Goal: Task Accomplishment & Management: Manage account settings

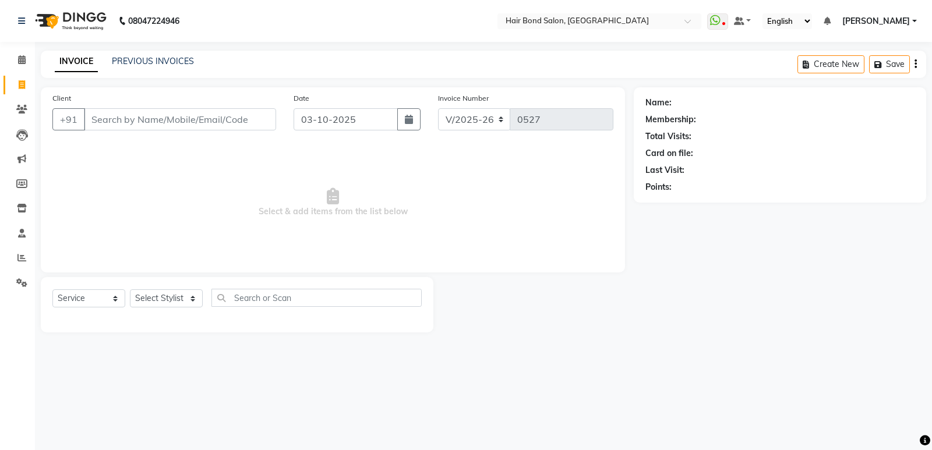
select select "8721"
select select "service"
click at [17, 108] on icon at bounding box center [21, 109] width 11 height 9
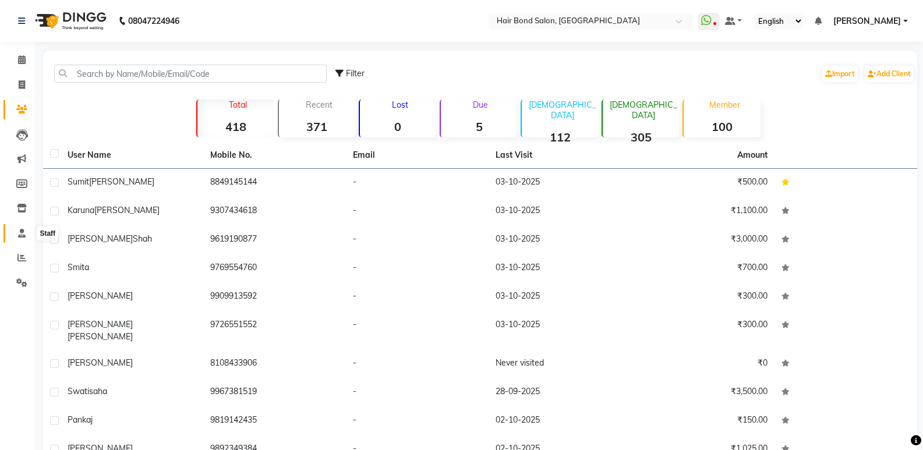
click at [19, 235] on icon at bounding box center [22, 233] width 8 height 9
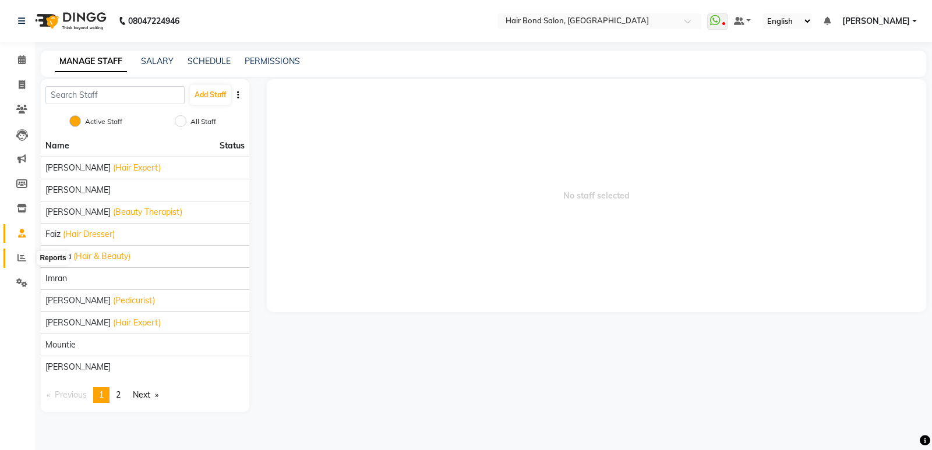
click at [23, 260] on icon at bounding box center [21, 257] width 9 height 9
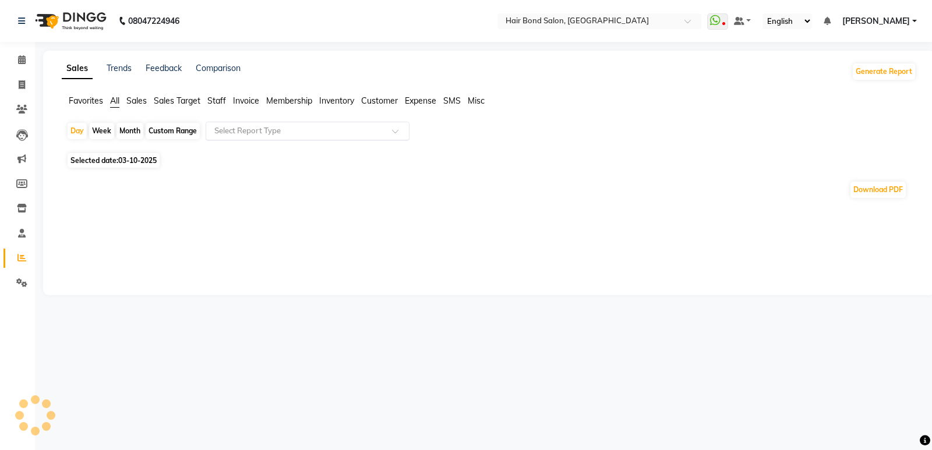
click at [227, 133] on input "text" at bounding box center [296, 131] width 168 height 12
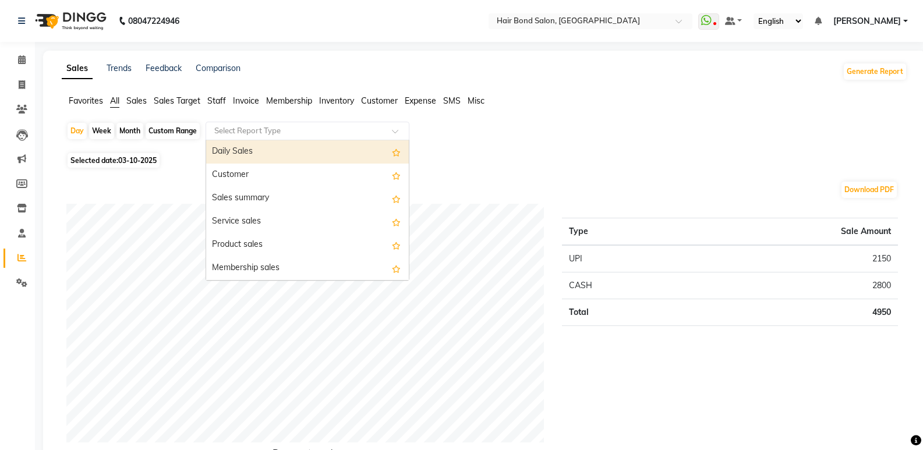
click at [260, 133] on input "text" at bounding box center [296, 131] width 168 height 12
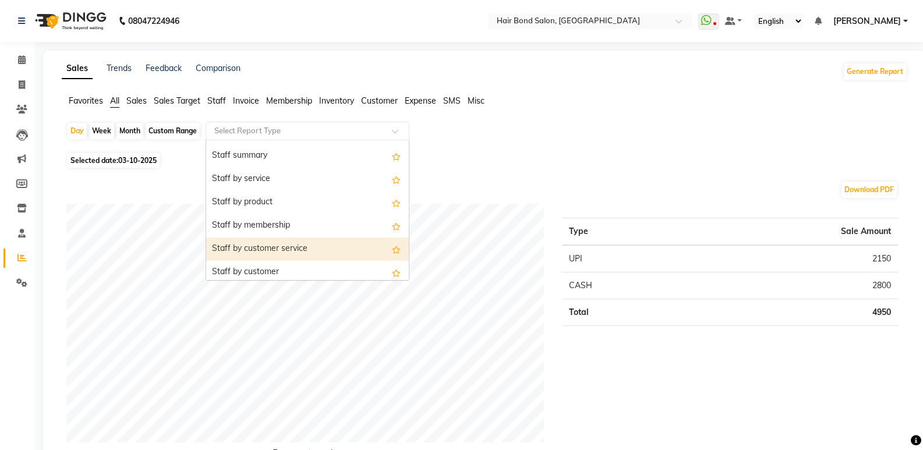
scroll to position [349, 0]
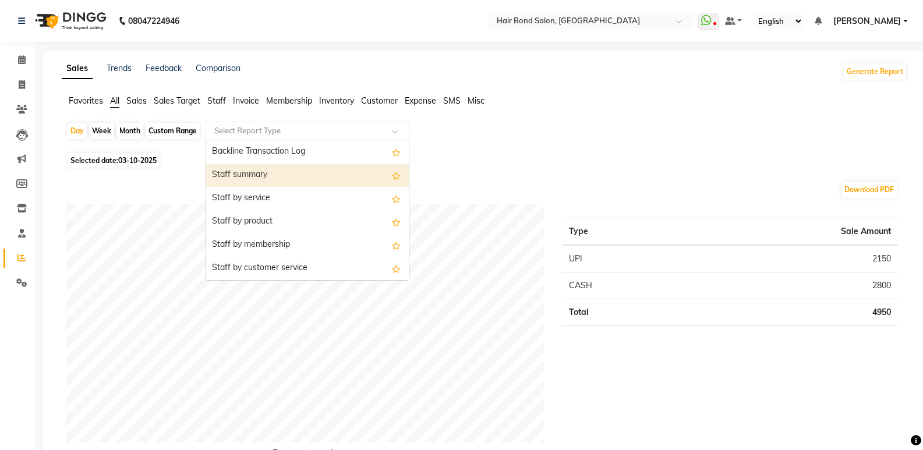
click at [238, 180] on div "Staff summary" at bounding box center [307, 175] width 203 height 23
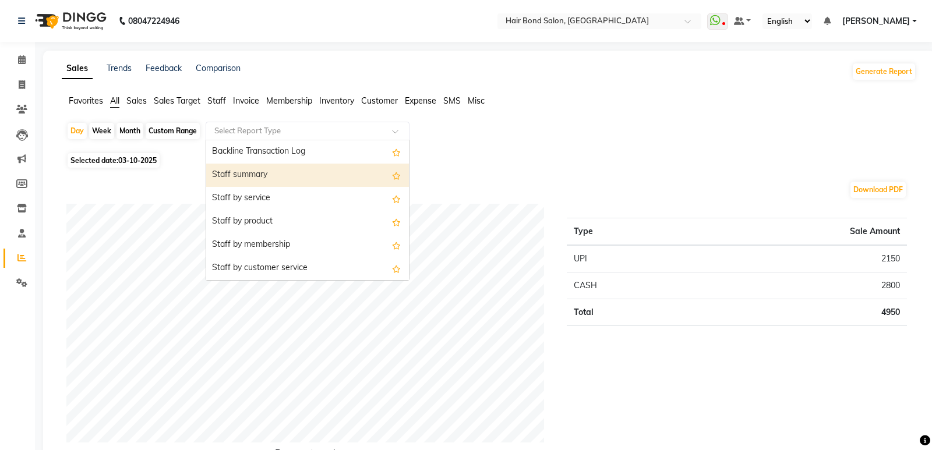
select select "full_report"
select select "csv"
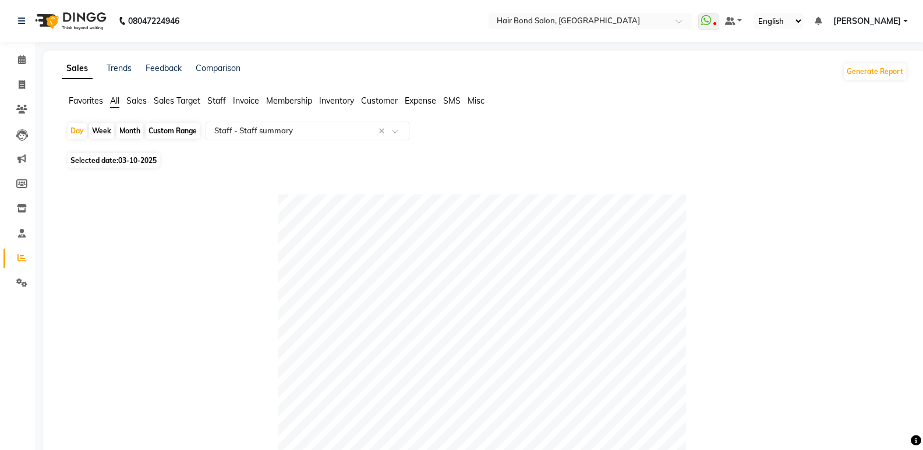
click at [103, 130] on div "Week" at bounding box center [101, 131] width 25 height 16
select select "10"
select select "2025"
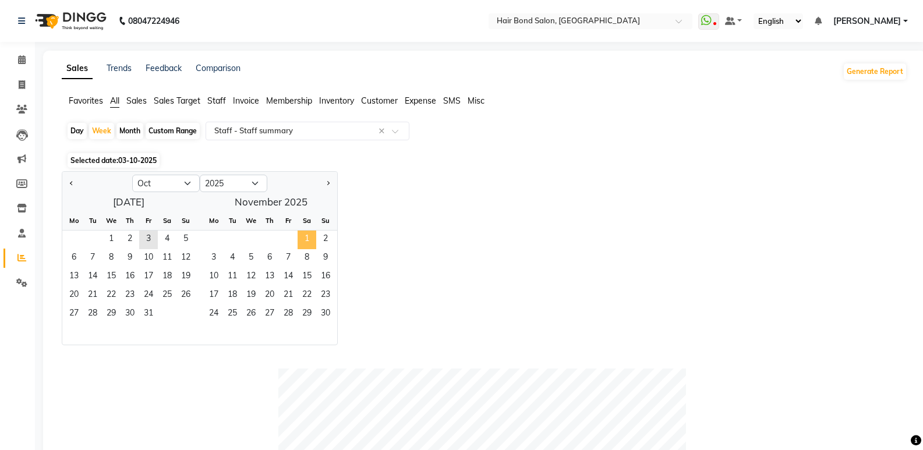
click at [304, 235] on span "1" at bounding box center [306, 240] width 19 height 19
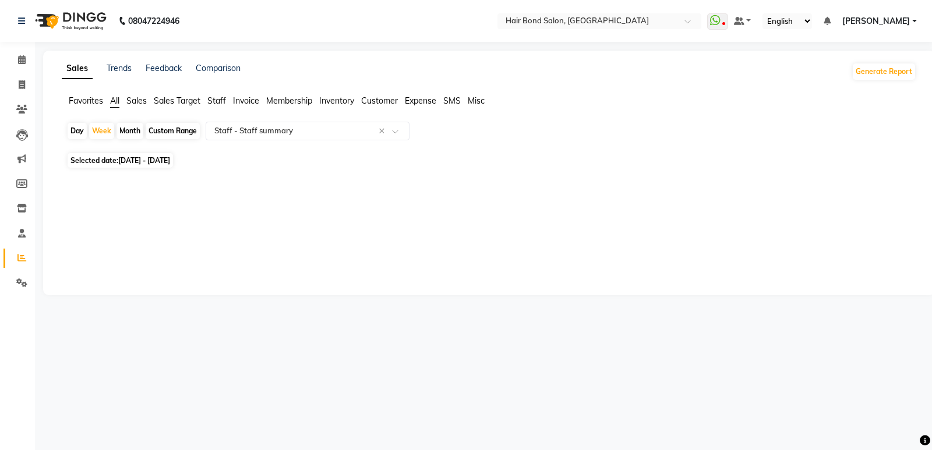
click at [170, 158] on span "01-11-2025 - 07-11-2025" at bounding box center [144, 160] width 52 height 9
select select "11"
select select "2025"
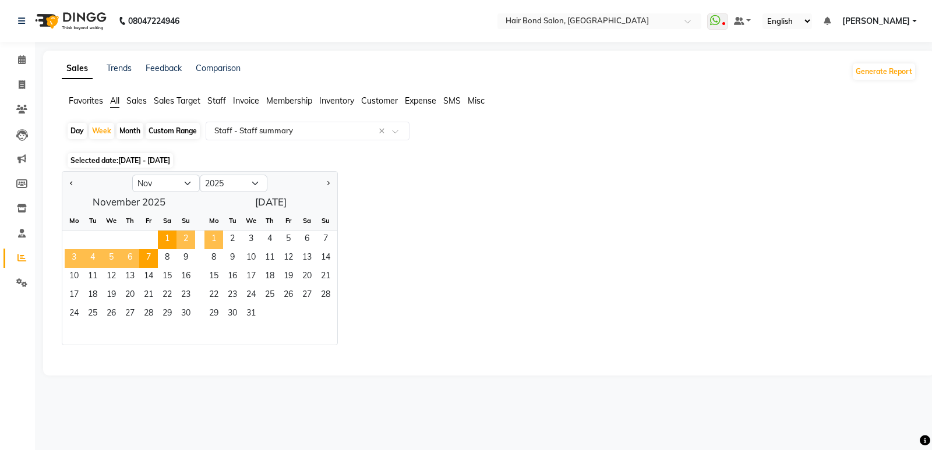
click at [221, 238] on span "1" at bounding box center [213, 240] width 19 height 19
select select "12"
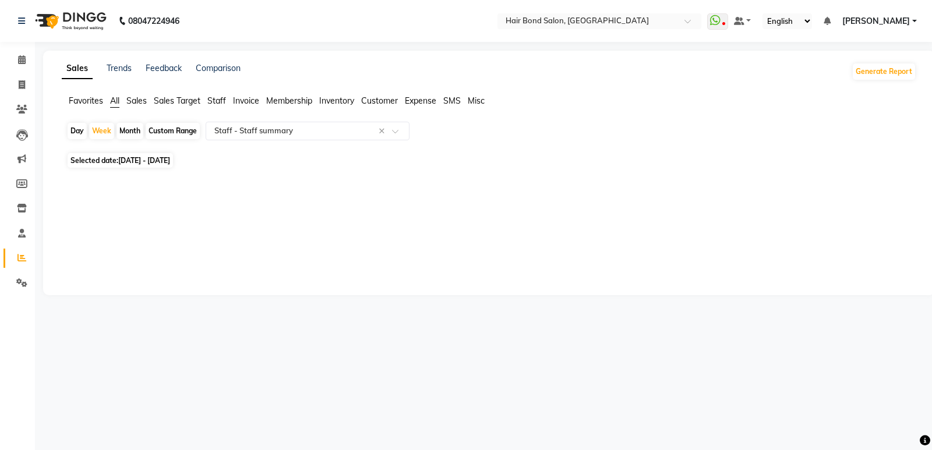
click at [77, 133] on div "Day" at bounding box center [77, 131] width 19 height 16
select select "12"
select select "2025"
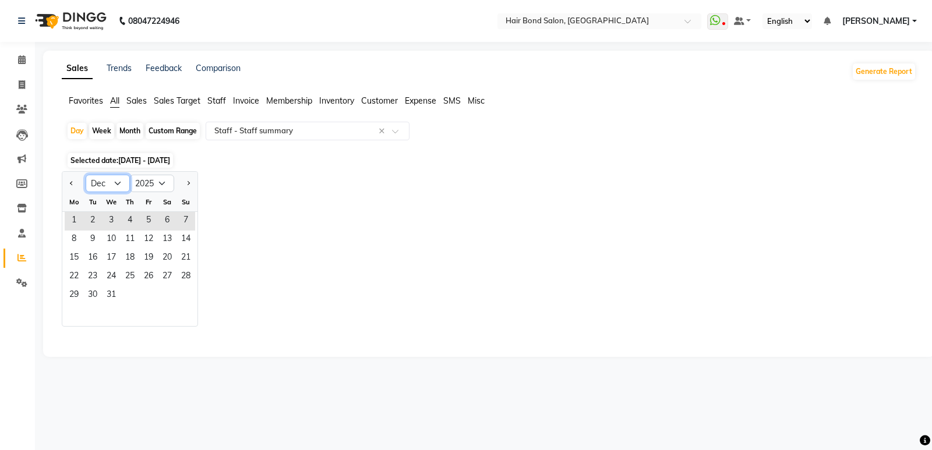
click at [109, 185] on select "Jan Feb Mar Apr May Jun Jul Aug Sep Oct Nov Dec" at bounding box center [108, 183] width 44 height 17
select select "11"
click at [86, 175] on select "Jan Feb Mar Apr May Jun Jul Aug Sep Oct Nov Dec" at bounding box center [108, 183] width 44 height 17
click at [168, 217] on span "1" at bounding box center [167, 221] width 19 height 19
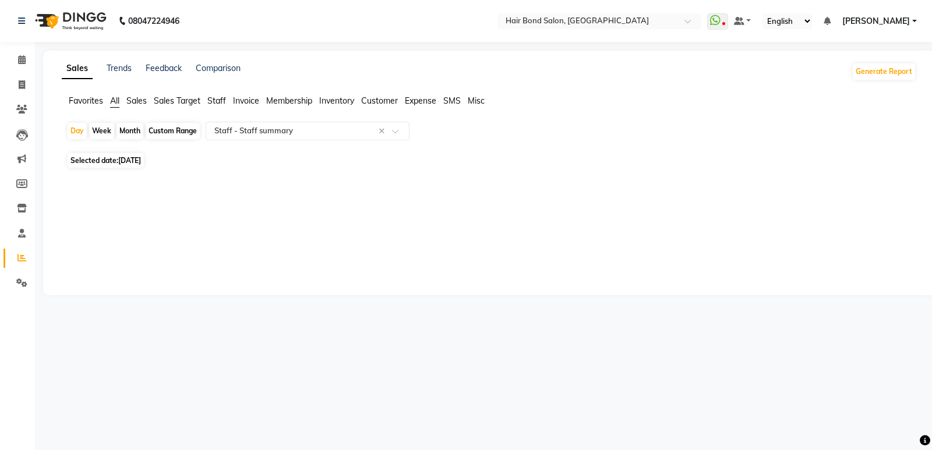
click at [135, 160] on span "01-11-2025" at bounding box center [129, 160] width 23 height 9
select select "11"
select select "2025"
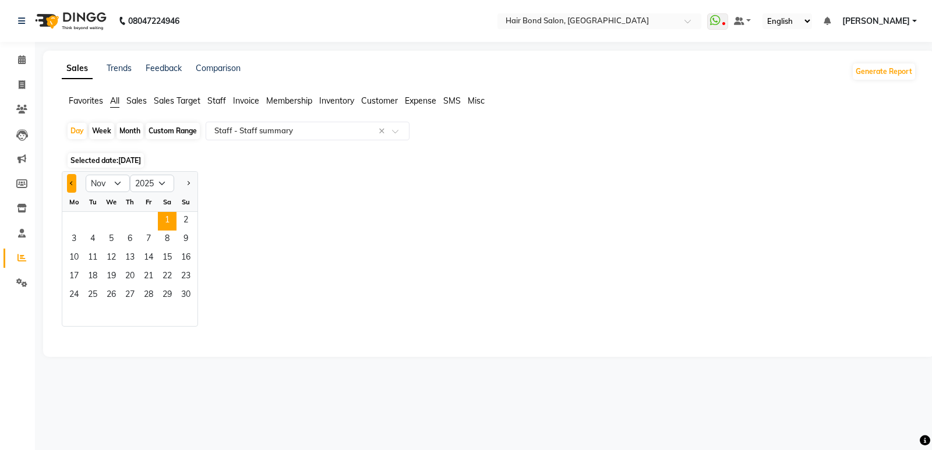
click at [71, 181] on span "Previous month" at bounding box center [72, 182] width 4 height 4
select select "10"
click at [112, 223] on span "1" at bounding box center [111, 221] width 19 height 19
select select "full_report"
select select "csv"
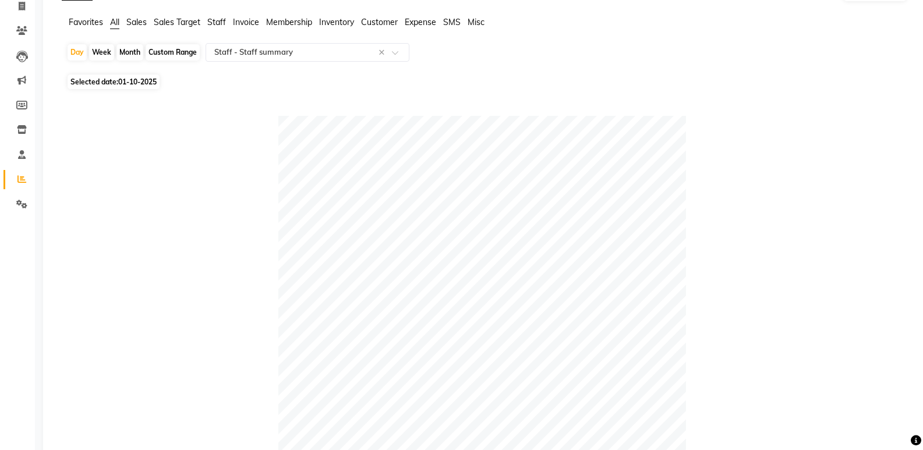
scroll to position [0, 0]
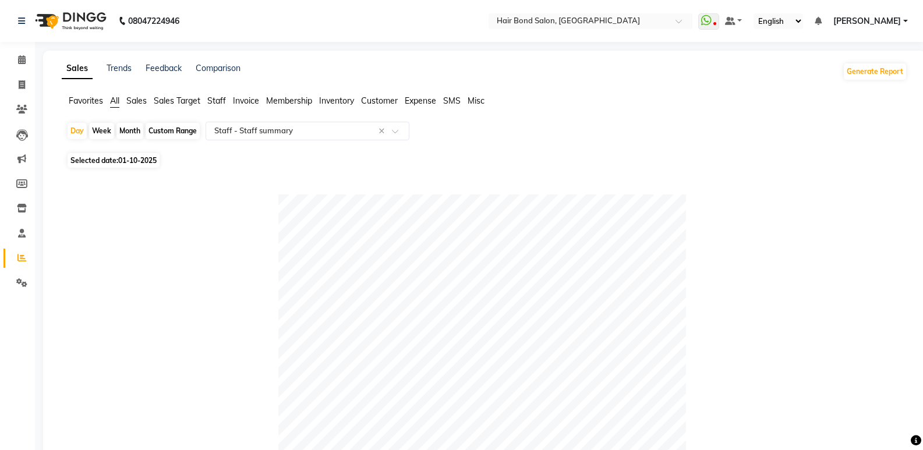
click at [83, 165] on span "Selected date: 01-10-2025" at bounding box center [114, 160] width 92 height 15
select select "10"
select select "2025"
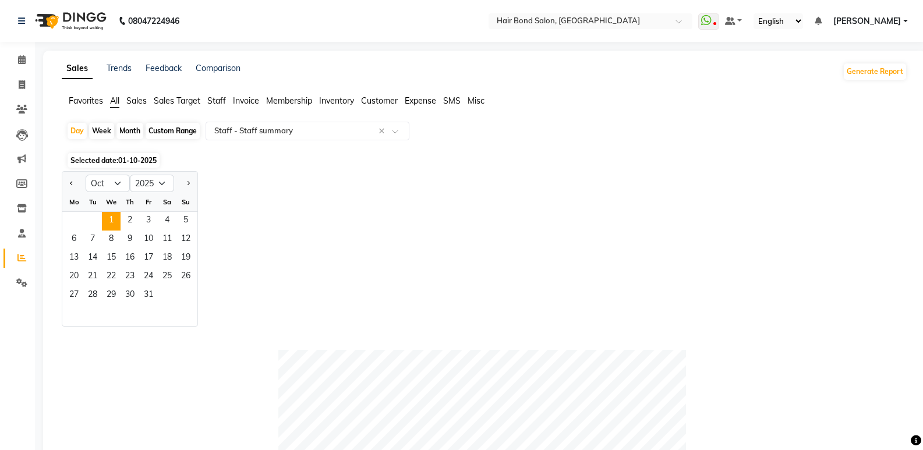
click at [103, 129] on div "Week" at bounding box center [101, 131] width 25 height 16
select select "10"
select select "2025"
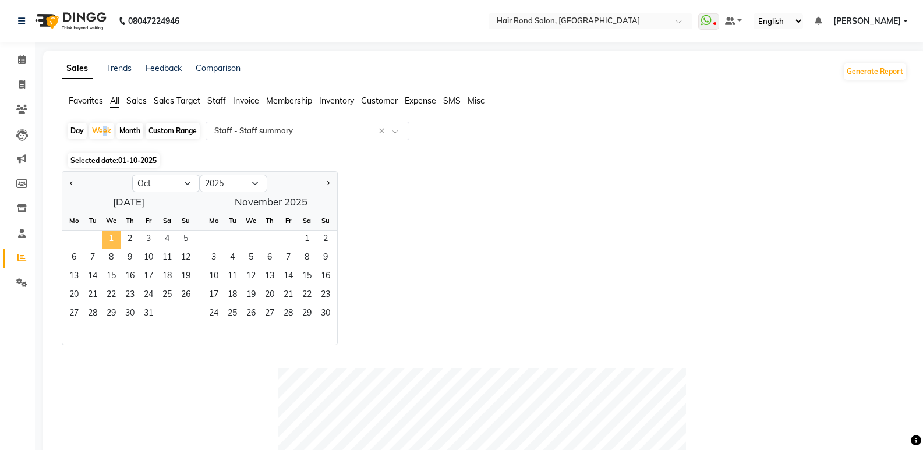
click at [115, 234] on span "1" at bounding box center [111, 240] width 19 height 19
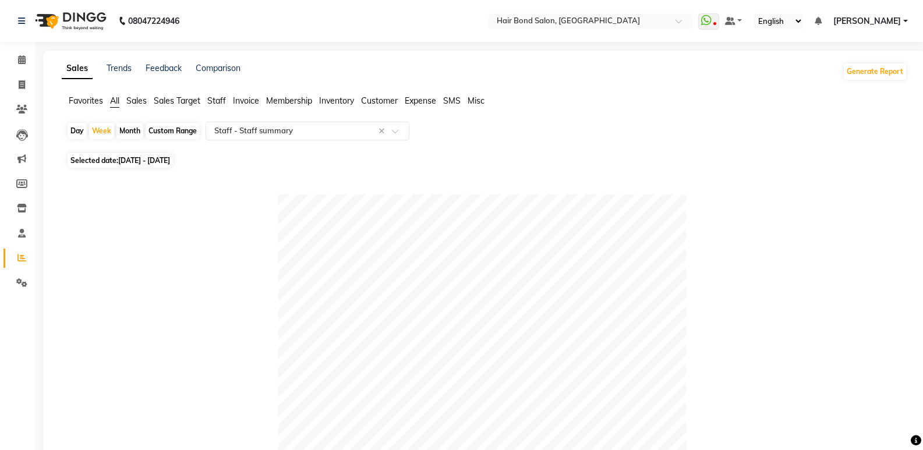
click at [77, 129] on div "Day" at bounding box center [77, 131] width 19 height 16
select select "10"
select select "2025"
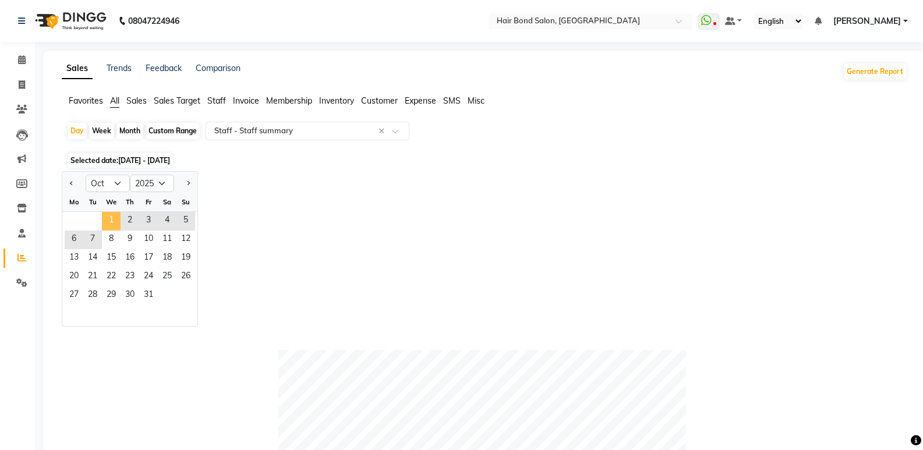
click at [107, 220] on span "1" at bounding box center [111, 221] width 19 height 19
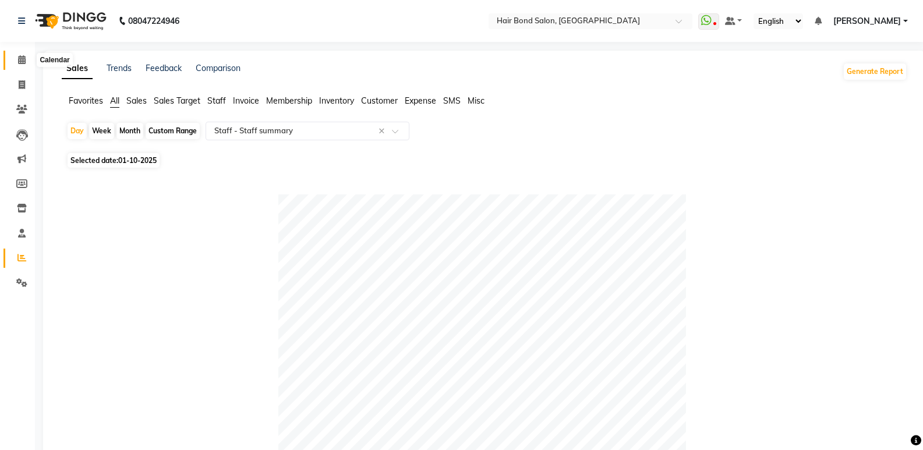
click at [27, 62] on span at bounding box center [22, 60] width 20 height 13
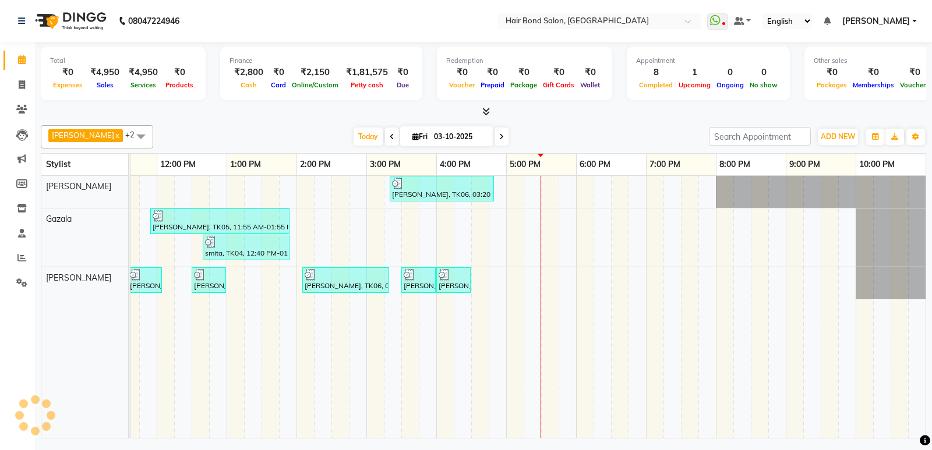
click at [385, 134] on span at bounding box center [392, 136] width 14 height 18
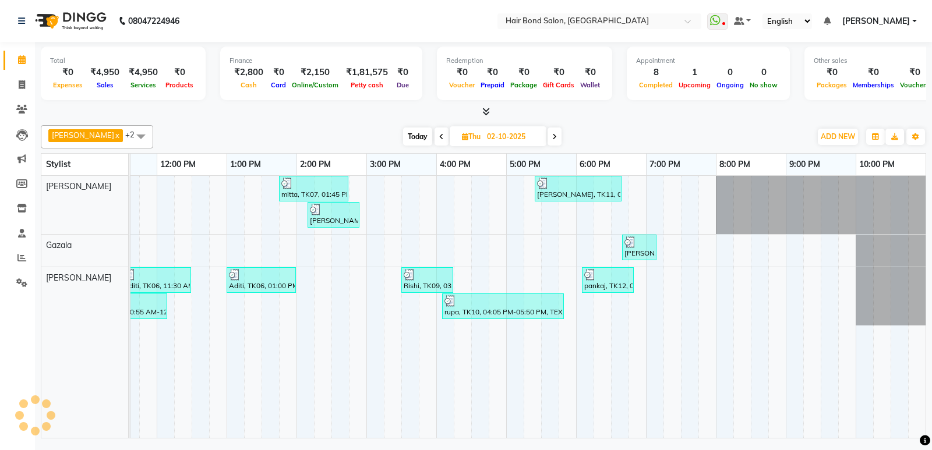
click at [439, 136] on icon at bounding box center [441, 136] width 5 height 7
type input "01-10-2025"
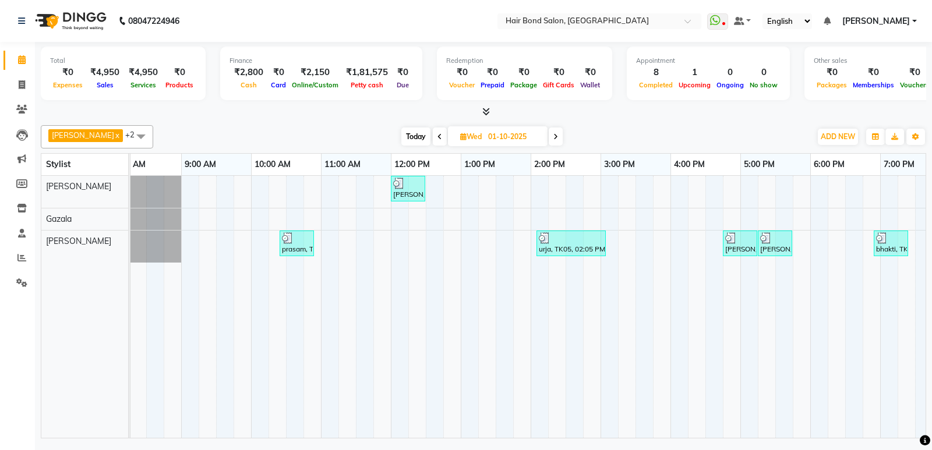
click at [93, 133] on span "sahill x Gazala x Daksha x +2" at bounding box center [97, 136] width 112 height 23
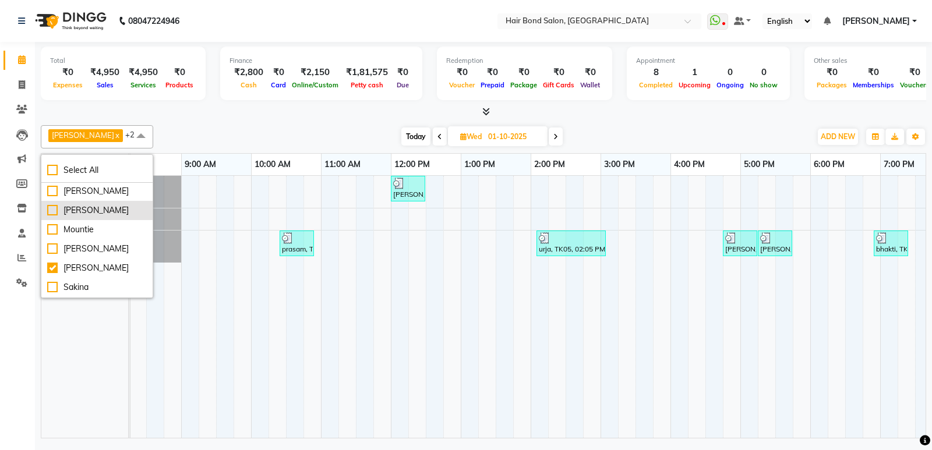
click at [52, 217] on div "[PERSON_NAME]" at bounding box center [97, 210] width 100 height 12
checkbox input "true"
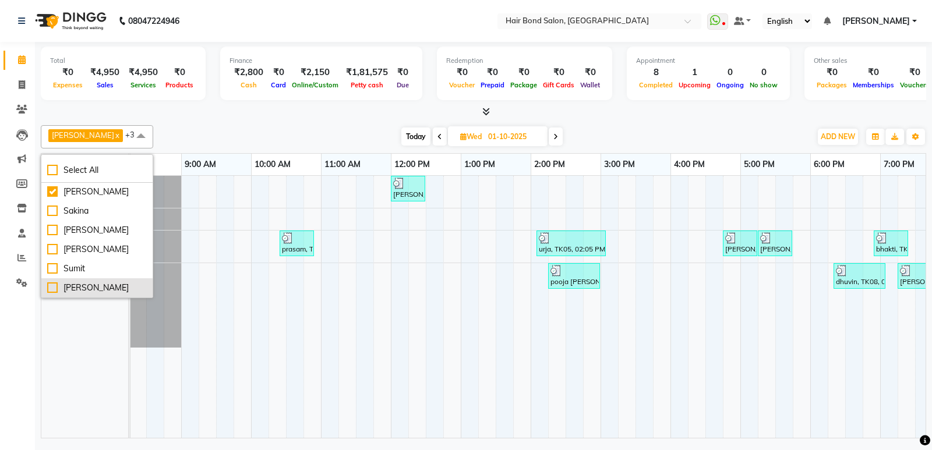
click at [49, 282] on div "[PERSON_NAME]" at bounding box center [97, 288] width 100 height 12
checkbox input "true"
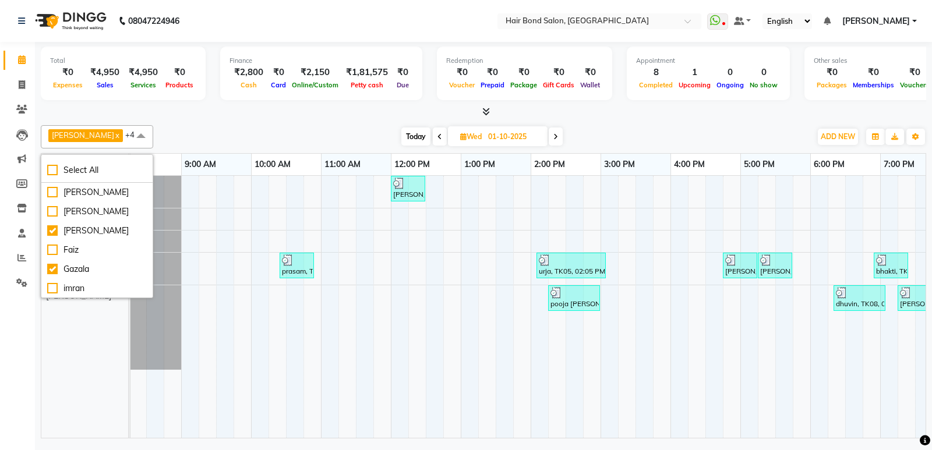
click at [206, 116] on div at bounding box center [483, 112] width 885 height 12
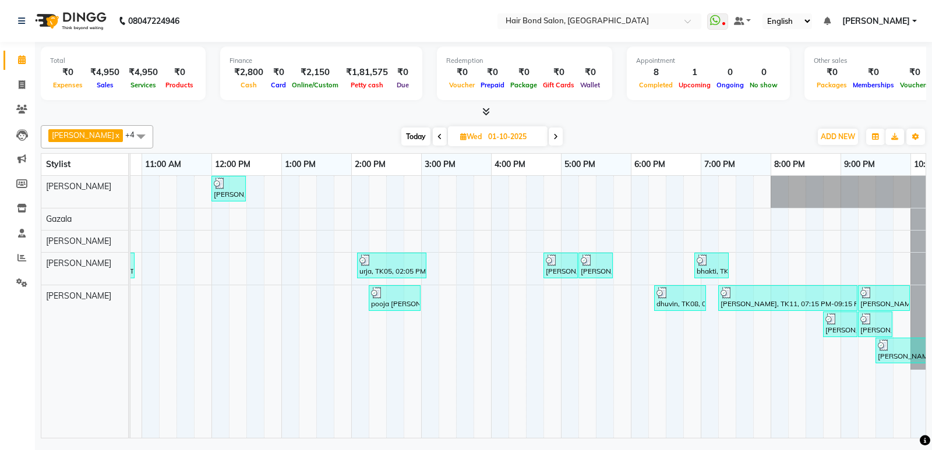
scroll to position [0, 14]
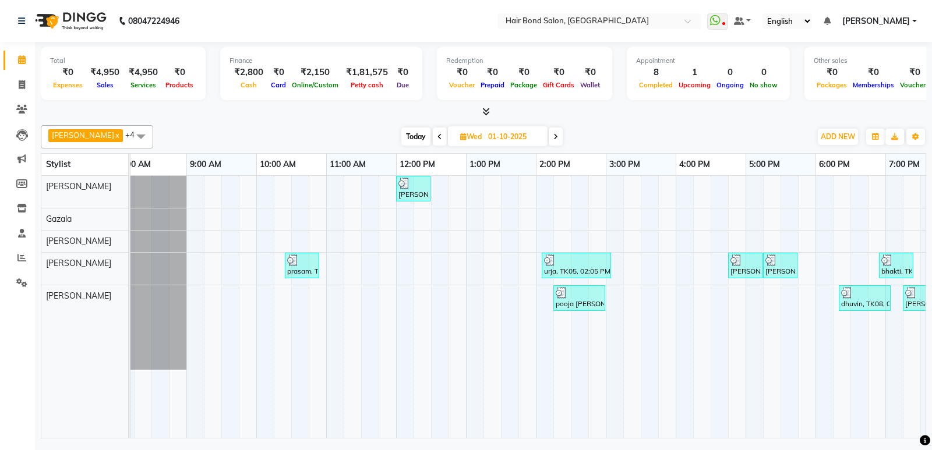
click at [406, 136] on span "Today" at bounding box center [415, 136] width 29 height 18
type input "03-10-2025"
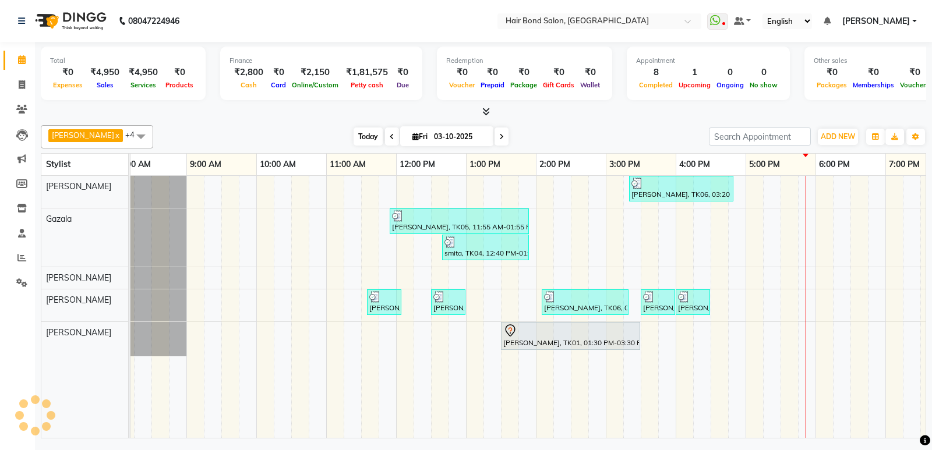
scroll to position [0, 253]
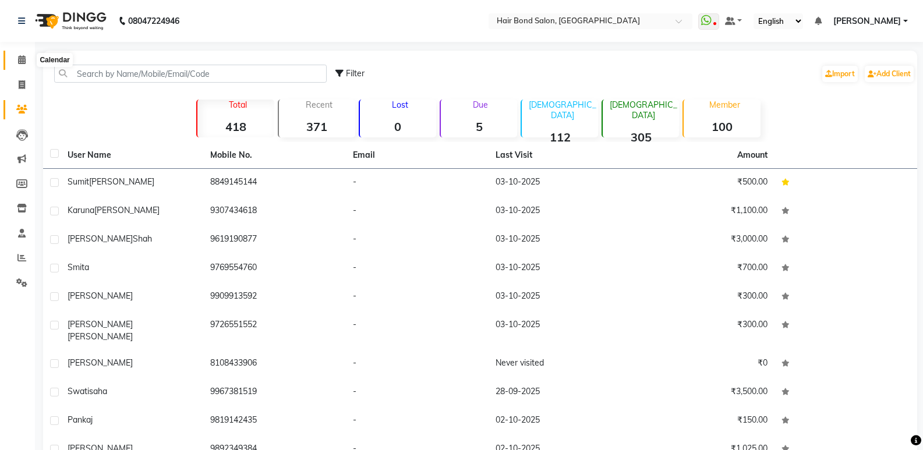
click at [20, 65] on span at bounding box center [22, 60] width 20 height 13
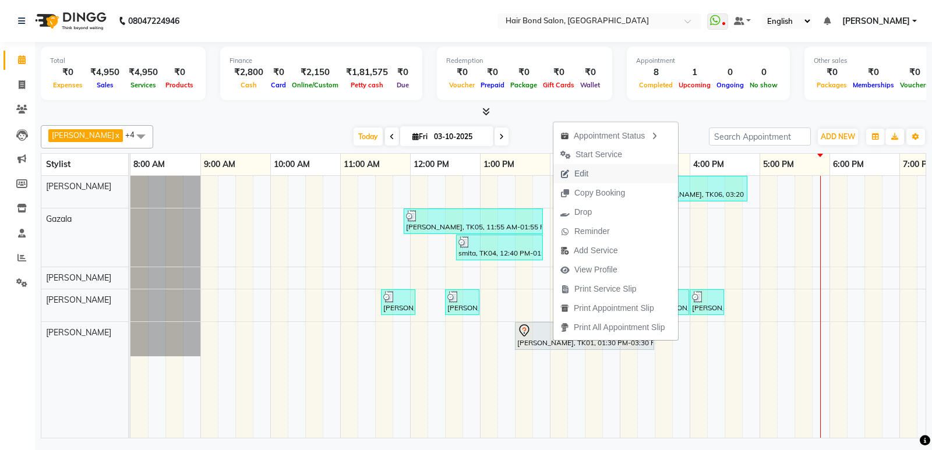
click at [593, 167] on span "Edit" at bounding box center [574, 173] width 42 height 19
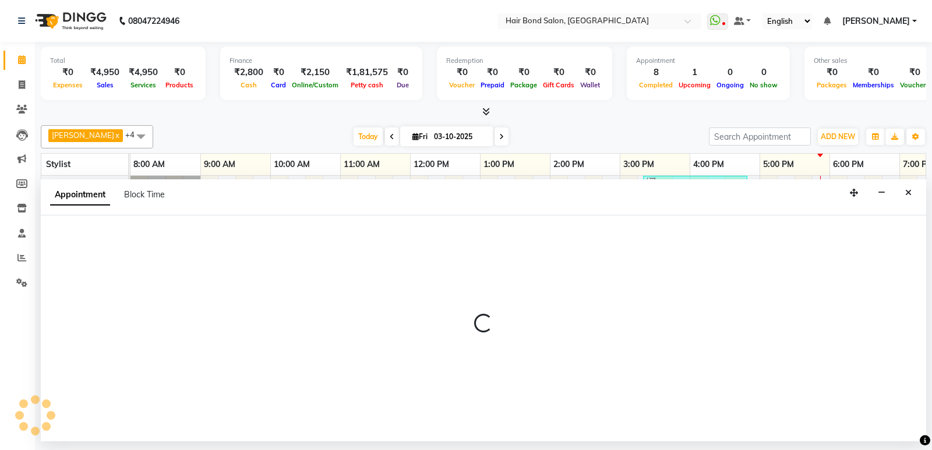
select select "tentative"
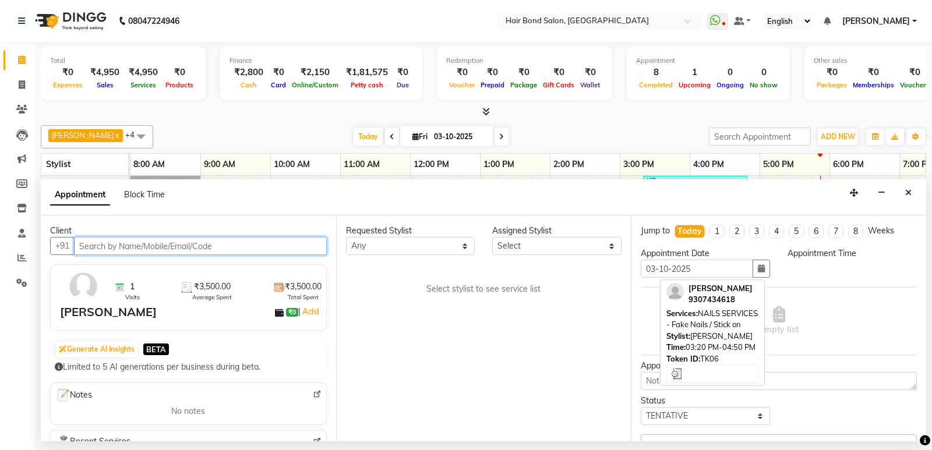
select select "810"
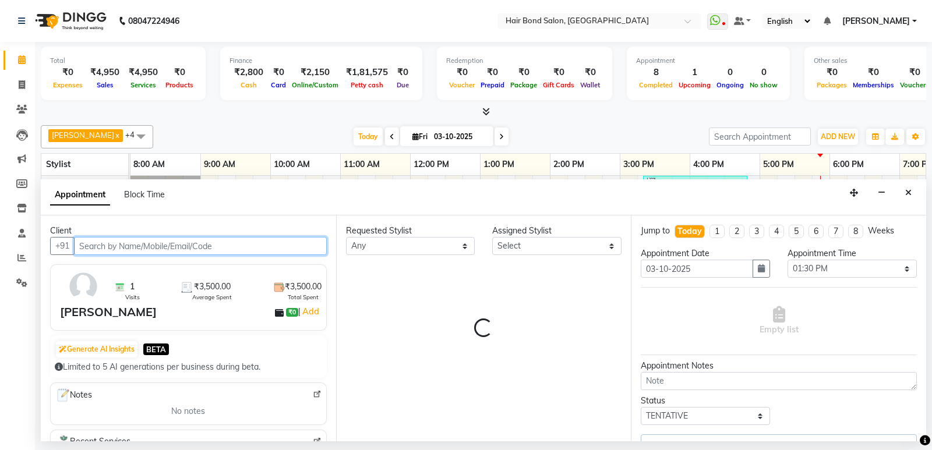
select select "92019"
select select "4384"
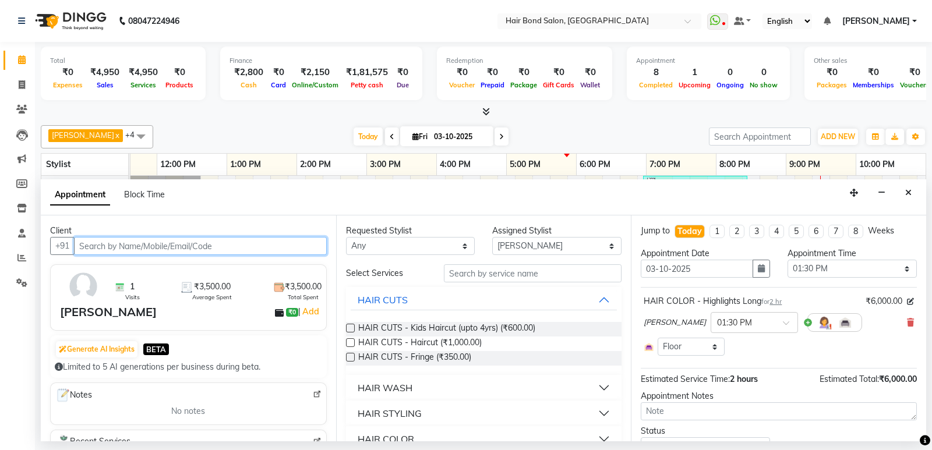
scroll to position [0, 253]
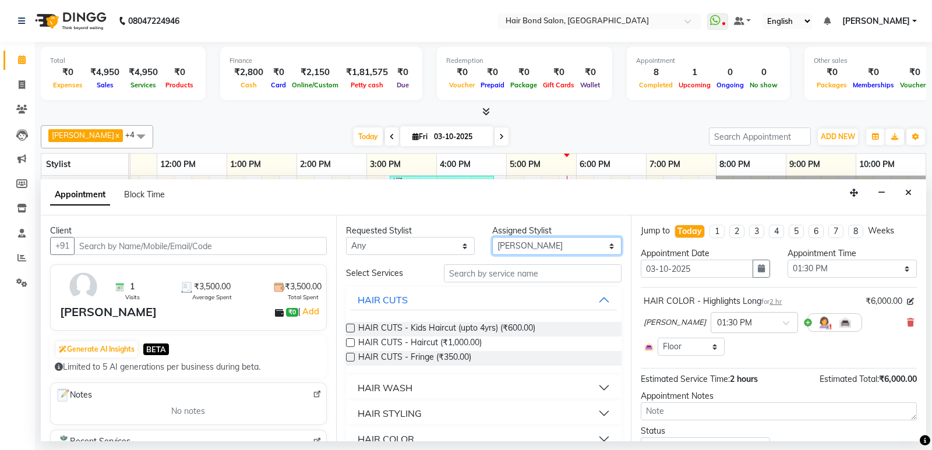
click at [534, 245] on select "Select Alisha Sasankar Ayan Daksha Faiz Gazala imran kamal khende Mirza Mountie…" at bounding box center [556, 246] width 129 height 18
select select "88193"
click at [492, 237] on select "Select Alisha Sasankar Ayan Daksha Faiz Gazala imran kamal khende Mirza Mountie…" at bounding box center [556, 246] width 129 height 18
click at [512, 276] on input "text" at bounding box center [533, 273] width 178 height 18
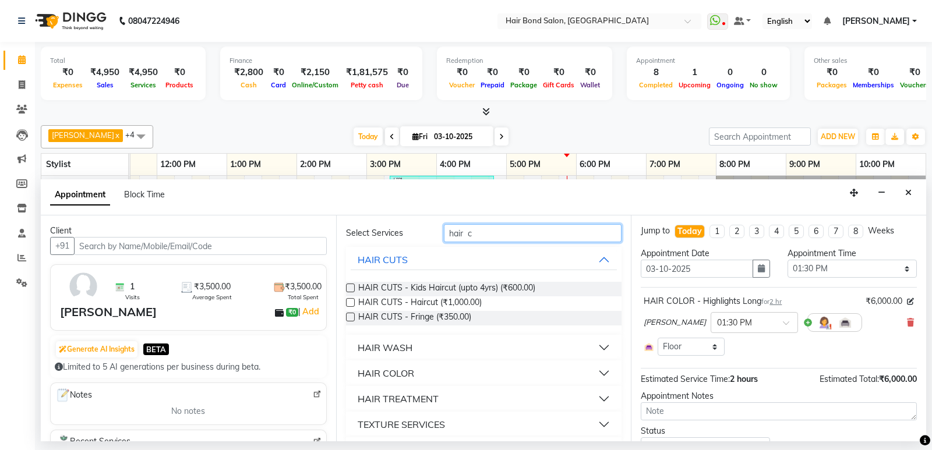
scroll to position [58, 0]
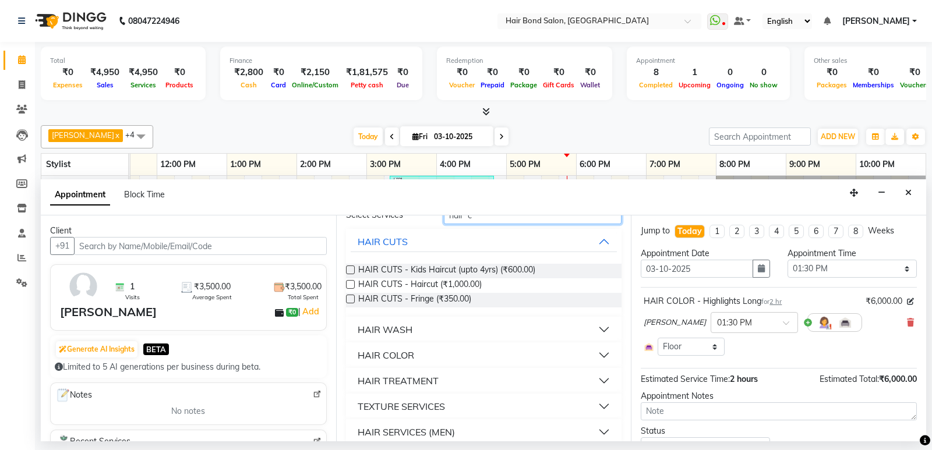
type input "hair c"
click at [440, 352] on button "HAIR COLOR" at bounding box center [483, 355] width 267 height 21
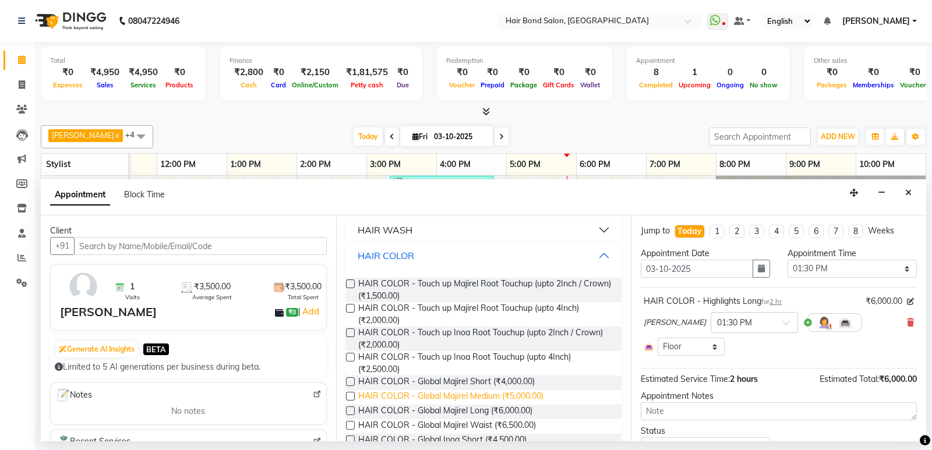
scroll to position [233, 0]
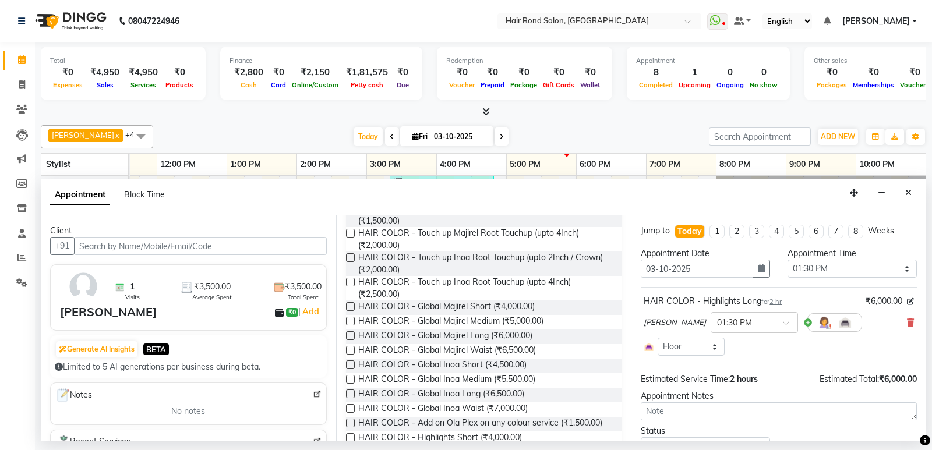
click at [350, 336] on label at bounding box center [350, 335] width 9 height 9
click at [350, 336] on input "checkbox" at bounding box center [350, 337] width 8 height 8
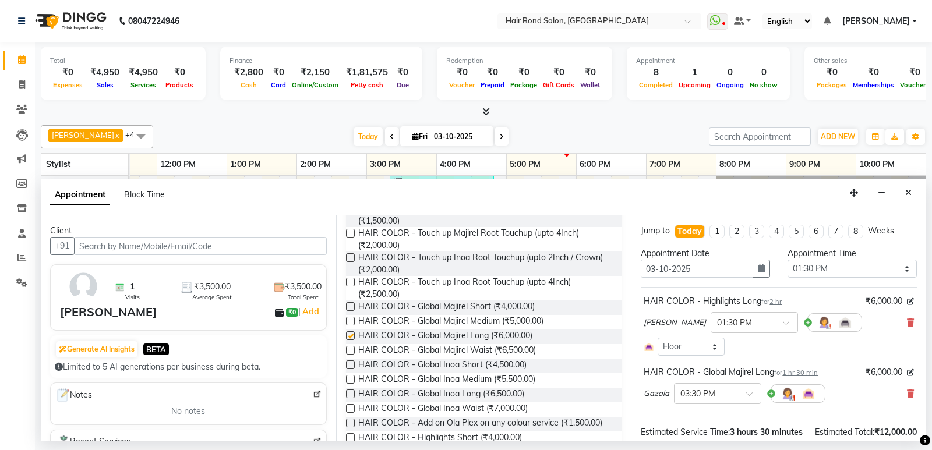
checkbox input "false"
click at [906, 321] on icon at bounding box center [909, 322] width 7 height 8
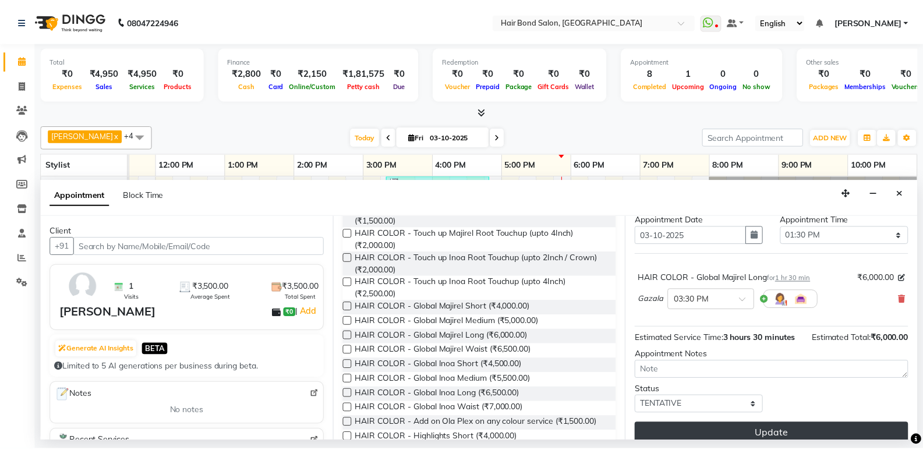
scroll to position [46, 0]
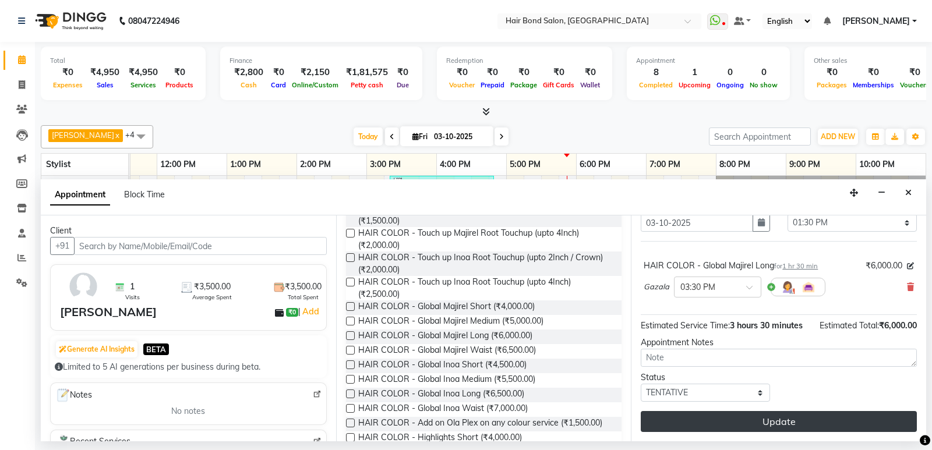
click at [782, 417] on button "Update" at bounding box center [778, 421] width 276 height 21
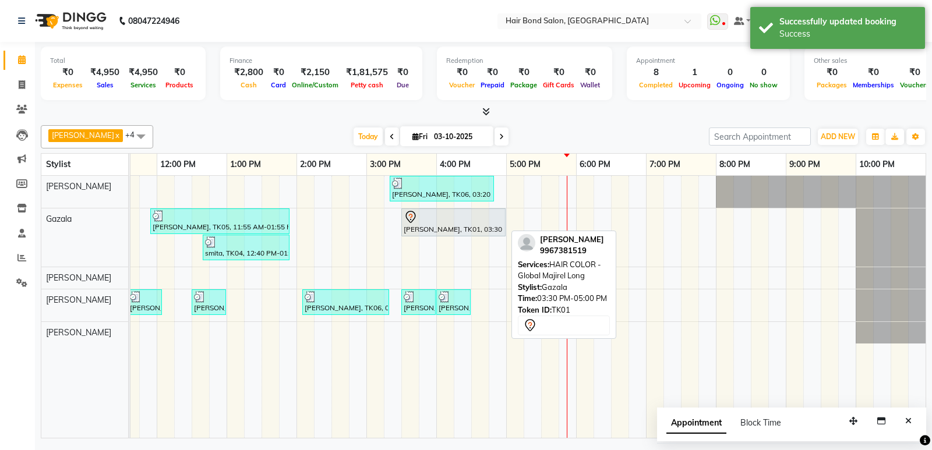
click at [441, 221] on div at bounding box center [453, 217] width 100 height 14
select select "7"
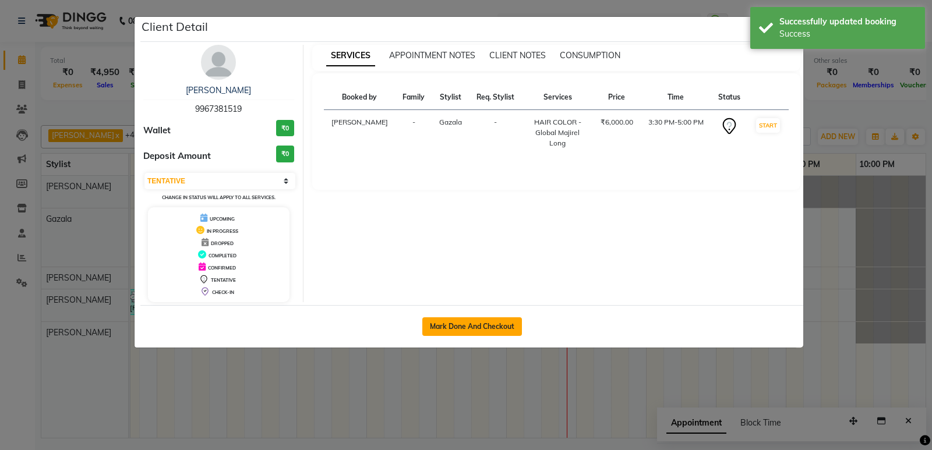
click at [482, 325] on button "Mark Done And Checkout" at bounding box center [472, 326] width 100 height 19
select select "8721"
select select "service"
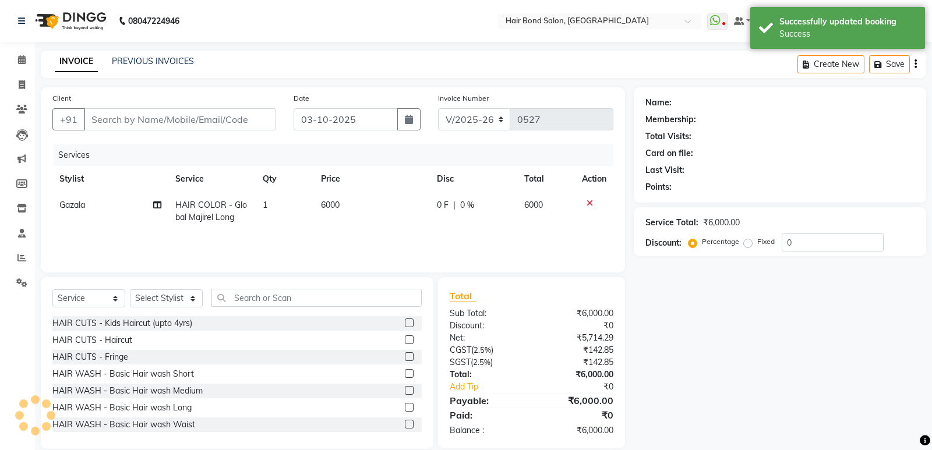
type input "9967381519"
select select "88193"
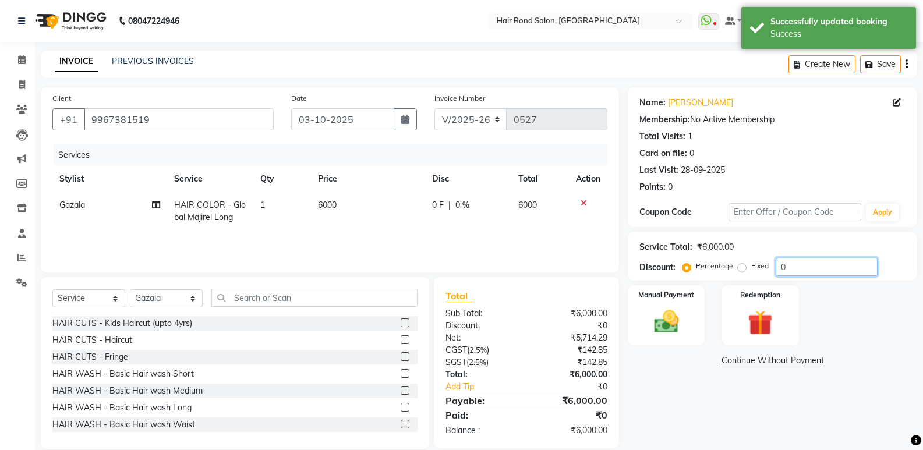
click at [796, 263] on input "0" at bounding box center [826, 267] width 102 height 18
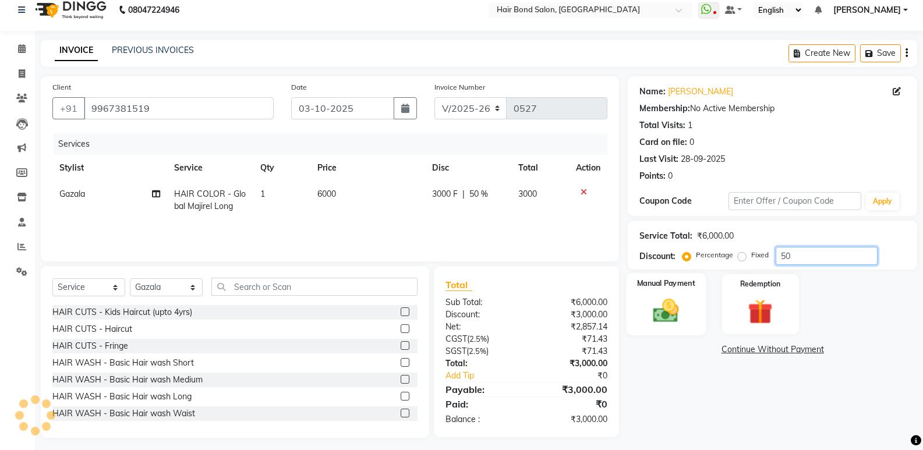
scroll to position [16, 0]
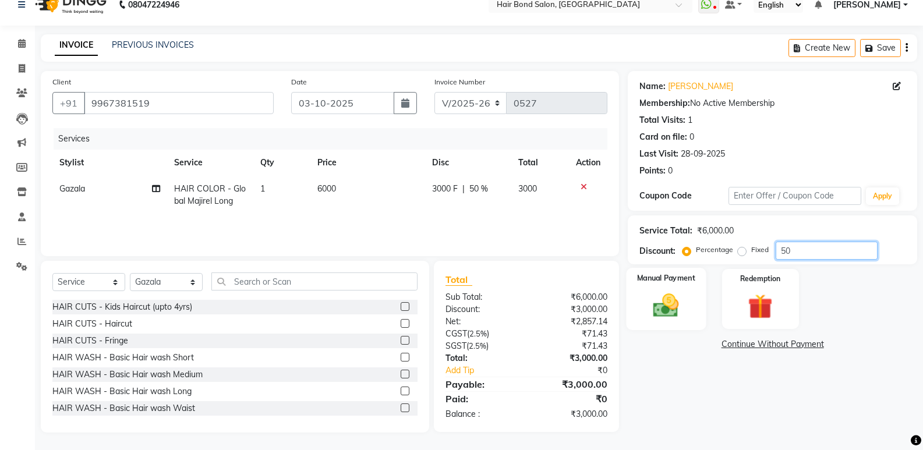
type input "50"
click at [673, 299] on img at bounding box center [665, 306] width 41 height 30
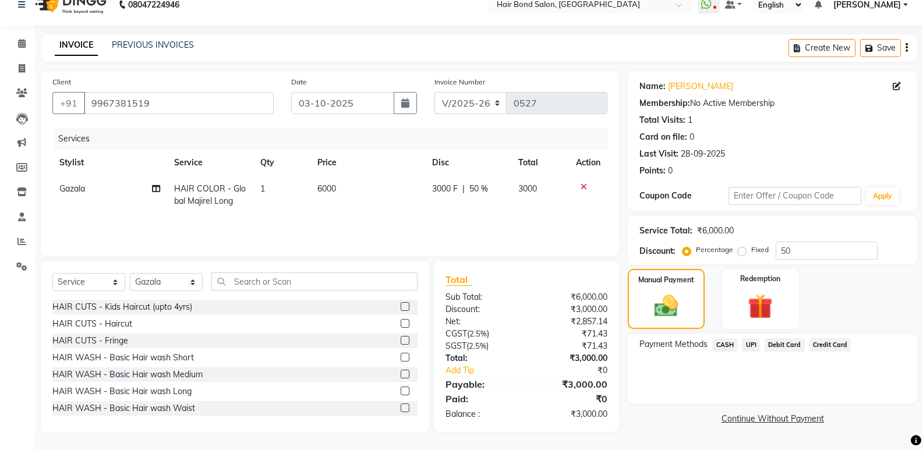
click at [723, 346] on span "CASH" at bounding box center [724, 344] width 25 height 13
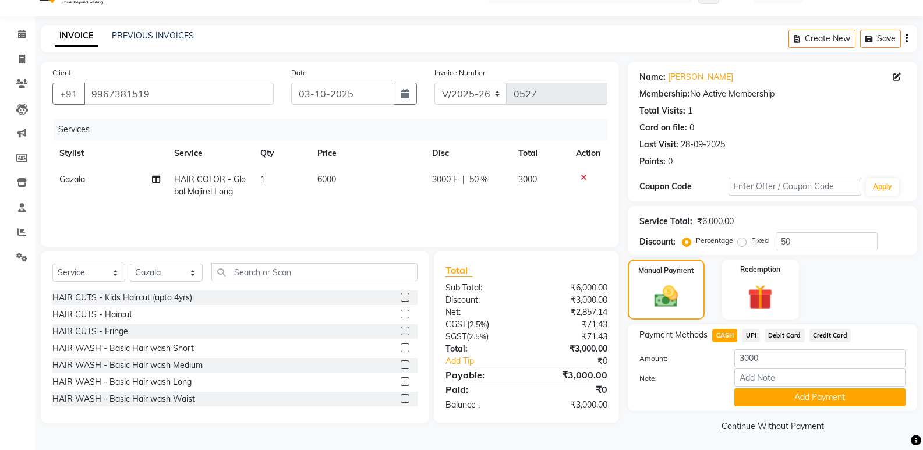
scroll to position [28, 0]
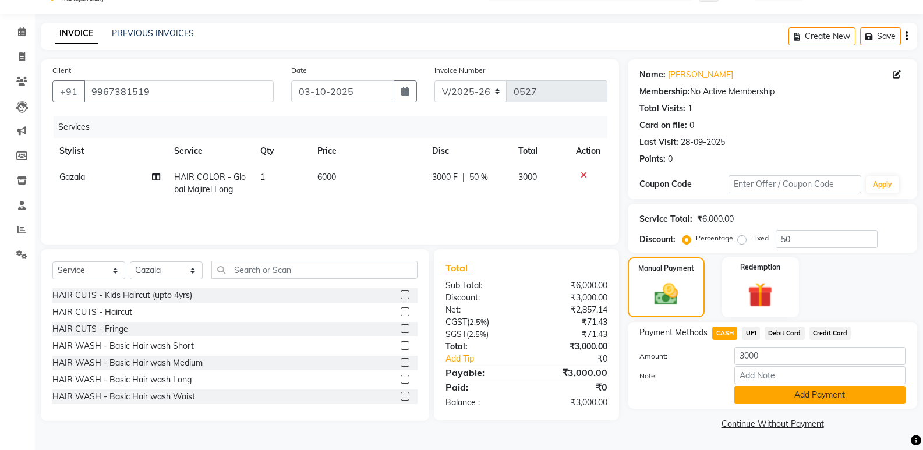
click at [795, 395] on button "Add Payment" at bounding box center [819, 395] width 171 height 18
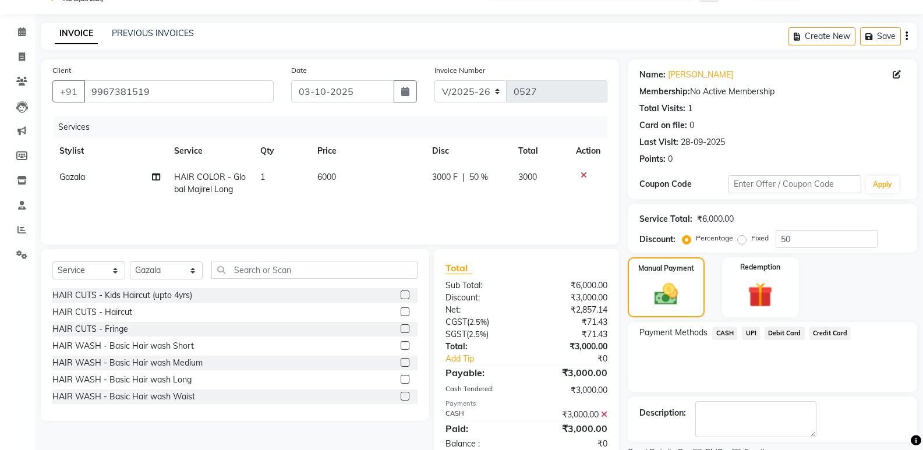
scroll to position [77, 0]
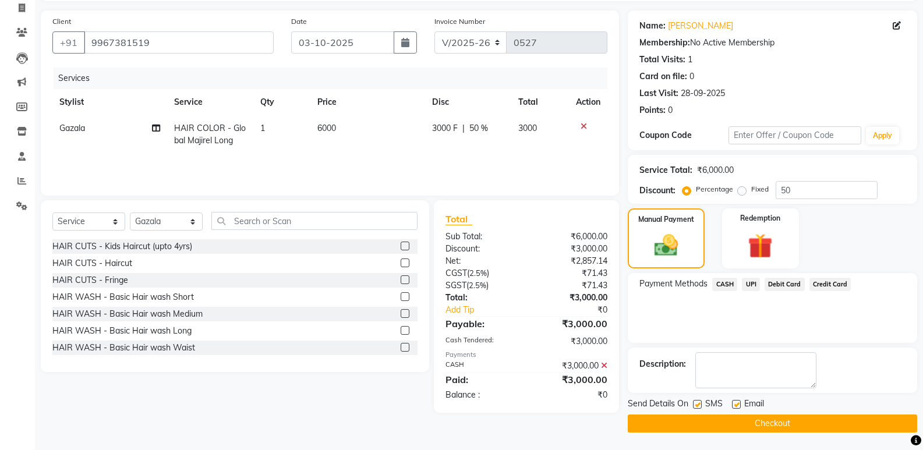
click at [738, 422] on button "Checkout" at bounding box center [772, 424] width 289 height 18
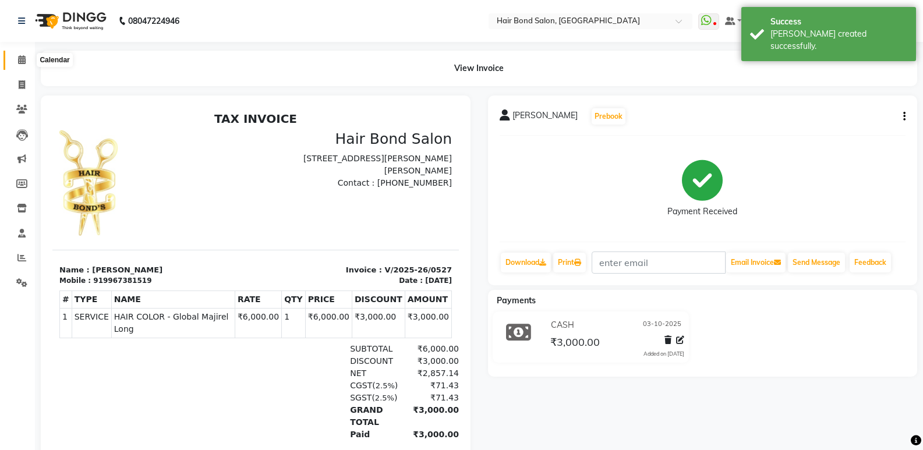
click at [19, 62] on icon at bounding box center [22, 59] width 8 height 9
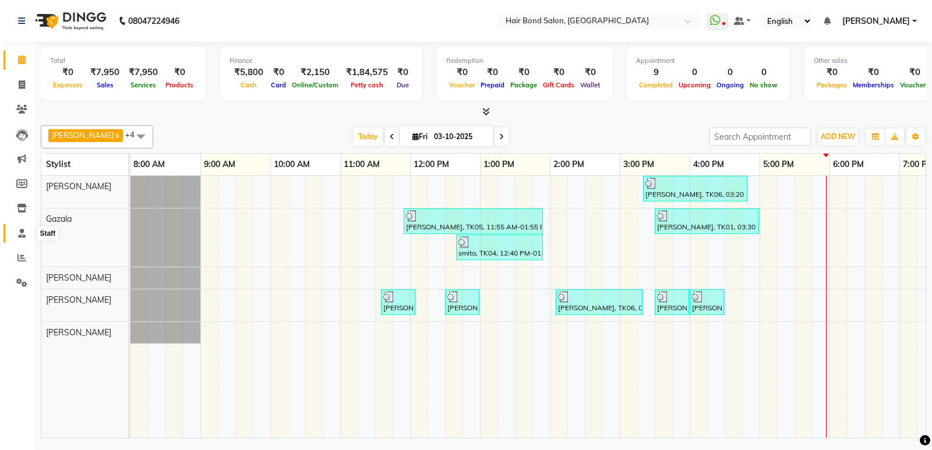
click at [21, 236] on icon at bounding box center [22, 233] width 8 height 9
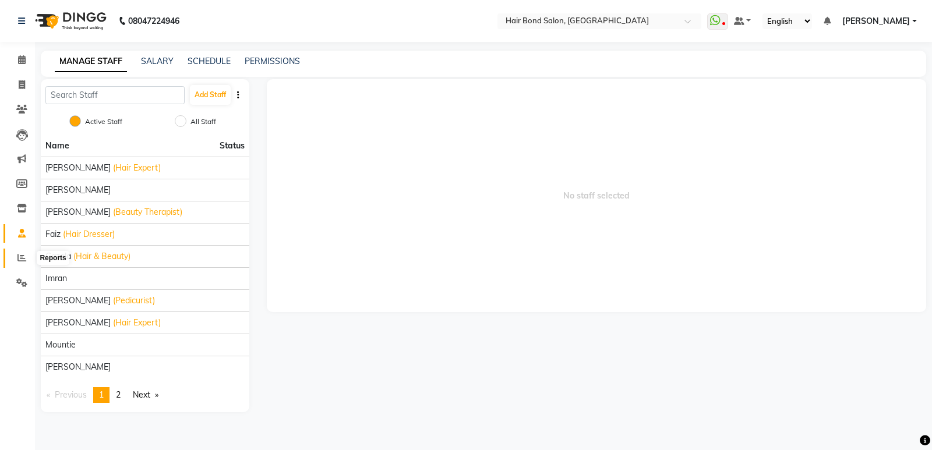
click at [22, 263] on span at bounding box center [22, 258] width 20 height 13
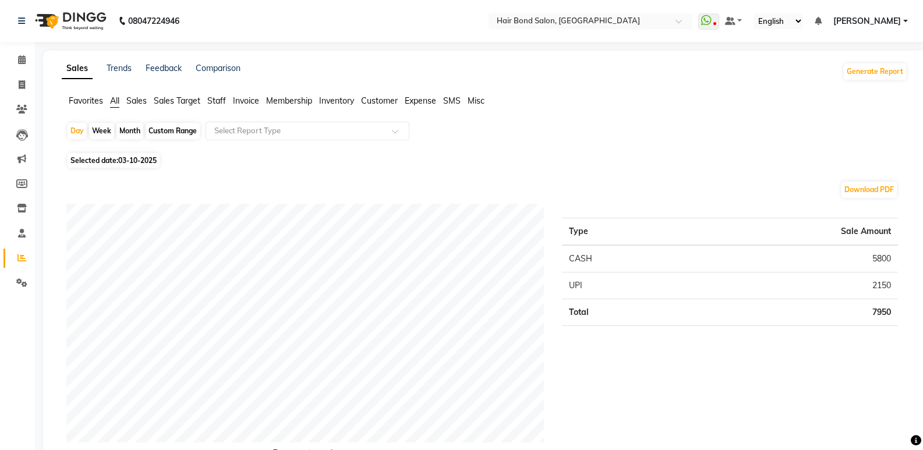
click at [104, 131] on div "Week" at bounding box center [101, 131] width 25 height 16
select select "10"
select select "2025"
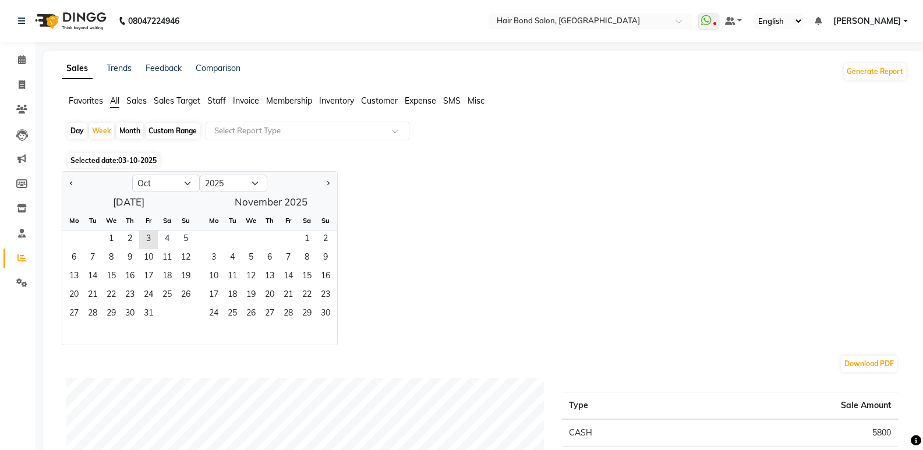
click at [80, 127] on div "Day" at bounding box center [77, 131] width 19 height 16
select select "10"
select select "2025"
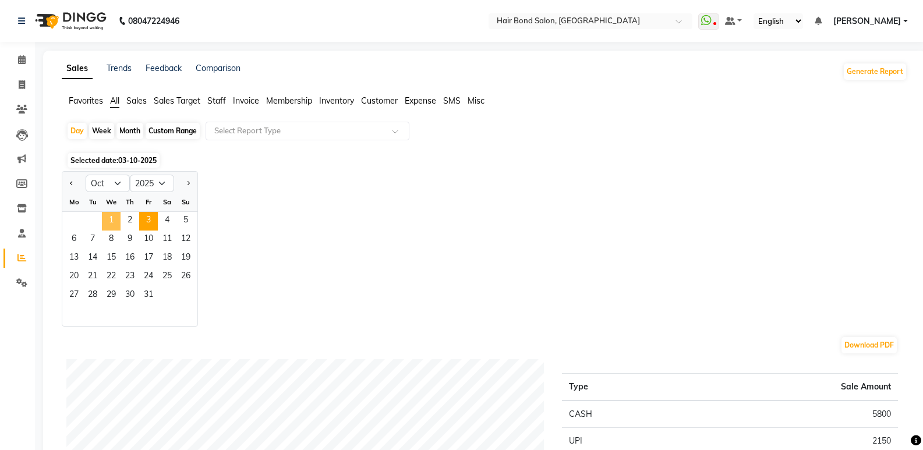
click at [114, 220] on span "1" at bounding box center [111, 221] width 19 height 19
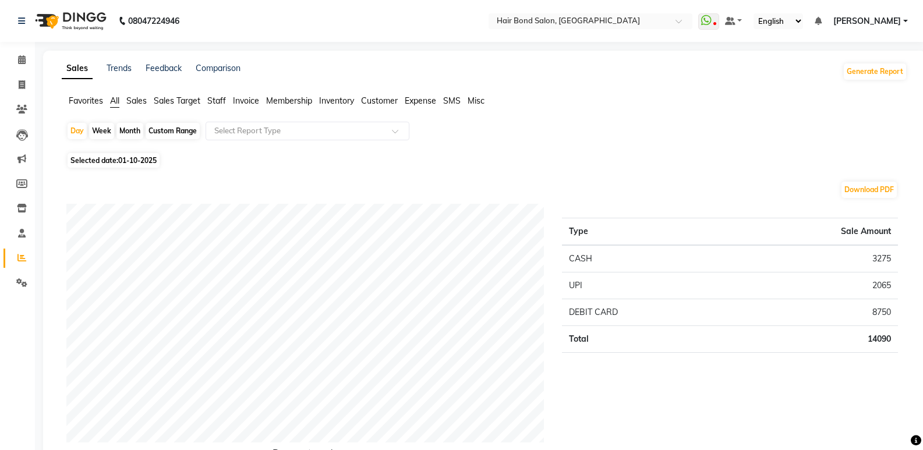
click at [104, 162] on span "Selected date: 01-10-2025" at bounding box center [114, 160] width 92 height 15
select select "10"
select select "2025"
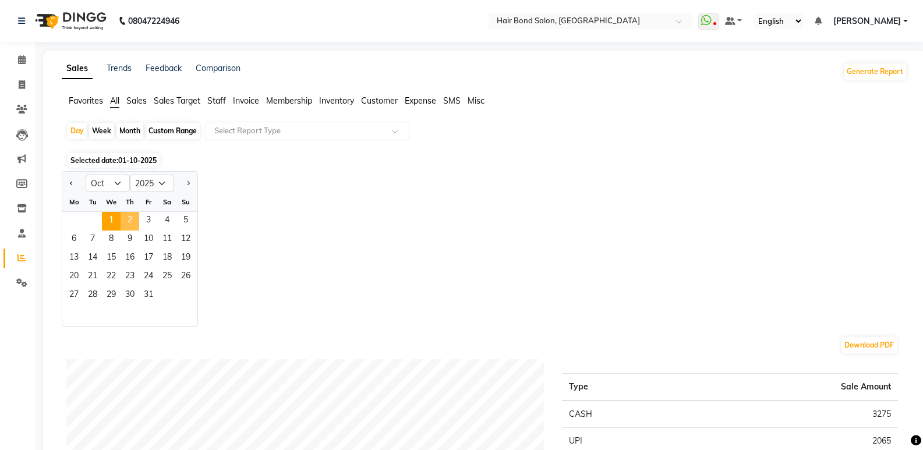
click at [134, 213] on span "2" at bounding box center [130, 221] width 19 height 19
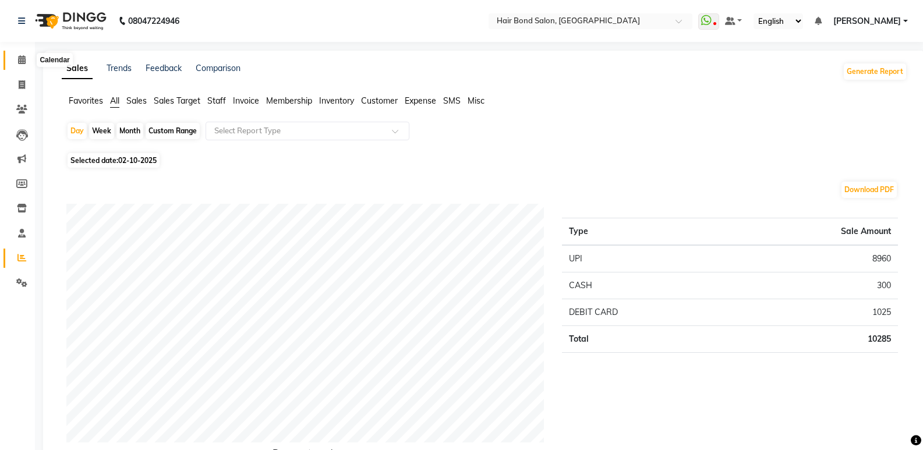
click at [31, 62] on span at bounding box center [22, 60] width 20 height 13
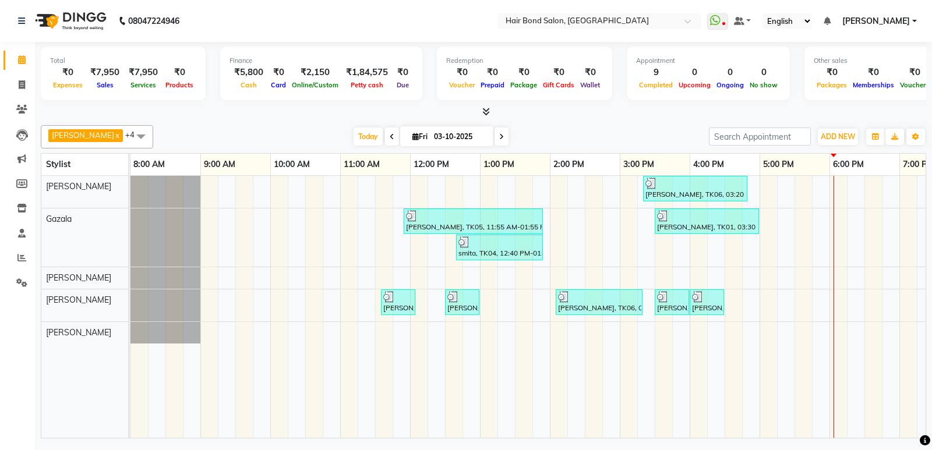
click at [389, 136] on icon at bounding box center [391, 136] width 5 height 7
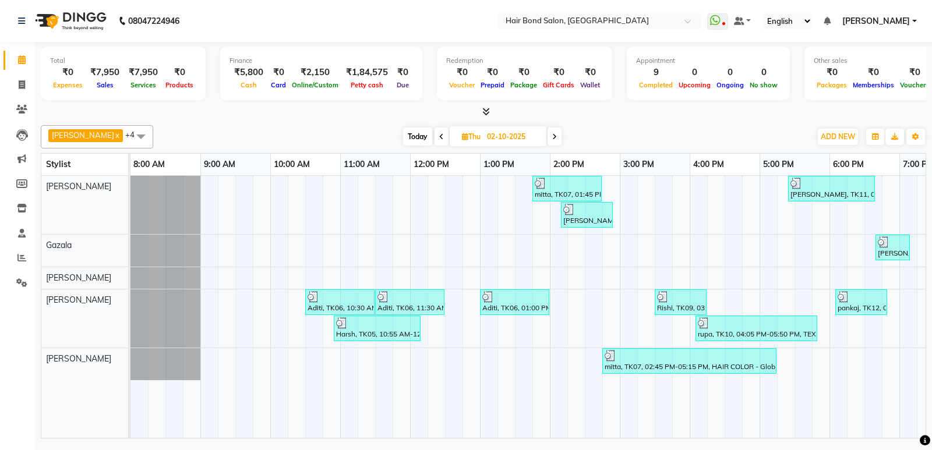
scroll to position [0, 253]
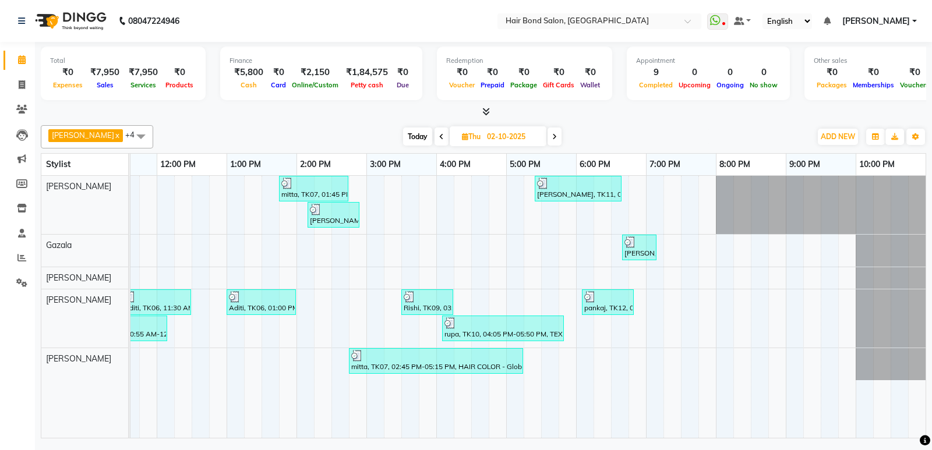
click at [439, 138] on icon at bounding box center [441, 136] width 5 height 7
type input "01-10-2025"
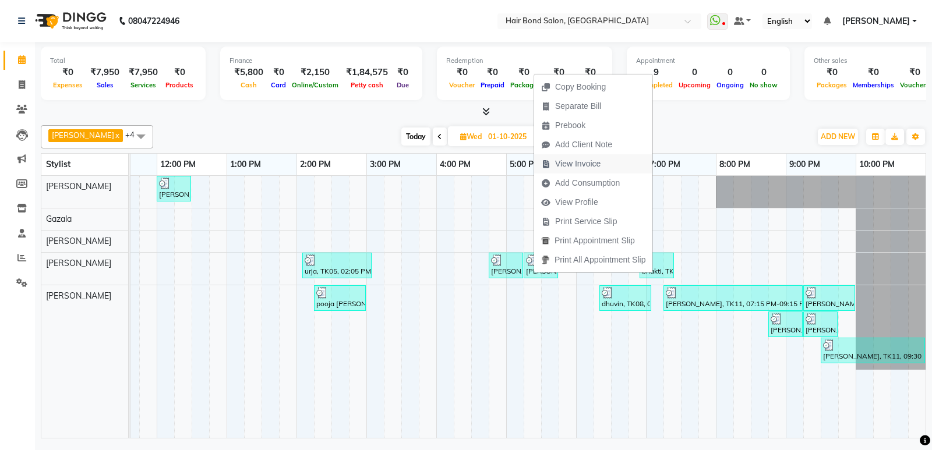
click at [566, 160] on span "View Invoice" at bounding box center [577, 164] width 45 height 12
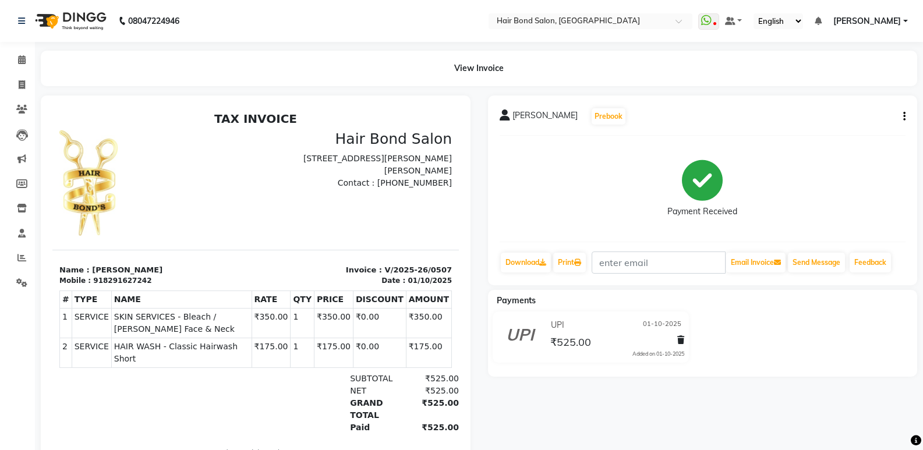
scroll to position [48, 0]
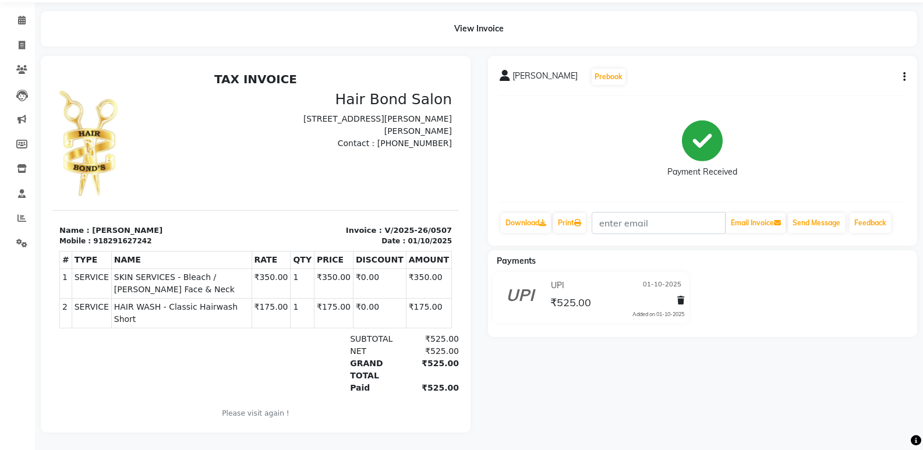
click at [906, 66] on div "dhruvi gadhi Prebook Payment Received Download Print Email Invoice Send Message…" at bounding box center [703, 151] width 430 height 190
click at [904, 77] on icon "button" at bounding box center [904, 77] width 2 height 1
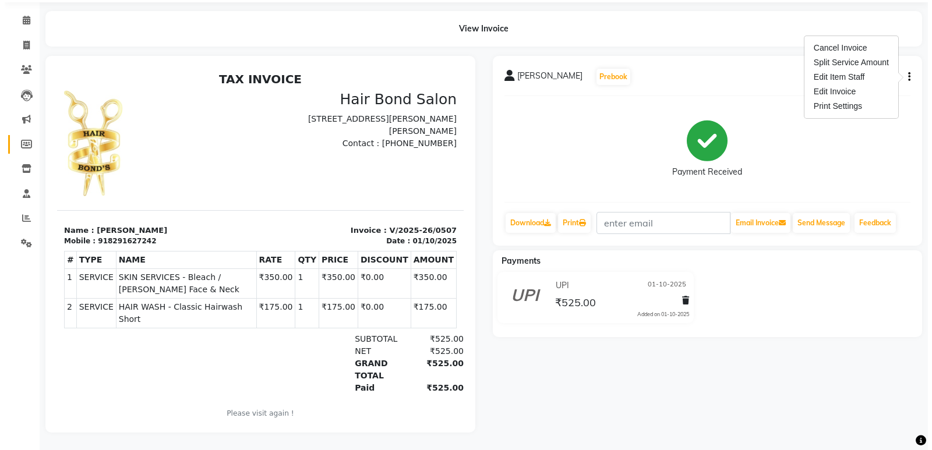
scroll to position [0, 0]
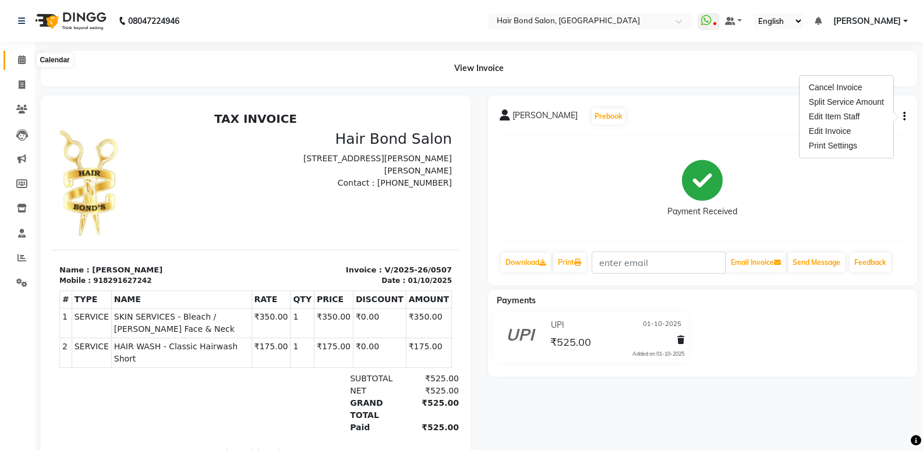
click at [22, 62] on icon at bounding box center [22, 59] width 8 height 9
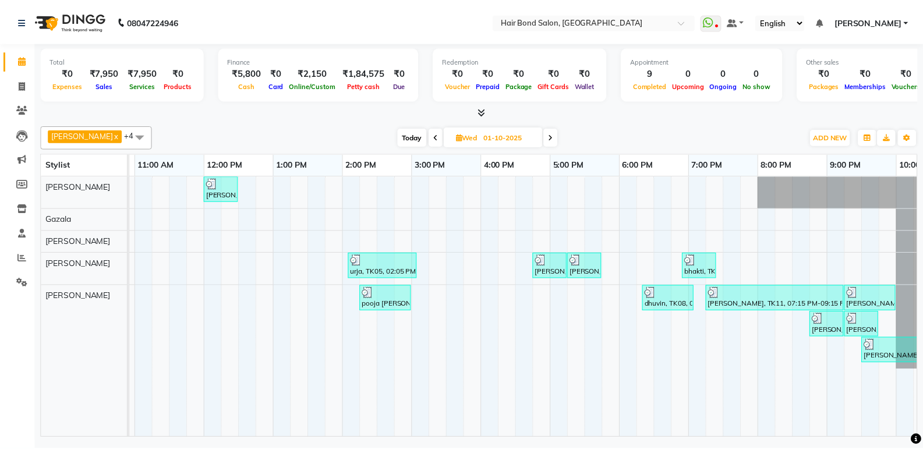
scroll to position [0, 253]
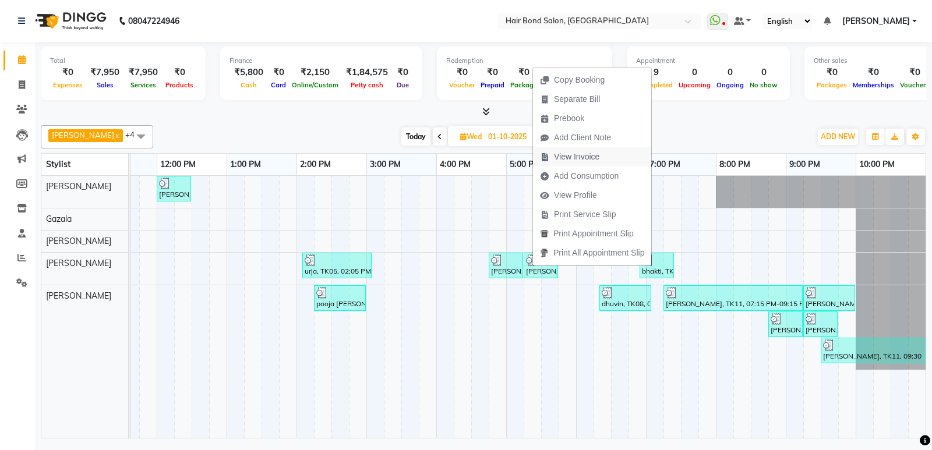
click at [577, 157] on span "View Invoice" at bounding box center [576, 157] width 45 height 12
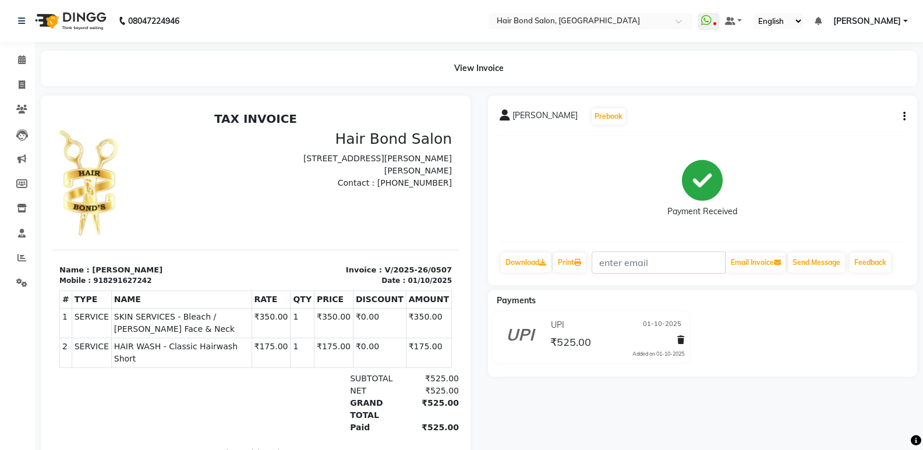
click at [904, 116] on icon "button" at bounding box center [904, 116] width 2 height 1
click at [831, 132] on div "Edit Invoice" at bounding box center [846, 131] width 80 height 15
select select "service"
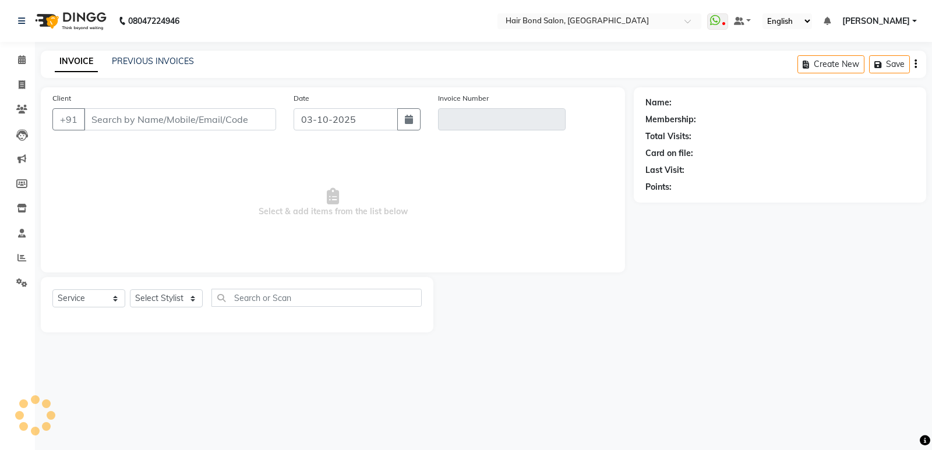
type input "8291627242"
type input "V/2025-26/0507"
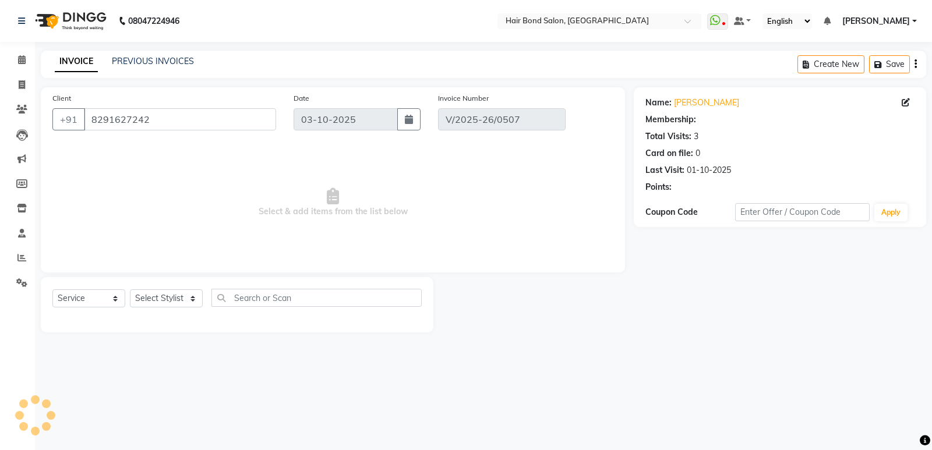
select select "1: Object"
type input "01-10-2025"
select select "select"
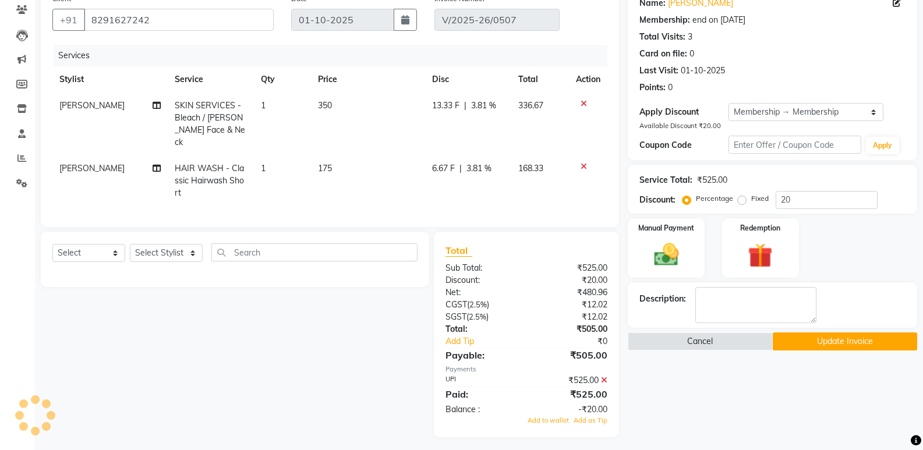
scroll to position [101, 0]
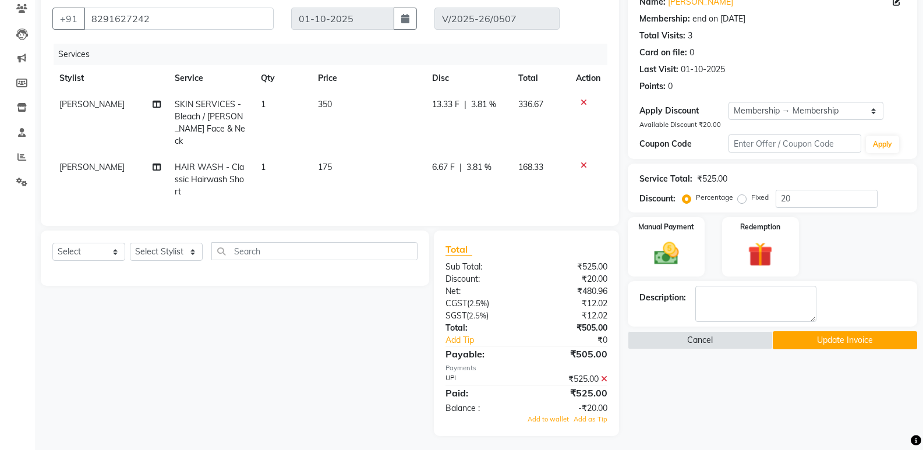
click at [605, 375] on icon at bounding box center [604, 379] width 6 height 8
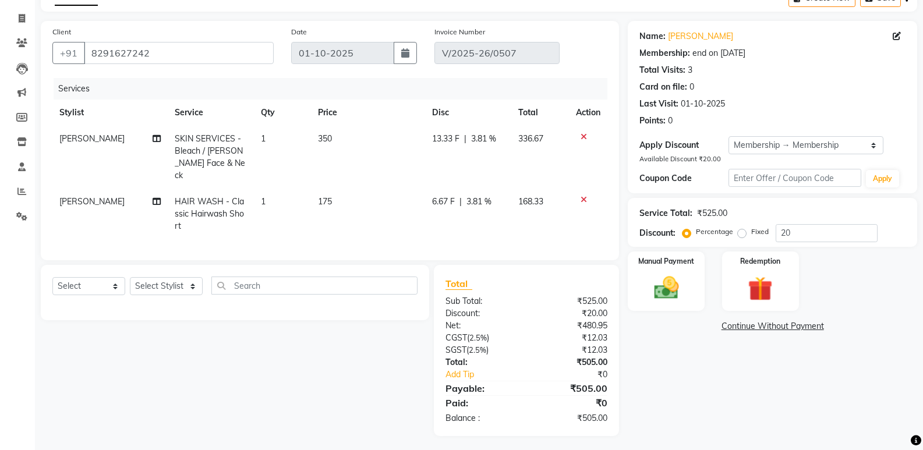
click at [64, 140] on span "[PERSON_NAME]" at bounding box center [91, 138] width 65 height 10
select select "90700"
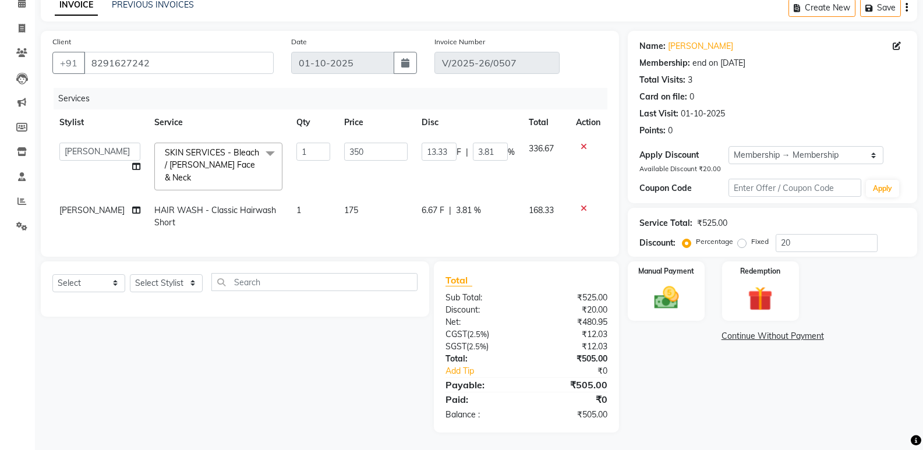
scroll to position [53, 0]
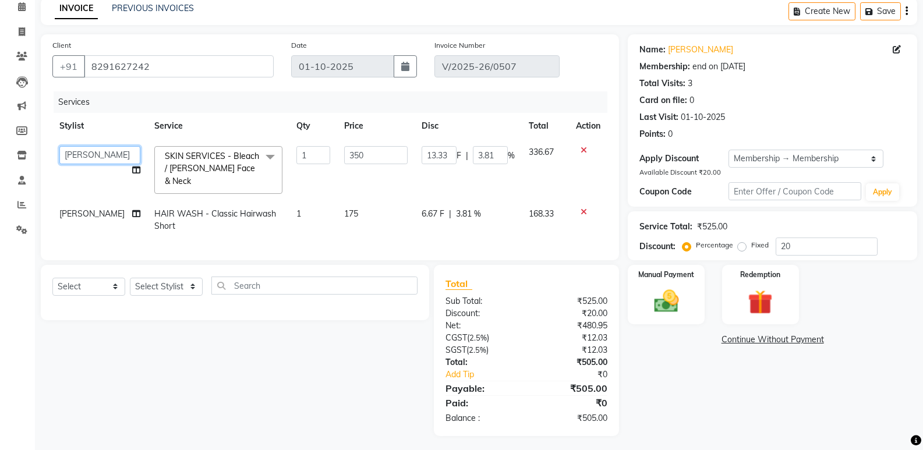
click at [83, 152] on select "Alisha Sasankar Ayan Daksha Faiz Gazala imran kamal khende Mirza Mountie rafiqu…" at bounding box center [99, 155] width 81 height 18
select select "88188"
click at [676, 292] on img at bounding box center [665, 301] width 41 height 30
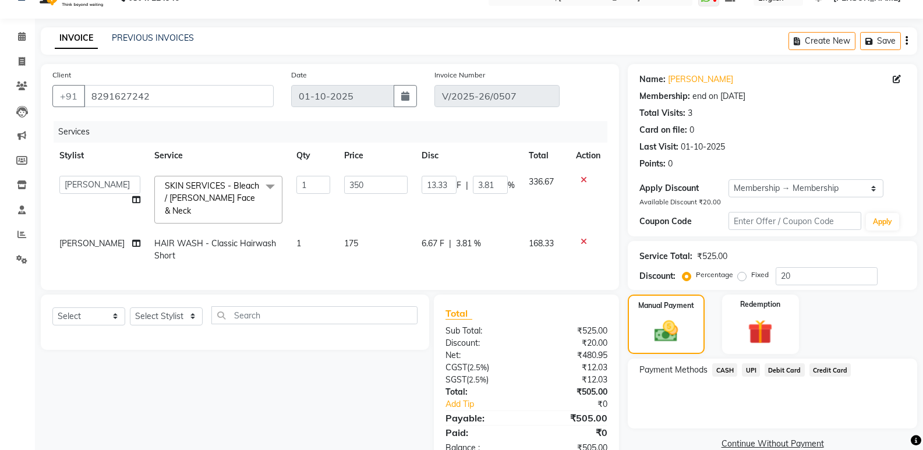
scroll to position [0, 0]
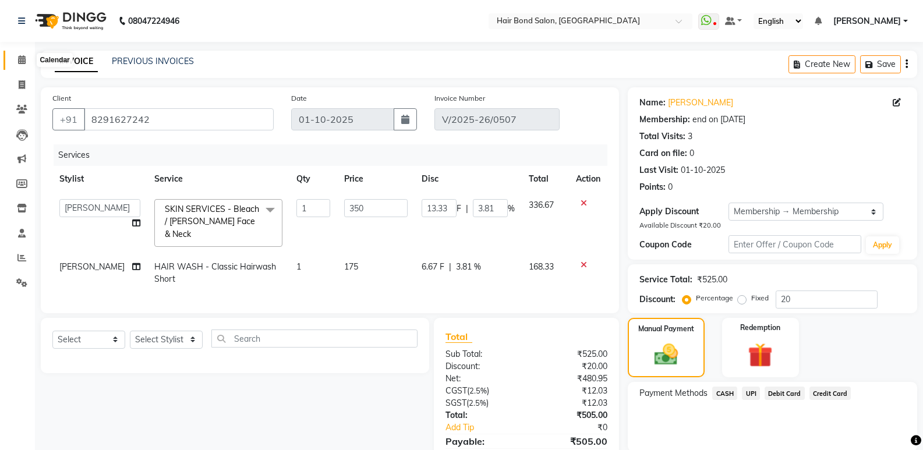
click at [18, 58] on icon at bounding box center [22, 59] width 8 height 9
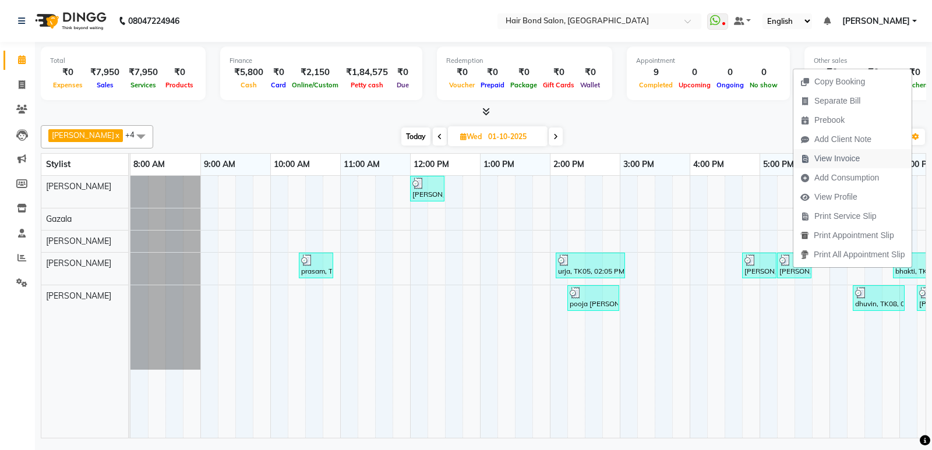
click at [848, 162] on span "View Invoice" at bounding box center [836, 159] width 45 height 12
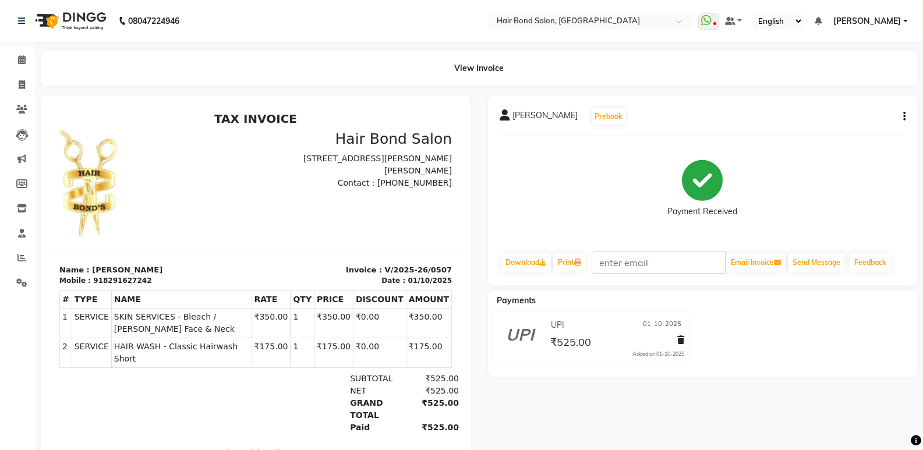
click at [904, 117] on icon "button" at bounding box center [904, 116] width 2 height 1
click at [846, 116] on div "Edit Item Staff" at bounding box center [846, 116] width 80 height 15
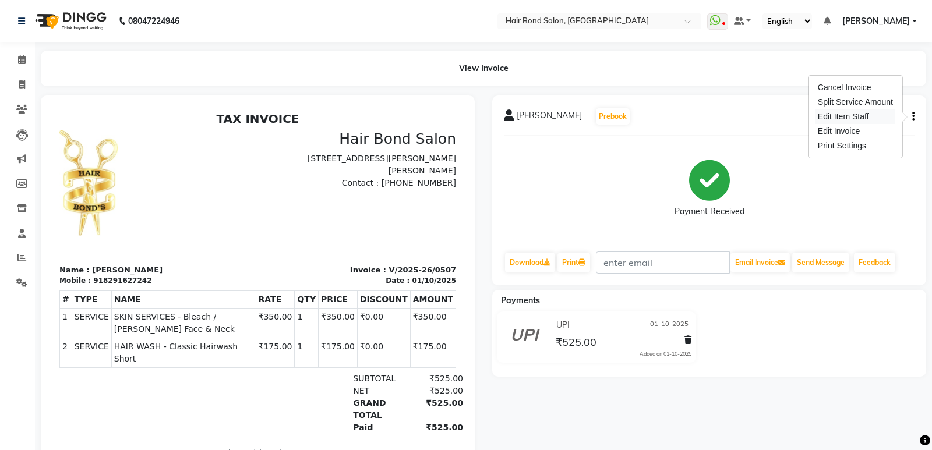
select select "90700"
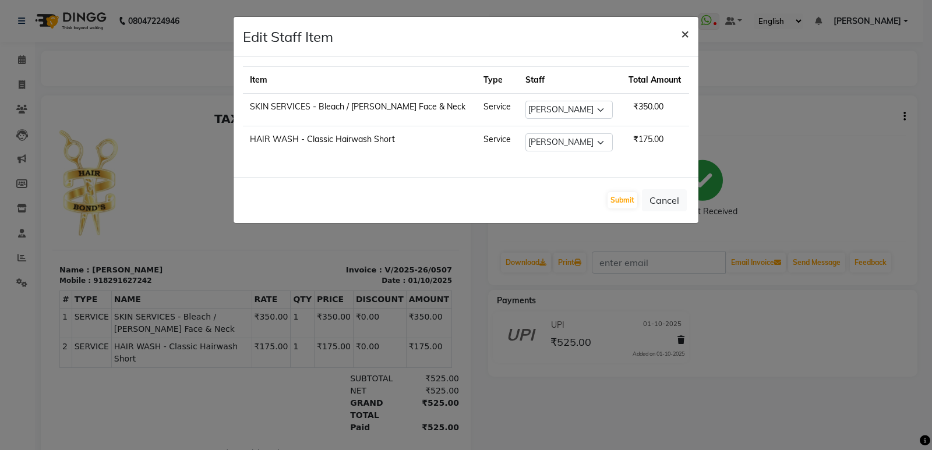
click at [685, 37] on span "×" at bounding box center [685, 32] width 8 height 17
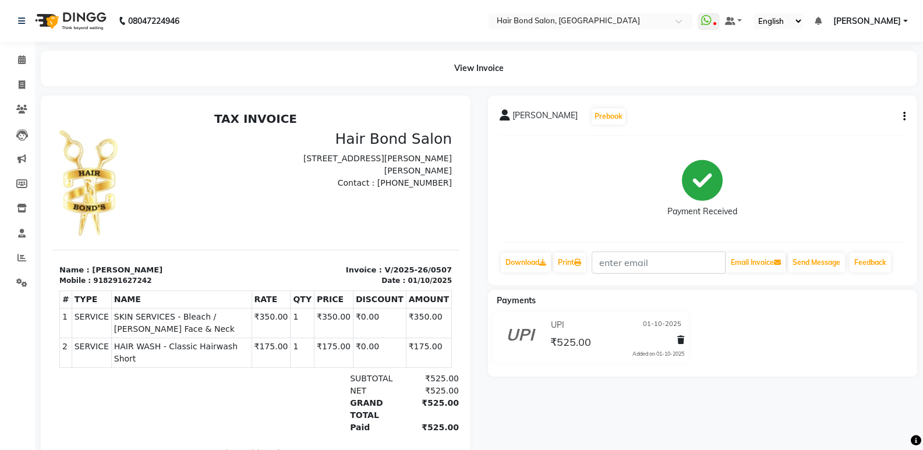
click at [903, 122] on button "button" at bounding box center [901, 117] width 7 height 12
click at [851, 130] on div "Edit Invoice" at bounding box center [846, 131] width 80 height 15
select select "service"
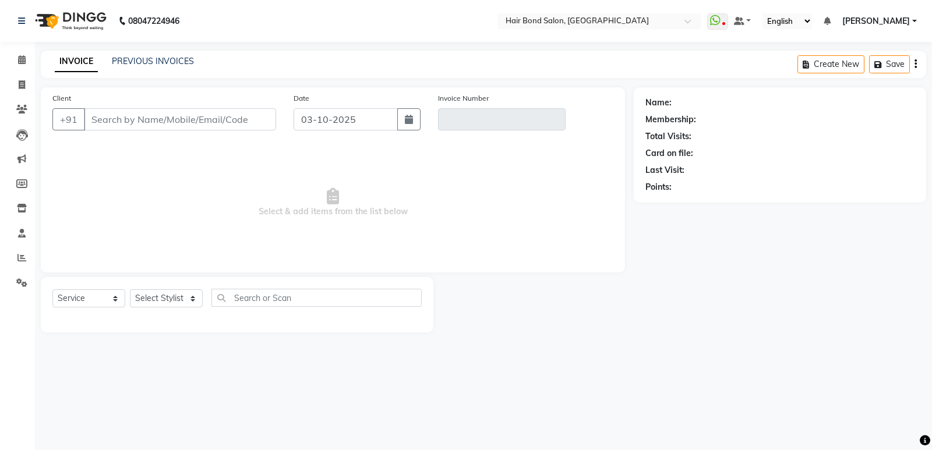
type input "8291627242"
type input "V/2025-26/0507"
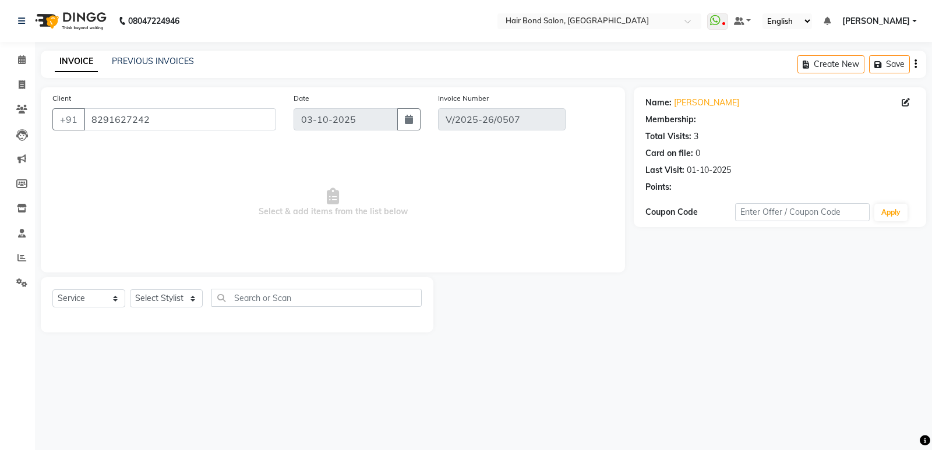
select select "1: Object"
type input "01-10-2025"
select select "select"
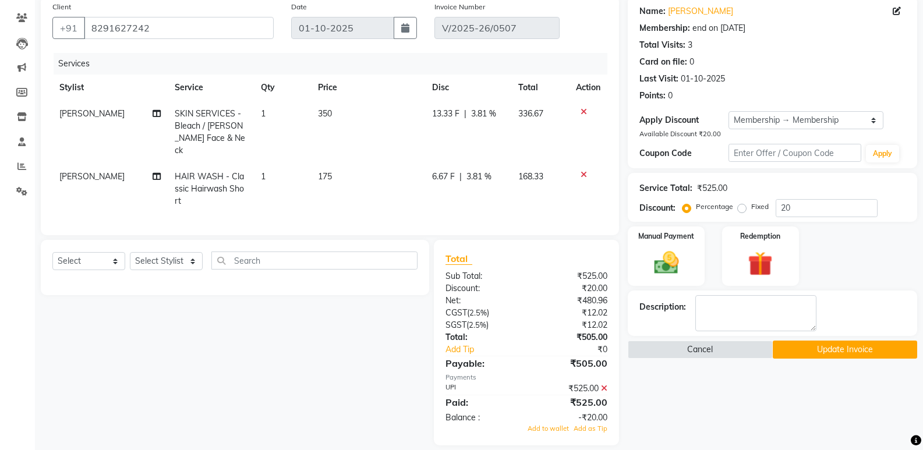
scroll to position [101, 0]
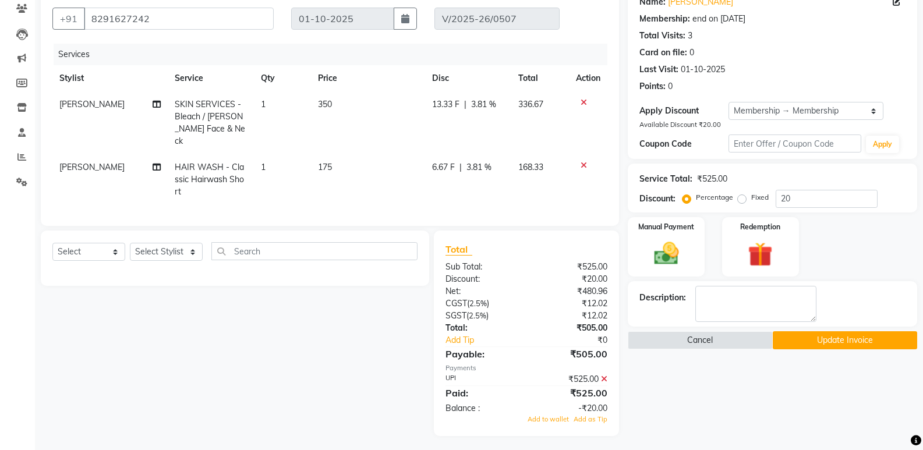
click at [605, 375] on icon at bounding box center [604, 379] width 6 height 8
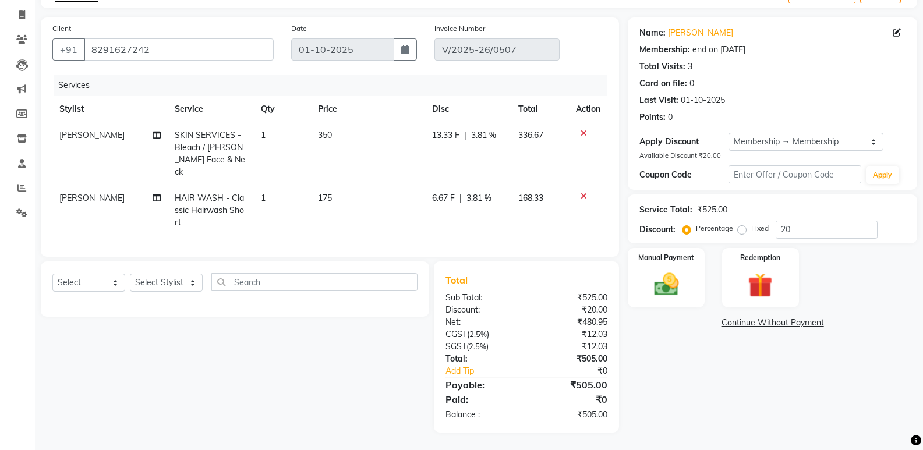
scroll to position [66, 0]
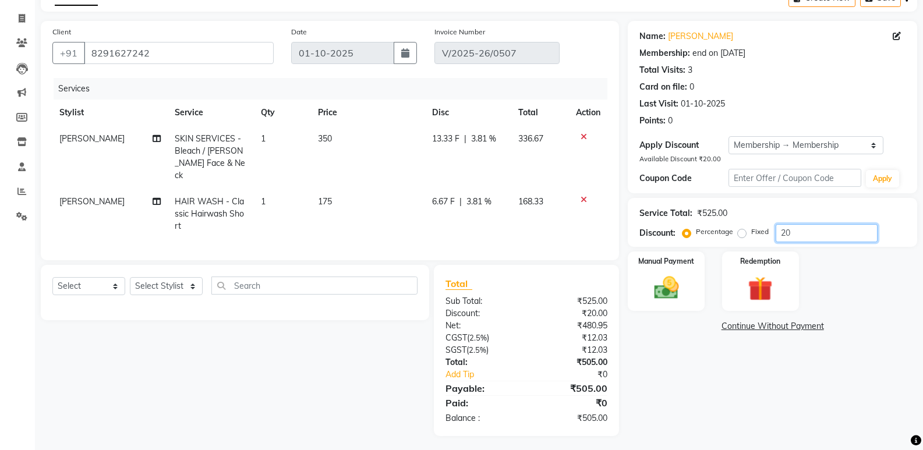
click at [856, 228] on input "20" at bounding box center [826, 233] width 102 height 18
type input "2"
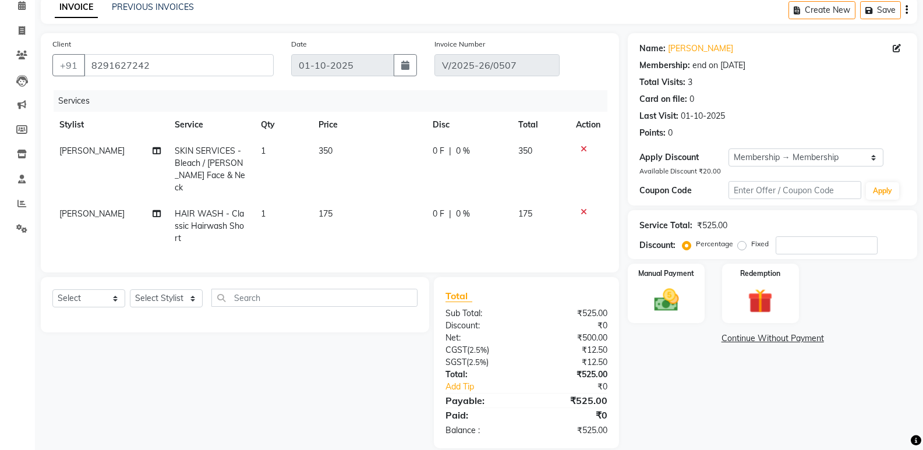
click at [782, 380] on div "Name: Dhruvi Gadhi Membership: end on 30-08-2026 Total Visits: 3 Card on file: …" at bounding box center [777, 240] width 298 height 415
click at [72, 151] on span "[PERSON_NAME]" at bounding box center [91, 151] width 65 height 10
select select "90700"
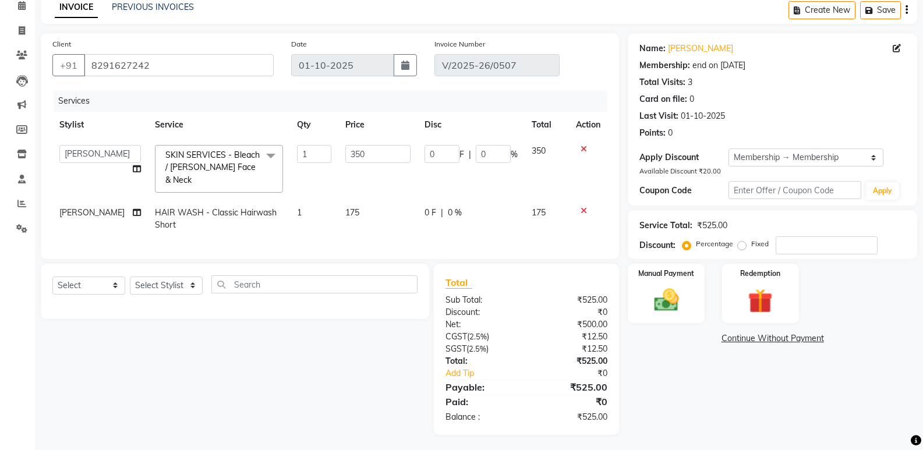
scroll to position [53, 0]
click at [72, 151] on select "Alisha Sasankar Ayan Daksha Faiz Gazala imran kamal khende Mirza Mountie rafiqu…" at bounding box center [100, 155] width 82 height 18
select select "88188"
click at [680, 306] on img at bounding box center [665, 301] width 41 height 30
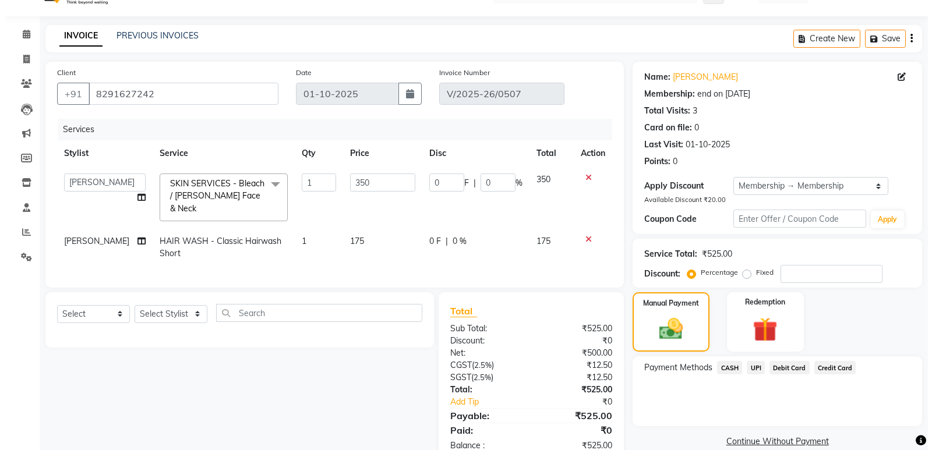
scroll to position [0, 0]
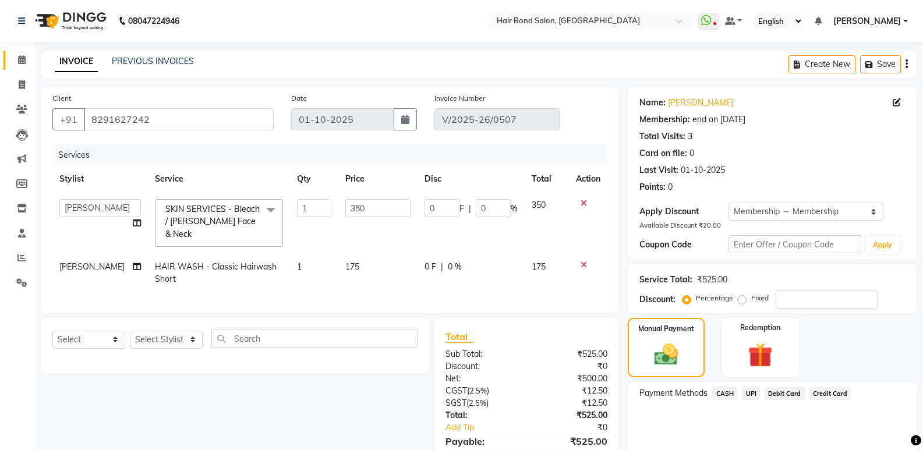
click at [18, 51] on link "Calendar" at bounding box center [17, 60] width 28 height 19
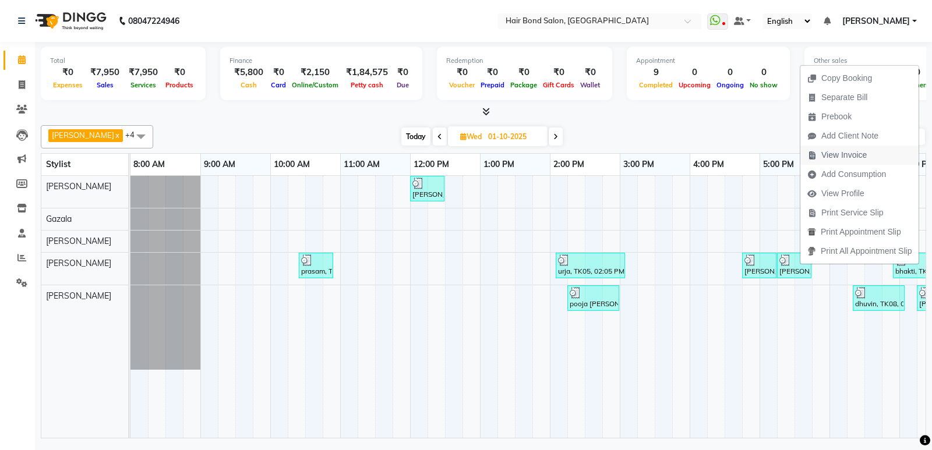
click at [827, 156] on span "View Invoice" at bounding box center [843, 155] width 45 height 12
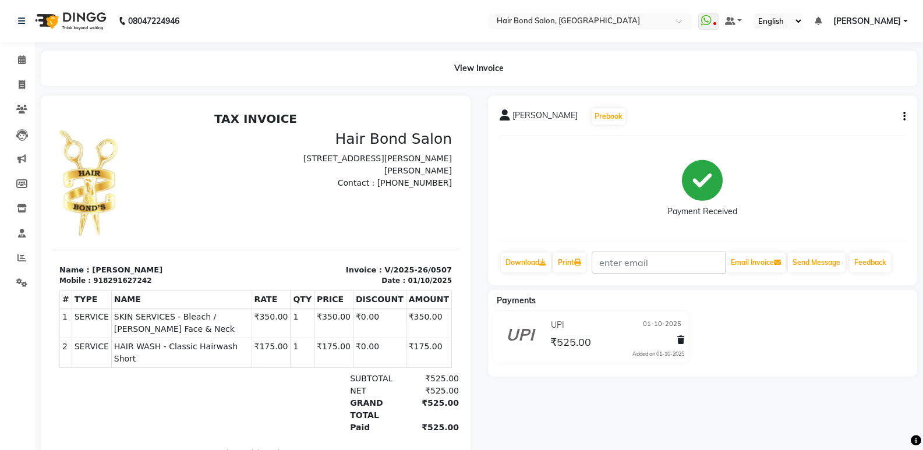
click at [904, 117] on icon "button" at bounding box center [904, 116] width 2 height 1
click at [831, 131] on div "Edit Invoice" at bounding box center [846, 131] width 80 height 15
select select "service"
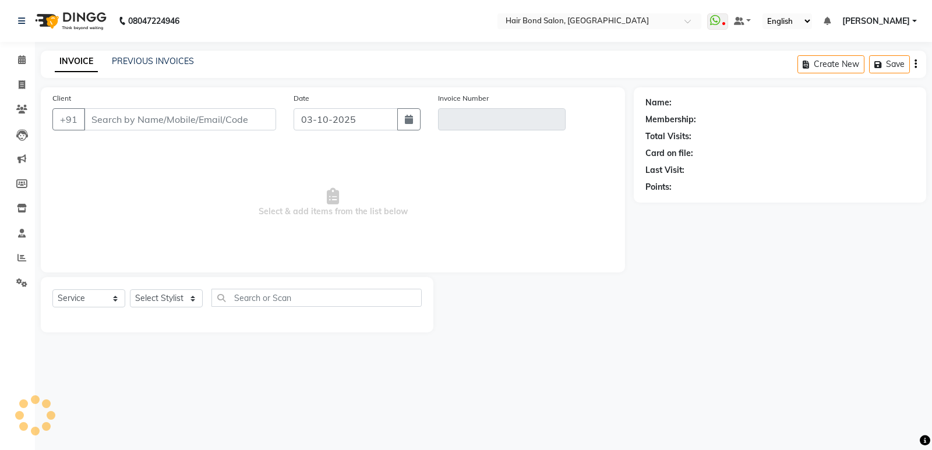
type input "8291627242"
type input "V/2025-26/0507"
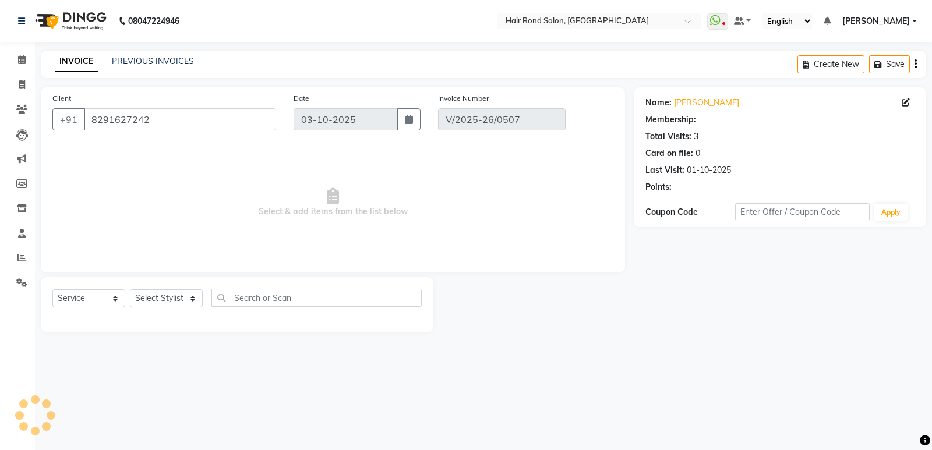
type input "01-10-2025"
select select "select"
select select "1: Object"
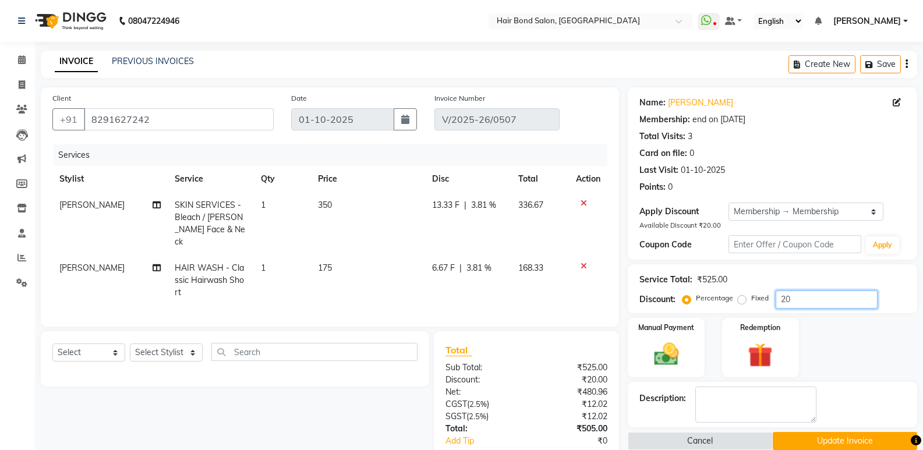
click at [820, 304] on input "20" at bounding box center [826, 300] width 102 height 18
type input "2"
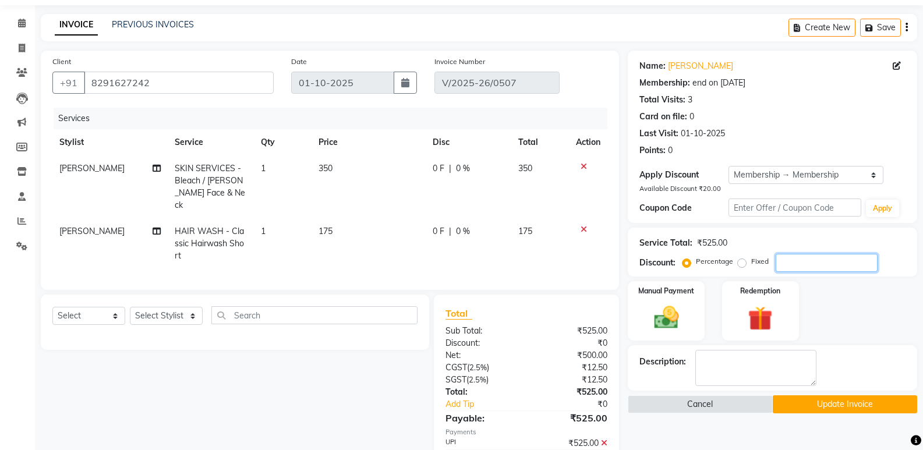
scroll to position [79, 0]
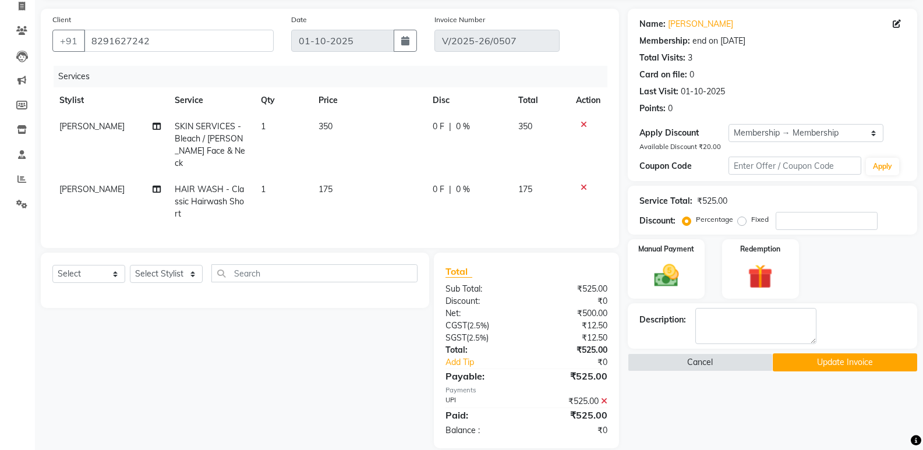
click at [80, 186] on td "[PERSON_NAME]" at bounding box center [109, 201] width 115 height 51
select select "90700"
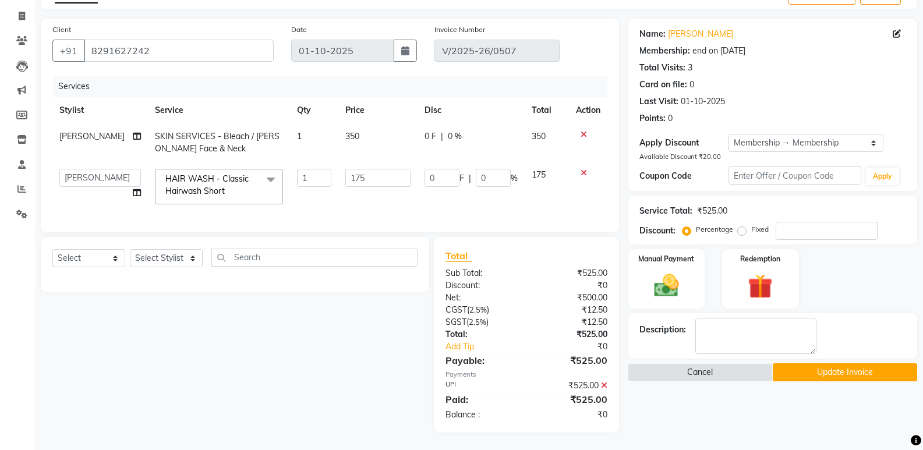
click at [69, 134] on td "[PERSON_NAME]" at bounding box center [99, 142] width 95 height 38
select select "90700"
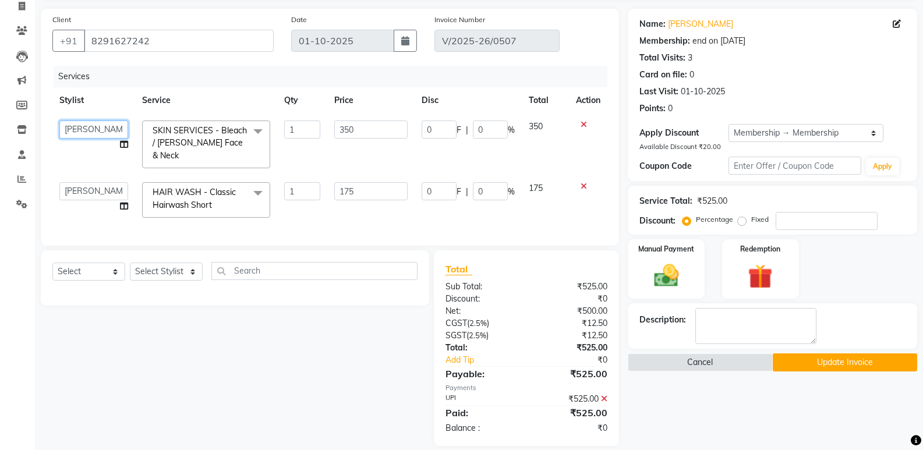
click at [69, 134] on select "Alisha Sasankar Ayan Daksha Faiz Gazala imran kamal khende Mirza Mountie rafiqu…" at bounding box center [93, 130] width 69 height 18
select select "88188"
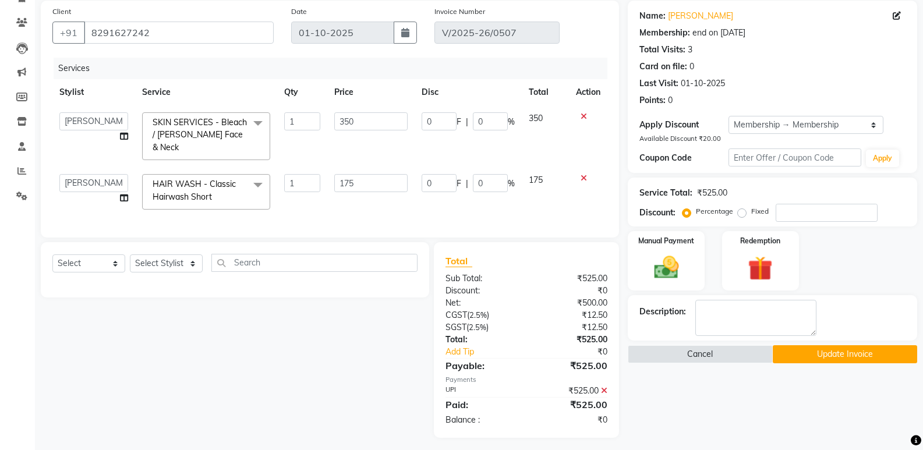
scroll to position [88, 0]
click at [817, 362] on button "Update Invoice" at bounding box center [845, 353] width 144 height 18
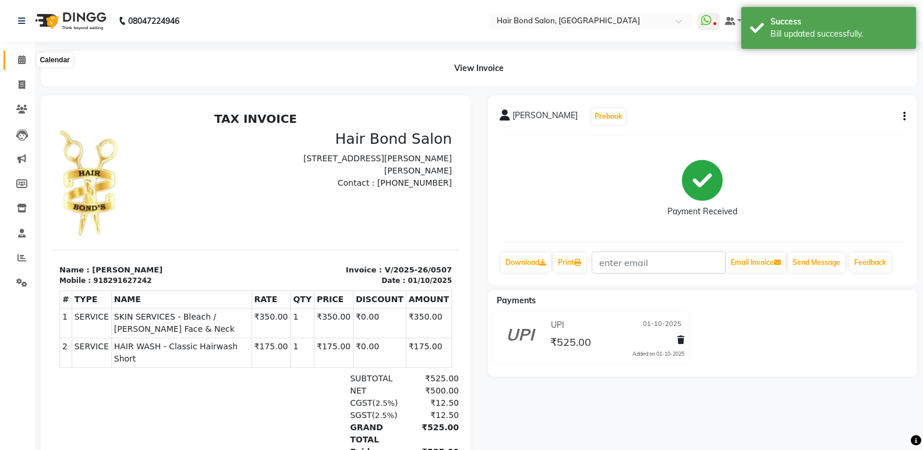
click at [23, 59] on icon at bounding box center [22, 59] width 8 height 9
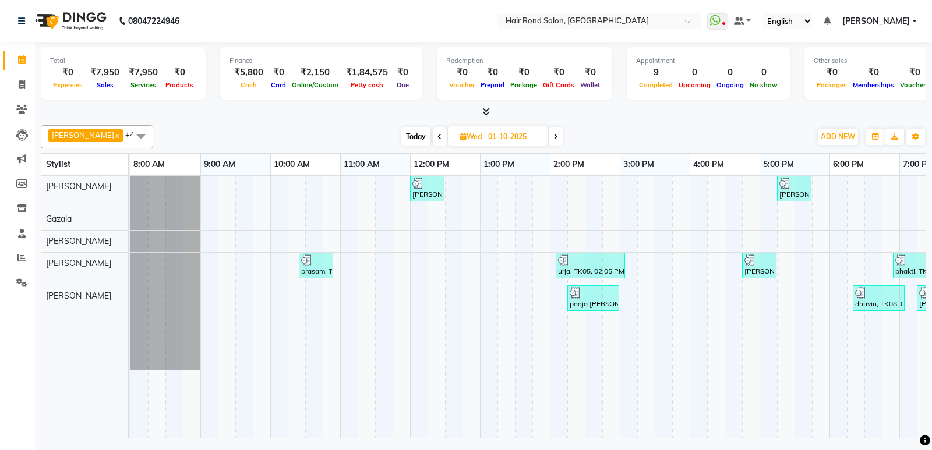
scroll to position [0, 253]
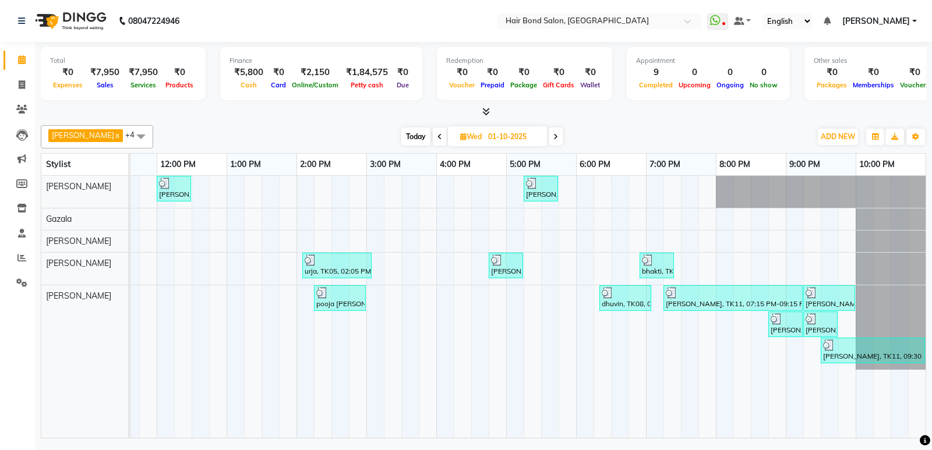
click at [129, 137] on span at bounding box center [140, 136] width 23 height 22
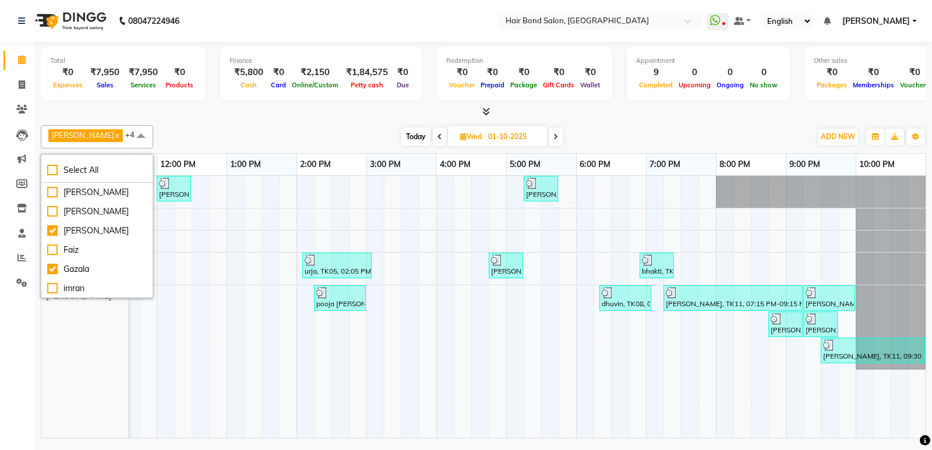
click at [129, 137] on span at bounding box center [140, 136] width 23 height 22
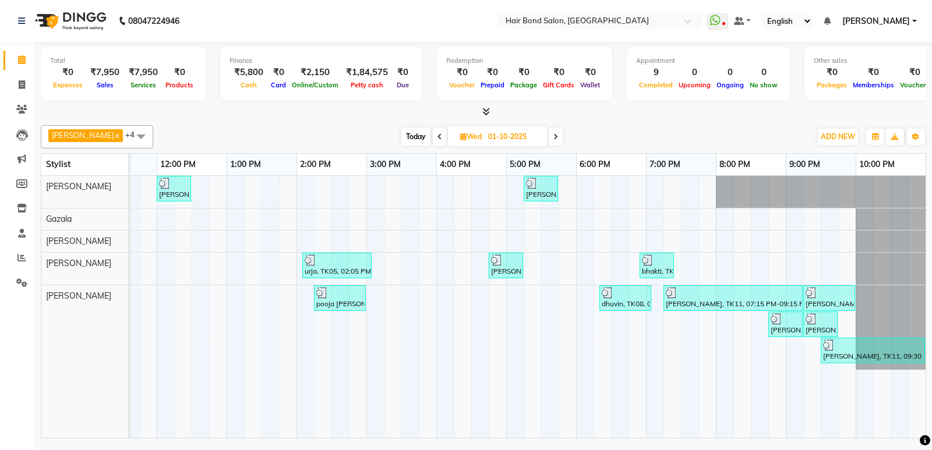
click at [85, 141] on span "sahill x Gazala x Daksha x Mirza x Vivek Limbachiya x +4" at bounding box center [97, 136] width 112 height 23
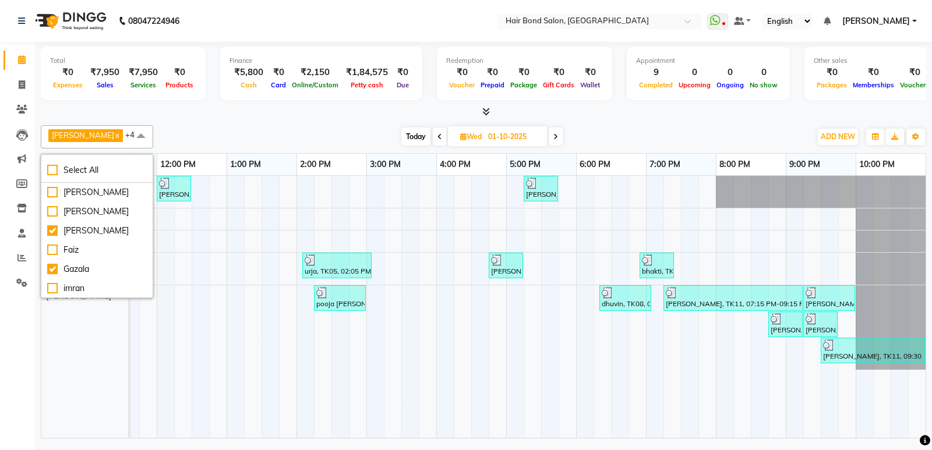
click at [548, 140] on span at bounding box center [555, 136] width 14 height 18
type input "02-10-2025"
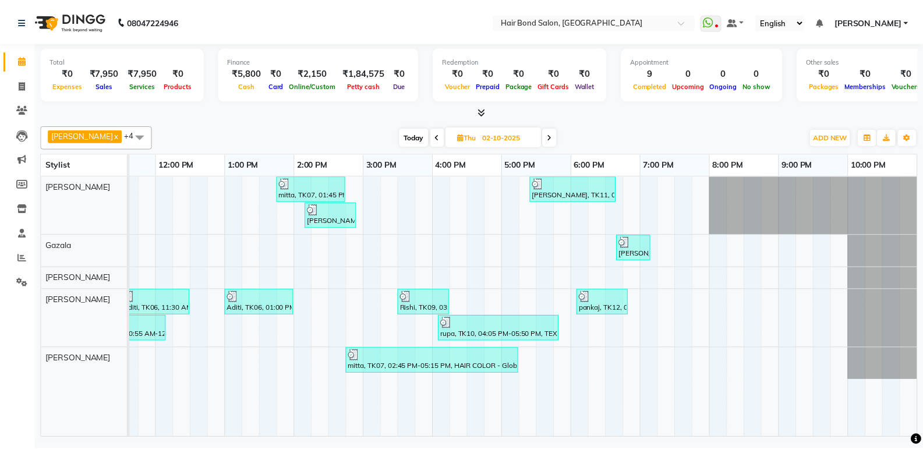
scroll to position [0, 0]
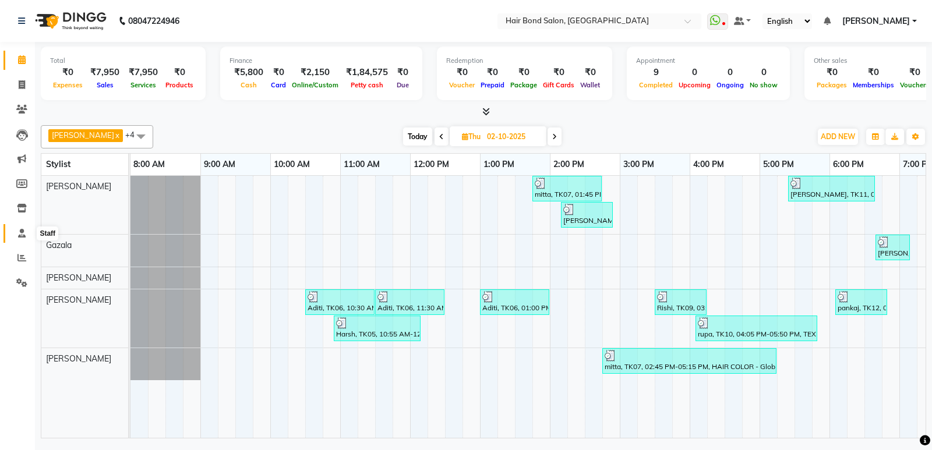
click at [22, 239] on span at bounding box center [22, 233] width 20 height 13
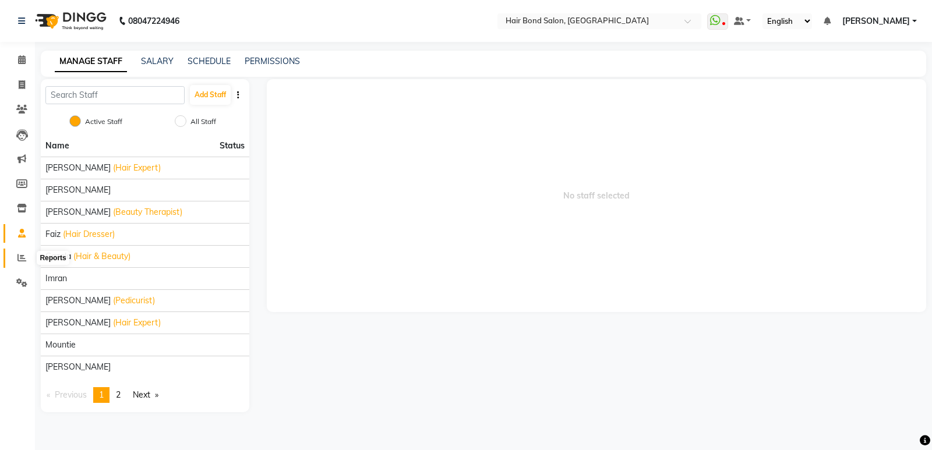
click at [21, 263] on span at bounding box center [22, 258] width 20 height 13
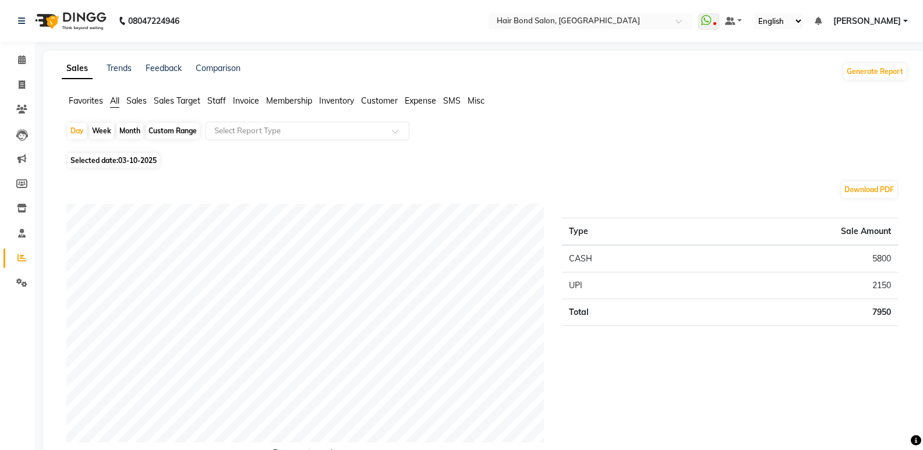
click at [107, 161] on span "Selected date: 03-10-2025" at bounding box center [114, 160] width 92 height 15
select select "10"
select select "2025"
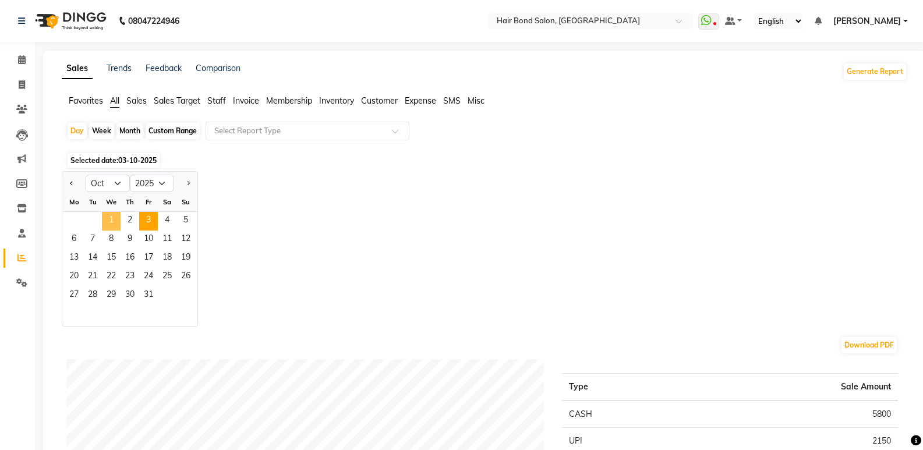
click at [114, 224] on span "1" at bounding box center [111, 221] width 19 height 19
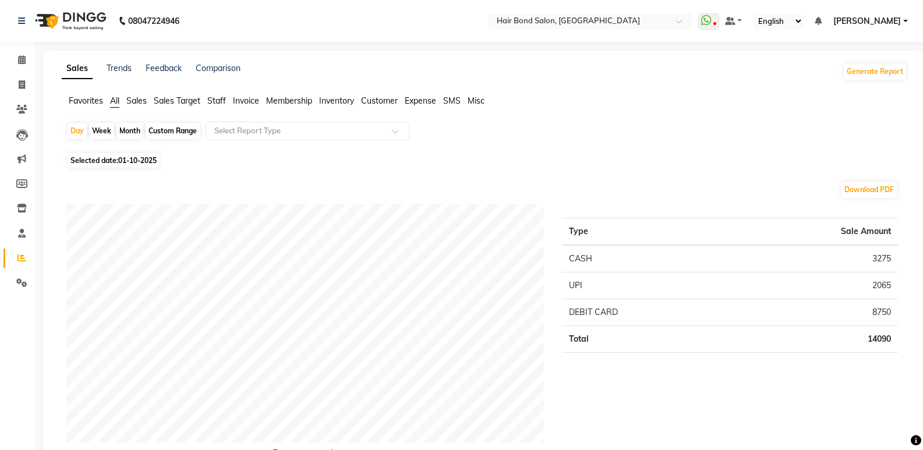
click at [104, 133] on div "Week" at bounding box center [101, 131] width 25 height 16
select select "10"
select select "2025"
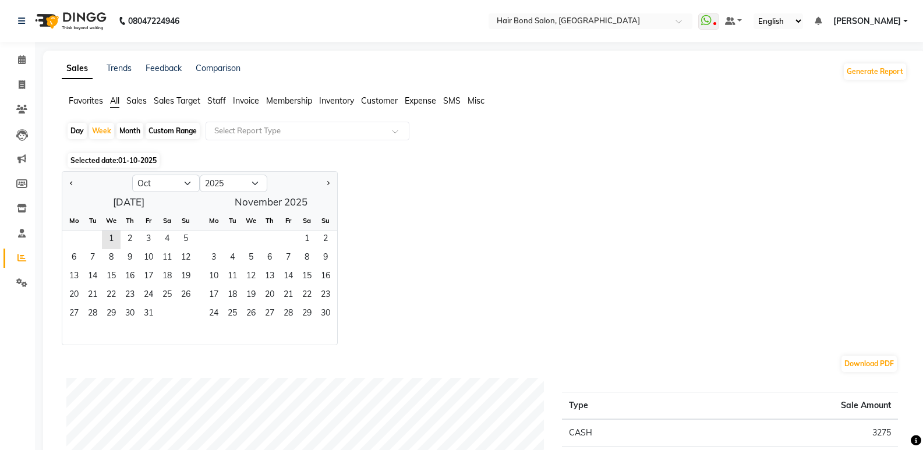
click at [80, 129] on div "Day" at bounding box center [77, 131] width 19 height 16
select select "10"
select select "2025"
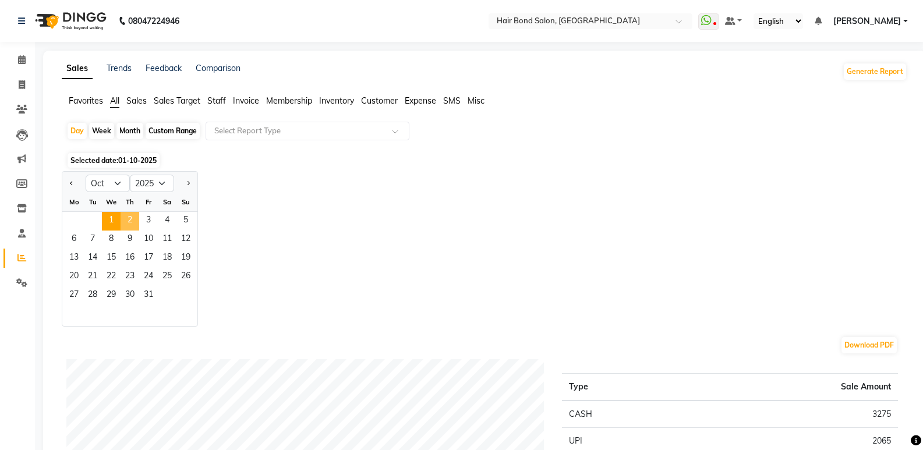
click at [123, 225] on span "2" at bounding box center [130, 221] width 19 height 19
click at [148, 219] on span "3" at bounding box center [148, 221] width 19 height 19
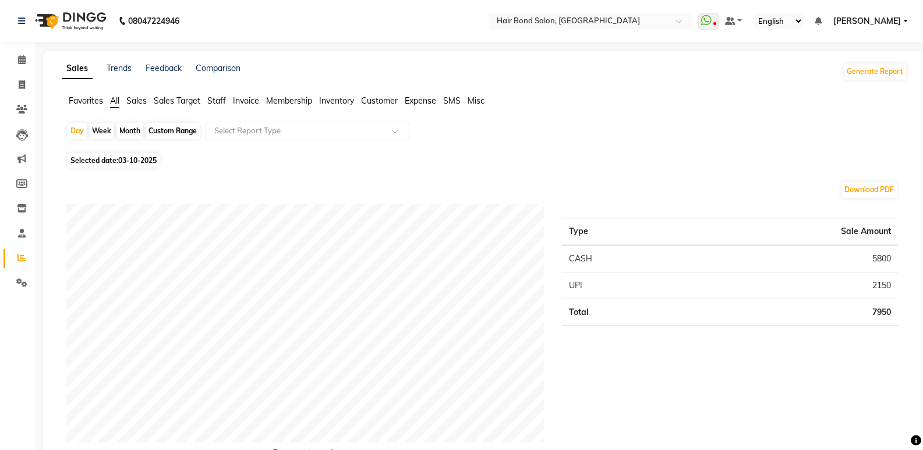
click at [127, 159] on span "03-10-2025" at bounding box center [137, 160] width 38 height 9
select select "10"
select select "2025"
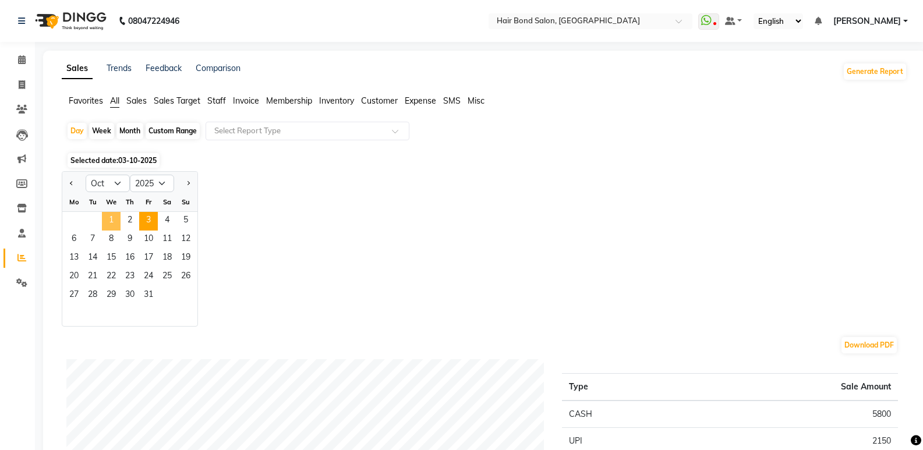
click at [108, 217] on span "1" at bounding box center [111, 221] width 19 height 19
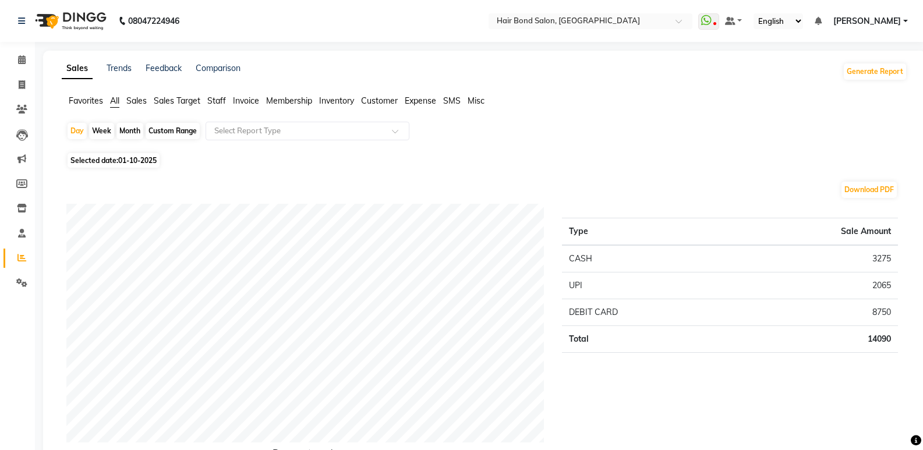
click at [145, 162] on span "01-10-2025" at bounding box center [137, 160] width 38 height 9
select select "10"
select select "2025"
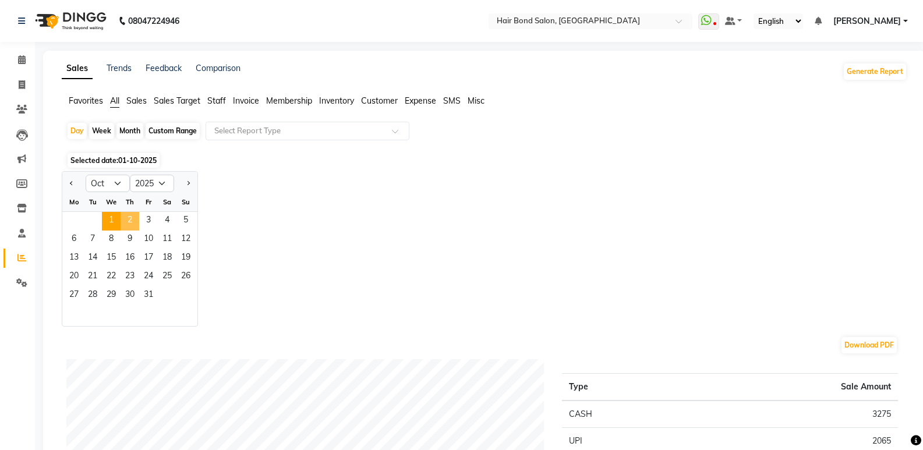
click at [133, 218] on span "2" at bounding box center [130, 221] width 19 height 19
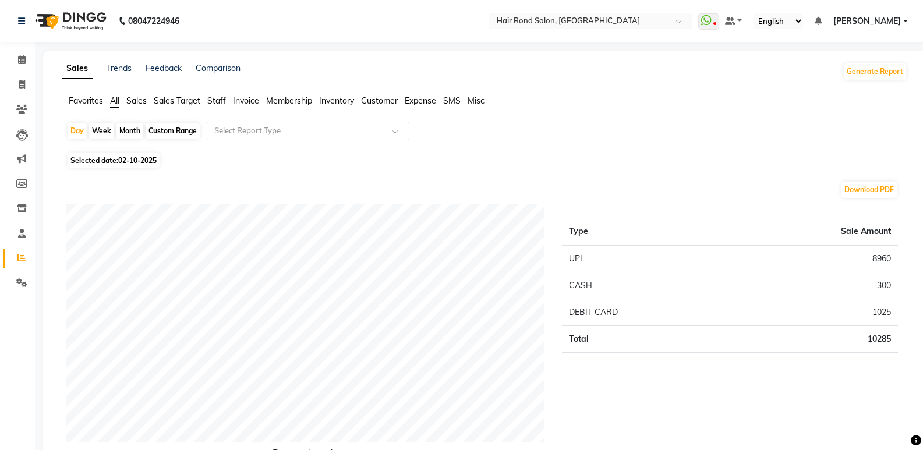
click at [151, 161] on span "02-10-2025" at bounding box center [137, 160] width 38 height 9
select select "10"
select select "2025"
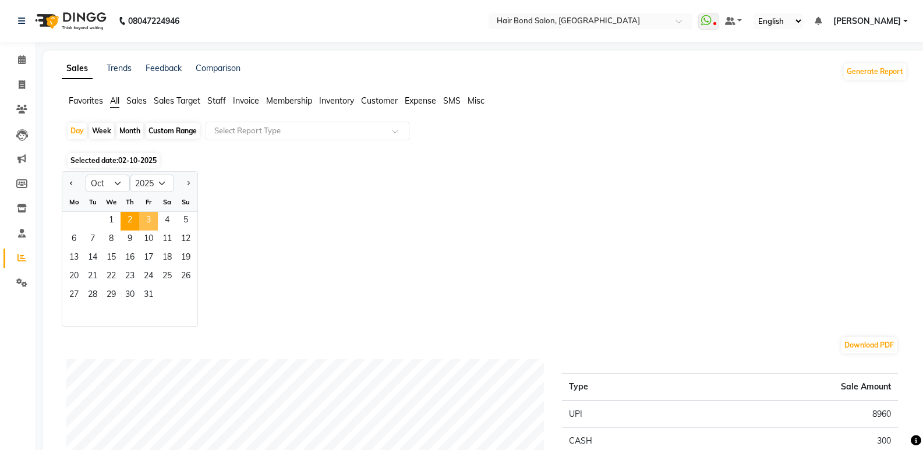
click at [150, 223] on span "3" at bounding box center [148, 221] width 19 height 19
click at [112, 218] on span "1" at bounding box center [111, 221] width 19 height 19
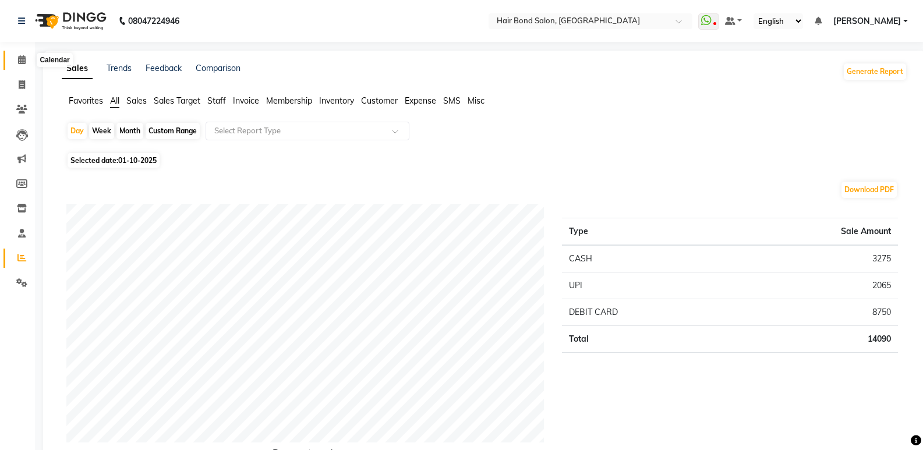
click at [17, 59] on span at bounding box center [22, 60] width 20 height 13
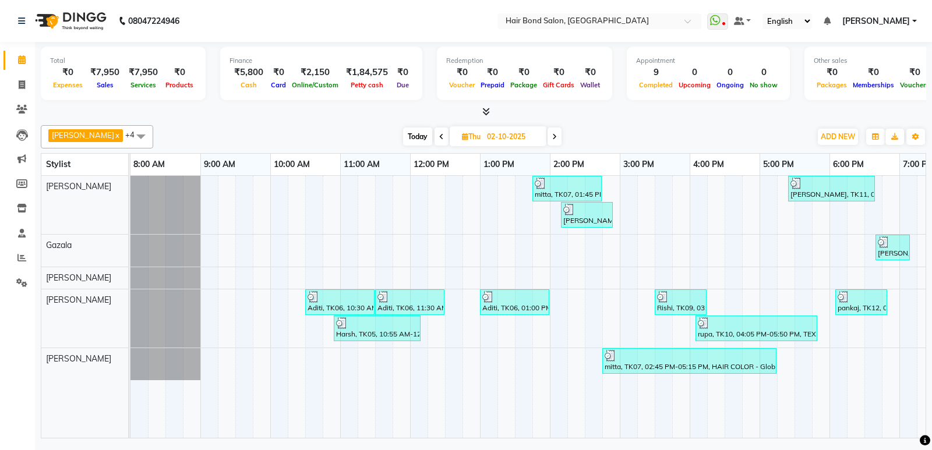
click at [403, 137] on span "Today" at bounding box center [417, 136] width 29 height 18
type input "03-10-2025"
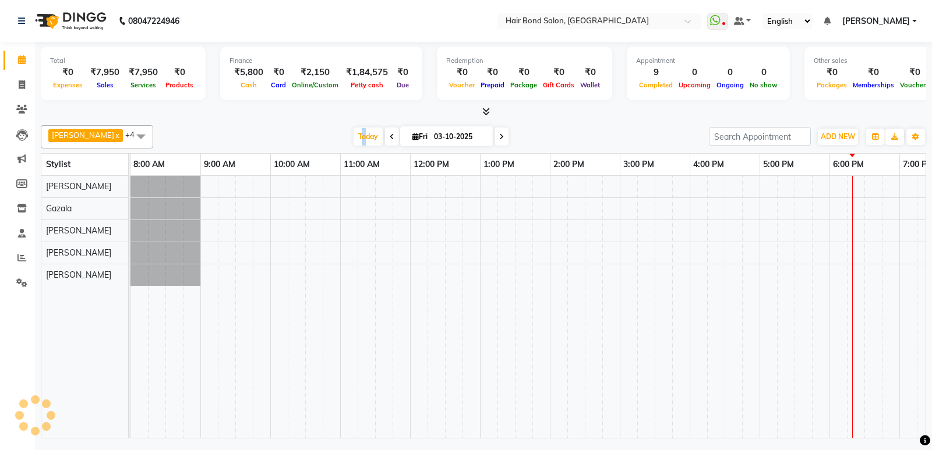
scroll to position [0, 253]
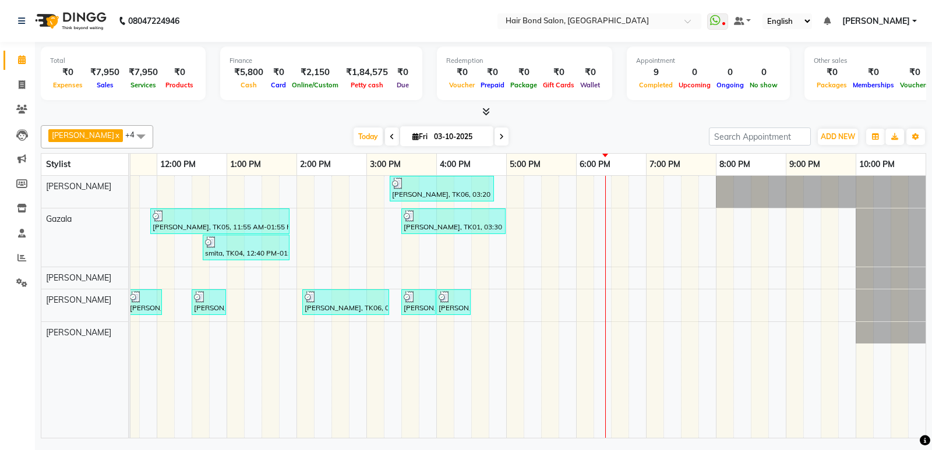
click at [129, 137] on span at bounding box center [140, 136] width 23 height 22
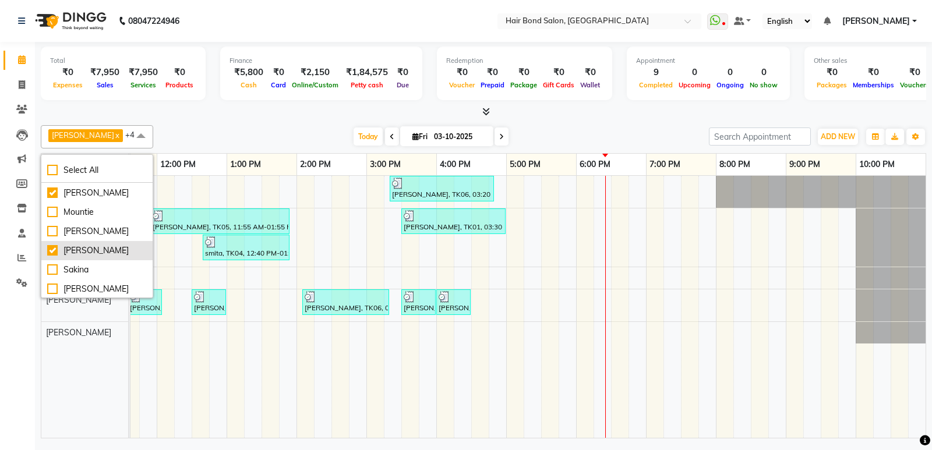
scroll to position [116, 0]
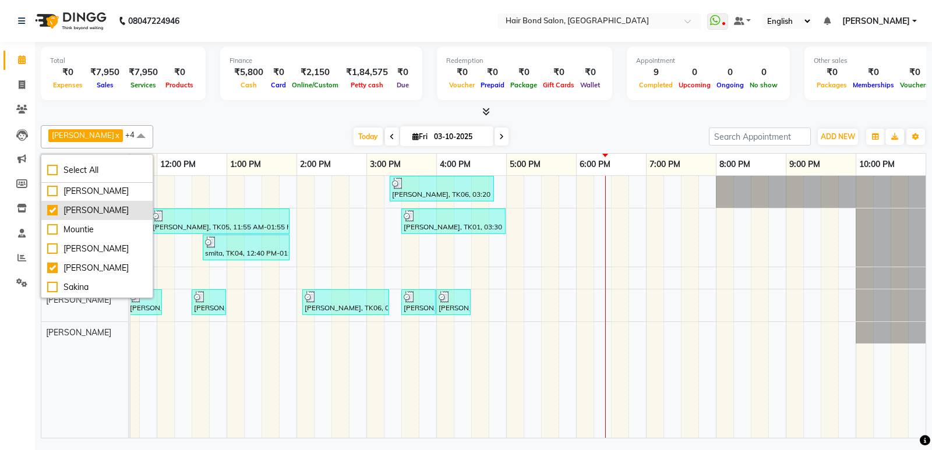
click at [55, 217] on div "[PERSON_NAME]" at bounding box center [97, 210] width 100 height 12
checkbox input "false"
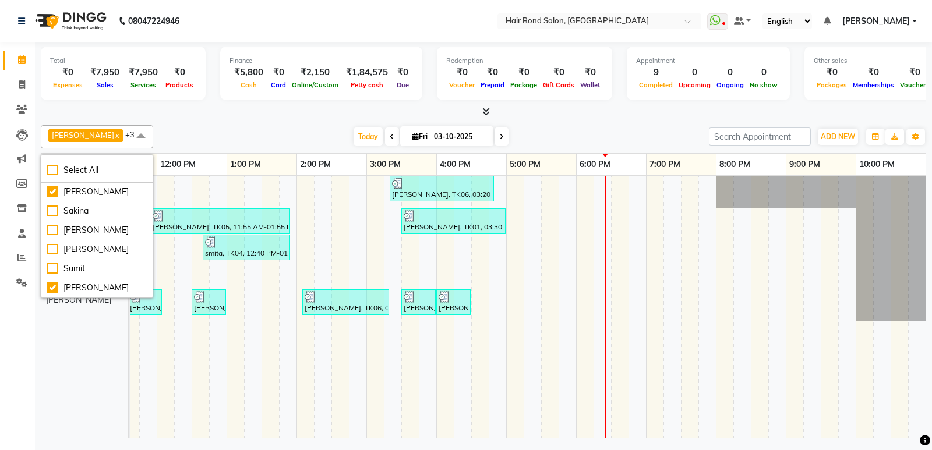
scroll to position [242, 0]
click at [45, 278] on li "[PERSON_NAME]" at bounding box center [96, 287] width 111 height 19
checkbox input "false"
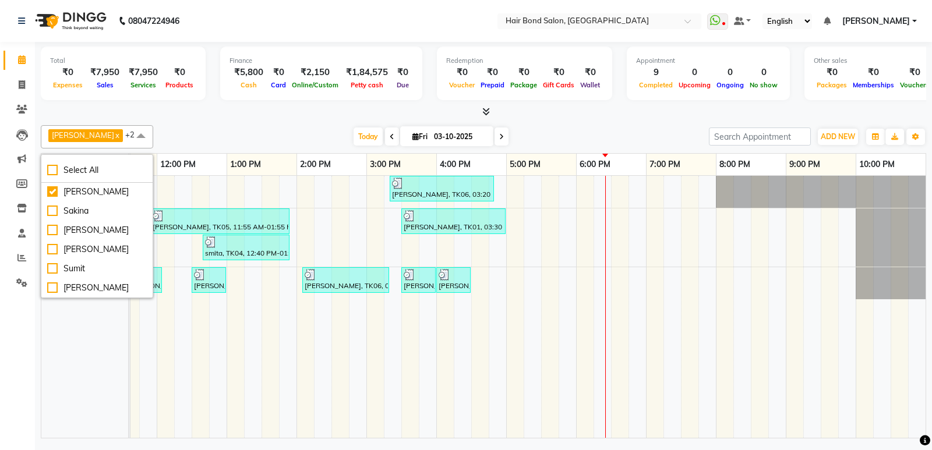
click at [238, 129] on div "Today Fri 03-10-2025" at bounding box center [431, 136] width 544 height 17
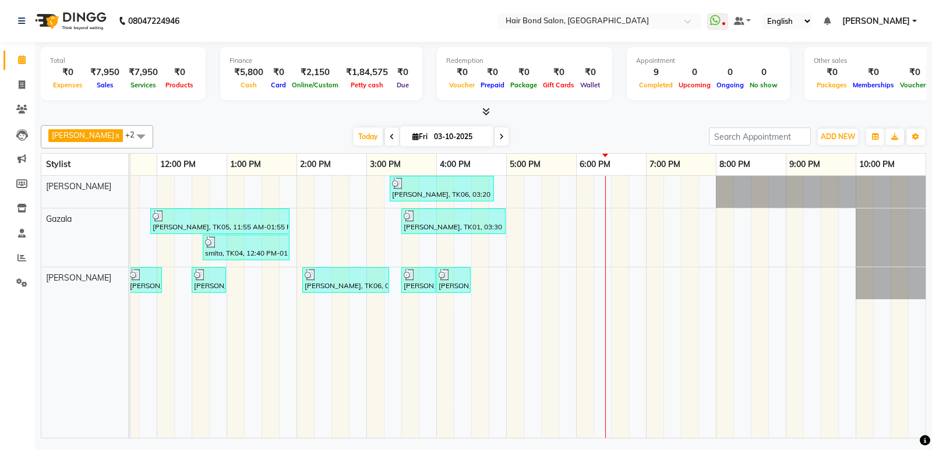
click at [495, 285] on div "karuna sonkar, TK06, 03:20 PM-04:50 PM, NAILS SERVICES - Fake Nails / Stick on …" at bounding box center [401, 307] width 1048 height 262
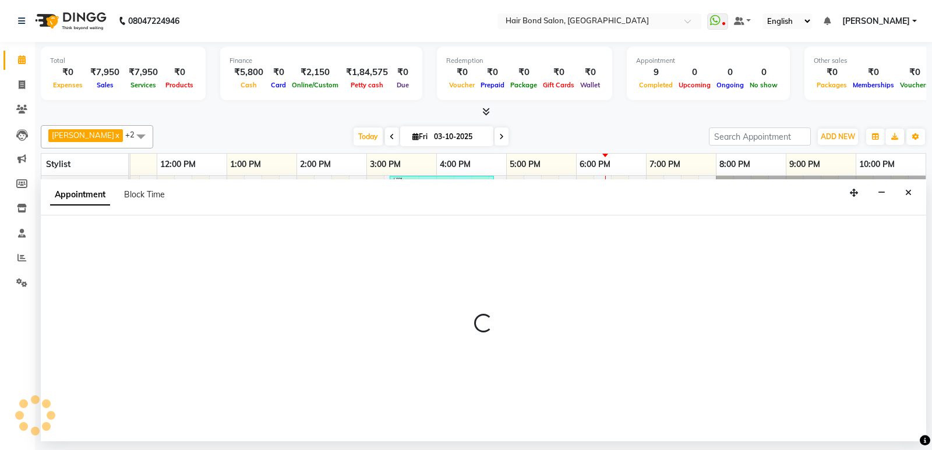
select select "90700"
select select "tentative"
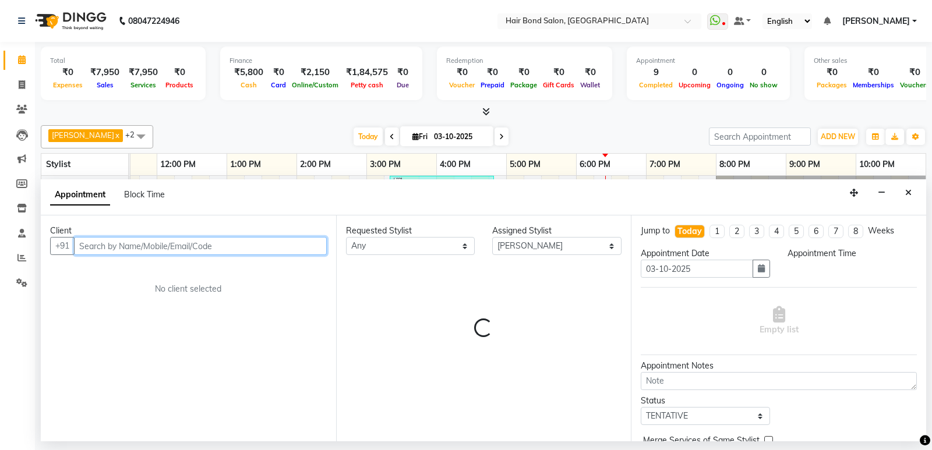
select select "1005"
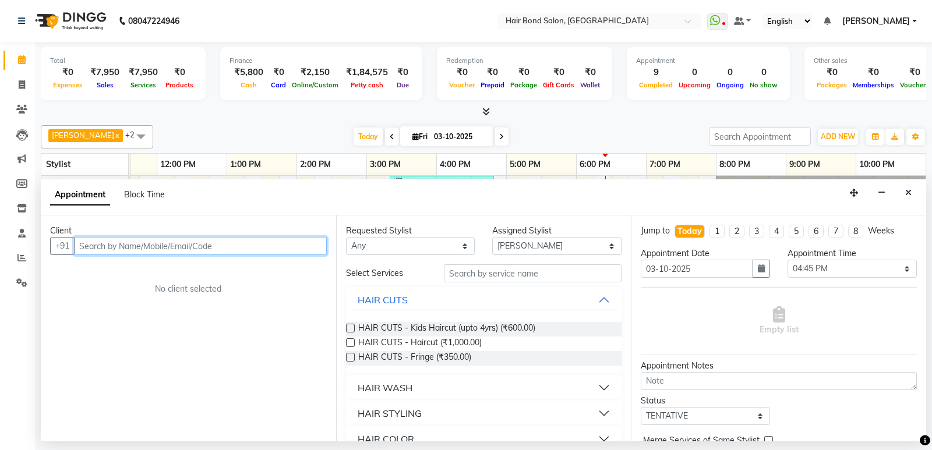
click at [119, 247] on input "text" at bounding box center [200, 246] width 253 height 18
click at [349, 342] on label at bounding box center [350, 342] width 9 height 9
click at [349, 342] on input "checkbox" at bounding box center [350, 344] width 8 height 8
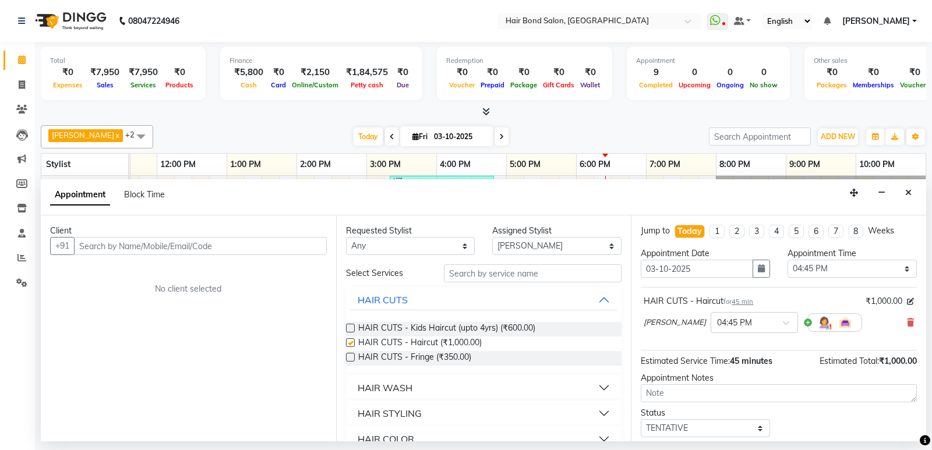
checkbox input "false"
click at [222, 245] on input "text" at bounding box center [200, 246] width 253 height 18
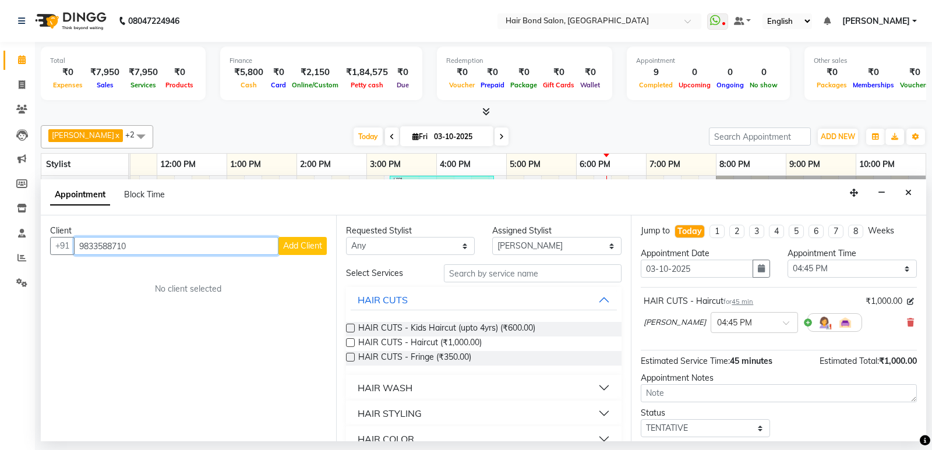
type input "9833588710"
click at [311, 244] on span "Add Client" at bounding box center [302, 245] width 39 height 10
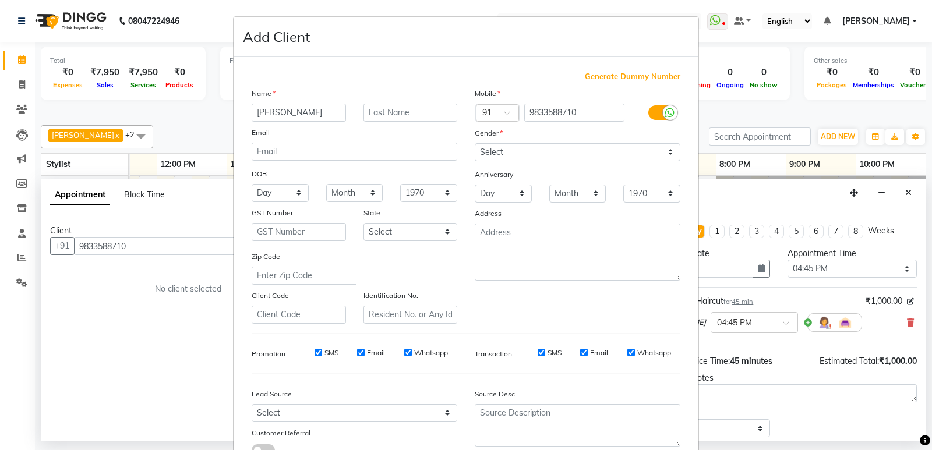
click at [254, 114] on input "rawal" at bounding box center [299, 113] width 94 height 18
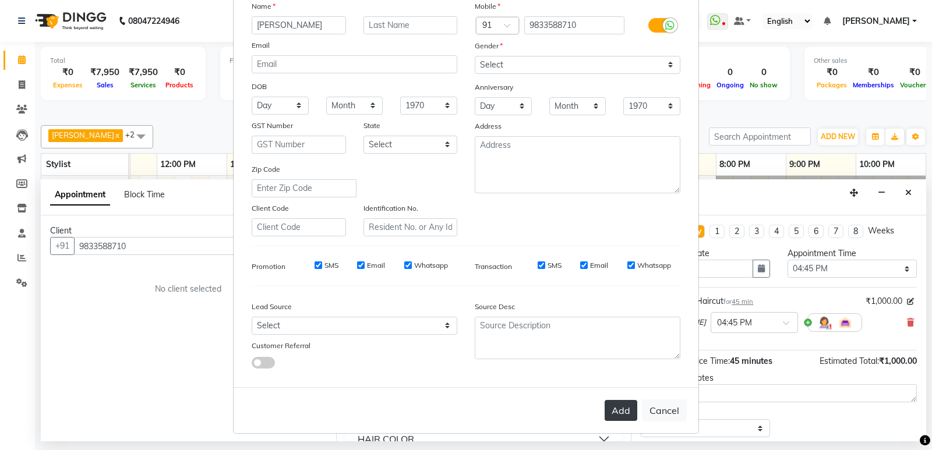
type input "Rawal"
click at [614, 408] on button "Add" at bounding box center [620, 410] width 33 height 21
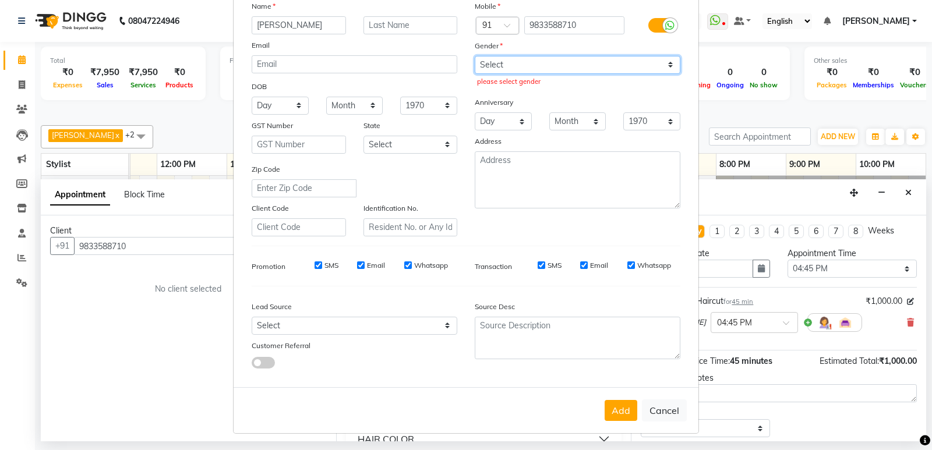
click at [534, 66] on select "Select Male Female Other Prefer Not To Say" at bounding box center [577, 65] width 206 height 18
select select "female"
click at [474, 56] on select "Select Male Female Other Prefer Not To Say" at bounding box center [577, 65] width 206 height 18
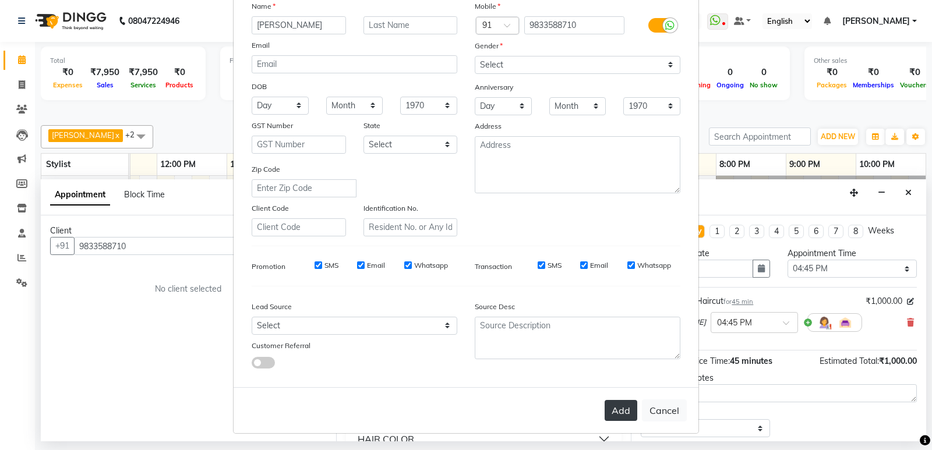
click at [628, 417] on button "Add" at bounding box center [620, 410] width 33 height 21
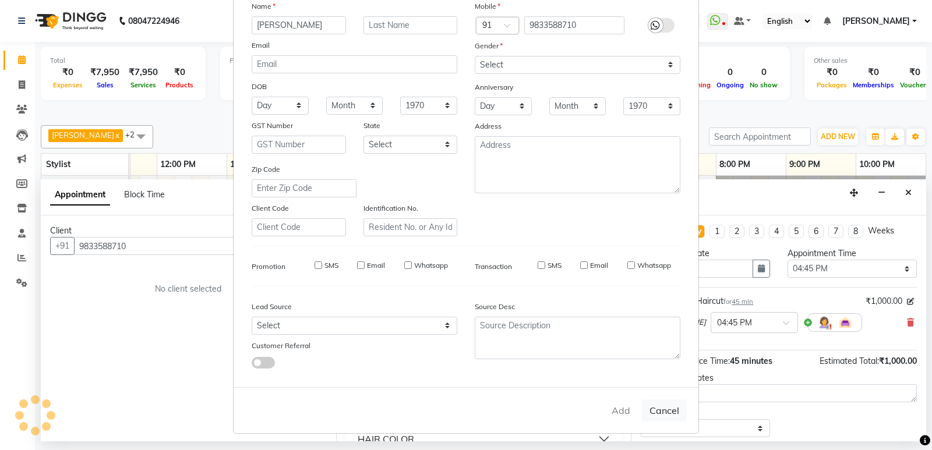
select select
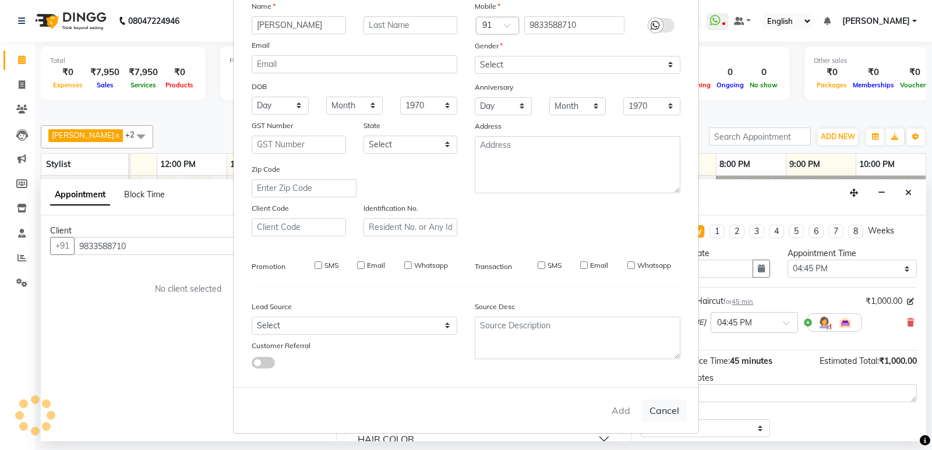
select select
checkbox input "false"
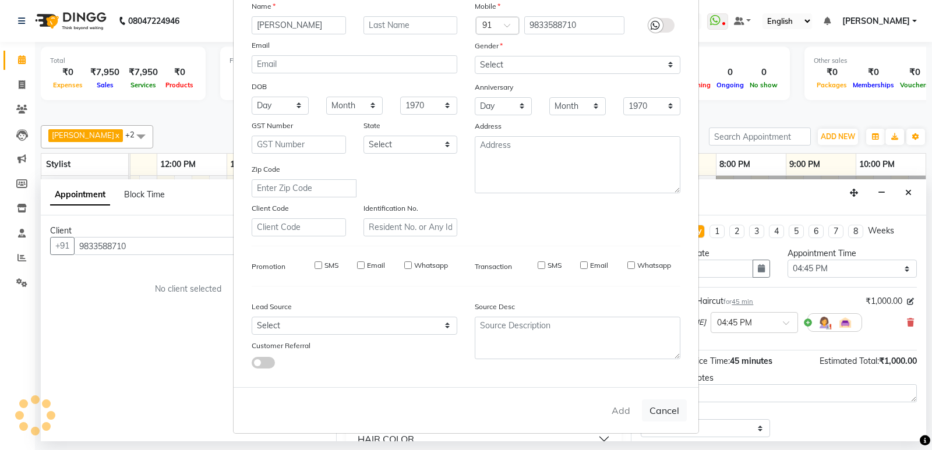
checkbox input "false"
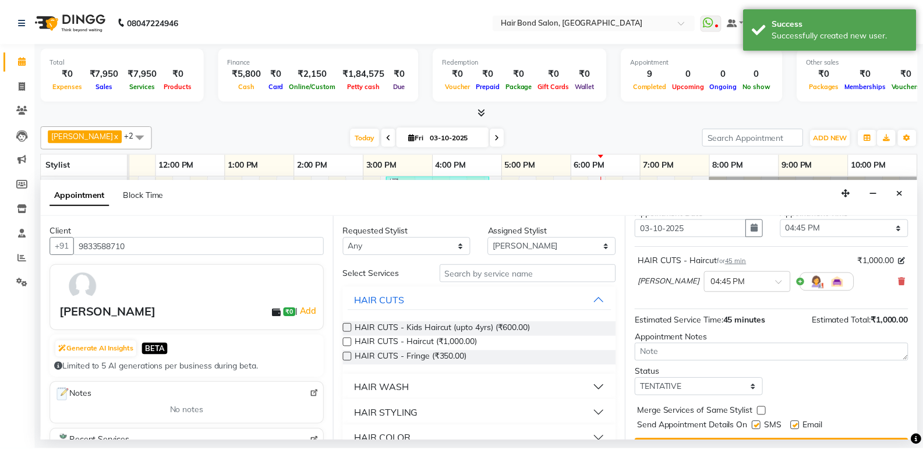
scroll to position [69, 0]
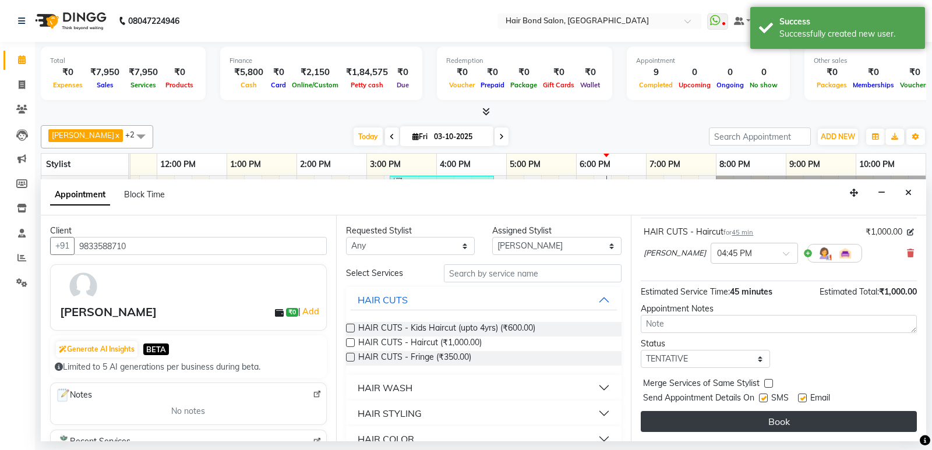
click at [714, 419] on button "Book" at bounding box center [778, 421] width 276 height 21
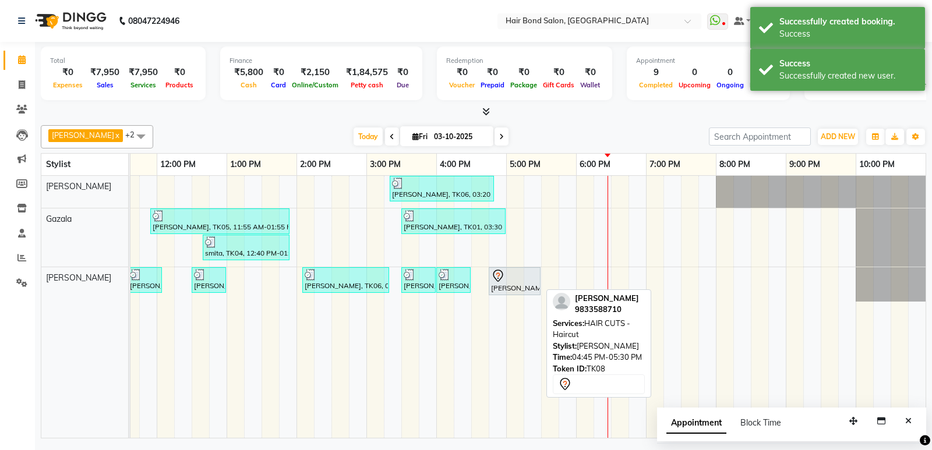
click at [498, 274] on icon at bounding box center [498, 276] width 14 height 14
select select "7"
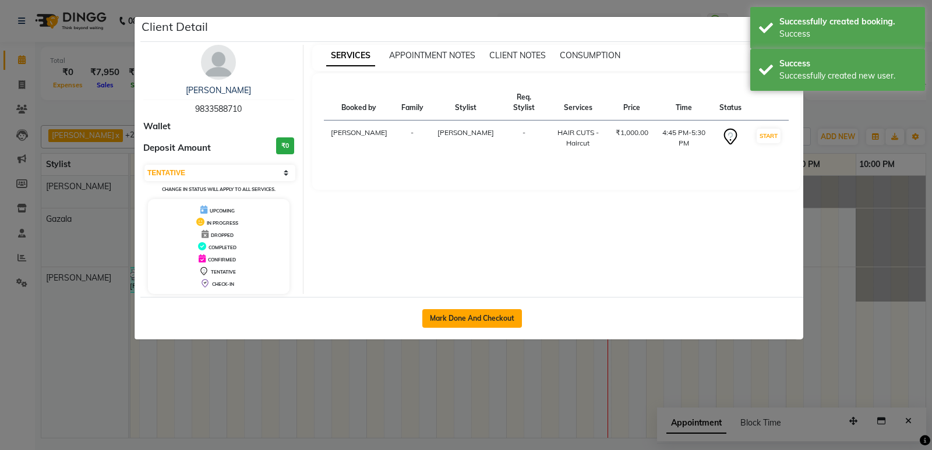
click at [493, 313] on button "Mark Done And Checkout" at bounding box center [472, 318] width 100 height 19
select select "8721"
select select "service"
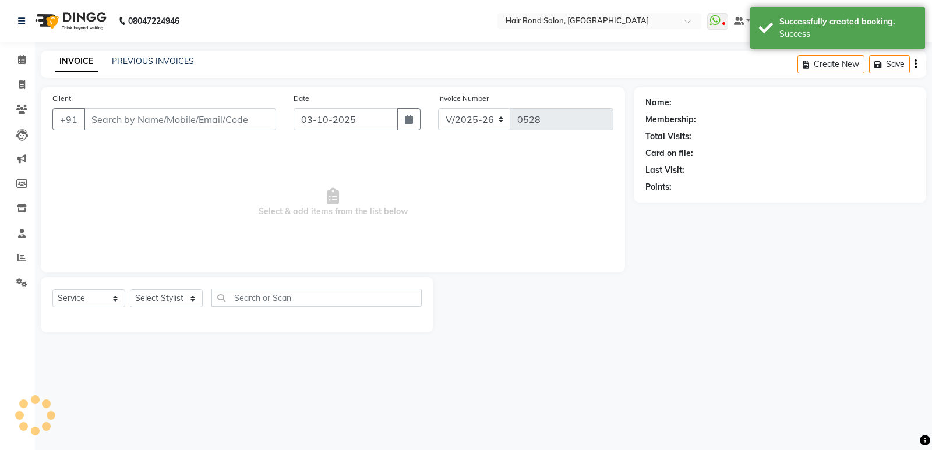
type input "9833588710"
select select "90700"
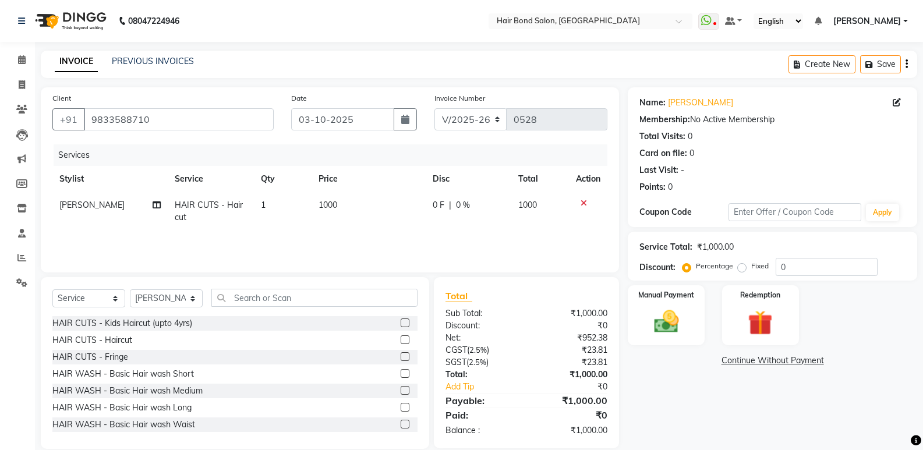
click at [357, 206] on td "1000" at bounding box center [368, 211] width 114 height 38
select select "90700"
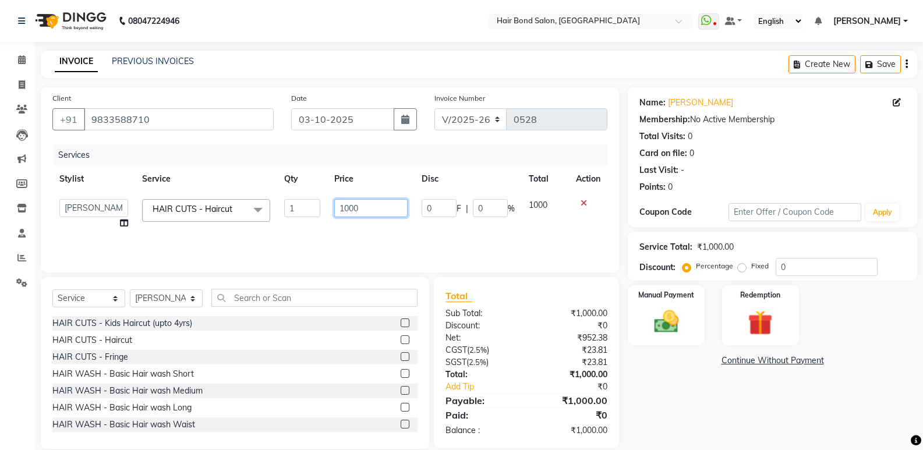
click at [362, 207] on input "1000" at bounding box center [370, 208] width 73 height 18
type input "1"
type input "700"
click at [817, 260] on input "0" at bounding box center [826, 267] width 102 height 18
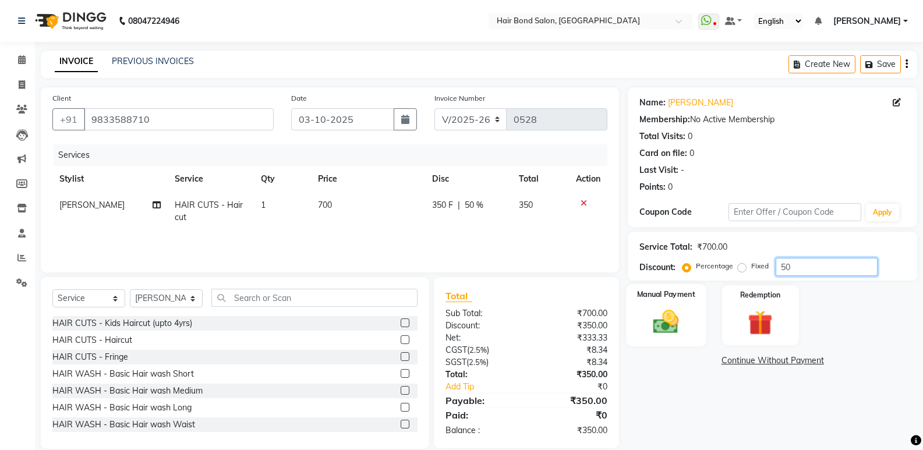
type input "50"
click at [681, 320] on img at bounding box center [665, 322] width 41 height 30
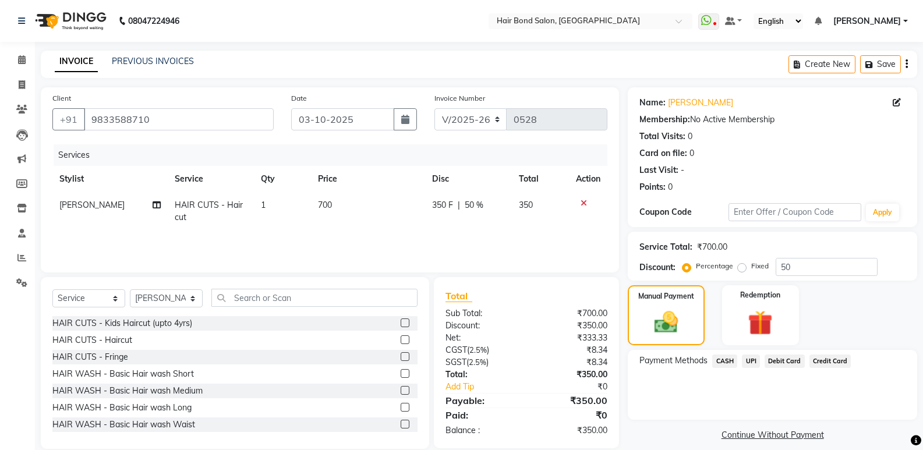
click at [730, 362] on span "CASH" at bounding box center [724, 361] width 25 height 13
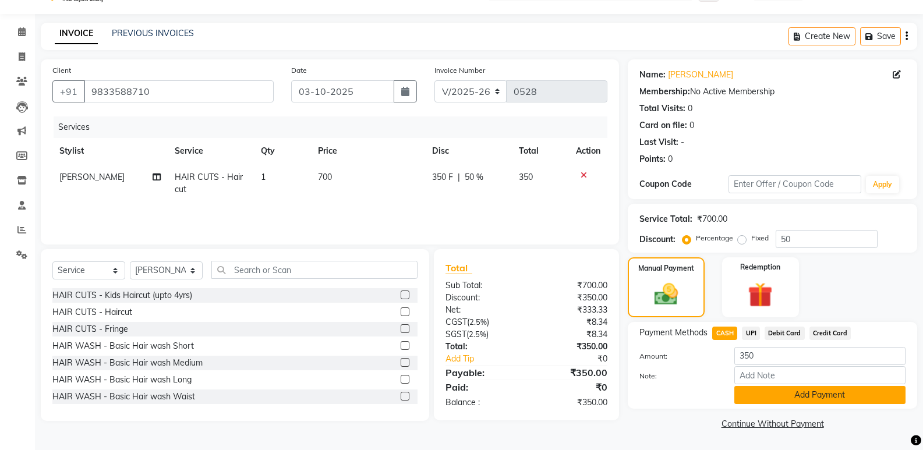
click at [769, 398] on button "Add Payment" at bounding box center [819, 395] width 171 height 18
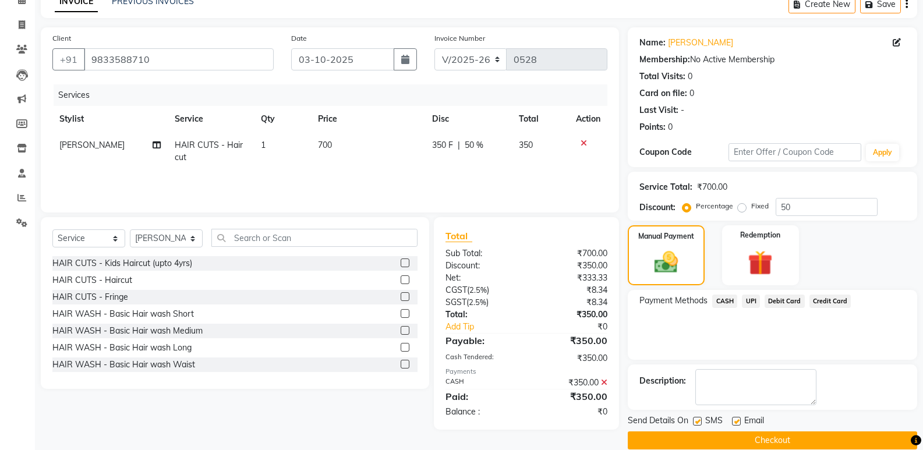
scroll to position [77, 0]
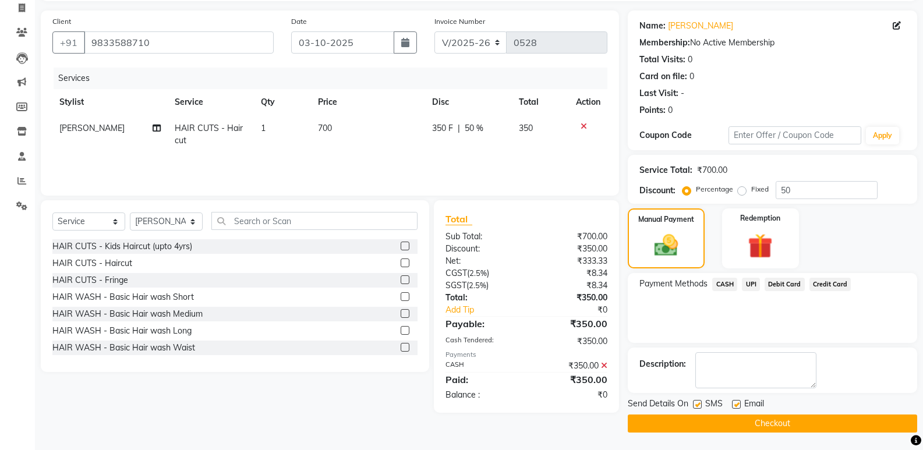
click at [739, 422] on button "Checkout" at bounding box center [772, 424] width 289 height 18
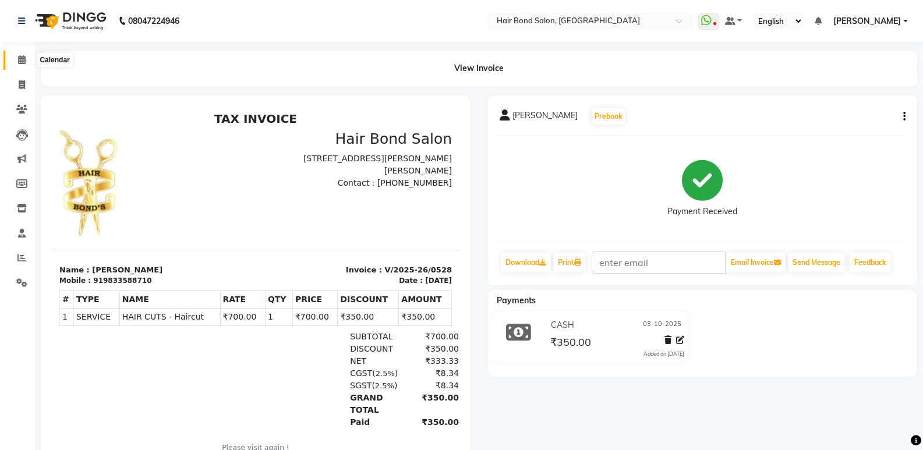
click at [24, 62] on icon at bounding box center [22, 59] width 8 height 9
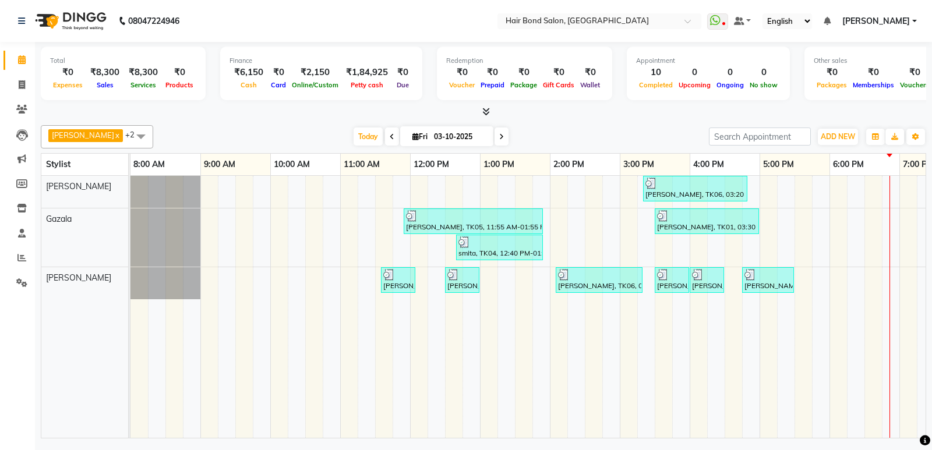
click at [813, 218] on div "karuna sonkar, TK06, 03:20 PM-04:50 PM, NAILS SERVICES - Fake Nails / Stick on …" at bounding box center [654, 307] width 1048 height 262
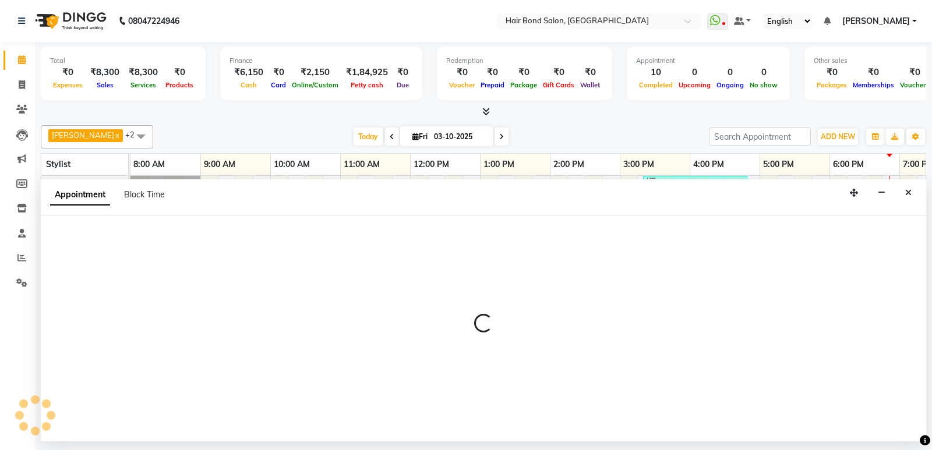
select select "88193"
select select "tentative"
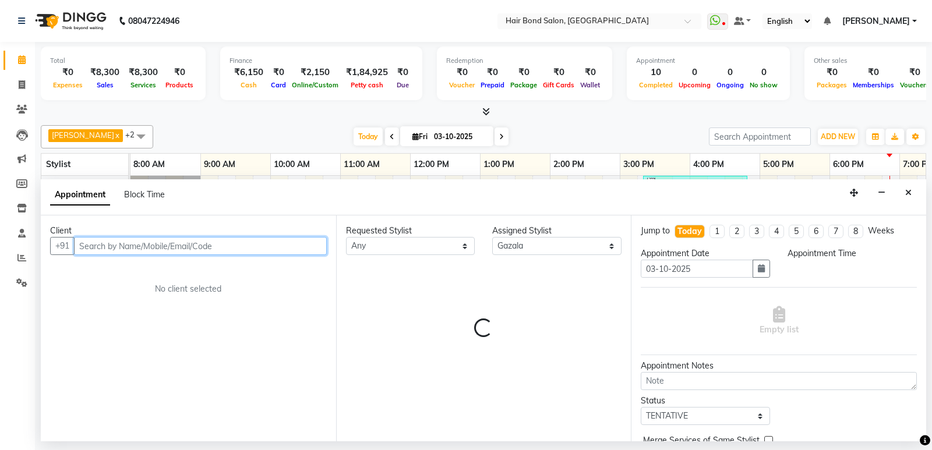
select select "1065"
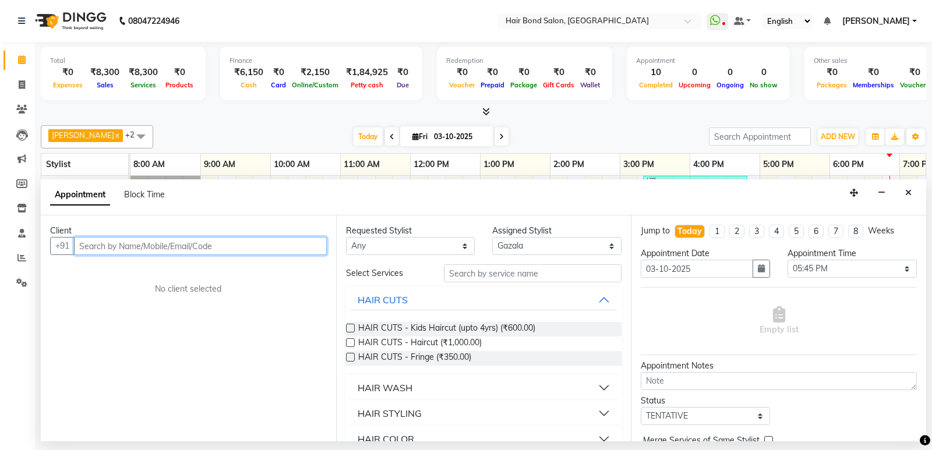
click at [157, 241] on input "text" at bounding box center [200, 246] width 253 height 18
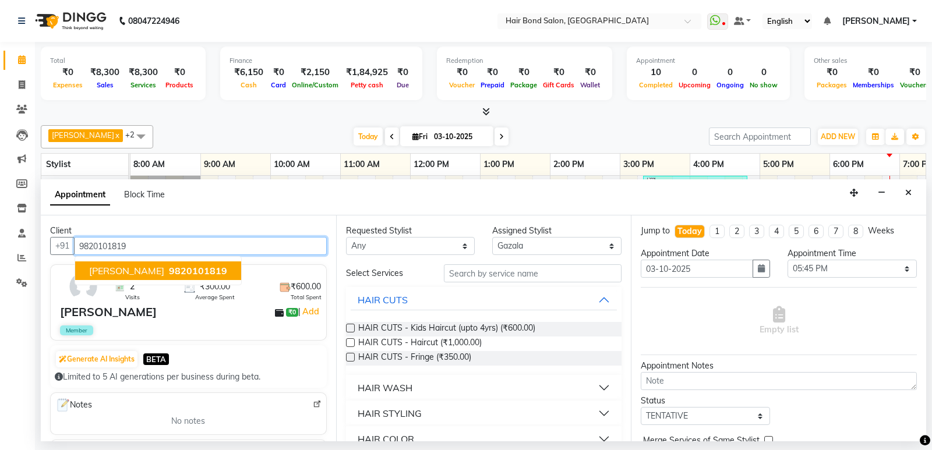
click at [130, 275] on span "dolly deasi" at bounding box center [126, 271] width 75 height 12
type input "9820101819"
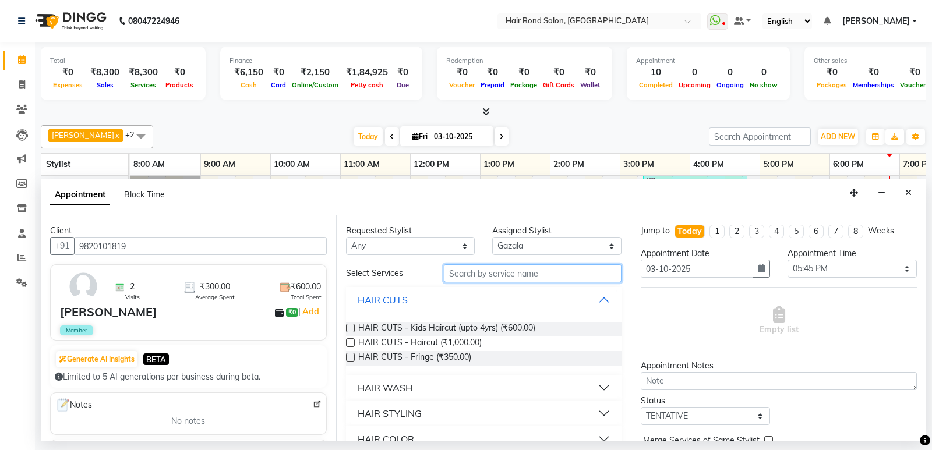
click at [530, 274] on input "text" at bounding box center [533, 273] width 178 height 18
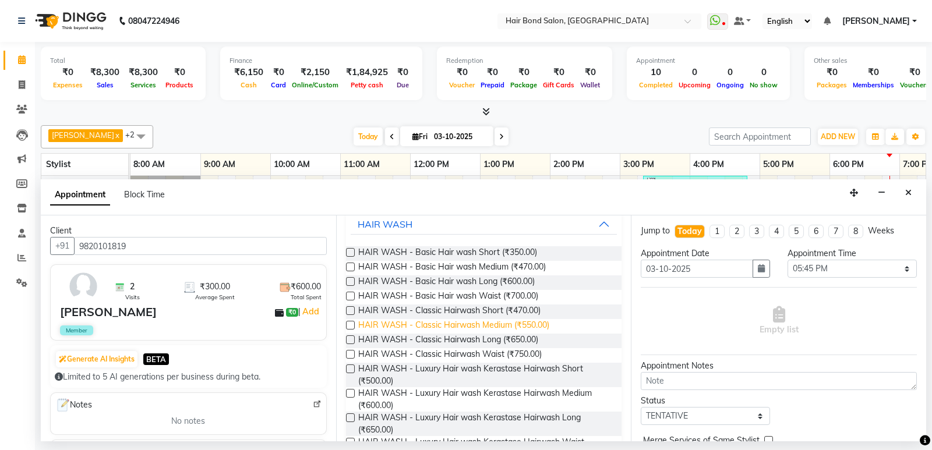
scroll to position [58, 0]
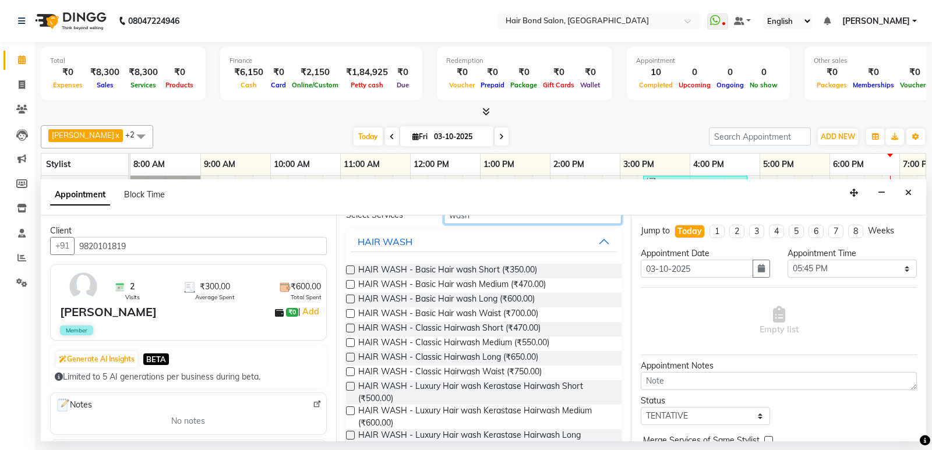
type input "wash"
click at [350, 300] on label at bounding box center [350, 299] width 9 height 9
click at [350, 300] on input "checkbox" at bounding box center [350, 300] width 8 height 8
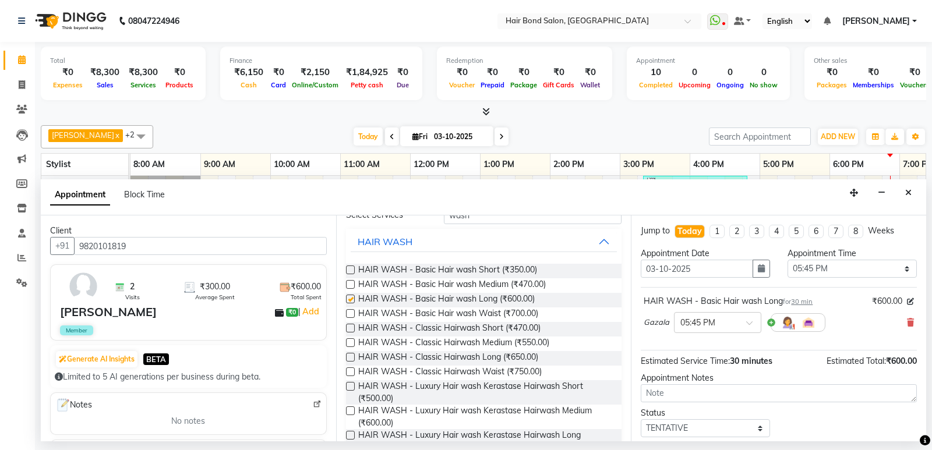
checkbox input "false"
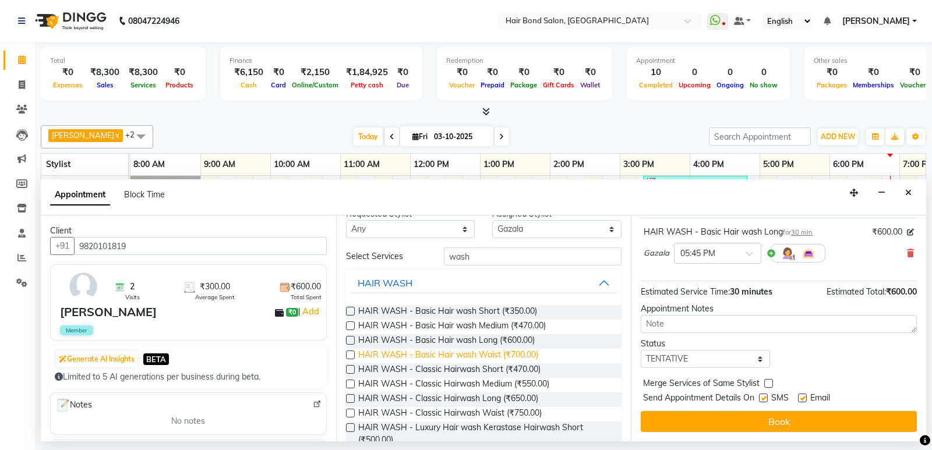
scroll to position [0, 0]
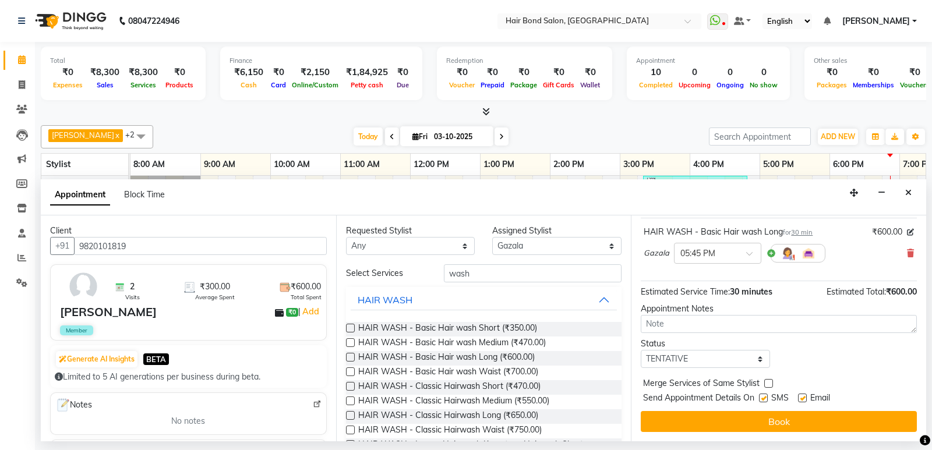
click at [481, 260] on div "Requested Stylist Any Alisha Sasankar Ayan Daksha Faiz Gazala imran kamal khend…" at bounding box center [483, 328] width 295 height 226
click at [480, 268] on input "wash" at bounding box center [533, 273] width 178 height 18
type input "w"
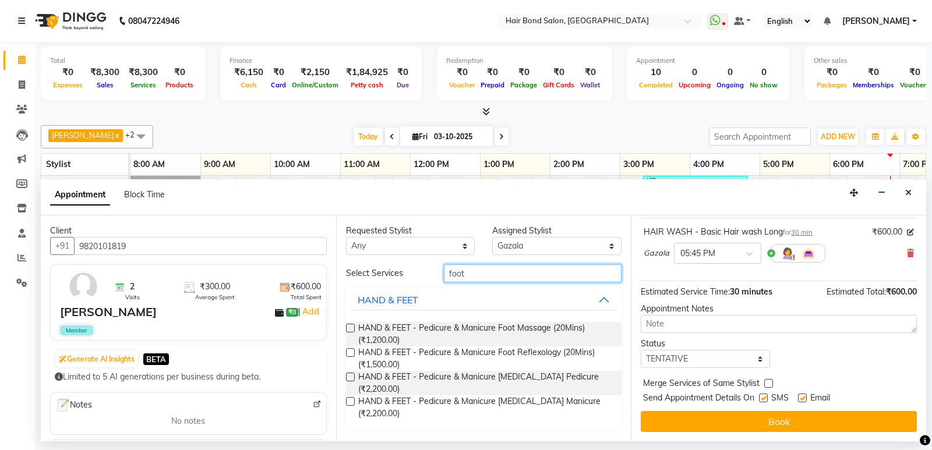
type input "foot"
click at [352, 330] on label at bounding box center [350, 328] width 9 height 9
click at [352, 330] on input "checkbox" at bounding box center [350, 329] width 8 height 8
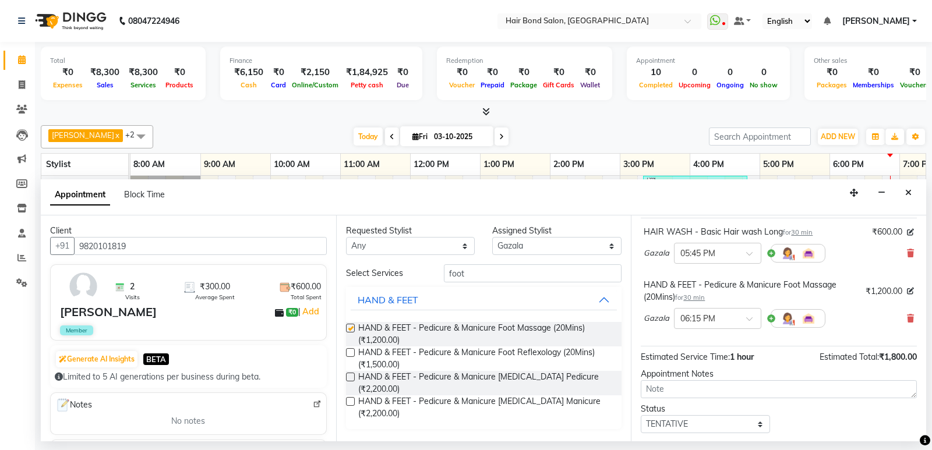
checkbox input "false"
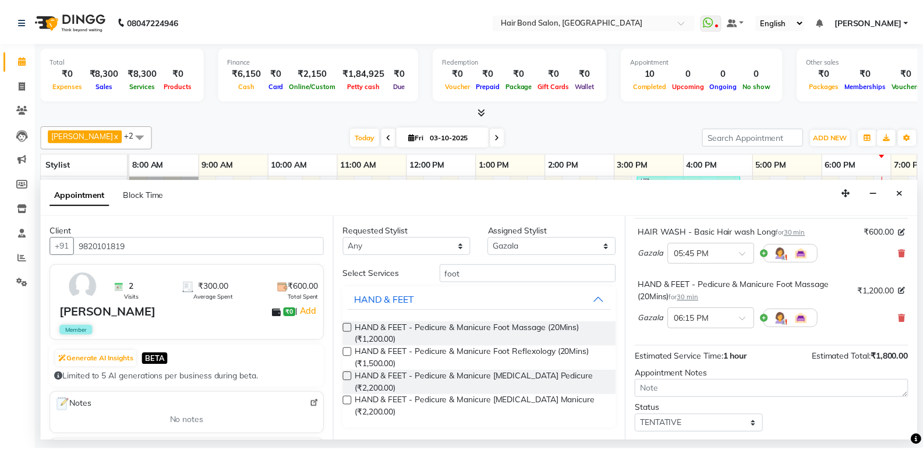
scroll to position [134, 0]
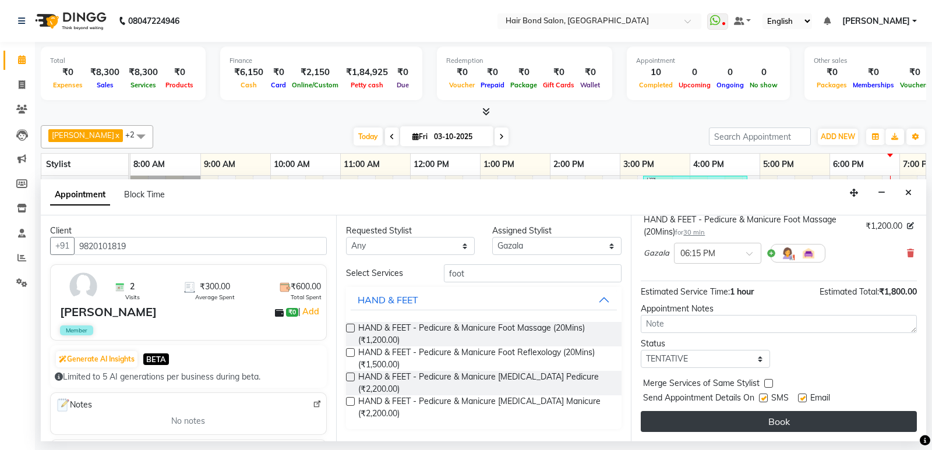
click at [729, 418] on button "Book" at bounding box center [778, 421] width 276 height 21
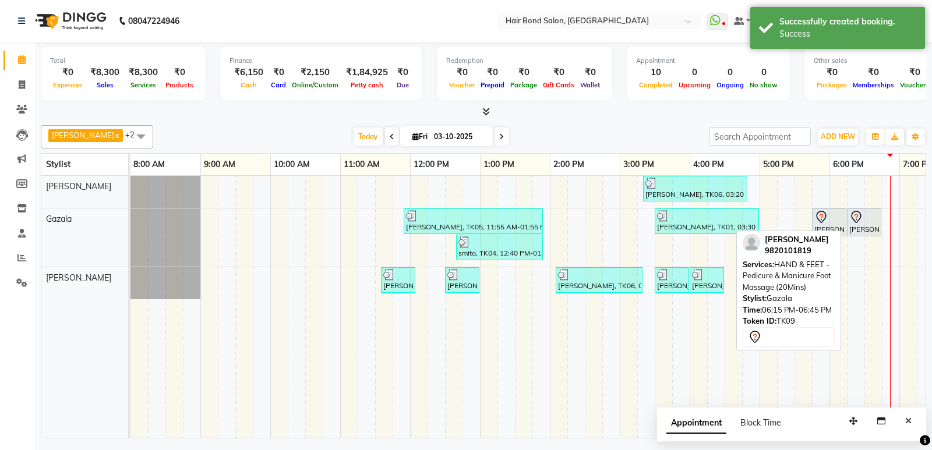
click at [843, 226] on div at bounding box center [845, 222] width 5 height 27
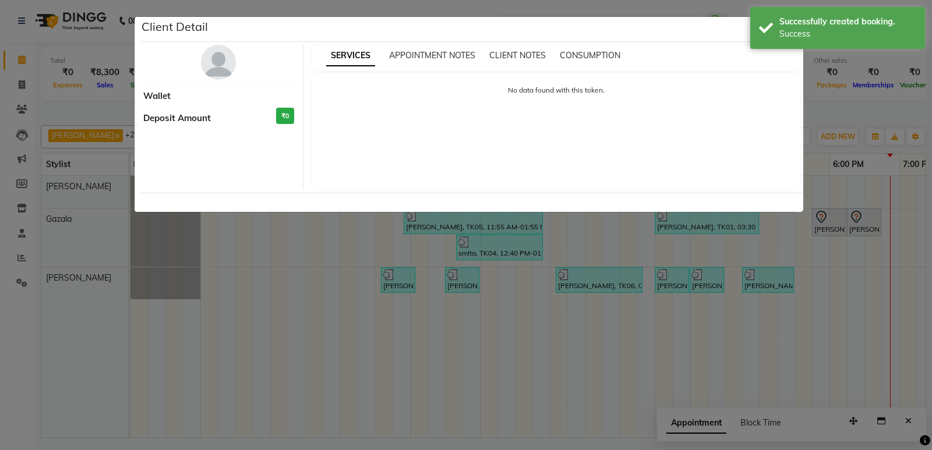
select select "7"
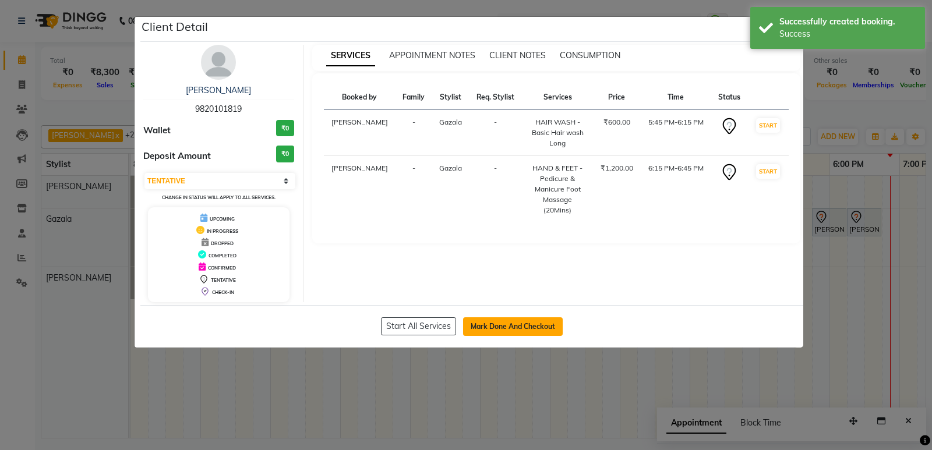
click at [501, 327] on button "Mark Done And Checkout" at bounding box center [513, 326] width 100 height 19
select select "8721"
select select "service"
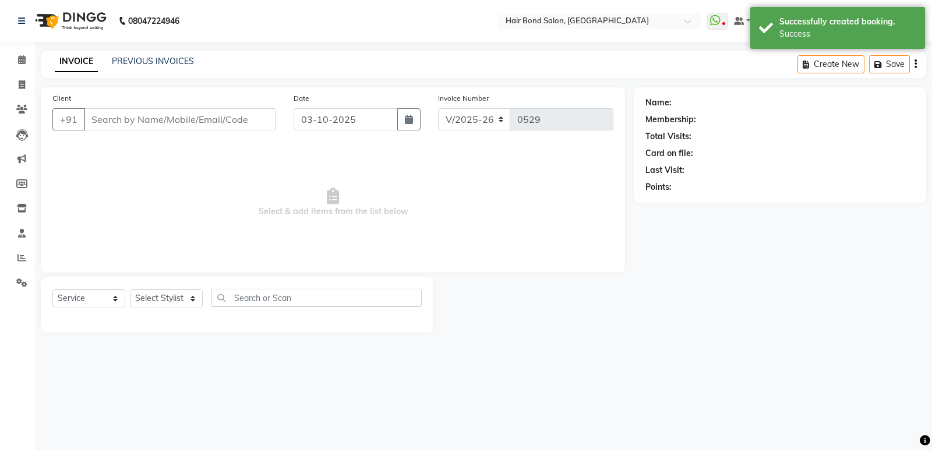
type input "9820101819"
select select "88193"
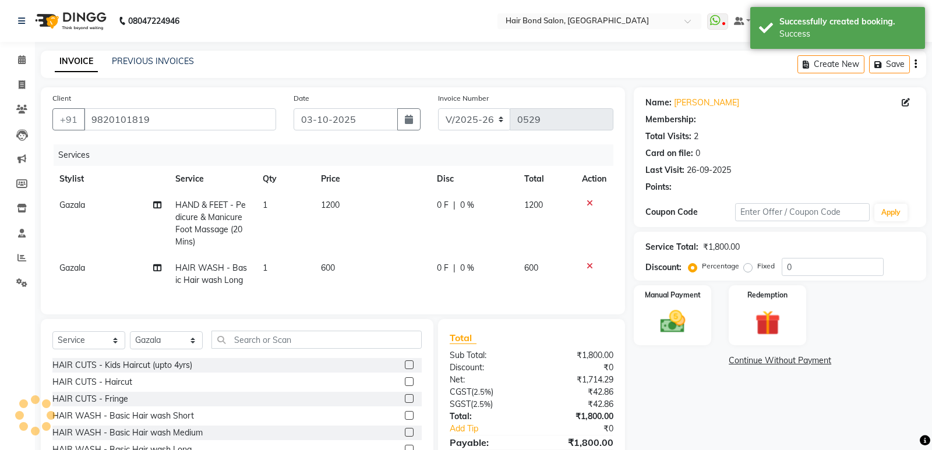
select select "1: Object"
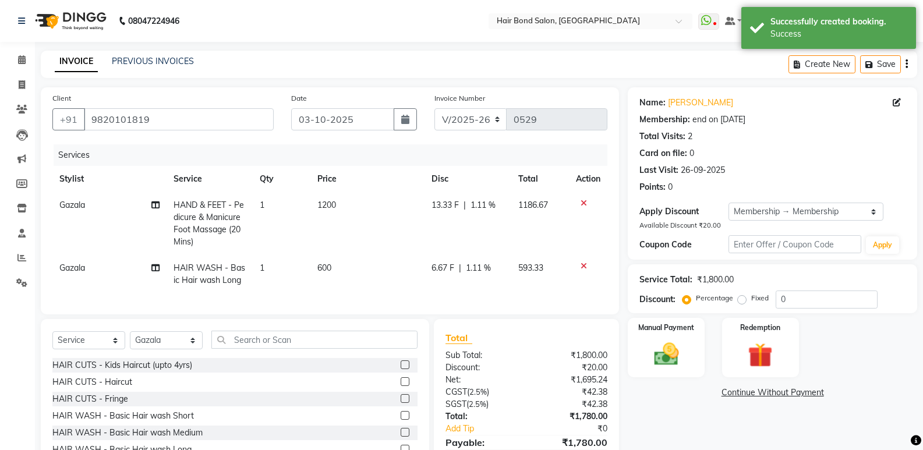
type input "20"
click at [73, 210] on td "Gazala" at bounding box center [109, 223] width 114 height 63
select select "88193"
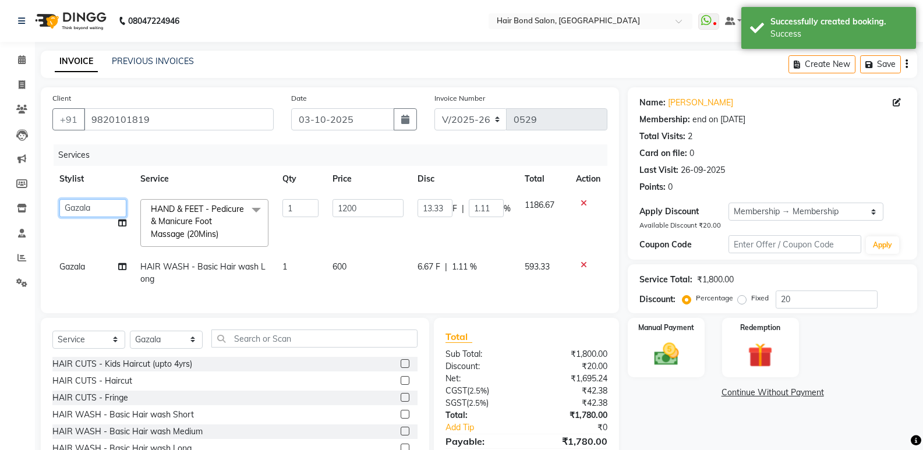
click at [75, 210] on select "Alisha Sasankar Ayan Daksha Faiz Gazala imran kamal khende Mirza Mountie rafiqu…" at bounding box center [92, 208] width 67 height 18
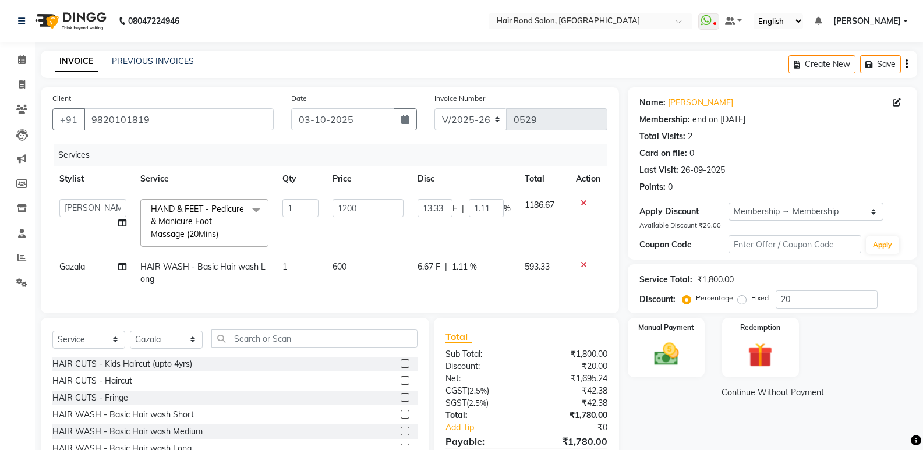
select select "88188"
click at [341, 203] on input "1200" at bounding box center [367, 208] width 71 height 18
click at [371, 203] on input "1200" at bounding box center [367, 208] width 71 height 18
type input "1"
type input "500"
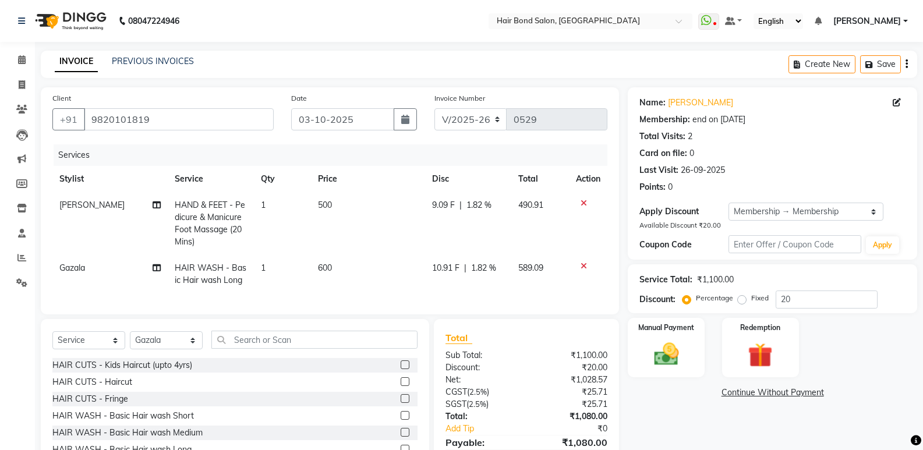
click at [363, 270] on td "600" at bounding box center [368, 274] width 114 height 38
select select "88193"
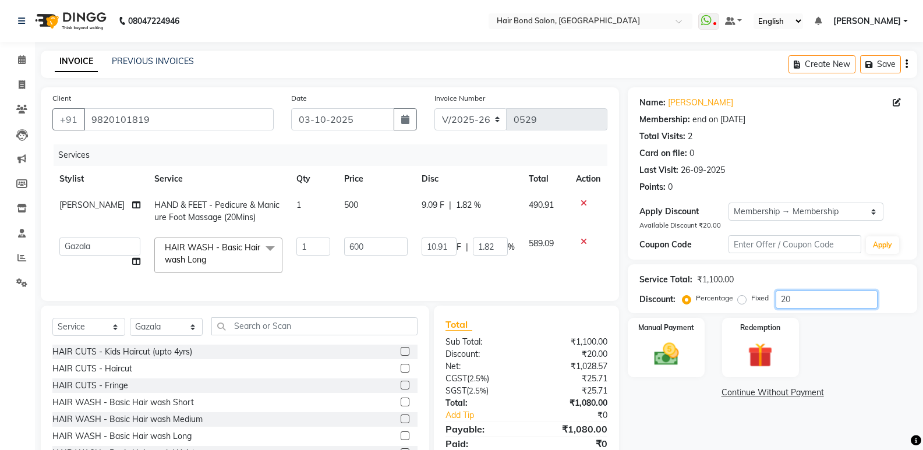
click at [824, 299] on input "20" at bounding box center [826, 300] width 102 height 18
type input "2"
type input "0"
type input "5"
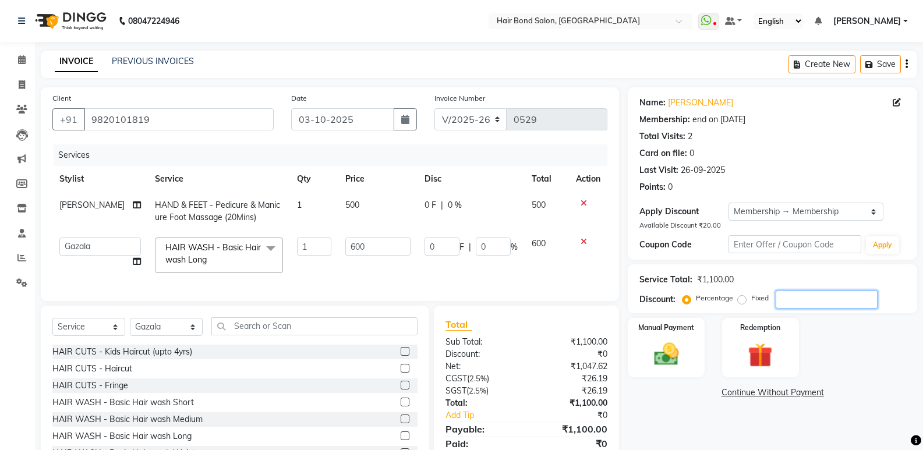
type input "10.91"
type input "1.82"
type input "50"
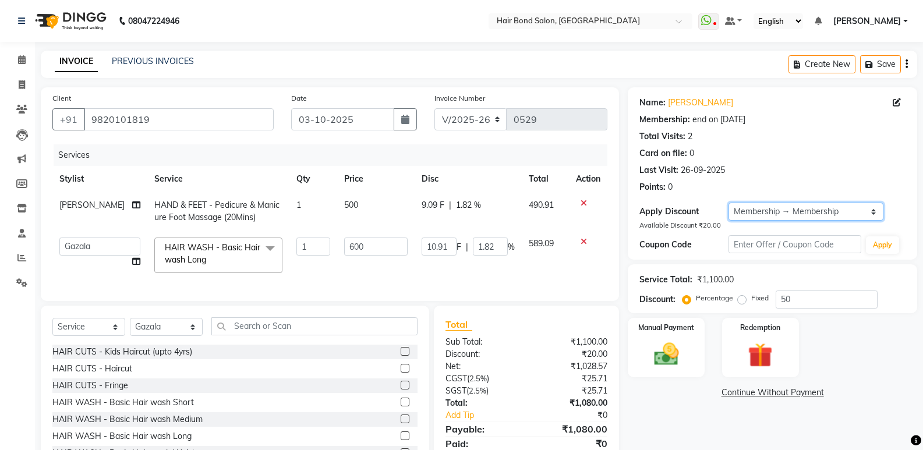
click at [807, 211] on select "Select Membership → Membership" at bounding box center [805, 212] width 155 height 18
select select "0:"
click at [728, 203] on select "Select Membership → Membership" at bounding box center [805, 212] width 155 height 18
type input "0"
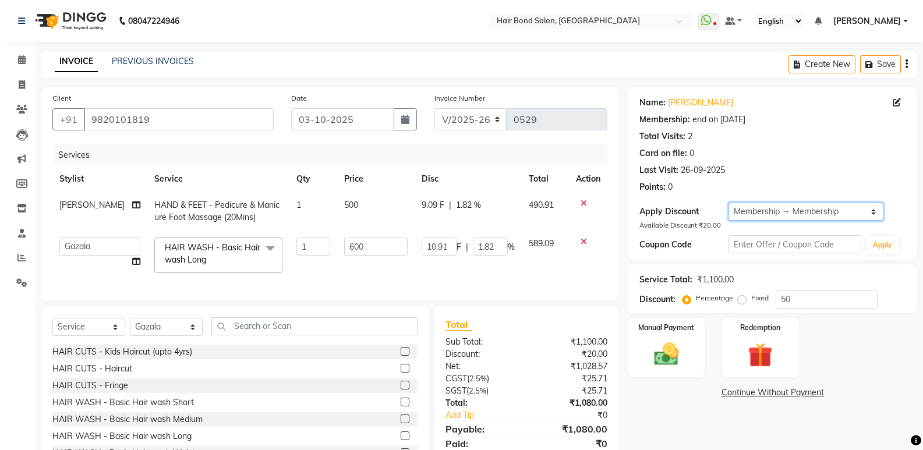
type input "0"
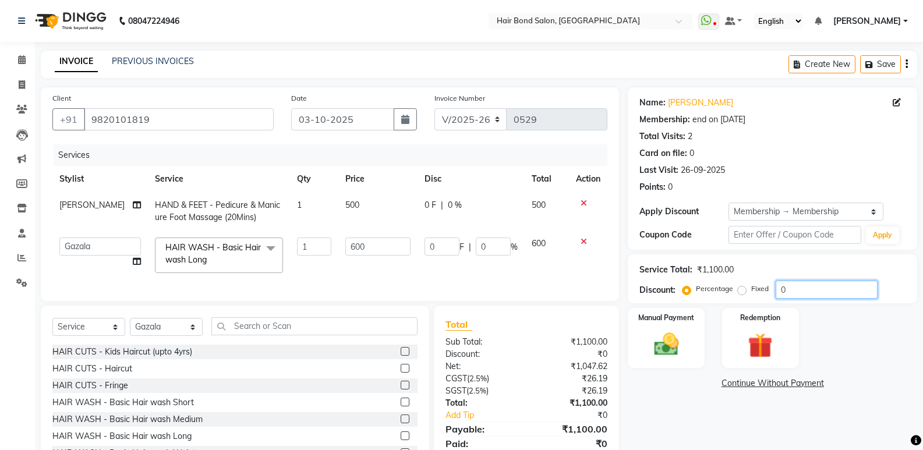
click at [816, 289] on input "0" at bounding box center [826, 290] width 102 height 18
type input "05"
type input "30"
type input "5"
type input "050"
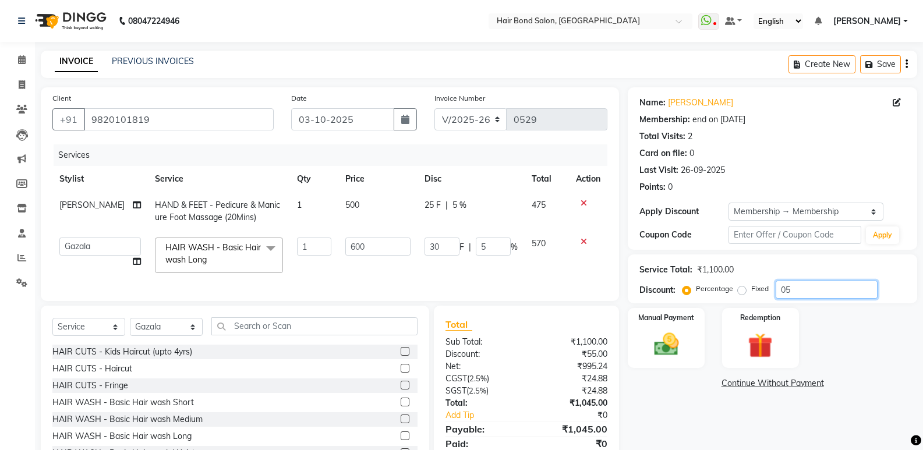
type input "300"
type input "50"
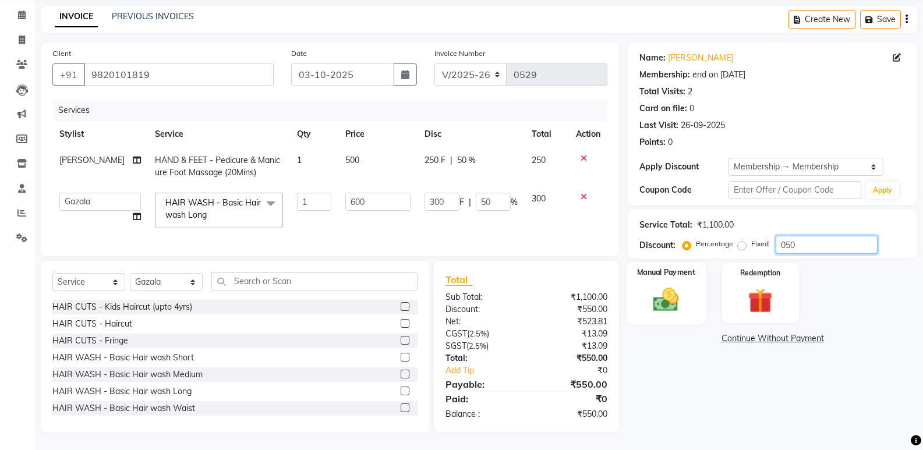
type input "050"
click at [683, 293] on img at bounding box center [665, 300] width 41 height 30
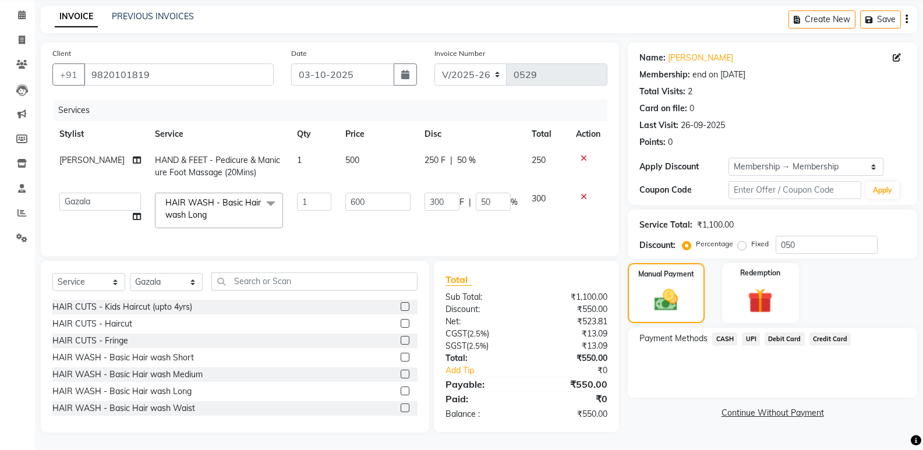
click at [728, 332] on span "CASH" at bounding box center [724, 338] width 25 height 13
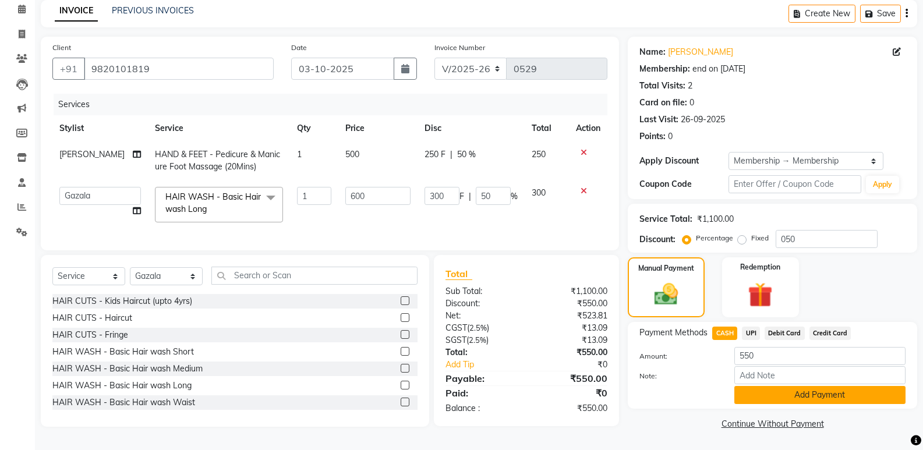
click at [781, 388] on button "Add Payment" at bounding box center [819, 395] width 171 height 18
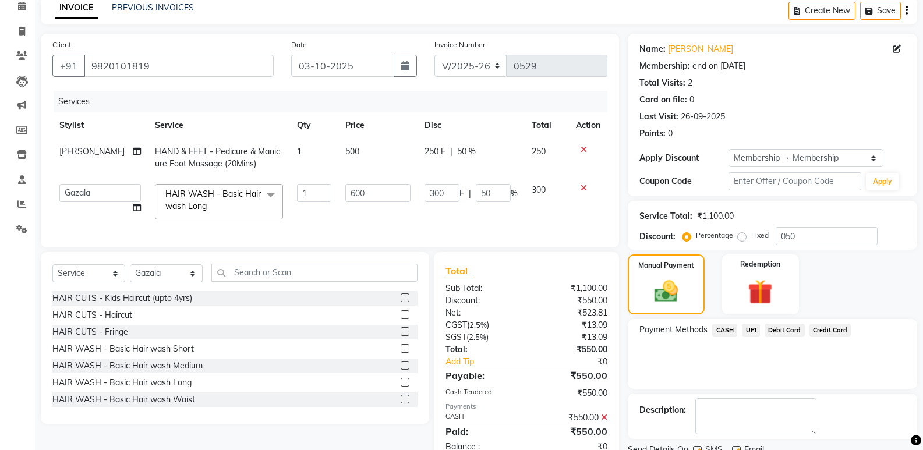
scroll to position [100, 0]
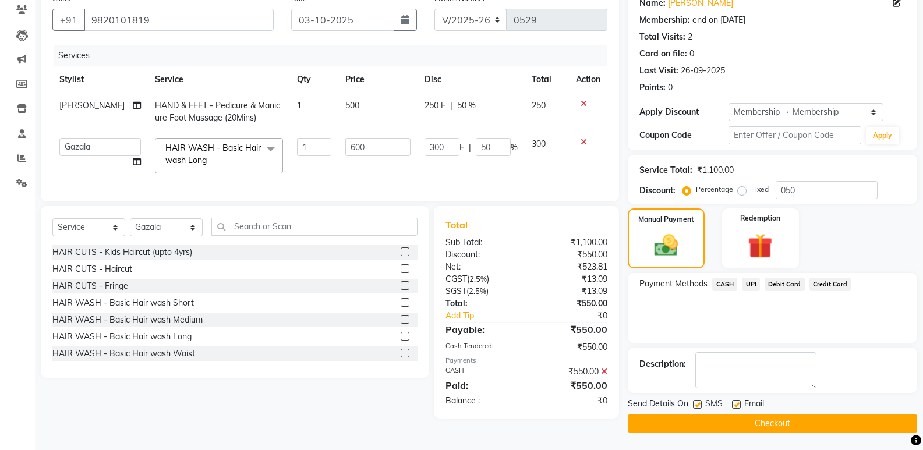
drag, startPoint x: 742, startPoint y: 422, endPoint x: 736, endPoint y: 408, distance: 15.7
click at [742, 422] on button "Checkout" at bounding box center [772, 424] width 289 height 18
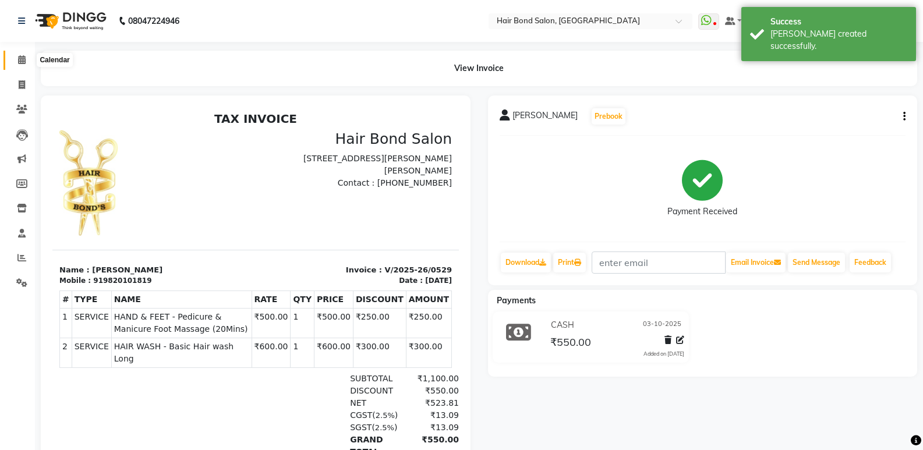
click at [22, 62] on icon at bounding box center [22, 59] width 8 height 9
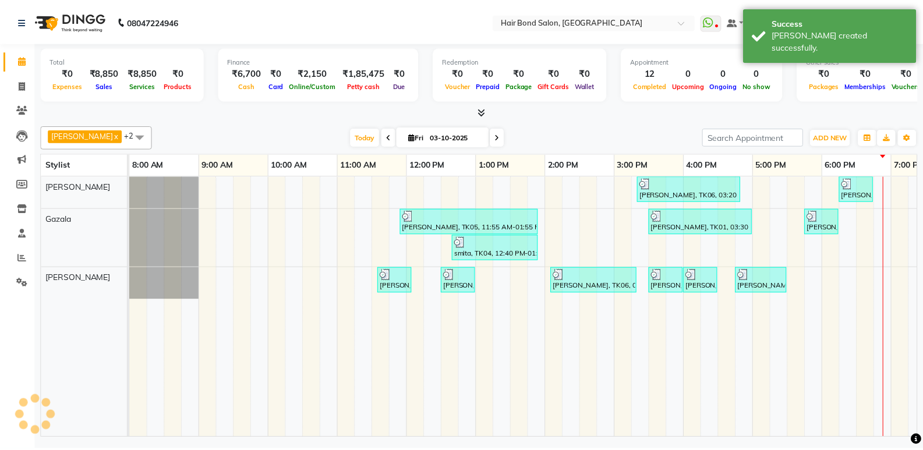
scroll to position [0, 253]
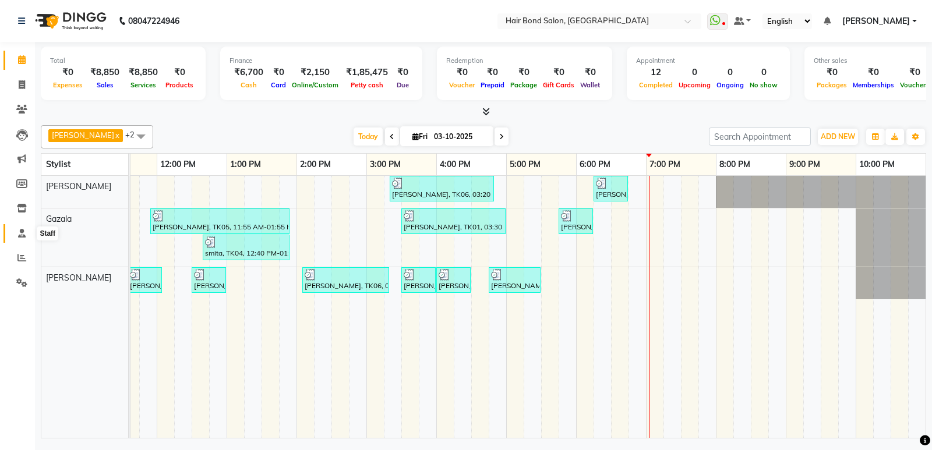
click at [21, 233] on icon at bounding box center [22, 233] width 8 height 9
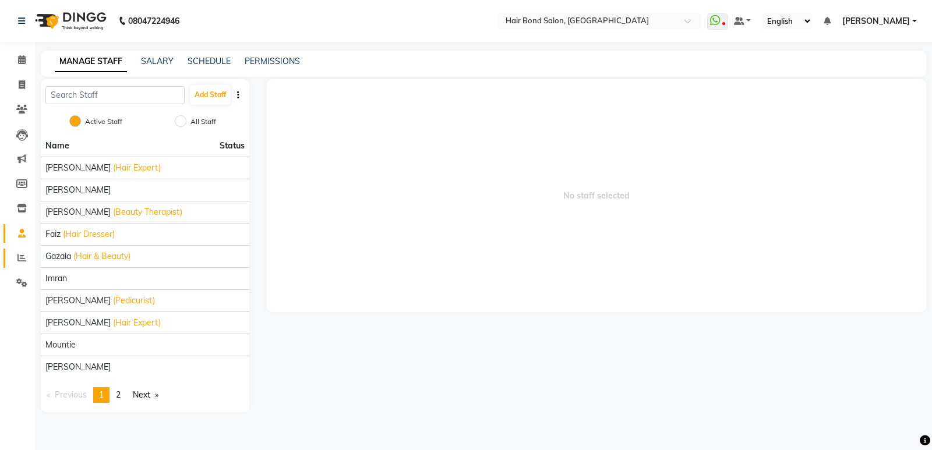
click at [22, 250] on link "Reports" at bounding box center [17, 258] width 28 height 19
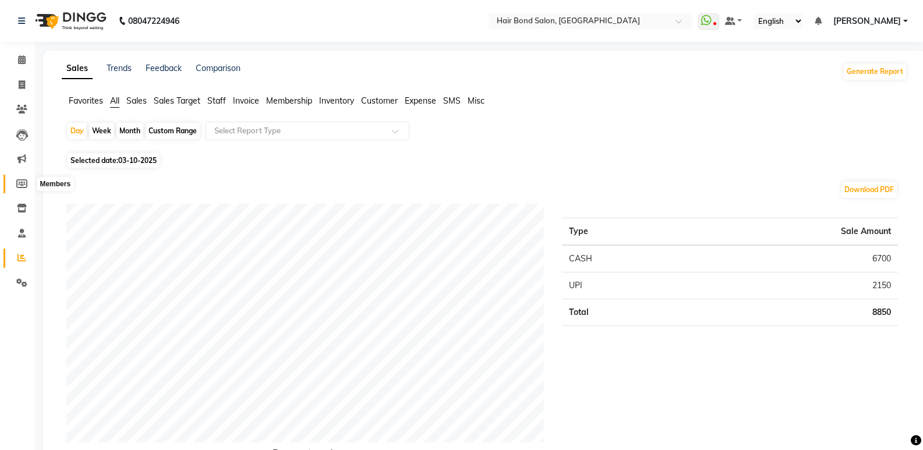
click at [21, 183] on icon at bounding box center [21, 183] width 11 height 9
select select
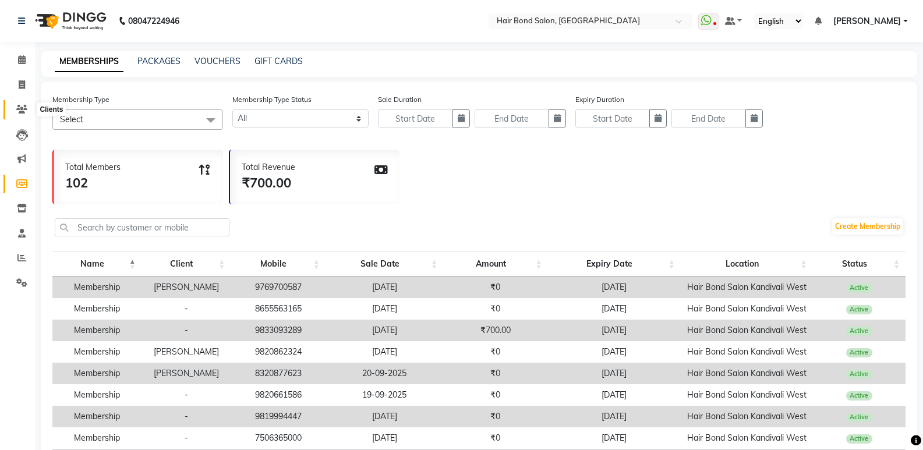
click at [24, 111] on icon at bounding box center [21, 109] width 11 height 9
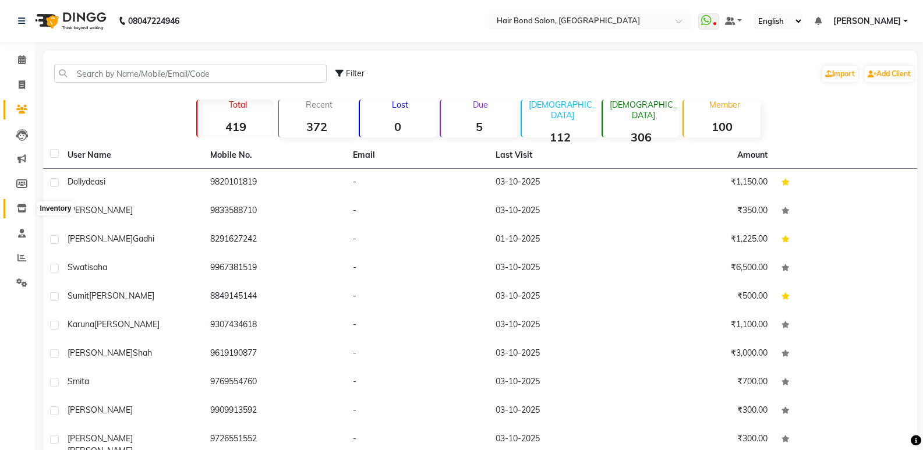
click at [28, 205] on span at bounding box center [22, 208] width 20 height 13
select select
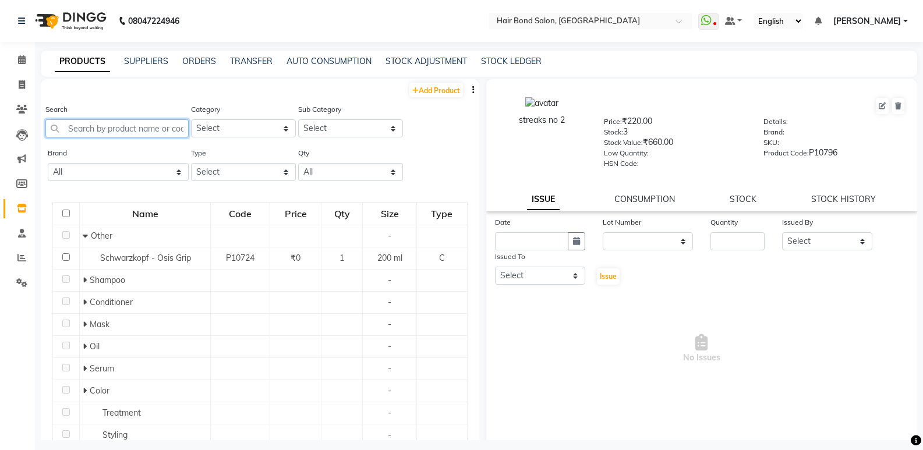
click at [90, 132] on input "text" at bounding box center [116, 128] width 143 height 18
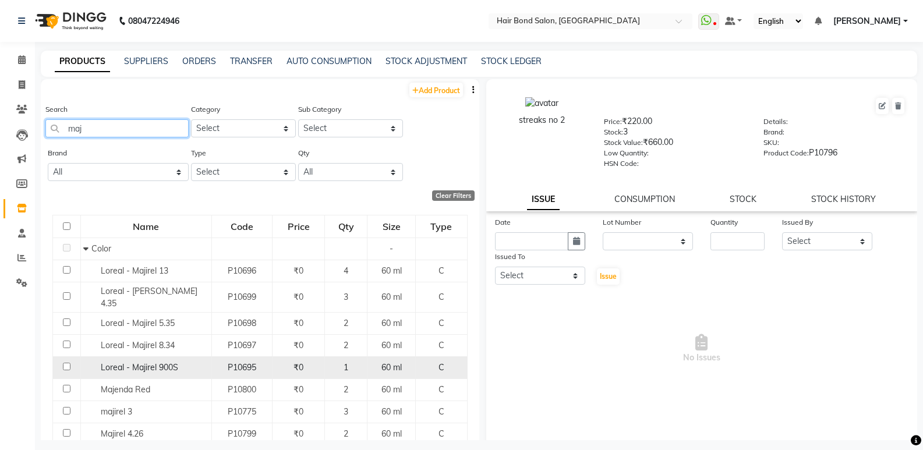
type input "maj"
click at [65, 363] on input "checkbox" at bounding box center [67, 367] width 8 height 8
checkbox input "true"
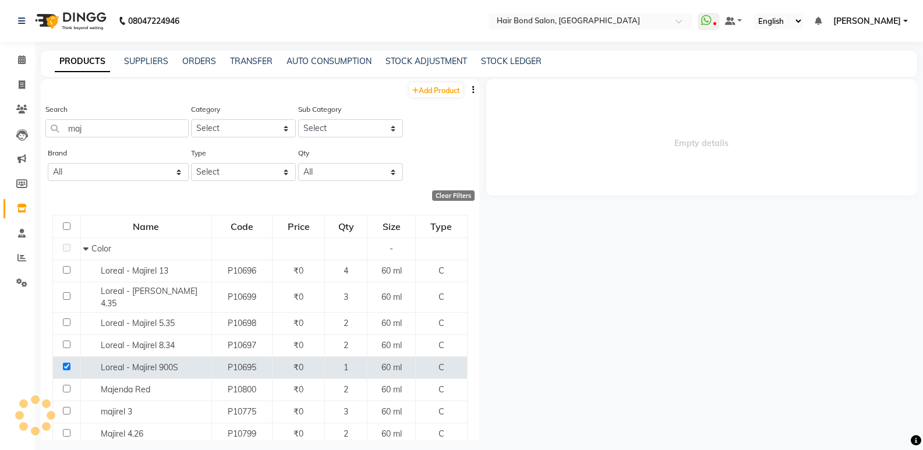
select select
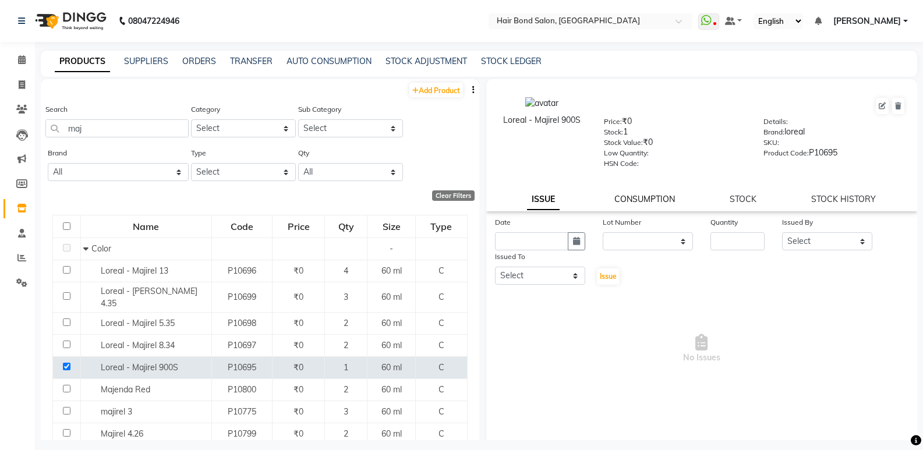
click at [640, 203] on link "CONSUMPTION" at bounding box center [644, 199] width 61 height 10
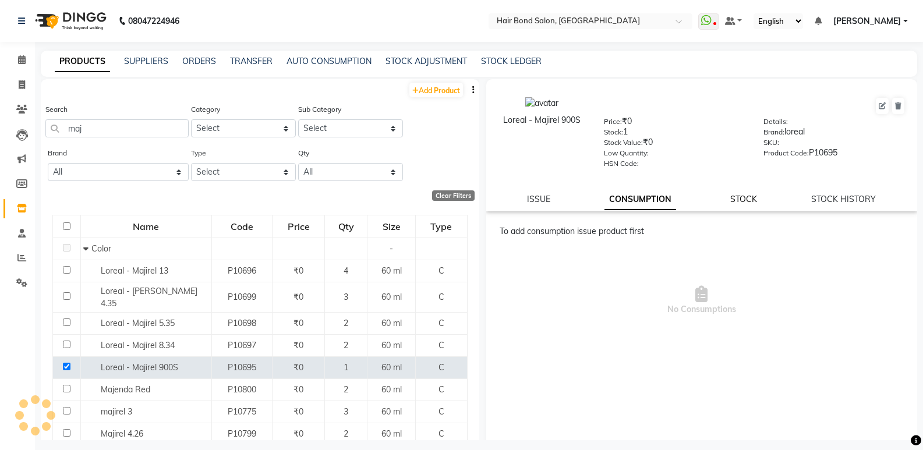
click at [730, 203] on link "STOCK" at bounding box center [743, 199] width 27 height 10
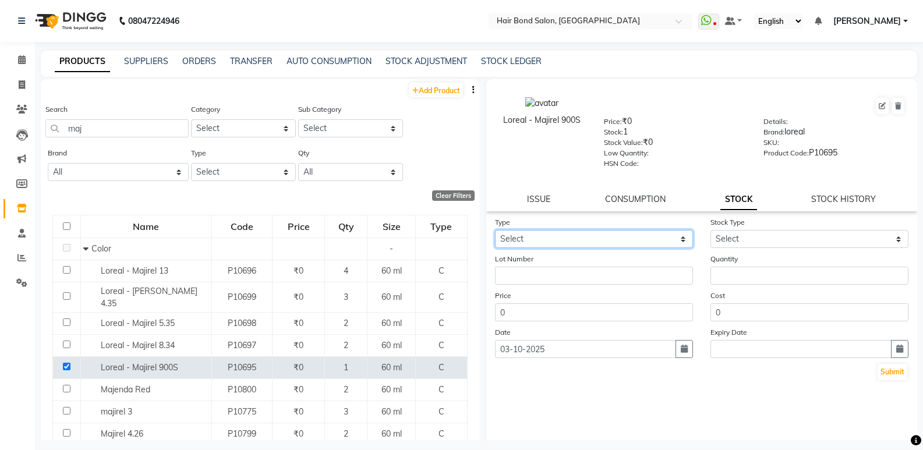
click at [536, 240] on select "Select In Out" at bounding box center [594, 239] width 198 height 18
select select "out"
click at [495, 230] on select "Select In Out" at bounding box center [594, 239] width 198 height 18
select select
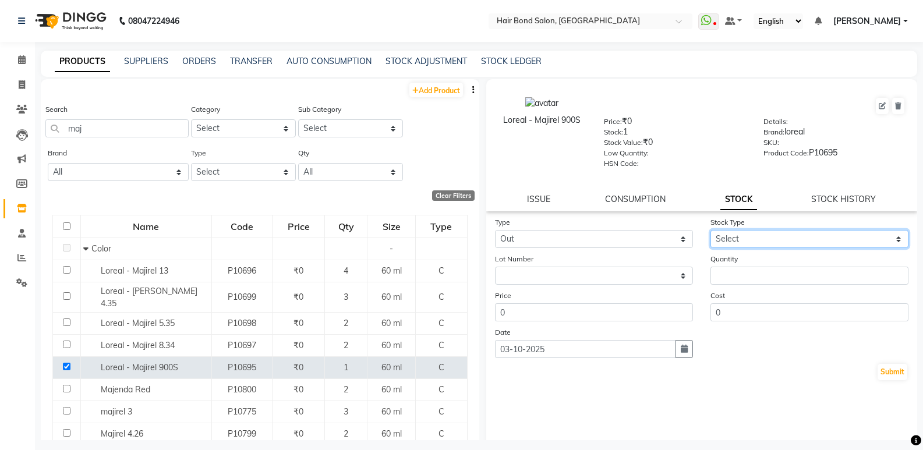
click at [739, 240] on select "Select Internal Use Damaged Expired Adjustment Return Other" at bounding box center [809, 239] width 198 height 18
select select "internal use"
click at [710, 230] on select "Select Internal Use Damaged Expired Adjustment Return Other" at bounding box center [809, 239] width 198 height 18
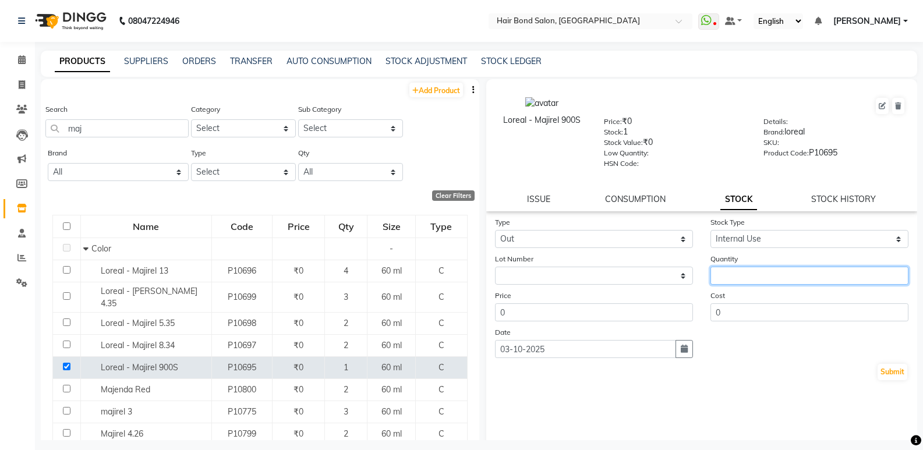
click at [741, 274] on input "number" at bounding box center [809, 276] width 198 height 18
type input "01"
click at [877, 371] on button "Submit" at bounding box center [892, 372] width 30 height 16
select select
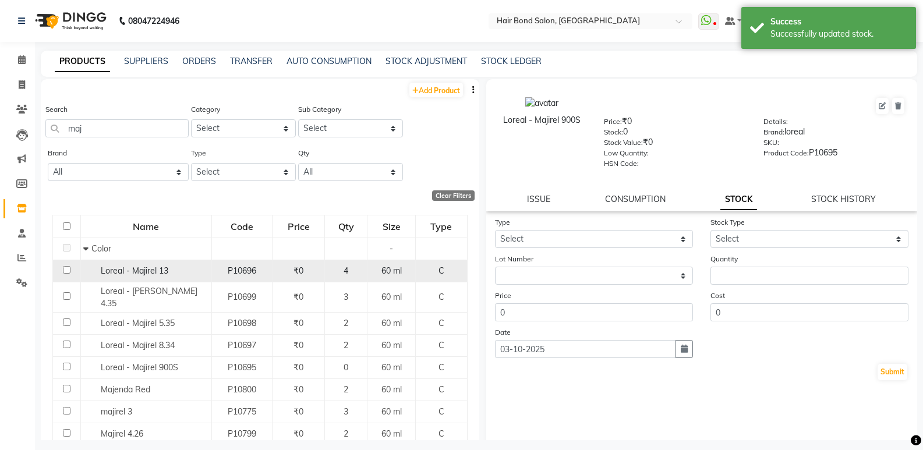
click at [64, 271] on input "checkbox" at bounding box center [67, 270] width 8 height 8
checkbox input "true"
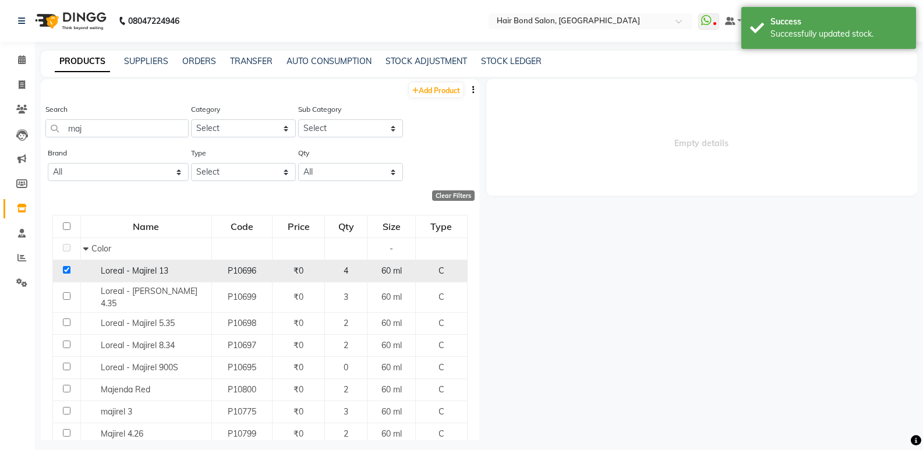
select select
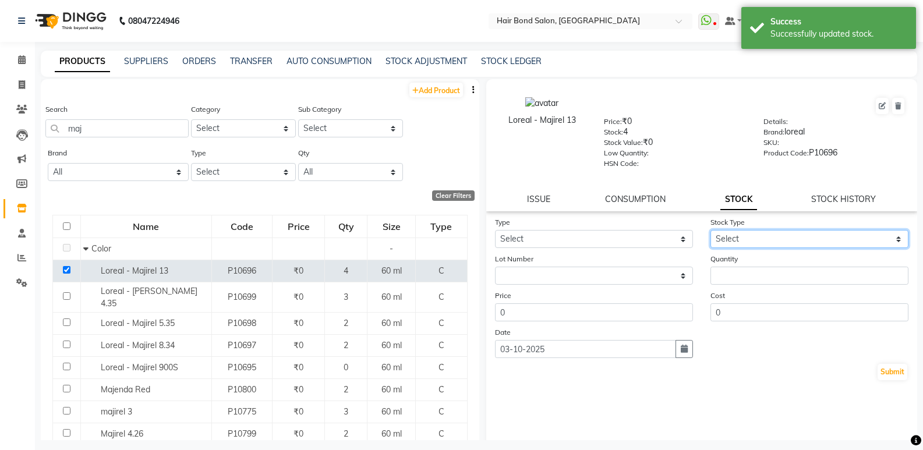
click at [735, 231] on select "Select Internal Use Damaged Expired Adjustment Return Other" at bounding box center [809, 239] width 198 height 18
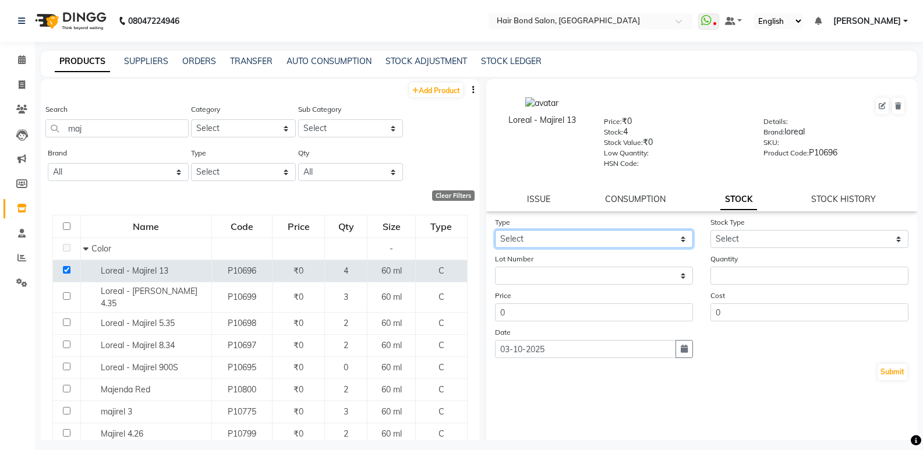
click at [585, 238] on select "Select In Out" at bounding box center [594, 239] width 198 height 18
select select "out"
click at [495, 230] on select "Select In Out" at bounding box center [594, 239] width 198 height 18
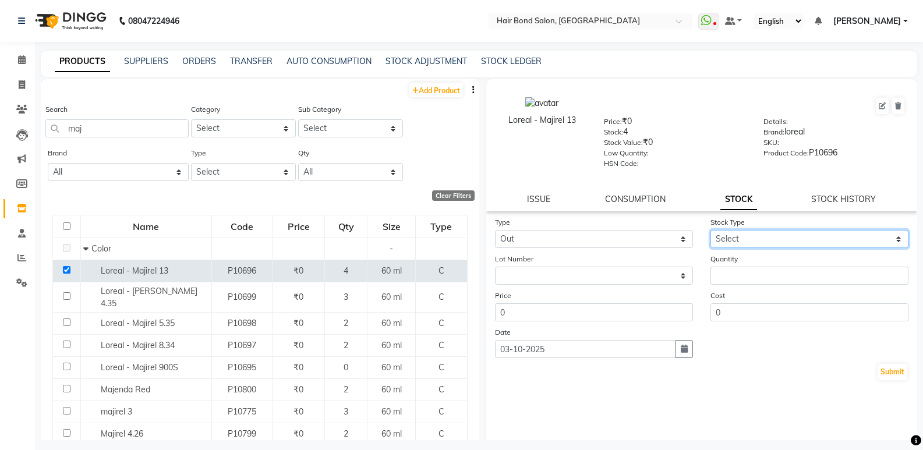
click at [743, 239] on select "Select Internal Use Damaged Expired Adjustment Return Other" at bounding box center [809, 239] width 198 height 18
select select "internal use"
click at [710, 230] on select "Select Internal Use Damaged Expired Adjustment Return Other" at bounding box center [809, 239] width 198 height 18
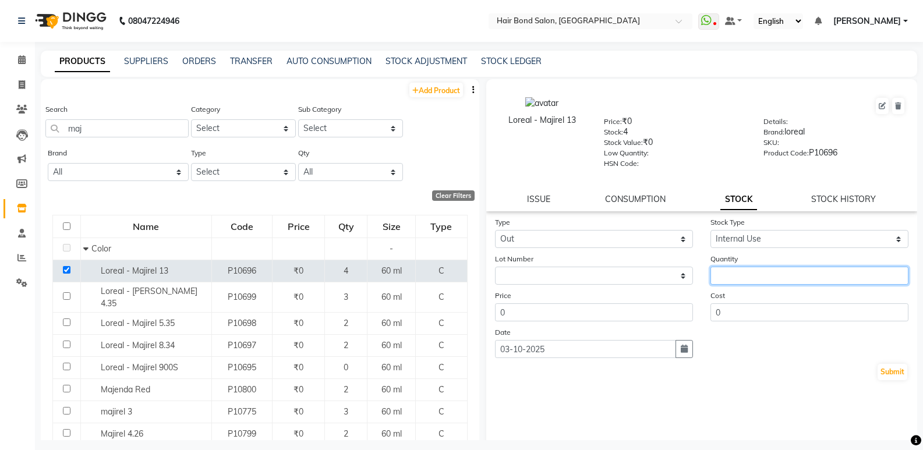
click at [750, 273] on input "number" at bounding box center [809, 276] width 198 height 18
type input "01"
click at [891, 370] on button "Submit" at bounding box center [892, 372] width 30 height 16
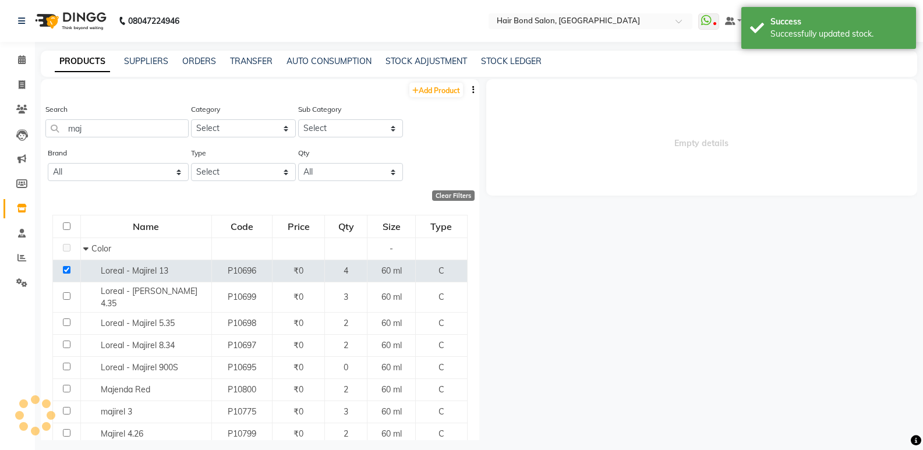
select select
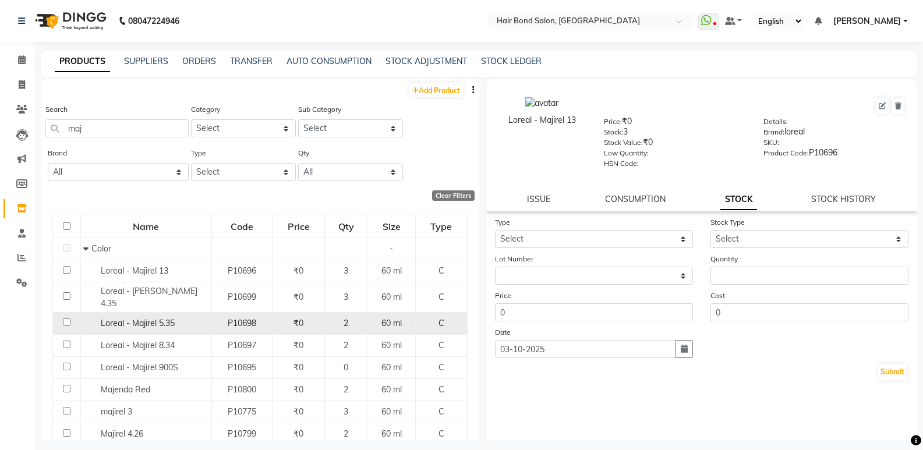
click at [65, 318] on input "checkbox" at bounding box center [67, 322] width 8 height 8
checkbox input "true"
select select
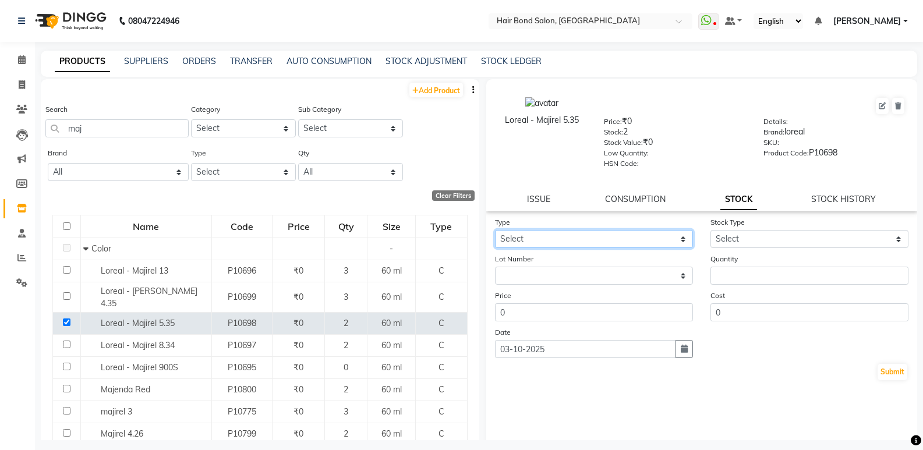
click at [588, 245] on select "Select In Out" at bounding box center [594, 239] width 198 height 18
select select "out"
click at [495, 230] on select "Select In Out" at bounding box center [594, 239] width 198 height 18
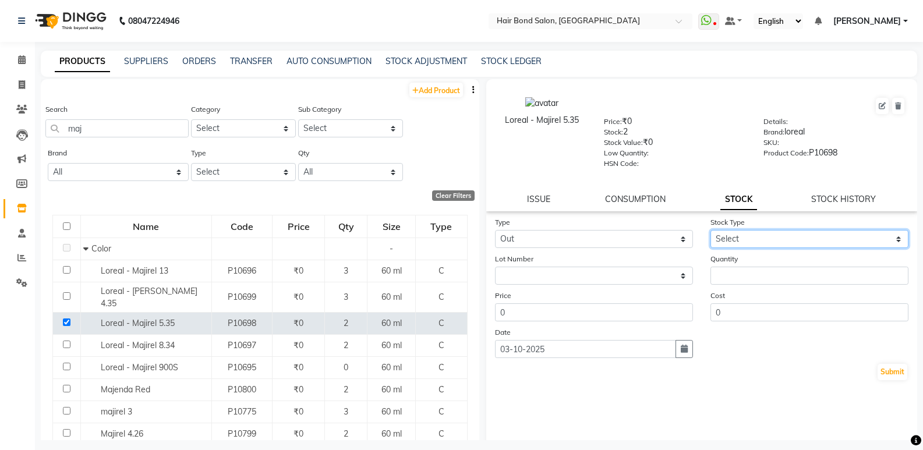
click at [785, 241] on select "Select Internal Use Damaged Expired Adjustment Return Other" at bounding box center [809, 239] width 198 height 18
select select "internal use"
click at [710, 230] on select "Select Internal Use Damaged Expired Adjustment Return Other" at bounding box center [809, 239] width 198 height 18
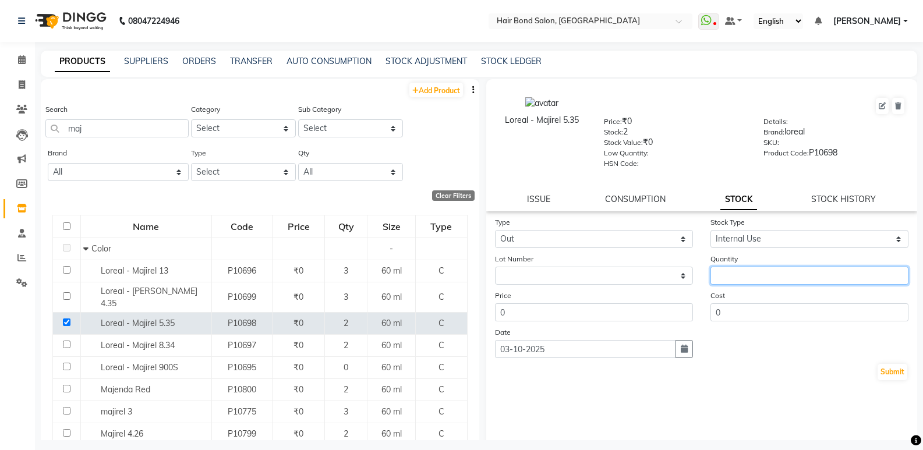
click at [766, 275] on input "number" at bounding box center [809, 276] width 198 height 18
type input "01"
click at [882, 375] on button "Submit" at bounding box center [892, 372] width 30 height 16
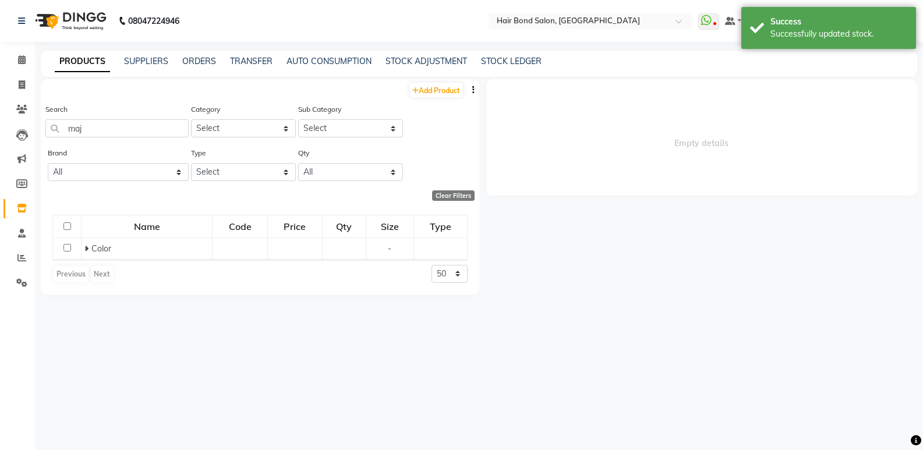
select select
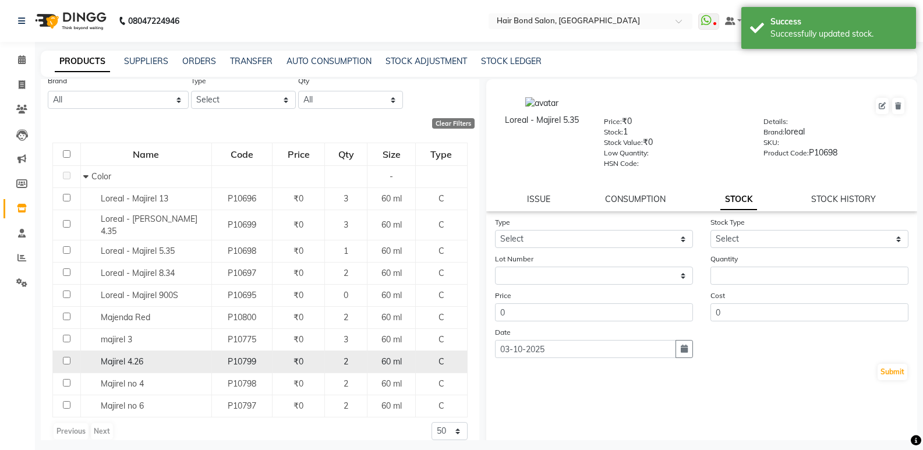
scroll to position [76, 0]
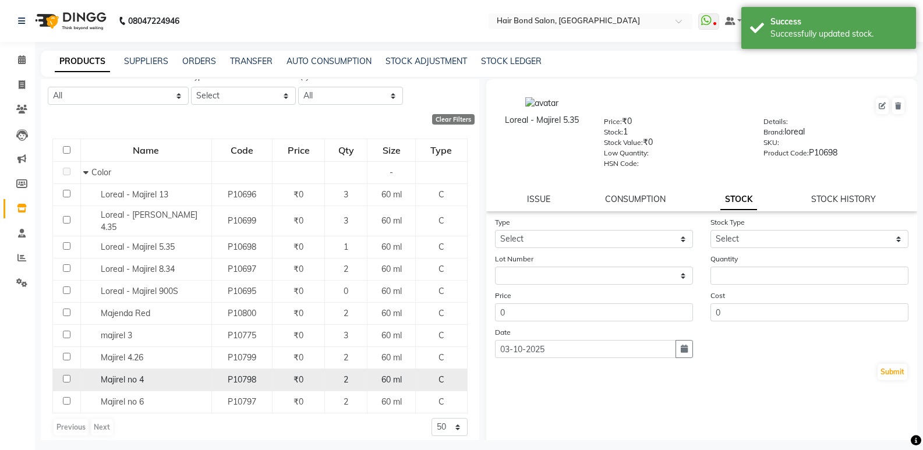
click at [65, 374] on td at bounding box center [67, 380] width 28 height 22
click at [63, 375] on input "checkbox" at bounding box center [67, 379] width 8 height 8
checkbox input "true"
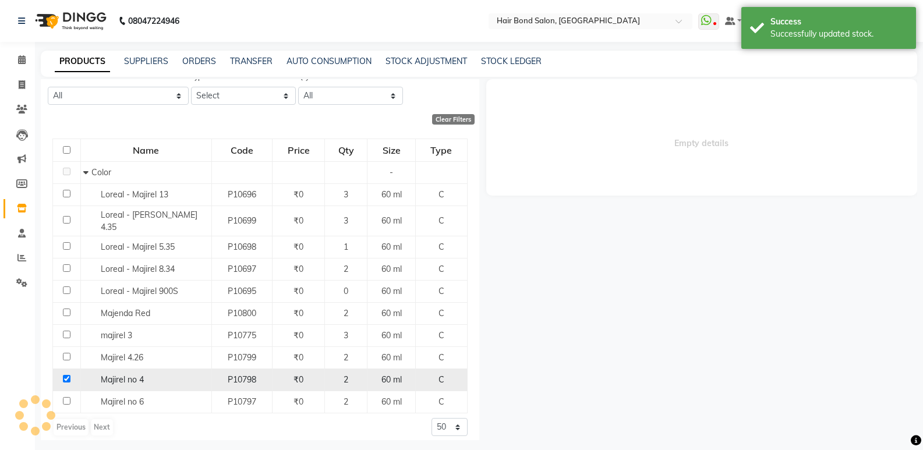
select select
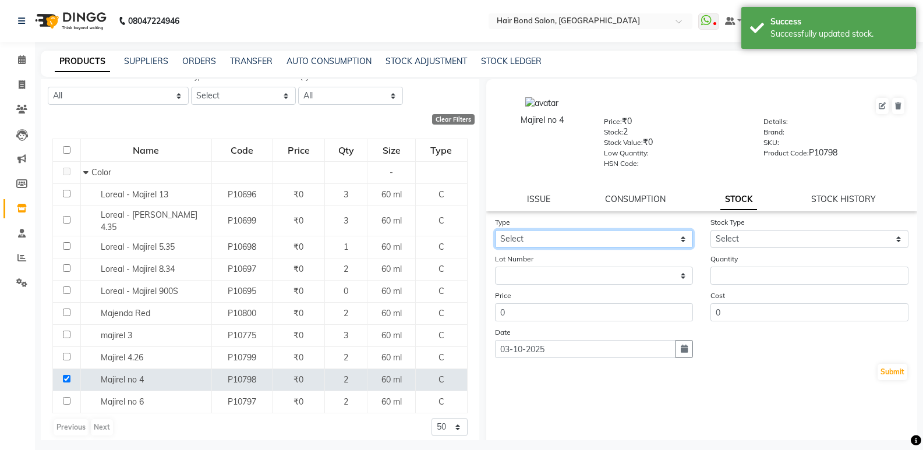
click at [659, 236] on select "Select In Out" at bounding box center [594, 239] width 198 height 18
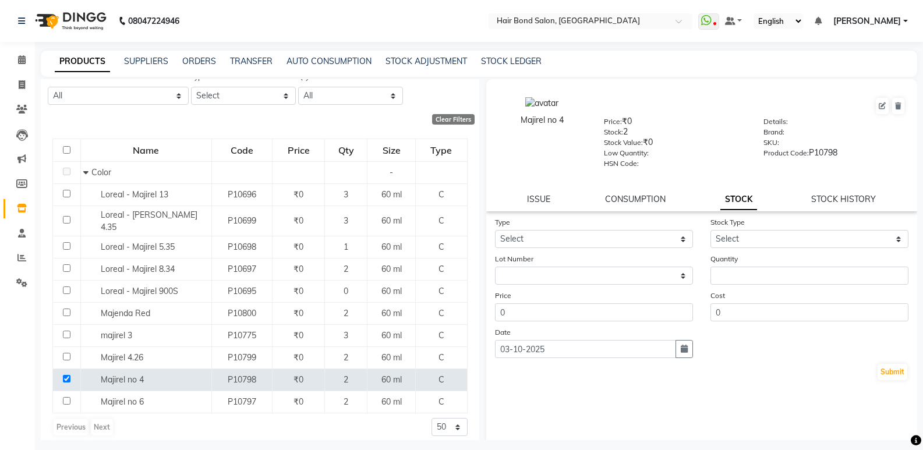
click at [606, 295] on div "Price 0" at bounding box center [593, 305] width 215 height 32
click at [597, 240] on select "Select In Out" at bounding box center [594, 239] width 198 height 18
select select "out"
click at [495, 230] on select "Select In Out" at bounding box center [594, 239] width 198 height 18
click at [735, 239] on select "Select Internal Use Damaged Expired Adjustment Return Other" at bounding box center [809, 239] width 198 height 18
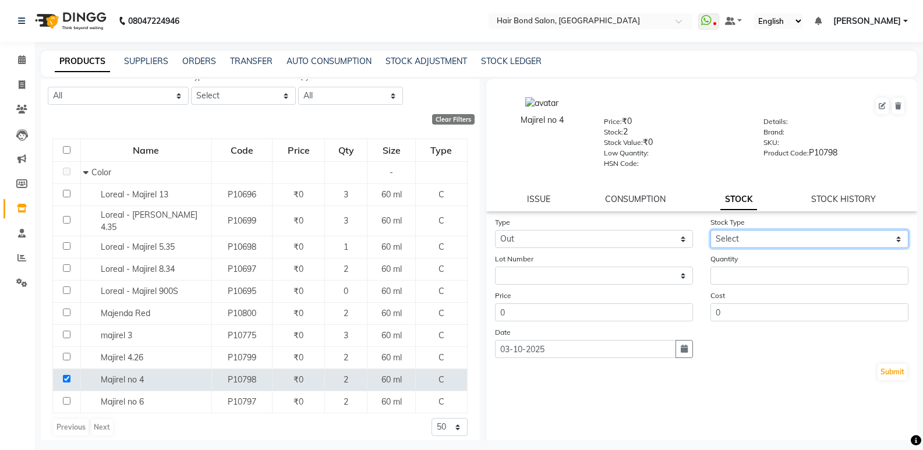
select select "internal use"
click at [710, 230] on select "Select Internal Use Damaged Expired Adjustment Return Other" at bounding box center [809, 239] width 198 height 18
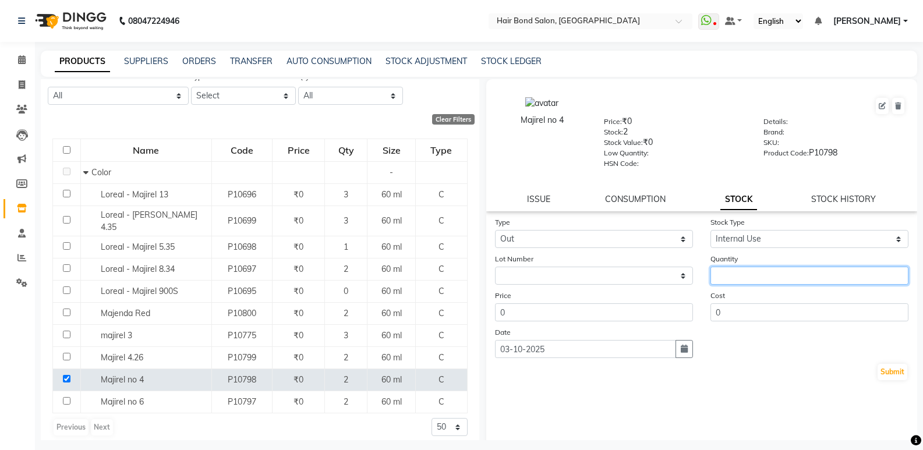
click at [725, 275] on input "number" at bounding box center [809, 276] width 198 height 18
type input "01"
click at [878, 377] on button "Submit" at bounding box center [892, 372] width 30 height 16
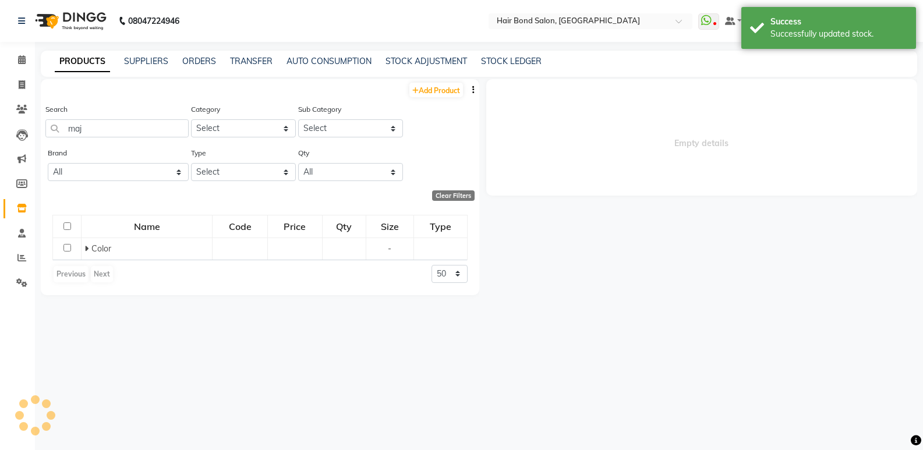
scroll to position [0, 0]
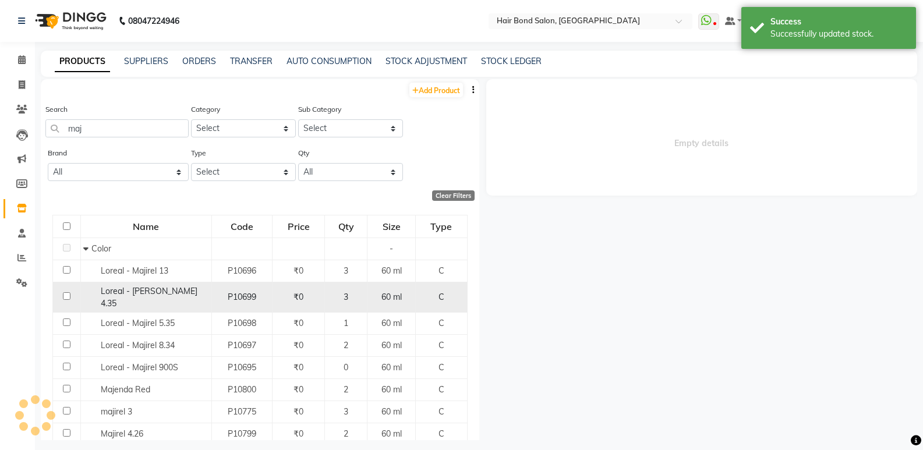
select select
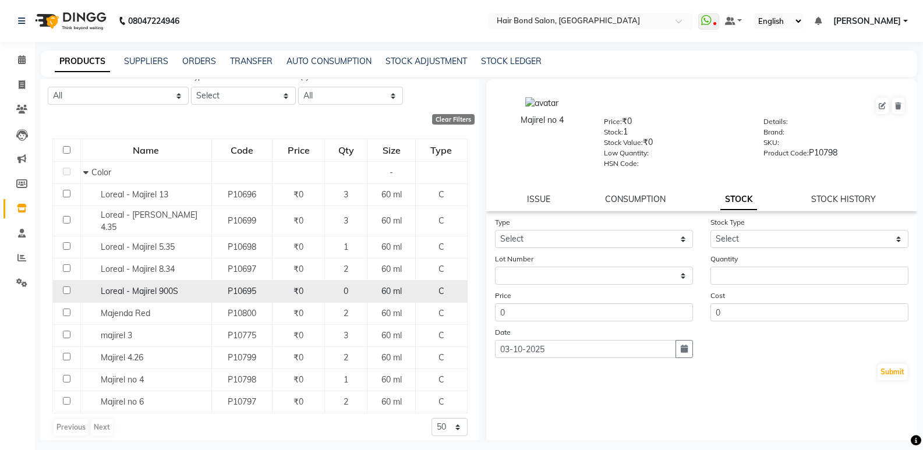
scroll to position [8, 0]
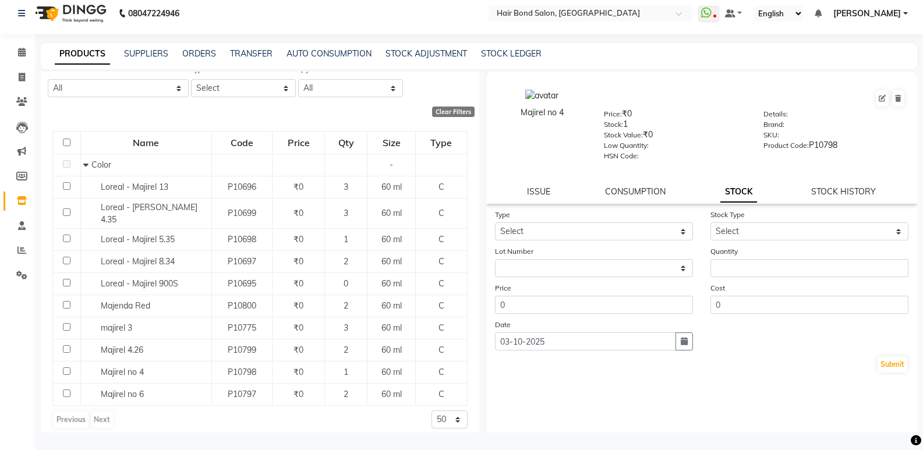
click at [96, 415] on div "Previous Next" at bounding box center [83, 419] width 62 height 19
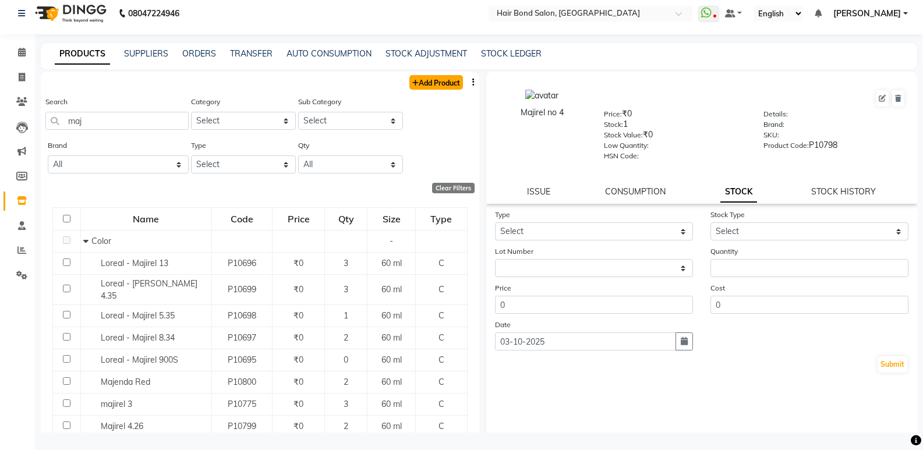
click at [439, 82] on link "Add Product" at bounding box center [436, 82] width 54 height 15
select select "true"
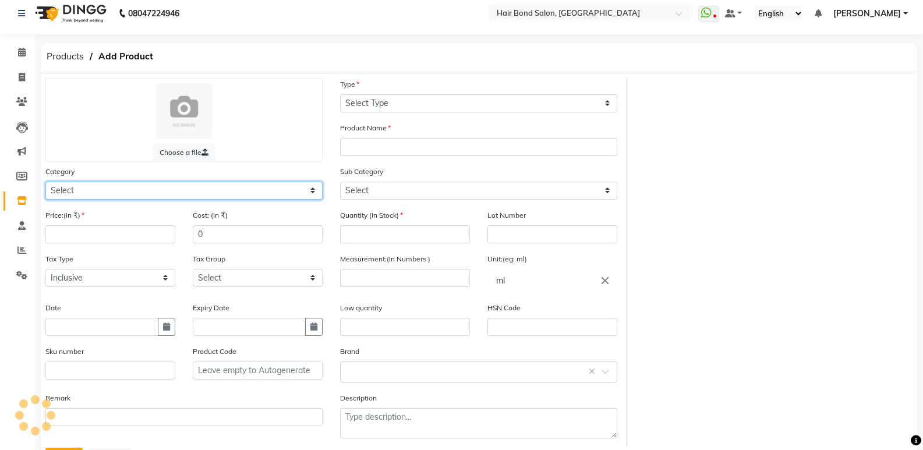
click at [105, 193] on select "Select Hair Skin Makeup Personal Care Appliances Beard Waxing Disposable Thread…" at bounding box center [183, 191] width 277 height 18
select select "804501100"
click at [45, 182] on select "Select Hair Skin Makeup Personal Care Appliances Beard Waxing Disposable Thread…" at bounding box center [183, 191] width 277 height 18
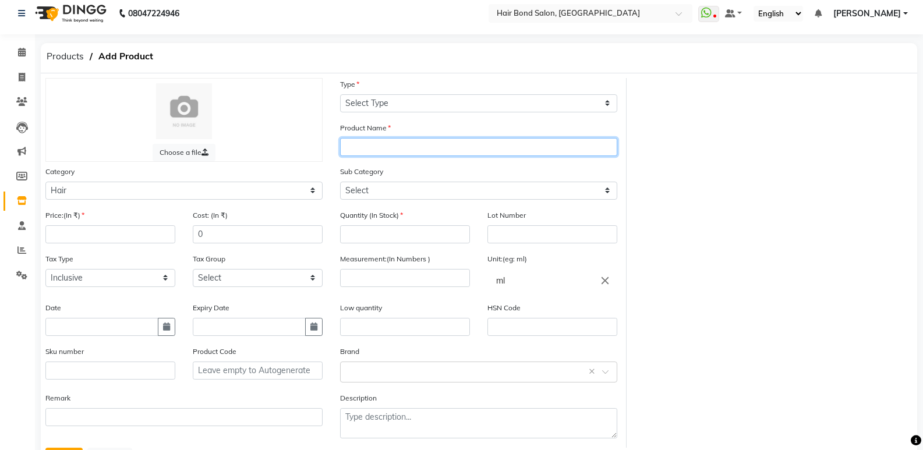
click at [490, 147] on input "text" at bounding box center [478, 147] width 277 height 18
type input "m"
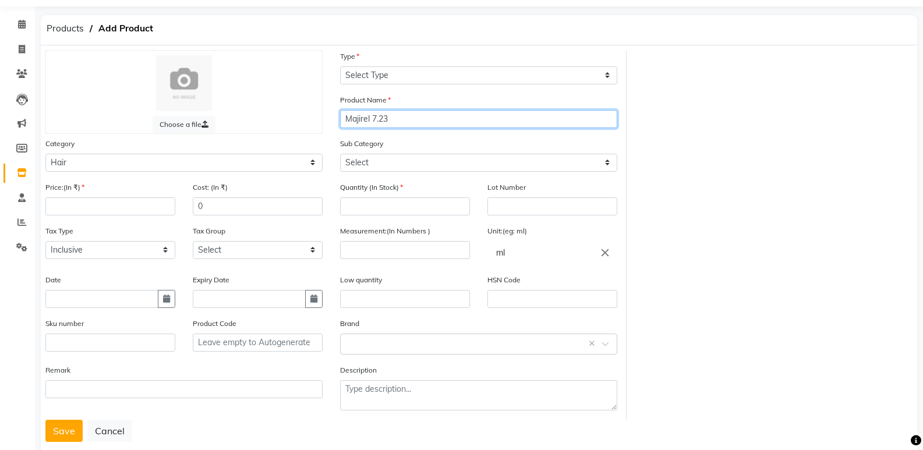
scroll to position [61, 0]
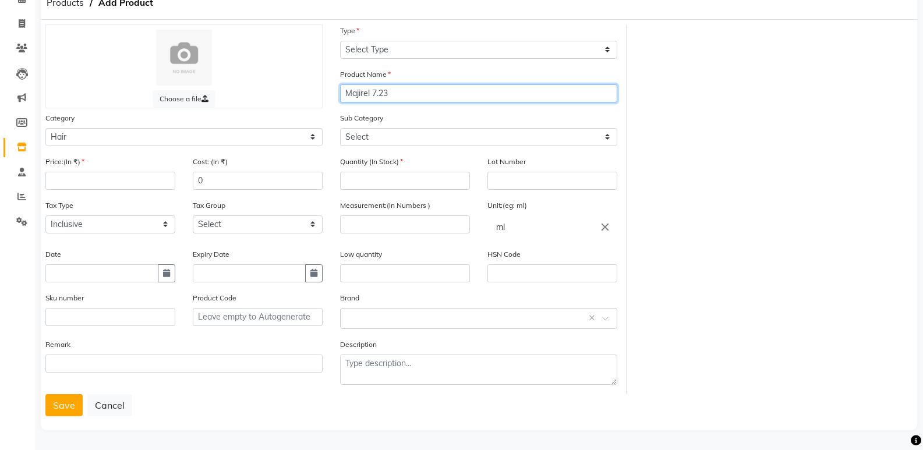
type input "Majirel 7.23"
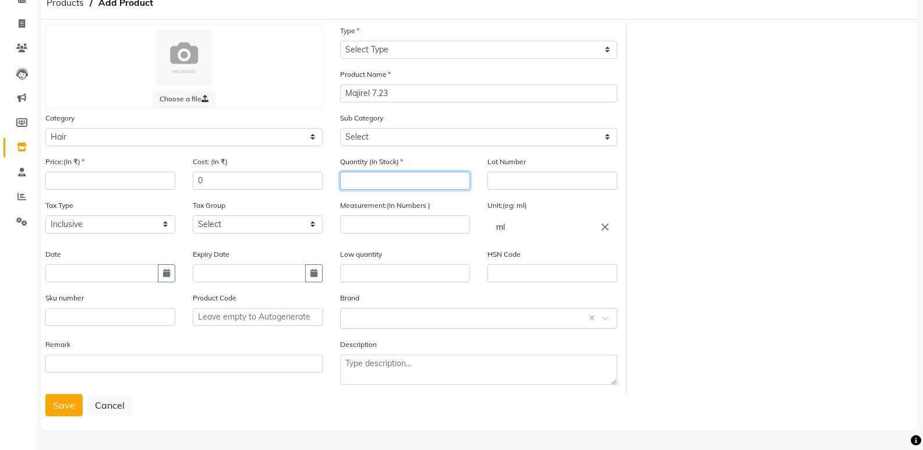
click at [355, 178] on input "number" at bounding box center [405, 181] width 130 height 18
type input "6"
type input "01"
click at [58, 185] on input "number" at bounding box center [110, 181] width 130 height 18
type input "0"
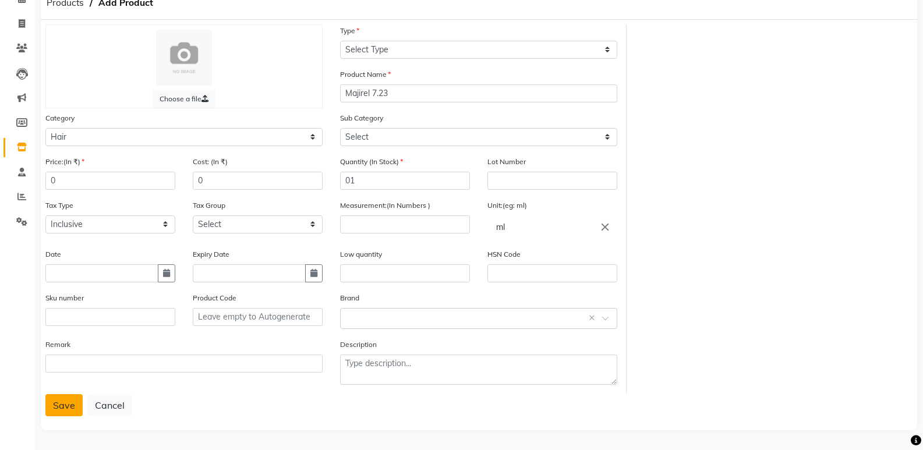
click at [57, 405] on button "Save" at bounding box center [63, 405] width 37 height 22
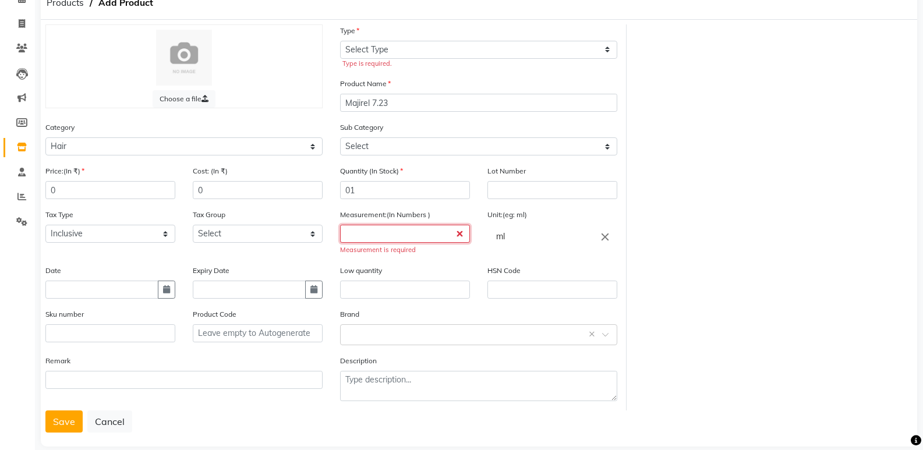
click at [381, 236] on input "number" at bounding box center [405, 234] width 130 height 18
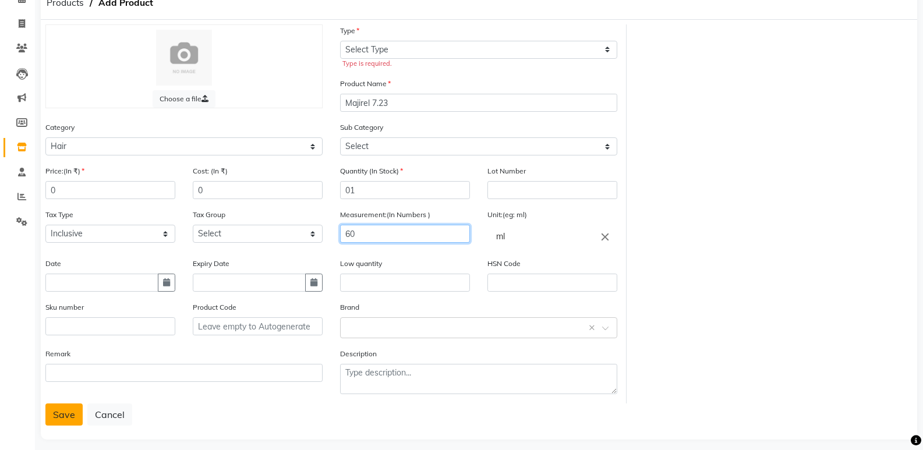
type input "60"
click at [51, 413] on button "Save" at bounding box center [63, 414] width 37 height 22
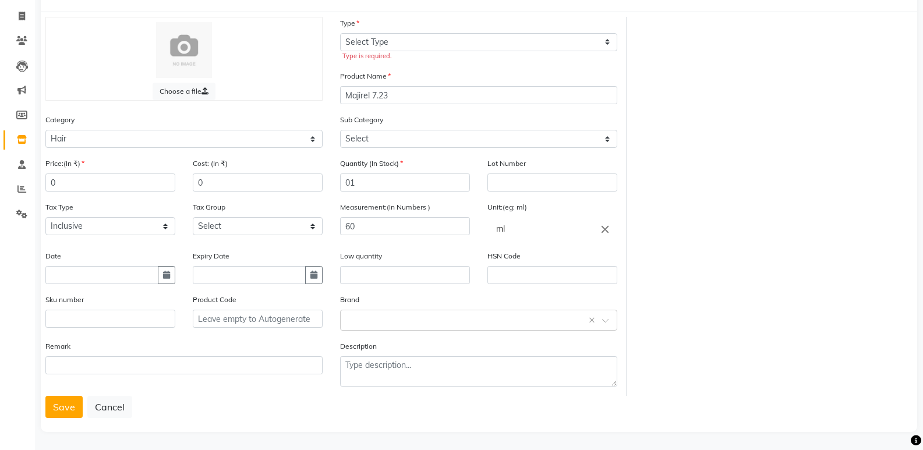
scroll to position [70, 0]
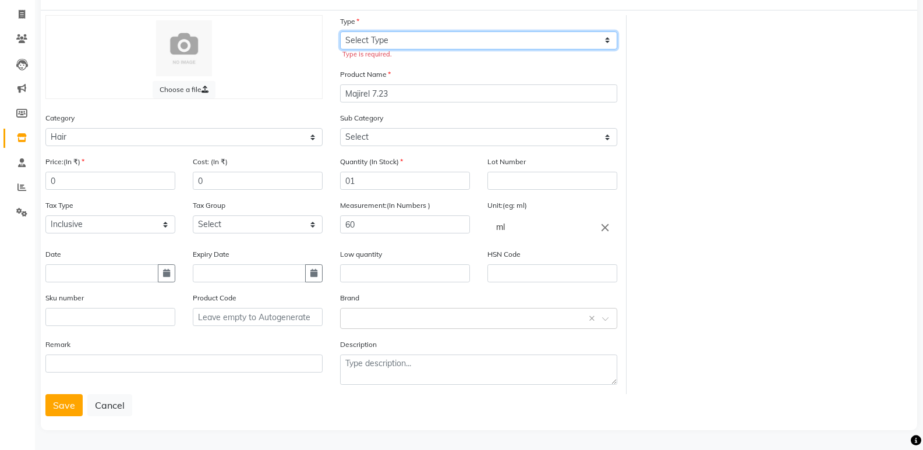
click at [437, 38] on select "Select Type Both Retail Consumable" at bounding box center [478, 40] width 277 height 18
select select "C"
click at [340, 40] on select "Select Type Both Retail Consumable" at bounding box center [478, 40] width 277 height 18
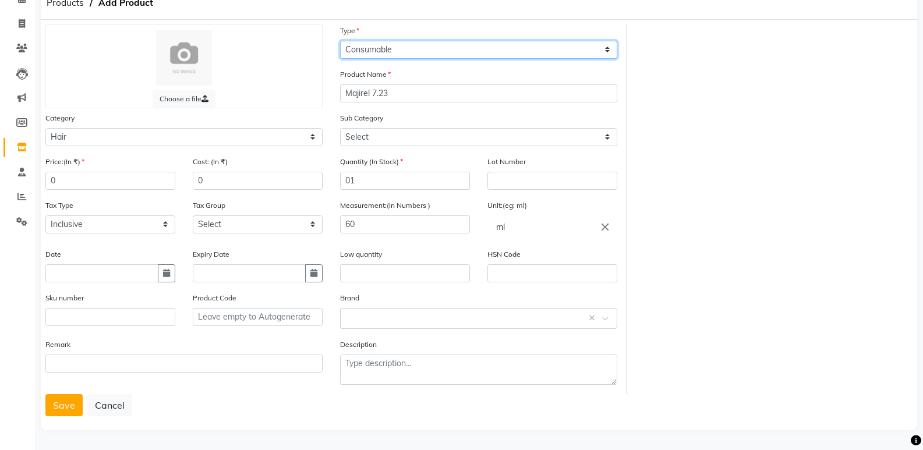
scroll to position [61, 0]
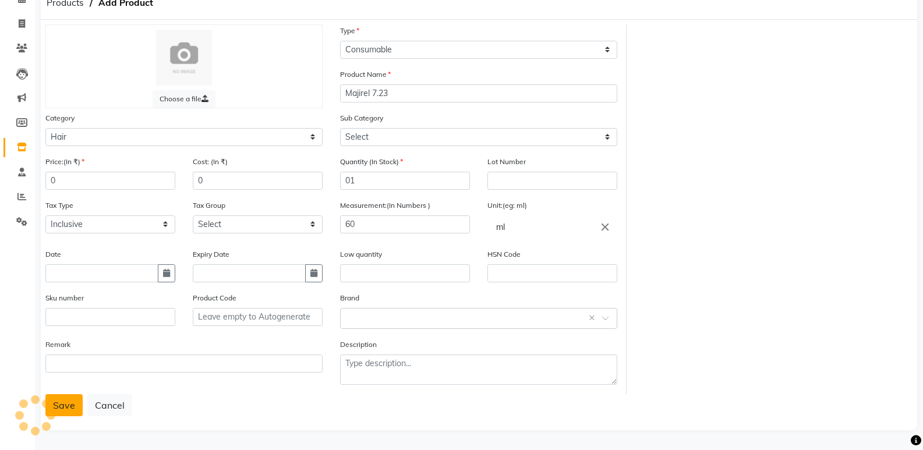
click at [71, 406] on button "Save" at bounding box center [63, 405] width 37 height 22
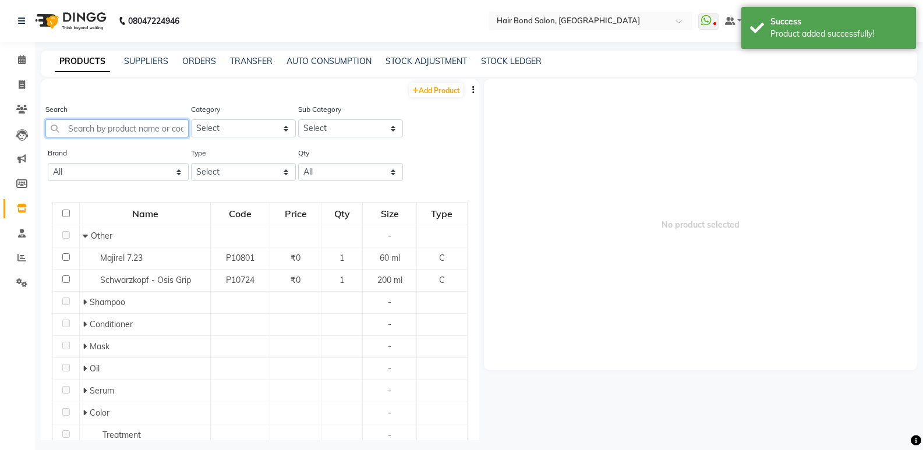
click at [98, 126] on input "text" at bounding box center [116, 128] width 143 height 18
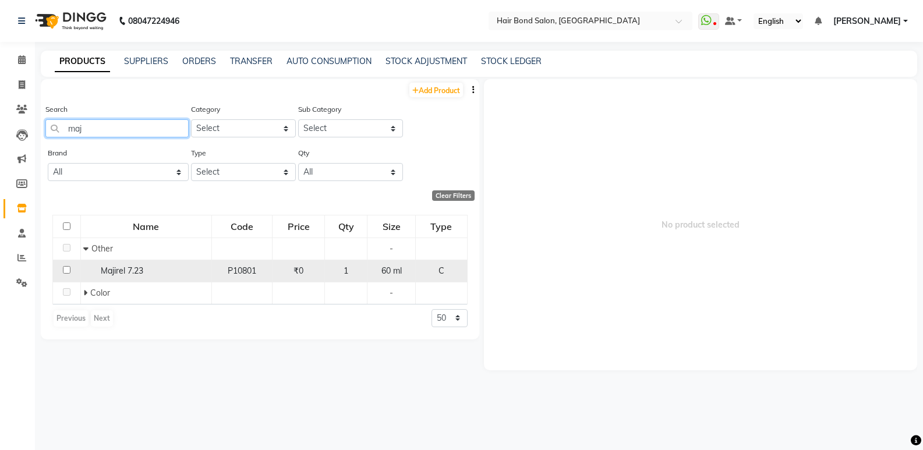
type input "maj"
click at [64, 273] on input "checkbox" at bounding box center [67, 270] width 8 height 8
checkbox input "true"
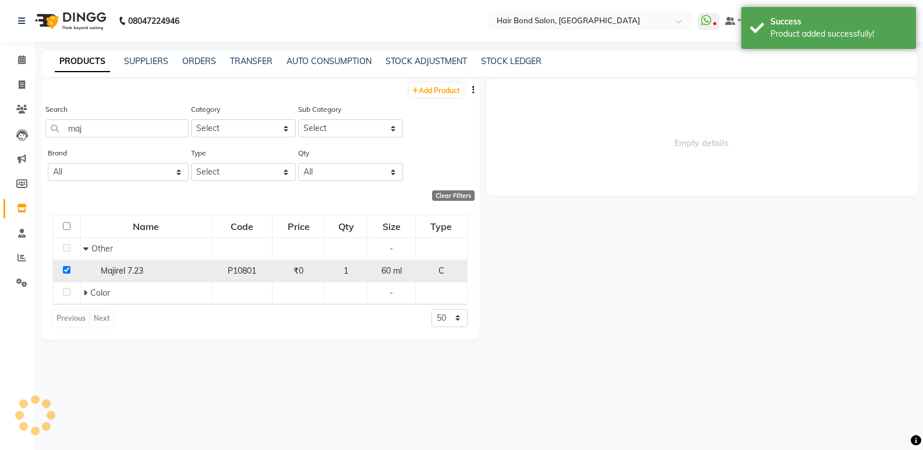
select select
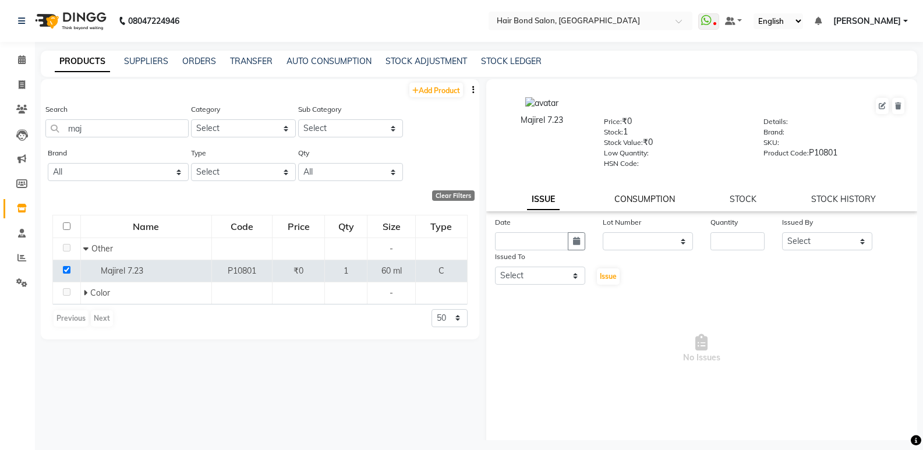
click at [668, 200] on link "CONSUMPTION" at bounding box center [644, 199] width 61 height 10
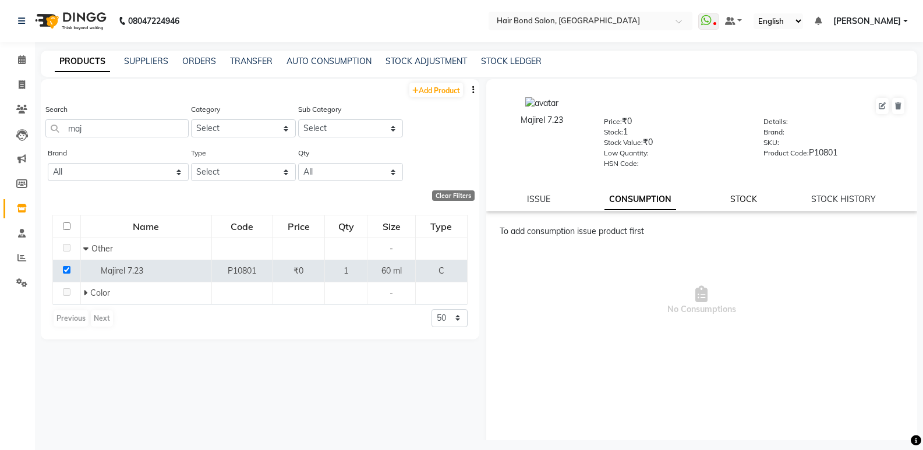
click at [734, 200] on link "STOCK" at bounding box center [743, 199] width 27 height 10
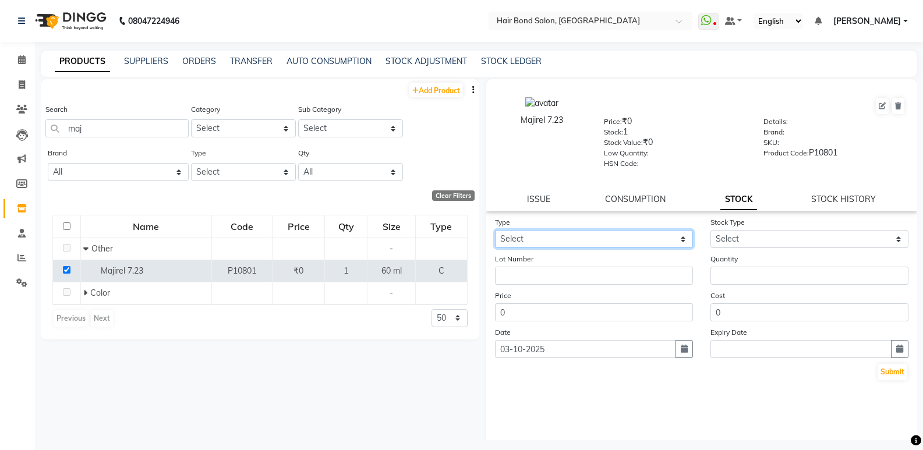
click at [543, 239] on select "Select In Out" at bounding box center [594, 239] width 198 height 18
select select "out"
click at [495, 230] on select "Select In Out" at bounding box center [594, 239] width 198 height 18
select select
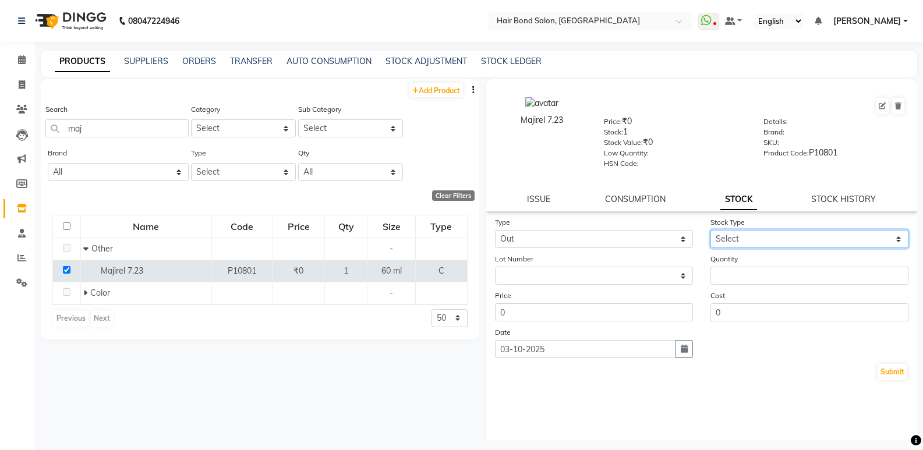
click at [741, 236] on select "Select Internal Use Damaged Expired Adjustment Return Other" at bounding box center [809, 239] width 198 height 18
select select "internal use"
click at [710, 230] on select "Select Internal Use Damaged Expired Adjustment Return Other" at bounding box center [809, 239] width 198 height 18
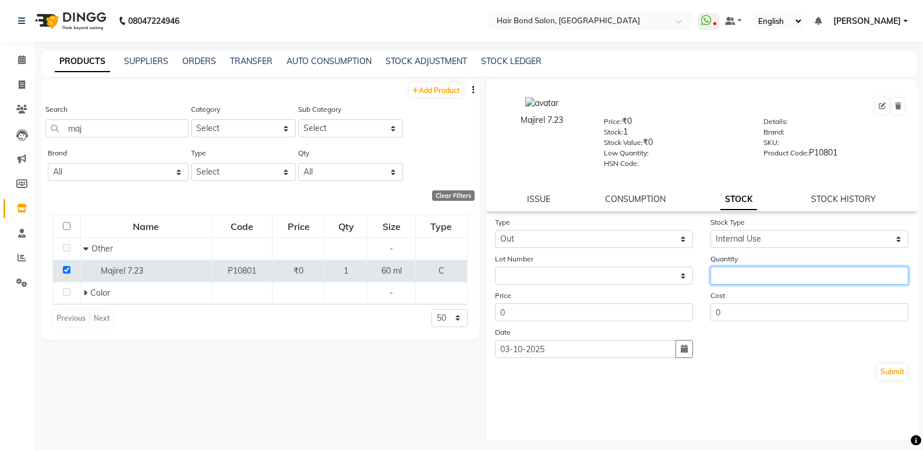
click at [727, 277] on input "number" at bounding box center [809, 276] width 198 height 18
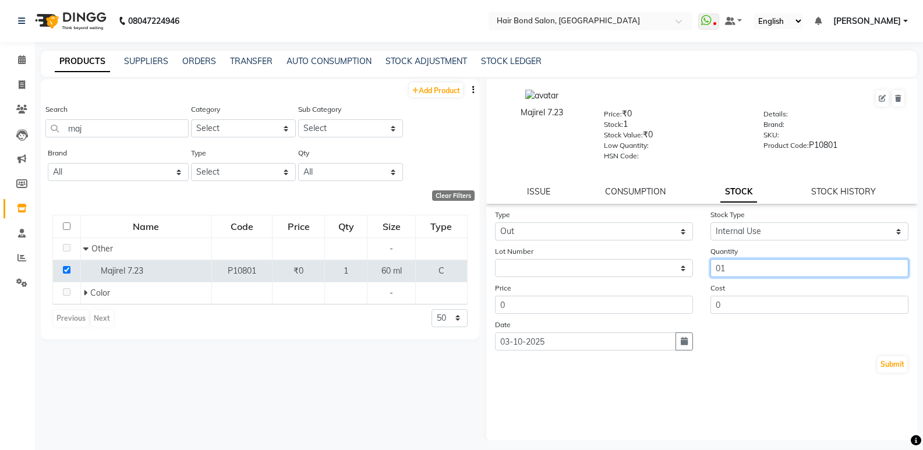
scroll to position [9, 0]
type input "01"
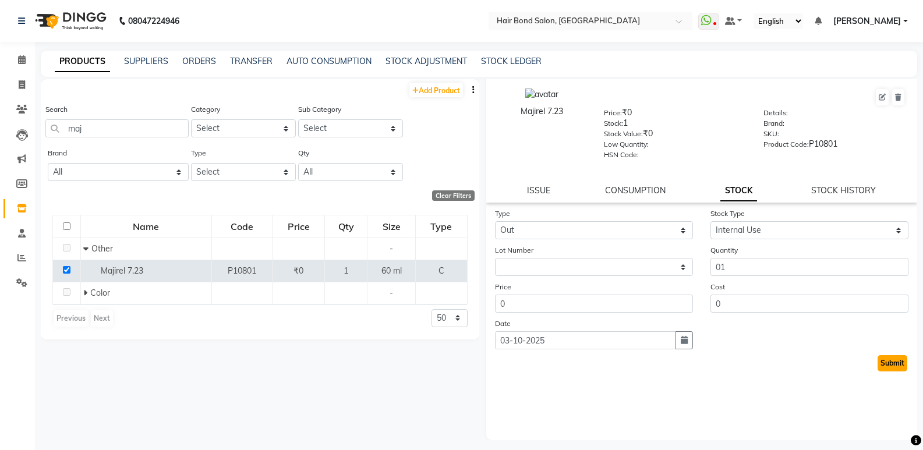
click at [878, 359] on button "Submit" at bounding box center [892, 363] width 30 height 16
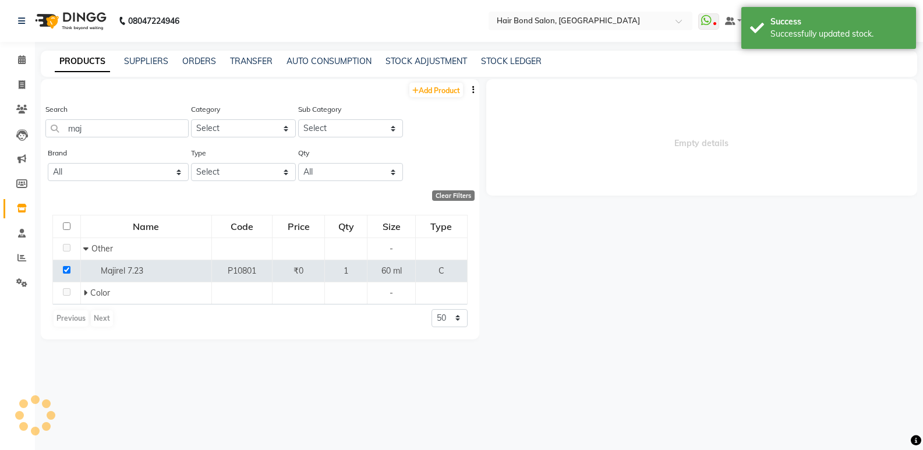
select select
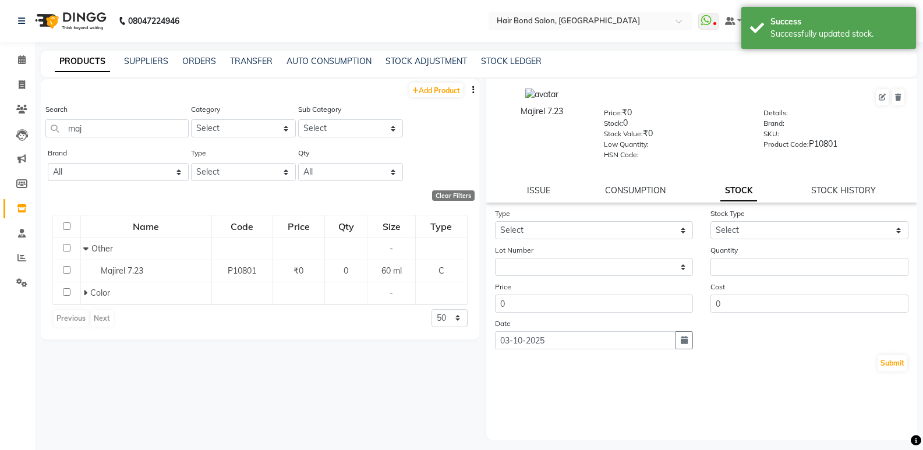
scroll to position [0, 0]
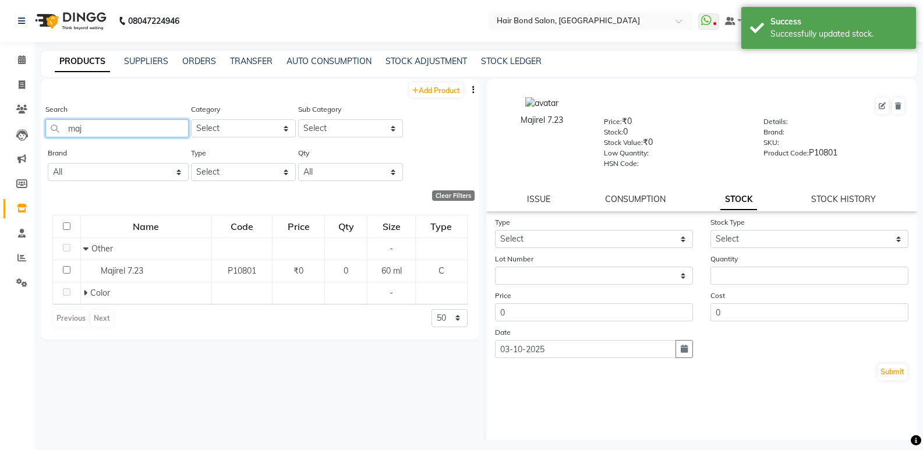
click at [131, 136] on input "maj" at bounding box center [116, 128] width 143 height 18
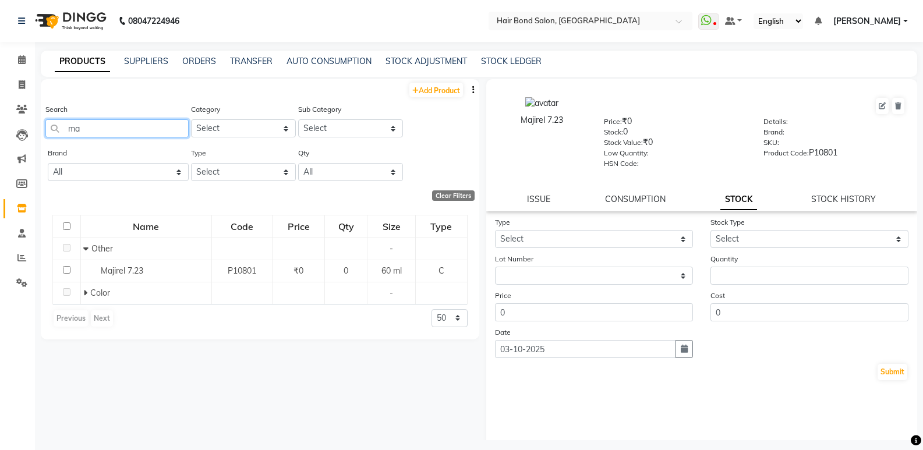
type input "m"
type input "s"
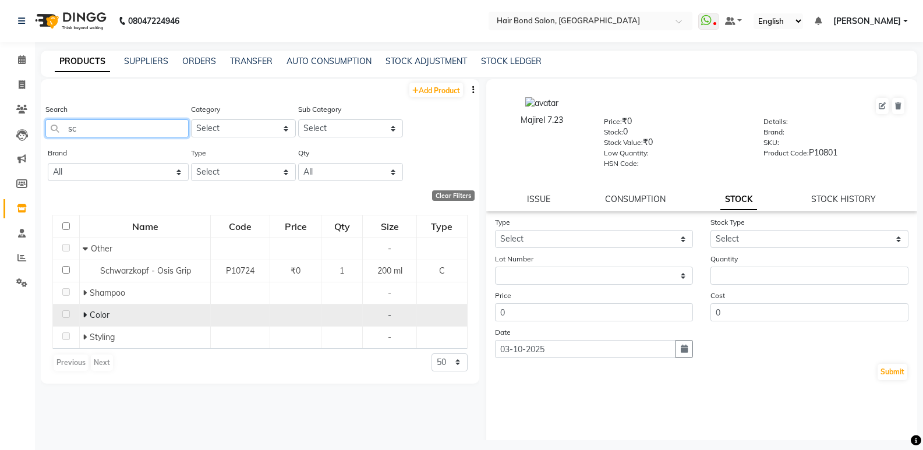
type input "sc"
click at [86, 317] on icon at bounding box center [85, 315] width 4 height 8
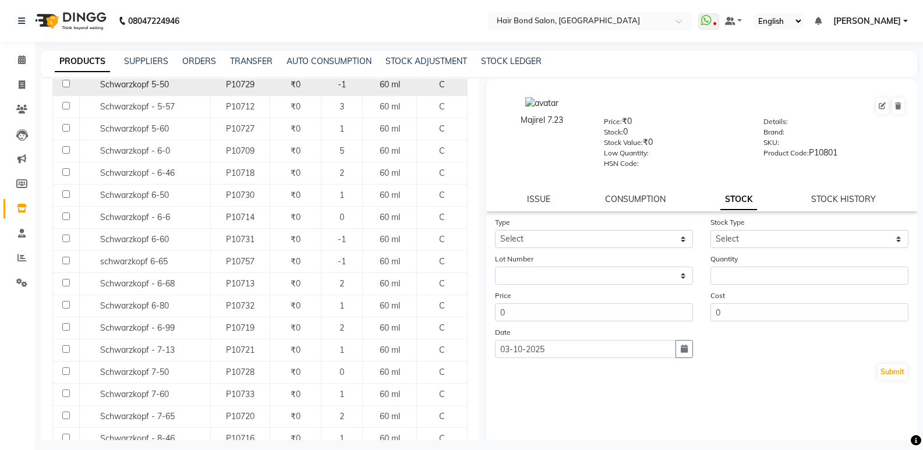
scroll to position [524, 0]
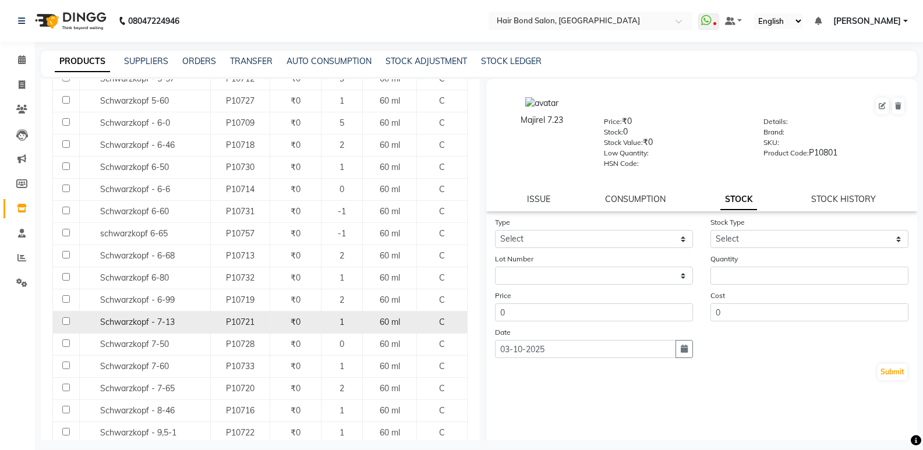
click at [63, 322] on input "checkbox" at bounding box center [66, 321] width 8 height 8
checkbox input "true"
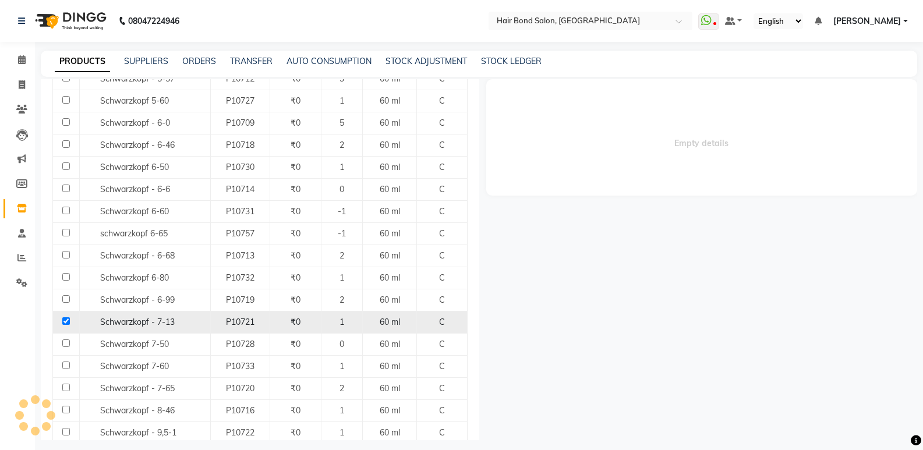
select select
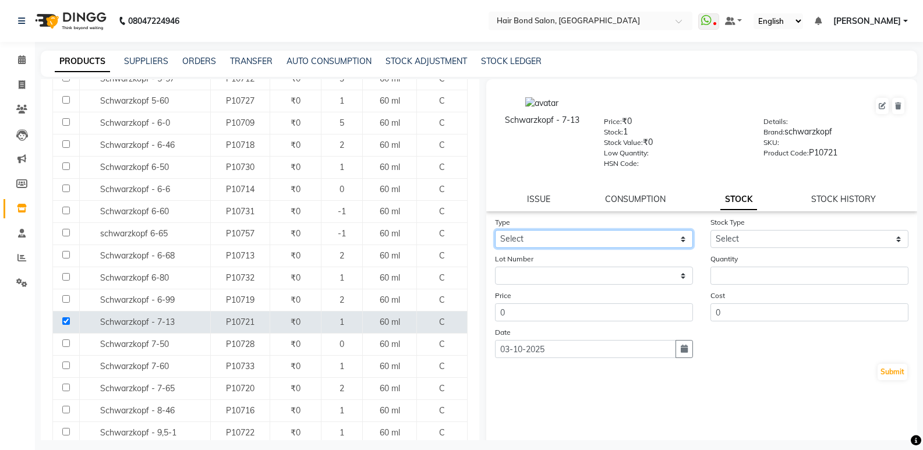
click at [537, 242] on select "Select In Out" at bounding box center [594, 239] width 198 height 18
select select "out"
click at [495, 230] on select "Select In Out" at bounding box center [594, 239] width 198 height 18
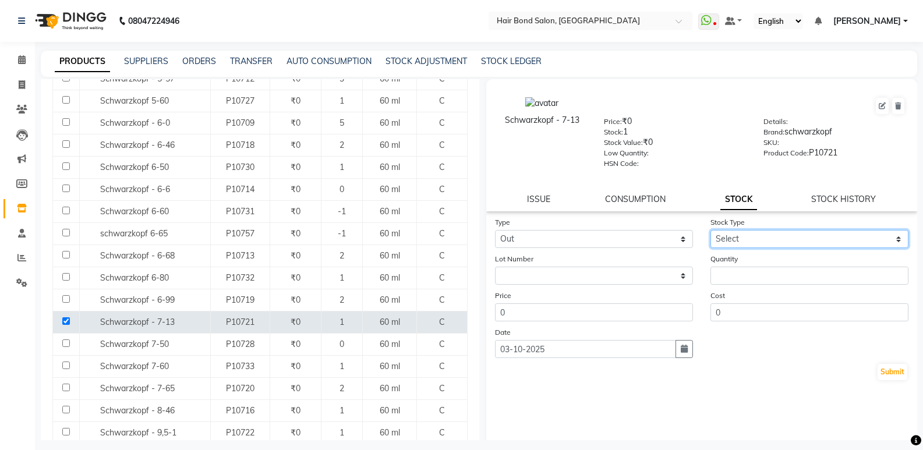
click at [721, 240] on select "Select Internal Use Damaged Expired Adjustment Return Other" at bounding box center [809, 239] width 198 height 18
select select "internal use"
click at [710, 230] on select "Select Internal Use Damaged Expired Adjustment Return Other" at bounding box center [809, 239] width 198 height 18
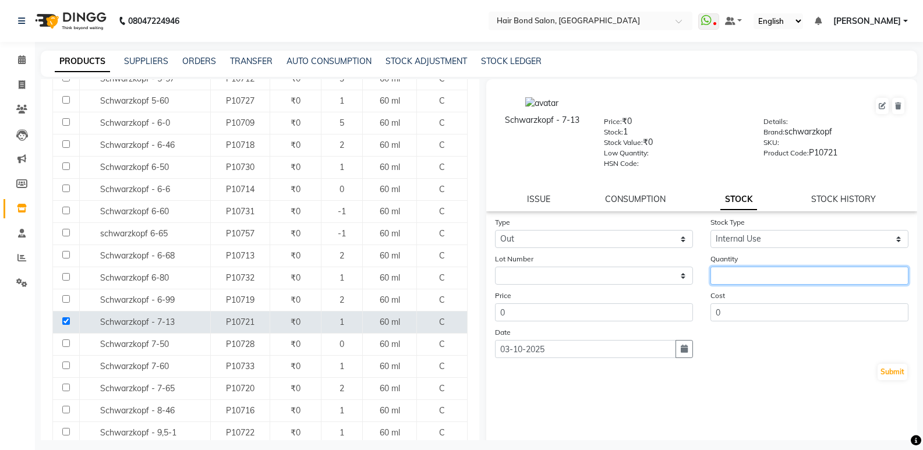
click at [720, 278] on input "number" at bounding box center [809, 276] width 198 height 18
type input "01"
click at [884, 373] on button "Submit" at bounding box center [892, 372] width 30 height 16
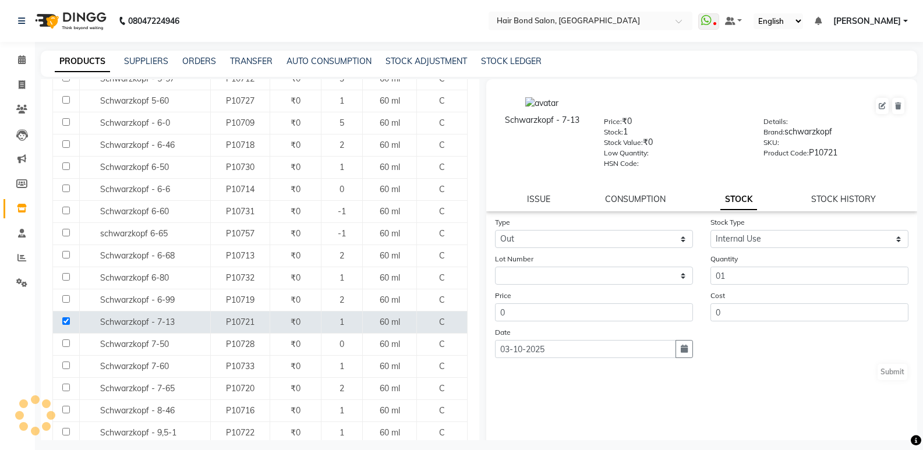
select select
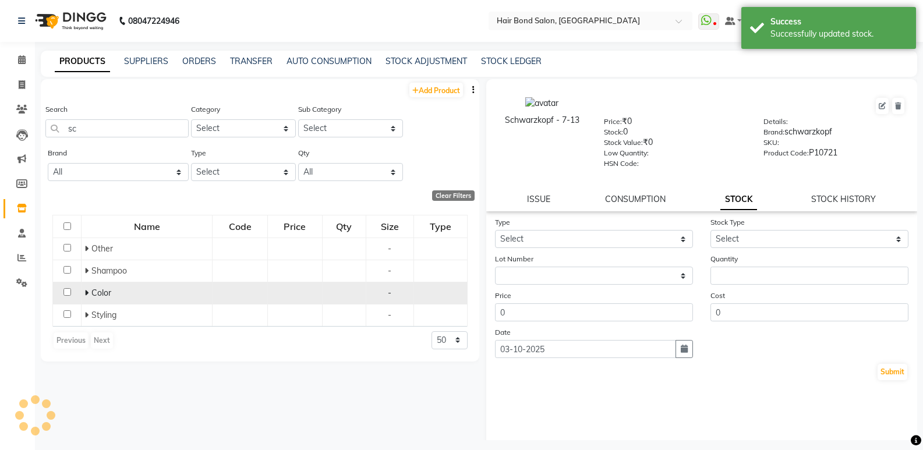
scroll to position [0, 0]
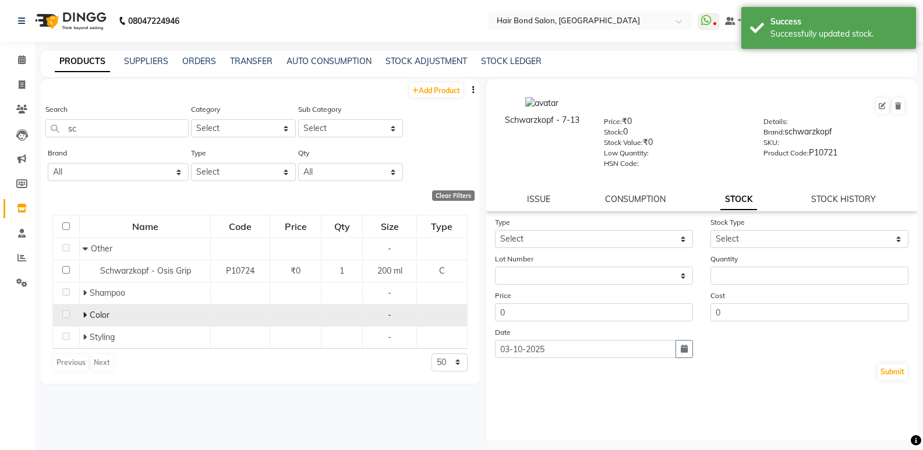
click at [86, 311] on icon at bounding box center [85, 315] width 4 height 8
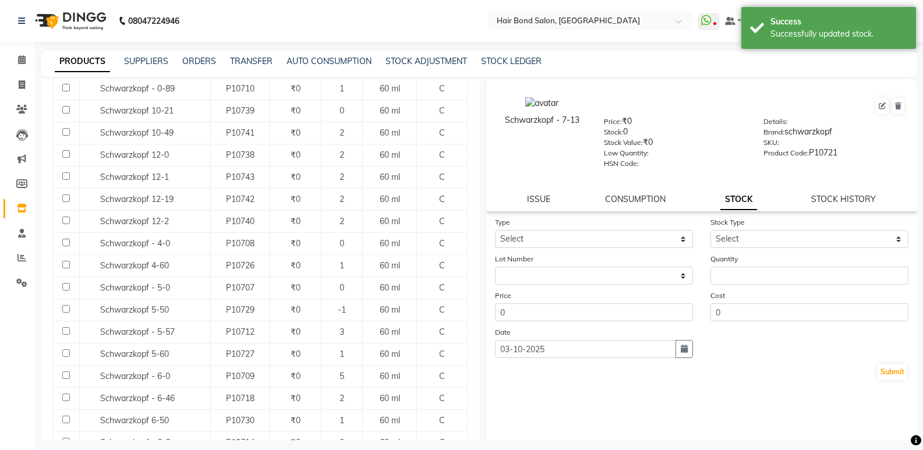
scroll to position [291, 0]
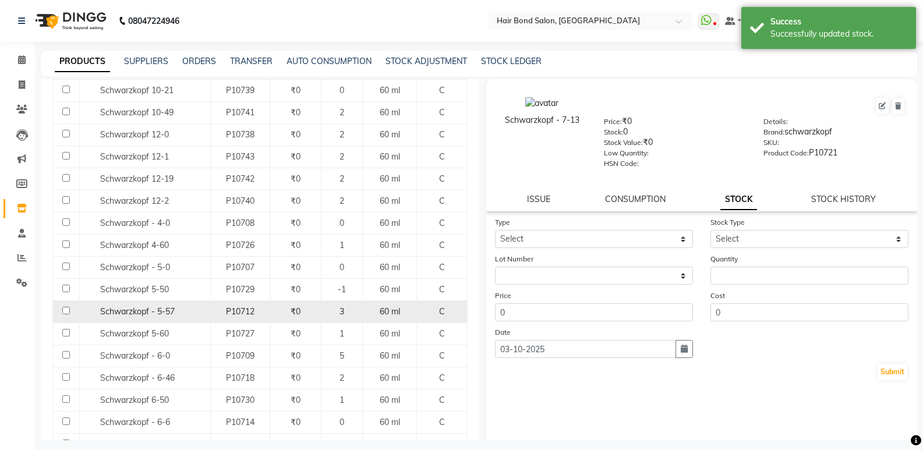
click at [63, 310] on input "checkbox" at bounding box center [66, 311] width 8 height 8
checkbox input "true"
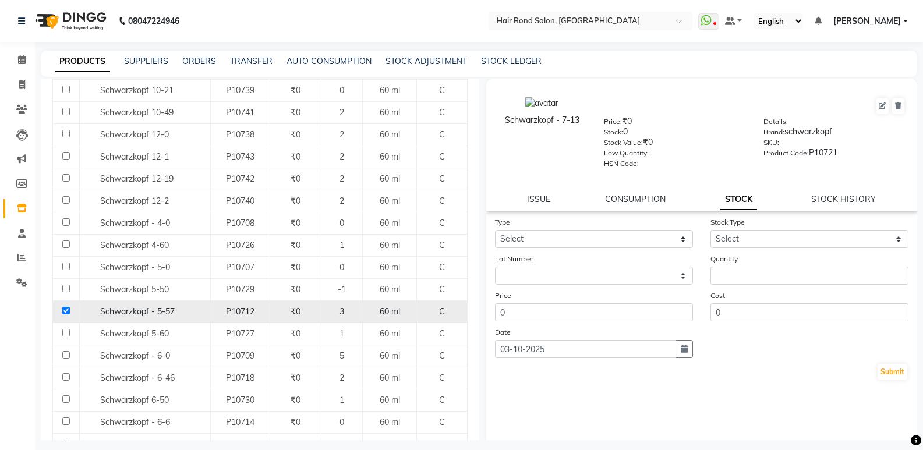
select select
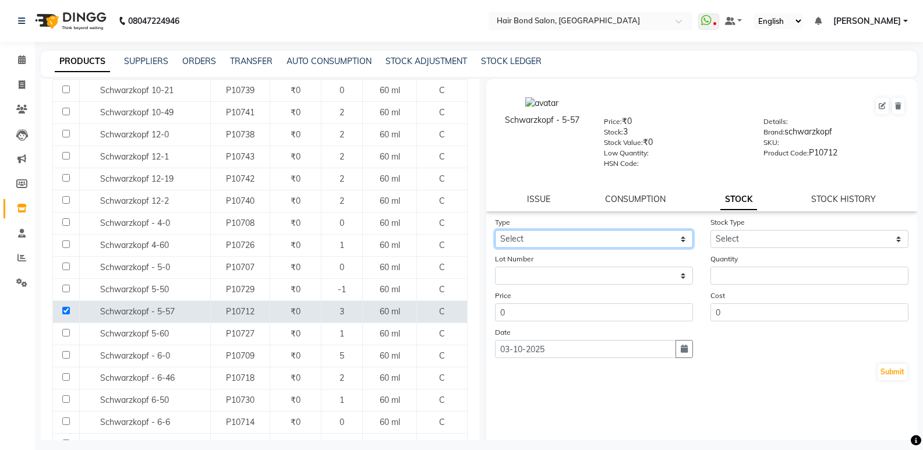
click at [585, 243] on select "Select In Out" at bounding box center [594, 239] width 198 height 18
select select "out"
click at [495, 230] on select "Select In Out" at bounding box center [594, 239] width 198 height 18
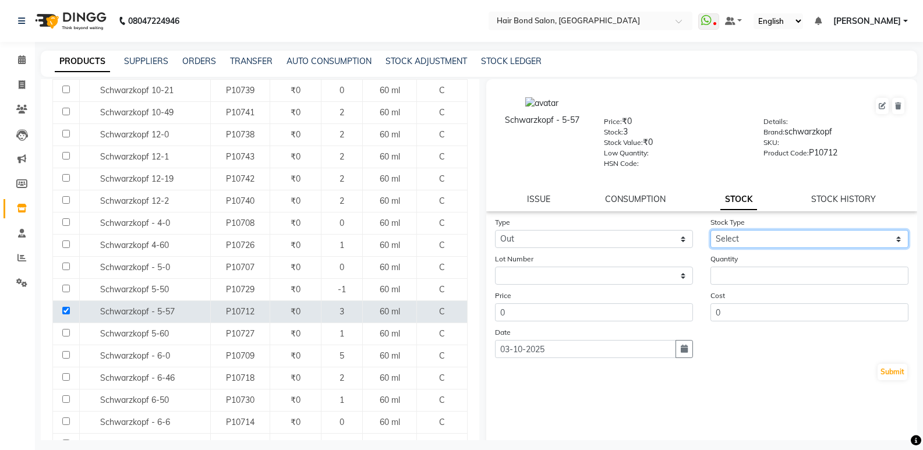
click at [755, 232] on select "Select Internal Use Damaged Expired Adjustment Return Other" at bounding box center [809, 239] width 198 height 18
select select "internal use"
click at [710, 230] on select "Select Internal Use Damaged Expired Adjustment Return Other" at bounding box center [809, 239] width 198 height 18
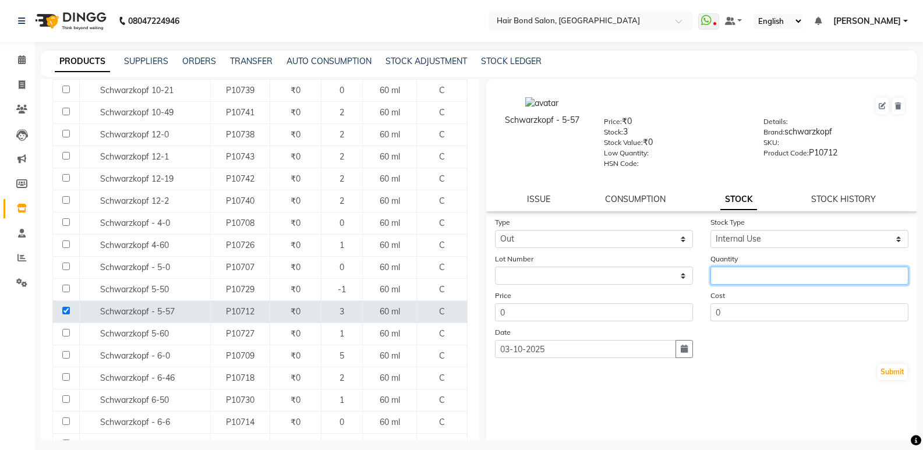
click at [729, 278] on input "number" at bounding box center [809, 276] width 198 height 18
type input "01"
click at [886, 373] on button "Submit" at bounding box center [892, 372] width 30 height 16
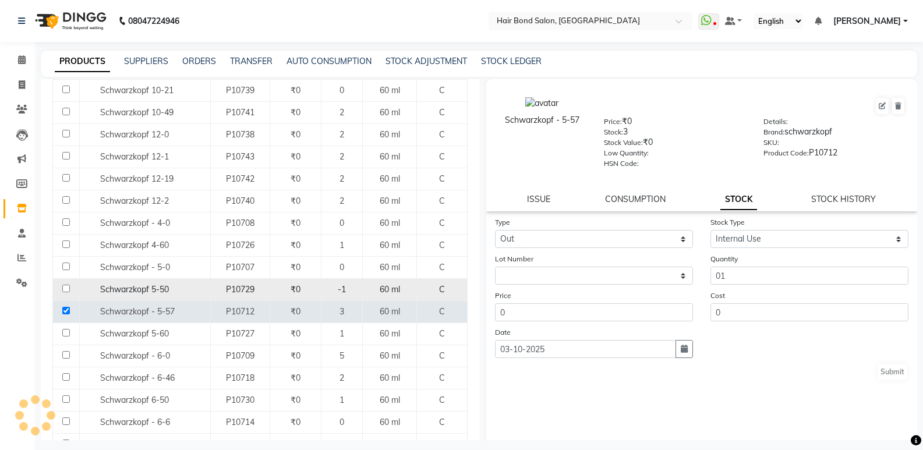
select select
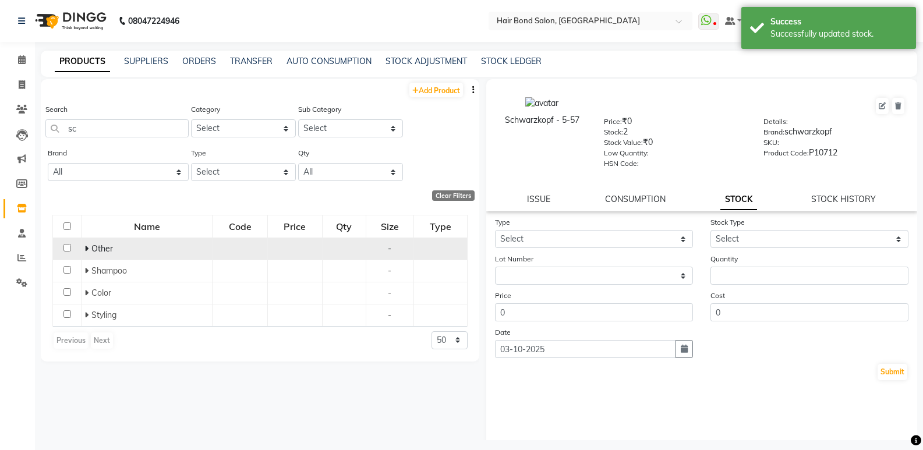
scroll to position [0, 0]
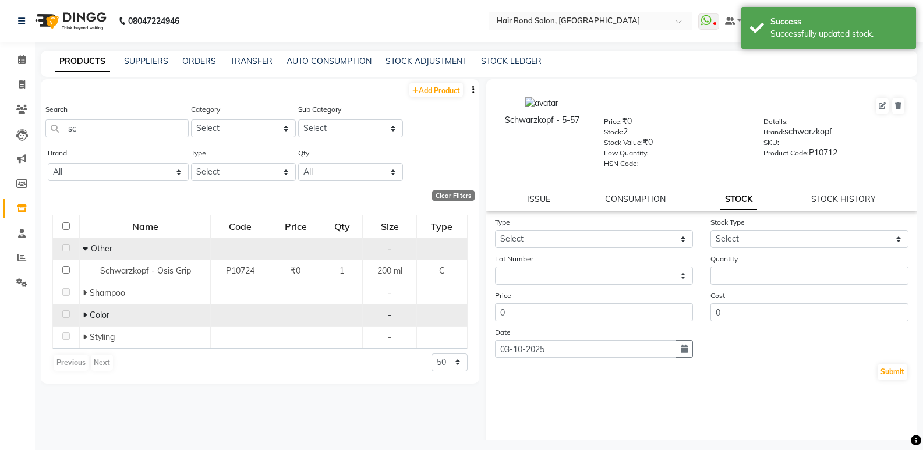
click at [80, 308] on td "Color" at bounding box center [145, 315] width 131 height 22
click at [93, 316] on span "Color" at bounding box center [100, 315] width 20 height 10
click at [86, 316] on icon at bounding box center [85, 315] width 4 height 8
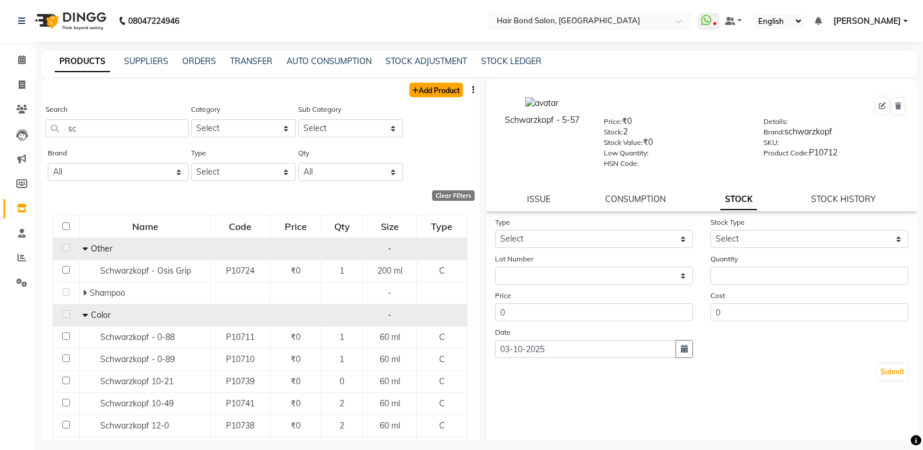
click at [442, 87] on link "Add Product" at bounding box center [436, 90] width 54 height 15
select select "true"
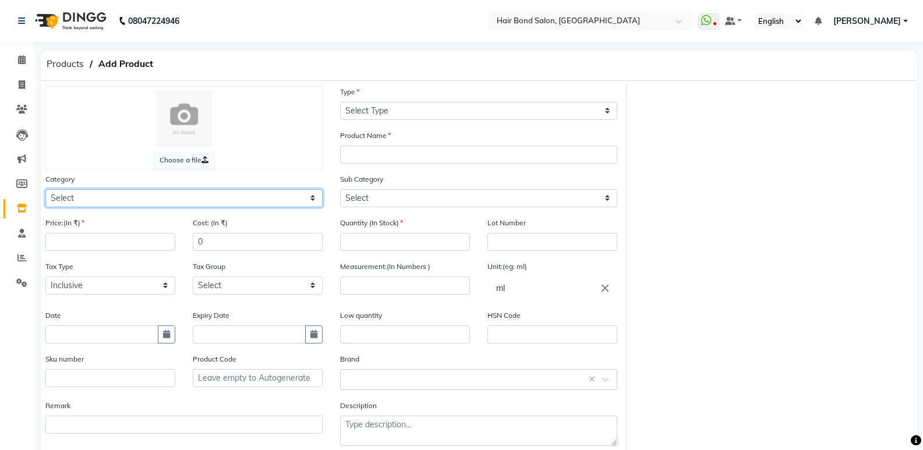
click at [162, 196] on select "Select Hair Skin Makeup Personal Care Appliances Beard Waxing Disposable Thread…" at bounding box center [183, 198] width 277 height 18
select select "804501100"
click at [45, 189] on select "Select Hair Skin Makeup Personal Care Appliances Beard Waxing Disposable Thread…" at bounding box center [183, 198] width 277 height 18
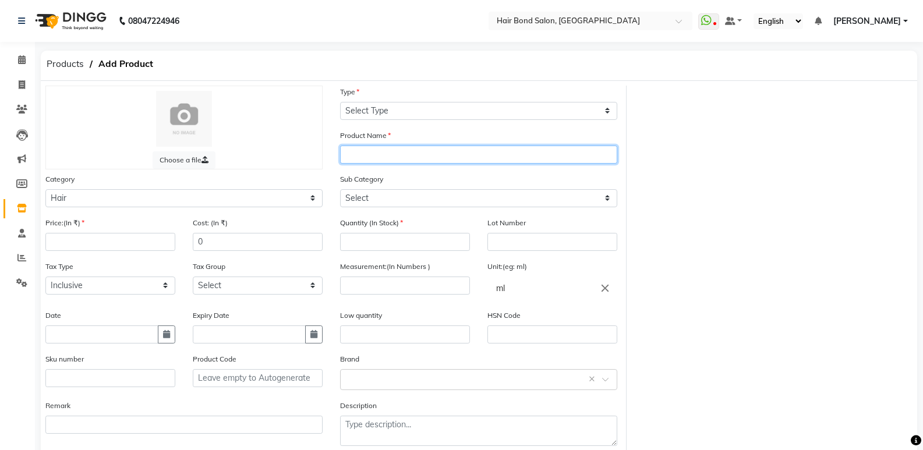
click at [392, 158] on input "text" at bounding box center [478, 155] width 277 height 18
type input "schwarzkopf 5-7"
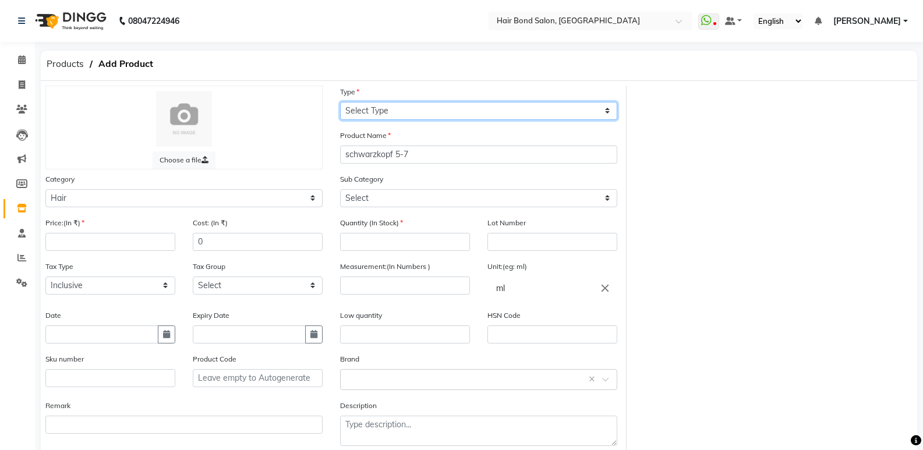
click at [381, 104] on select "Select Type Both Retail Consumable" at bounding box center [478, 111] width 277 height 18
select select "C"
click at [340, 102] on select "Select Type Both Retail Consumable" at bounding box center [478, 111] width 277 height 18
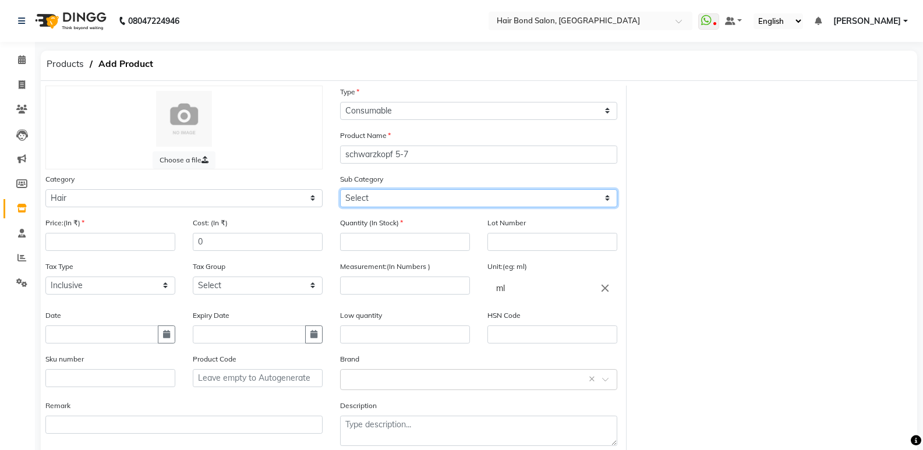
click at [386, 200] on select "Select Shampoo Conditioner Cream Mask Oil Serum Color Appliances Treatment Styl…" at bounding box center [478, 198] width 277 height 18
click at [340, 189] on select "Select Shampoo Conditioner Cream Mask Oil Serum Color Appliances Treatment Styl…" at bounding box center [478, 198] width 277 height 18
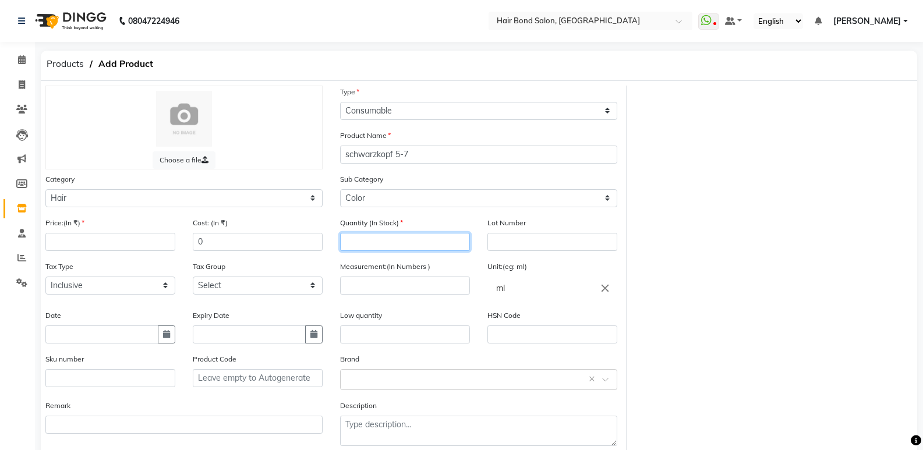
click at [388, 245] on input "number" at bounding box center [405, 242] width 130 height 18
click at [98, 238] on input "number" at bounding box center [110, 242] width 130 height 18
click at [397, 288] on input "number" at bounding box center [405, 286] width 130 height 18
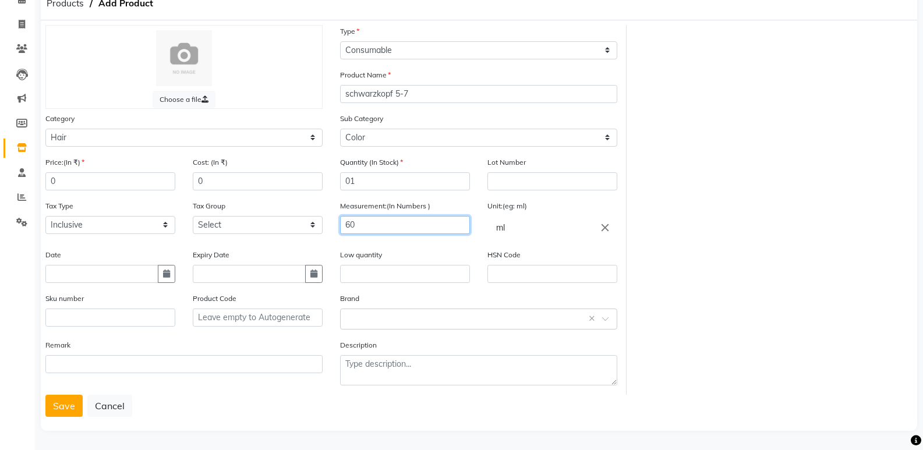
scroll to position [61, 0]
click at [68, 408] on button "Save" at bounding box center [63, 405] width 37 height 22
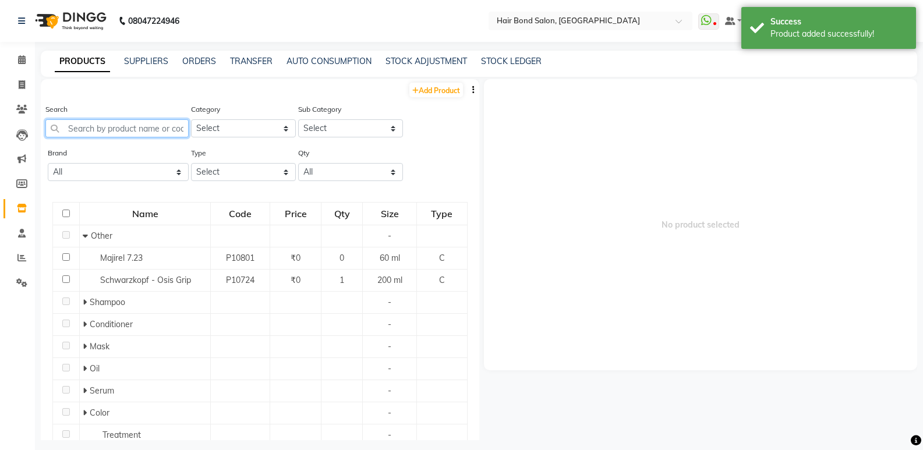
click at [88, 129] on input "text" at bounding box center [116, 128] width 143 height 18
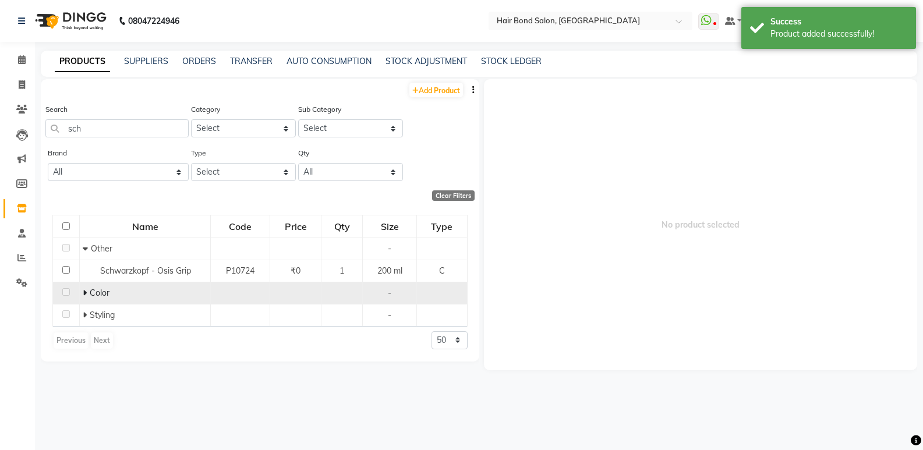
click at [83, 294] on icon at bounding box center [85, 293] width 4 height 8
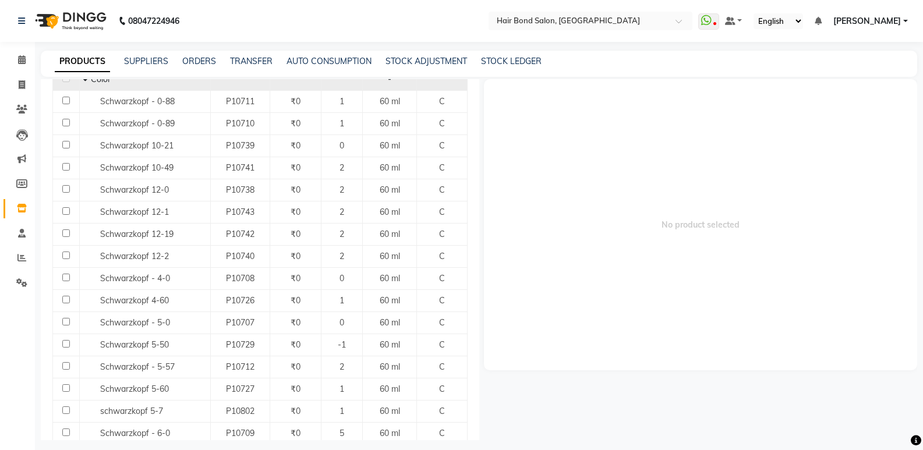
scroll to position [233, 0]
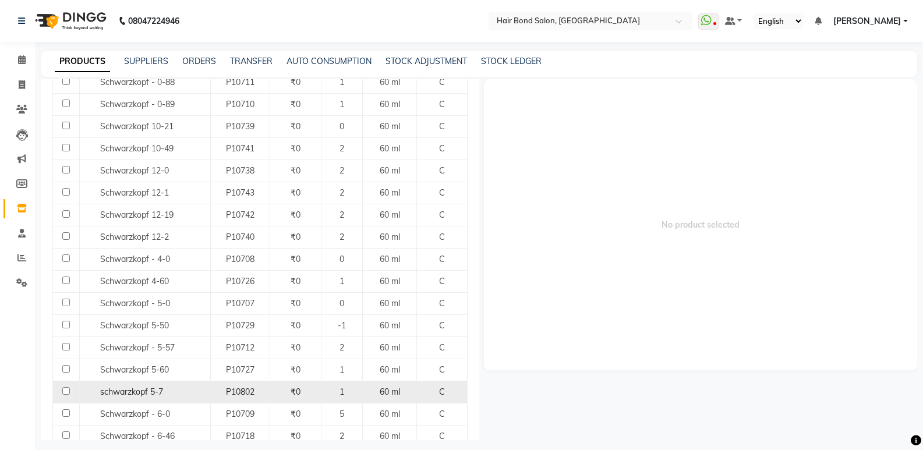
click at [64, 385] on td at bounding box center [66, 392] width 27 height 22
click at [66, 395] on td at bounding box center [66, 392] width 27 height 22
click at [66, 390] on input "checkbox" at bounding box center [66, 391] width 8 height 8
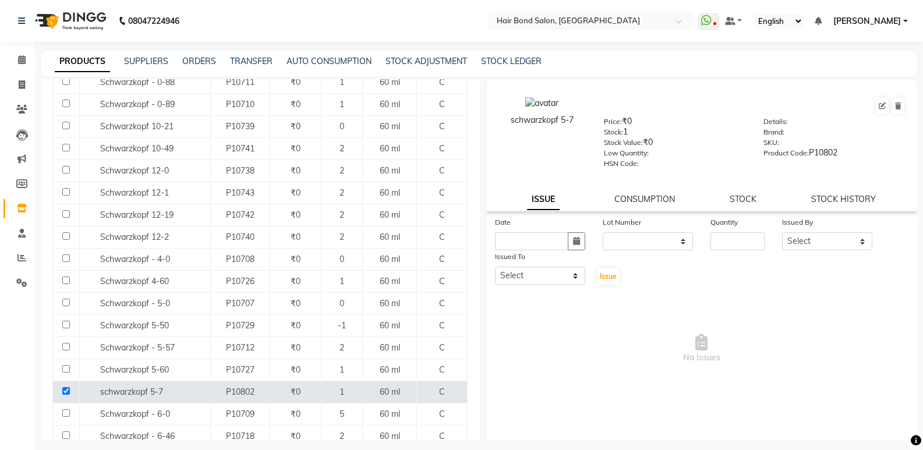
click at [737, 204] on div "STOCK" at bounding box center [742, 199] width 27 height 12
click at [652, 203] on link "CONSUMPTION" at bounding box center [644, 199] width 61 height 10
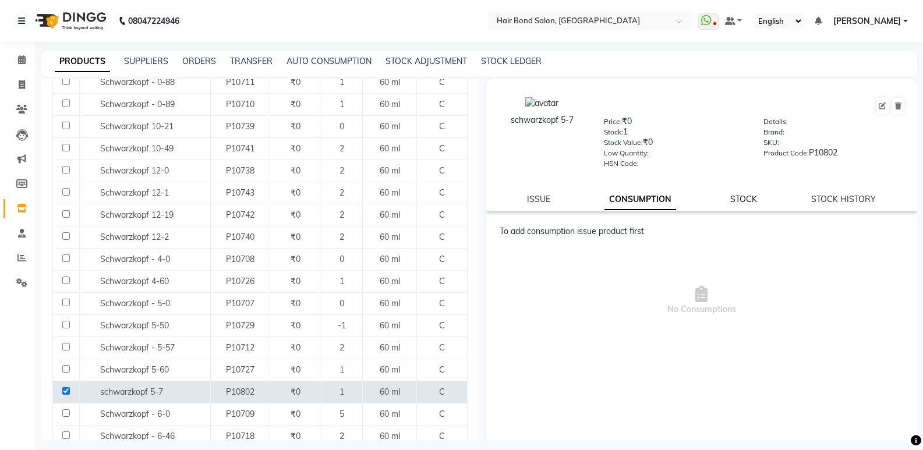
click at [730, 198] on link "STOCK" at bounding box center [743, 199] width 27 height 10
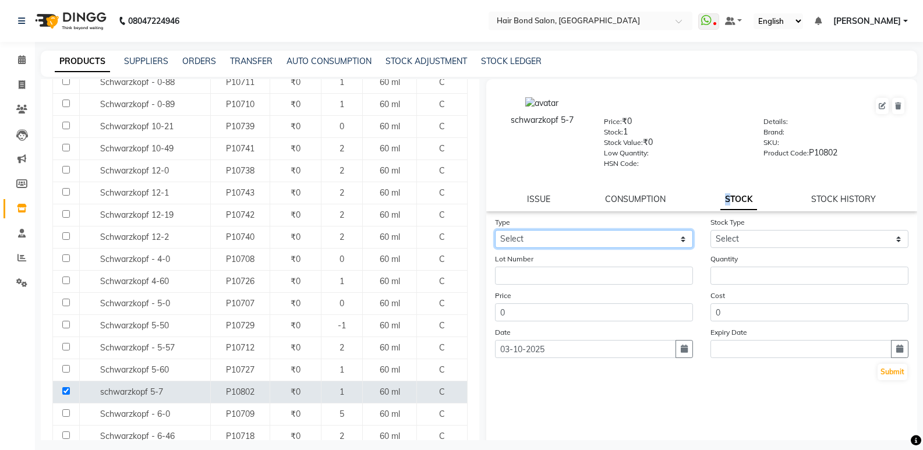
click at [533, 239] on select "Select In Out" at bounding box center [594, 239] width 198 height 18
click at [495, 230] on select "Select In Out" at bounding box center [594, 239] width 198 height 18
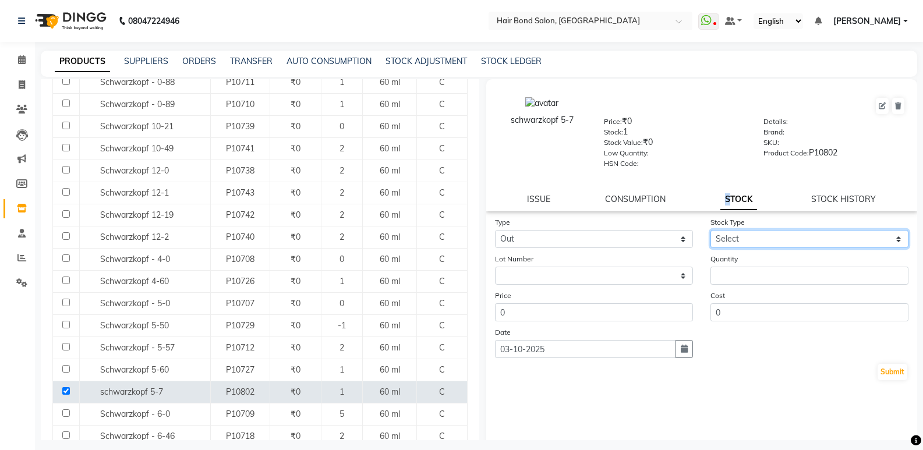
click at [736, 239] on select "Select Internal Use Damaged Expired Adjustment Return Other" at bounding box center [809, 239] width 198 height 18
click at [710, 230] on select "Select Internal Use Damaged Expired Adjustment Return Other" at bounding box center [809, 239] width 198 height 18
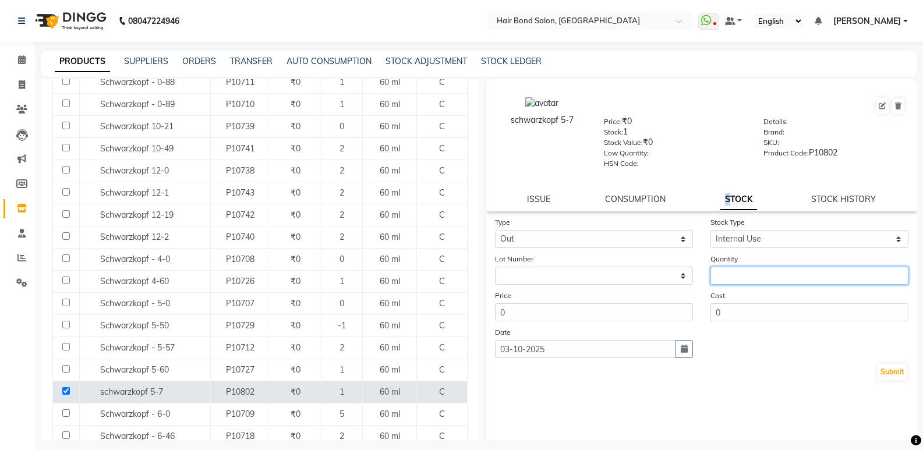
click at [722, 273] on input "number" at bounding box center [809, 276] width 198 height 18
click at [884, 371] on button "Submit" at bounding box center [892, 372] width 30 height 16
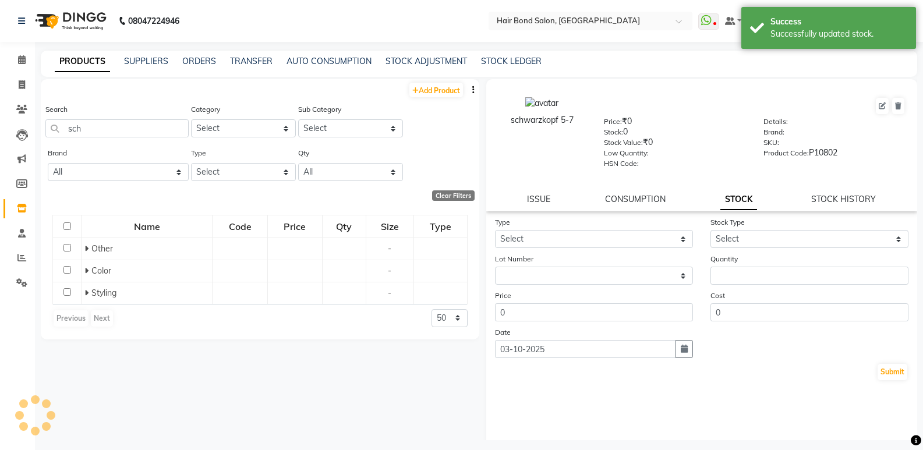
scroll to position [0, 0]
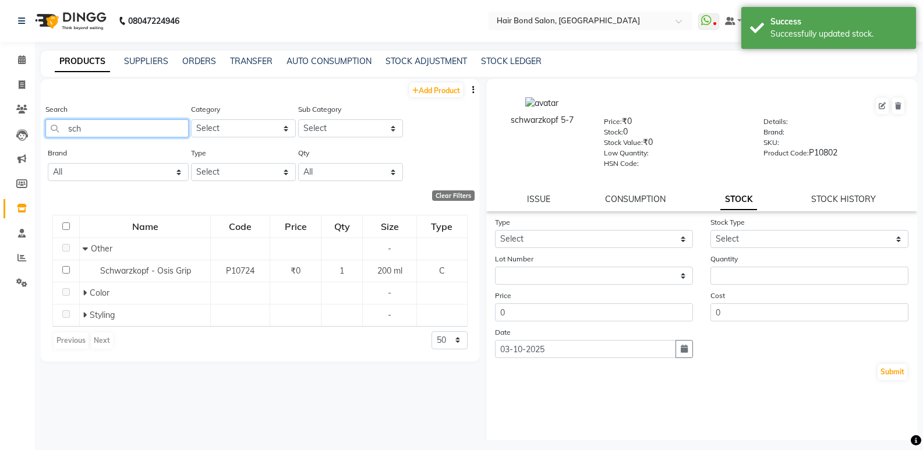
click at [88, 134] on input "sch" at bounding box center [116, 128] width 143 height 18
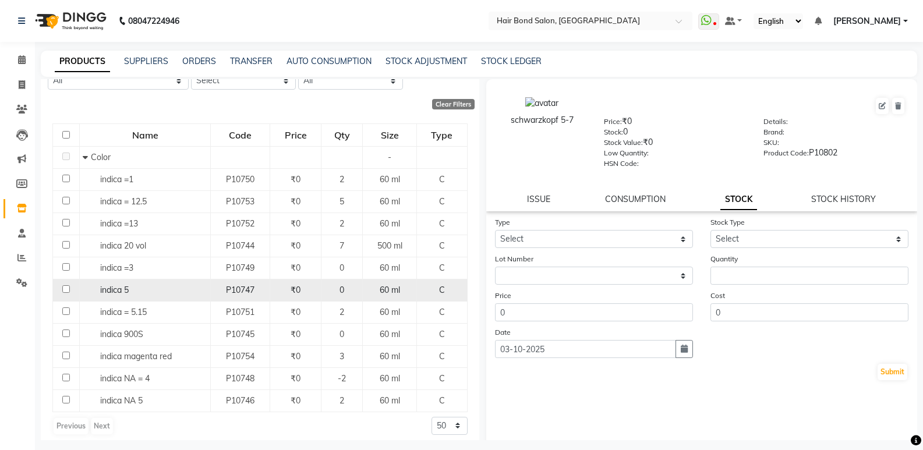
scroll to position [98, 0]
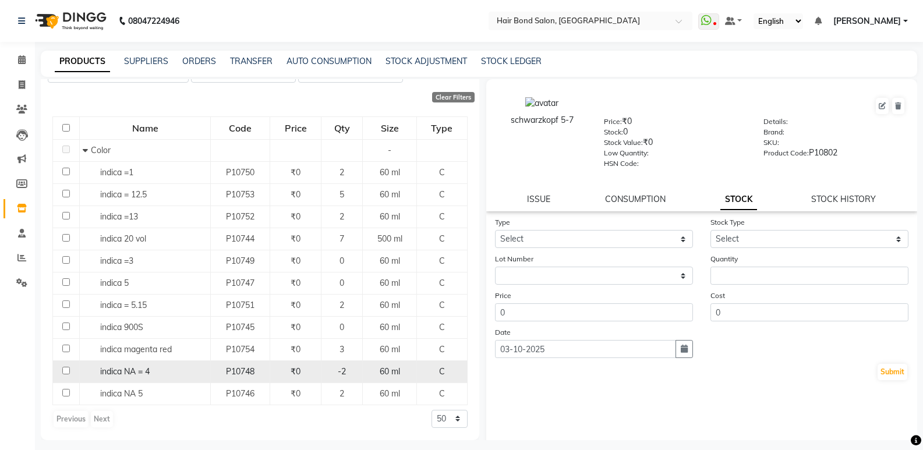
click at [228, 373] on span "P10748" at bounding box center [240, 371] width 29 height 10
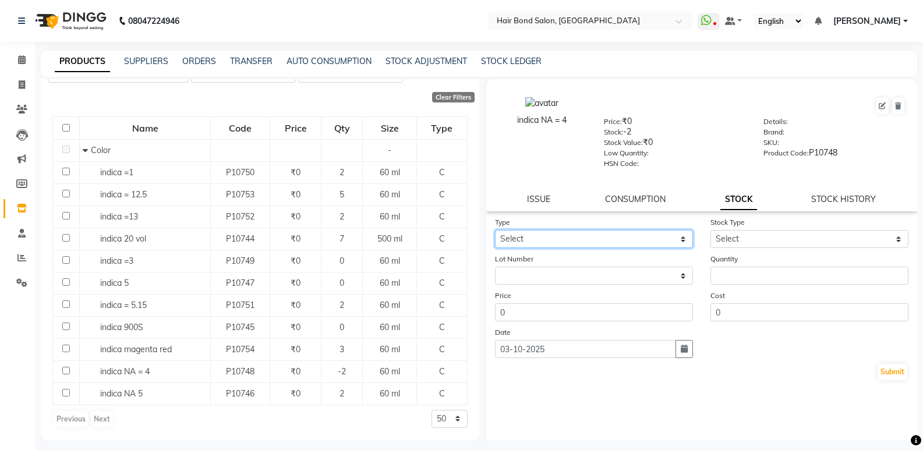
click at [545, 239] on select "Select In Out" at bounding box center [594, 239] width 198 height 18
click at [495, 230] on select "Select In Out" at bounding box center [594, 239] width 198 height 18
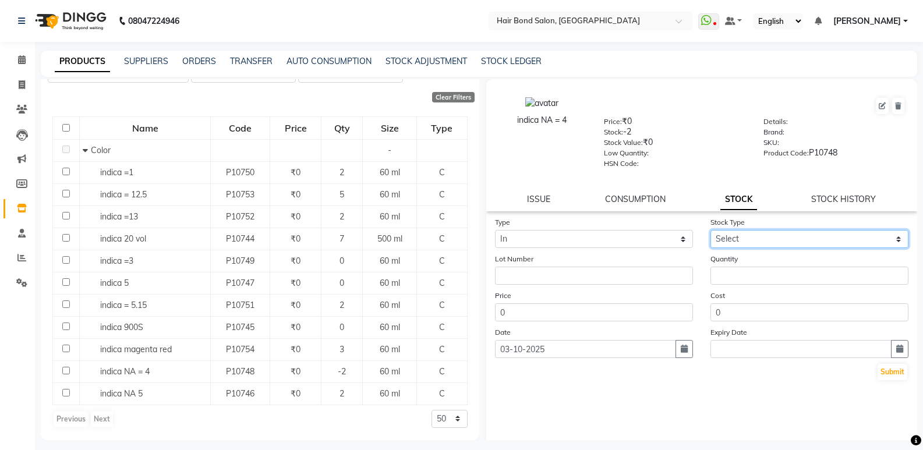
click at [734, 236] on select "Select New Stock Adjustment Return Other" at bounding box center [809, 239] width 198 height 18
click at [710, 230] on select "Select New Stock Adjustment Return Other" at bounding box center [809, 239] width 198 height 18
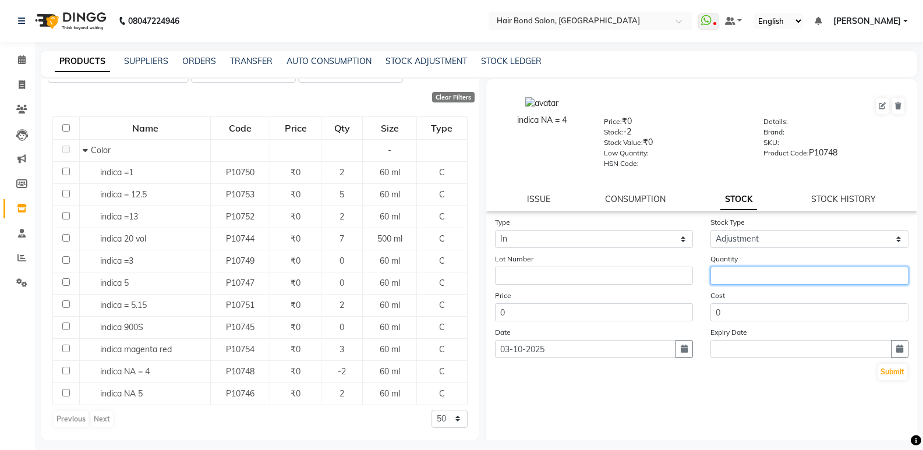
click at [729, 275] on input "number" at bounding box center [809, 276] width 198 height 18
click at [889, 374] on button "Submit" at bounding box center [892, 372] width 30 height 16
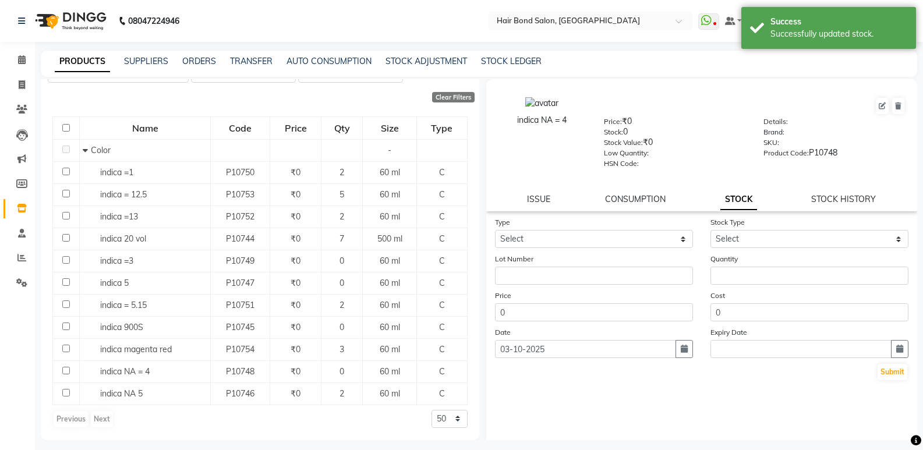
scroll to position [0, 0]
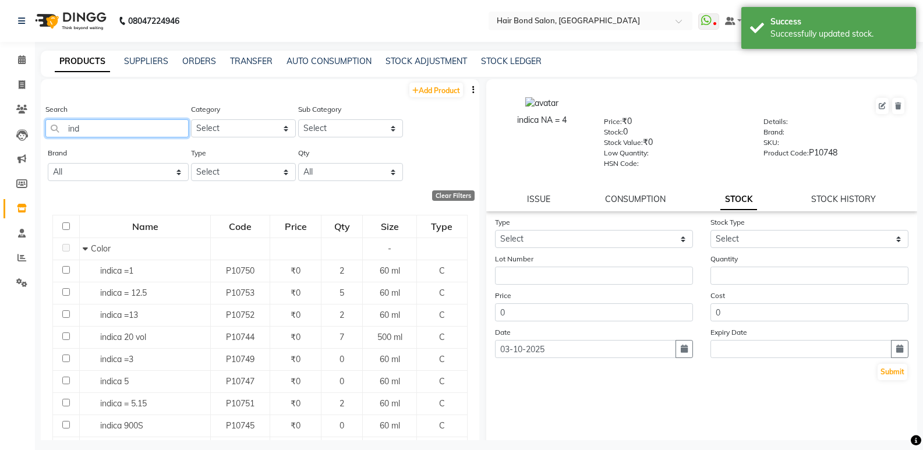
click at [91, 123] on input "ind" at bounding box center [116, 128] width 143 height 18
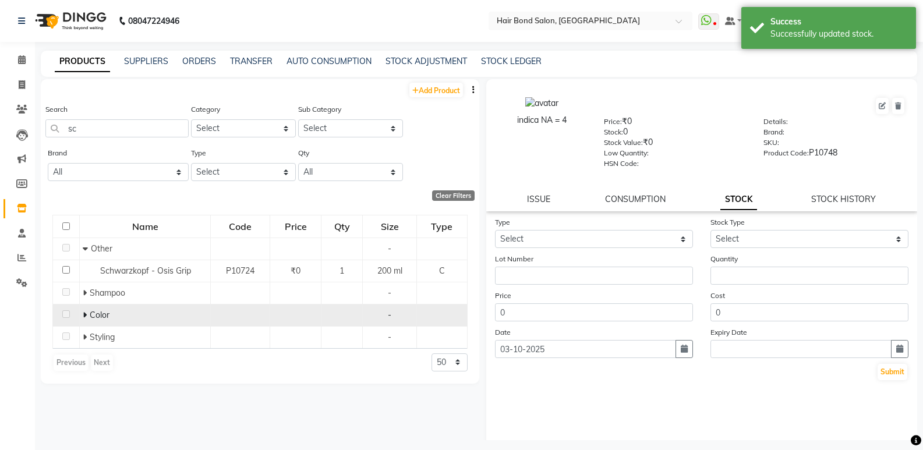
click at [86, 311] on icon at bounding box center [85, 315] width 4 height 8
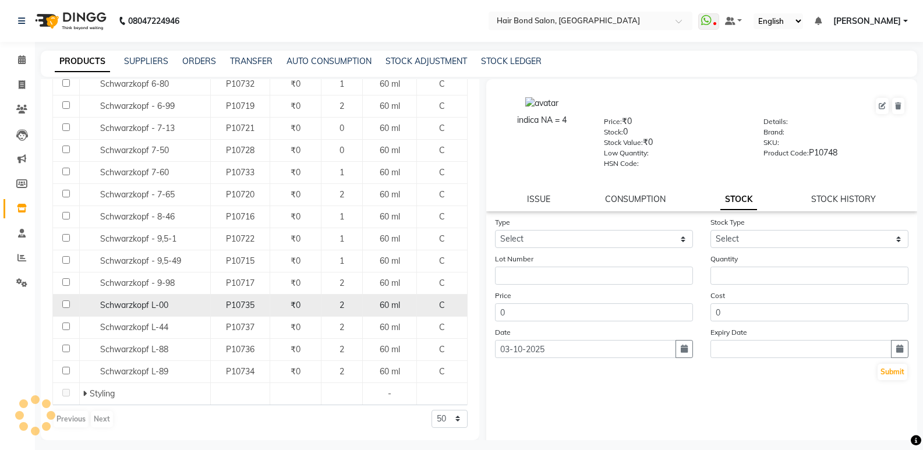
scroll to position [507, 0]
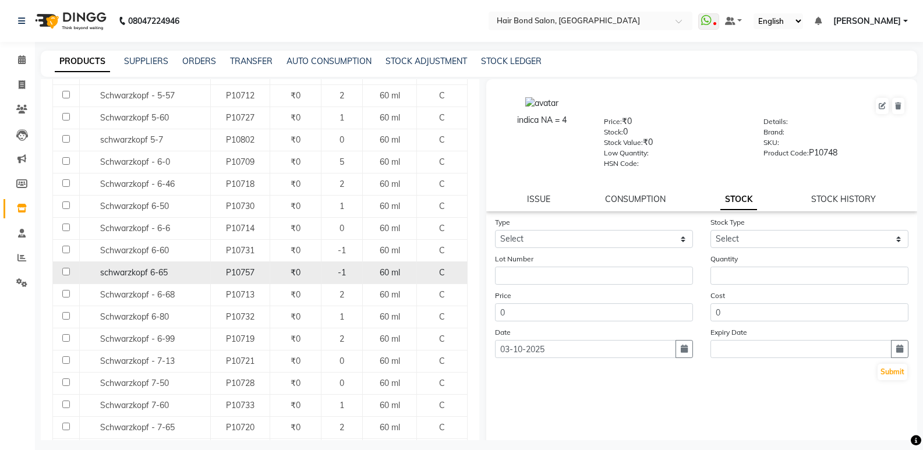
click at [314, 280] on td "₹0" at bounding box center [295, 272] width 51 height 22
click at [62, 271] on input "checkbox" at bounding box center [66, 272] width 8 height 8
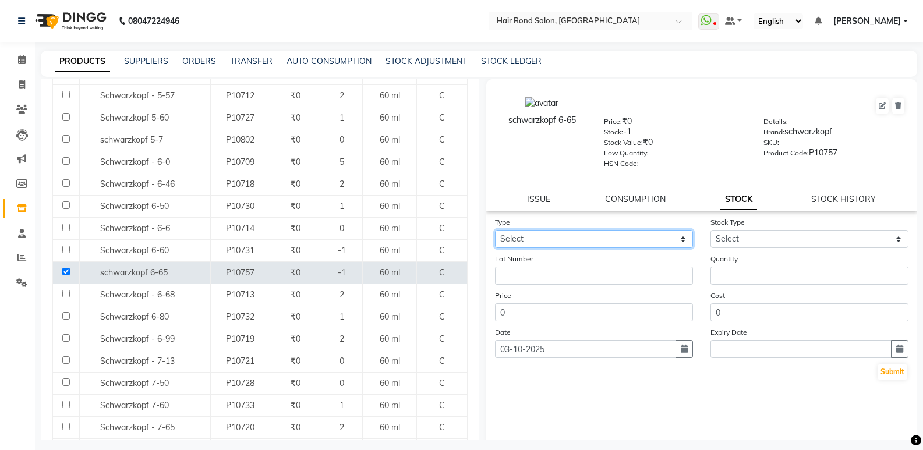
click at [535, 241] on select "Select In Out" at bounding box center [594, 239] width 198 height 18
click at [495, 230] on select "Select In Out" at bounding box center [594, 239] width 198 height 18
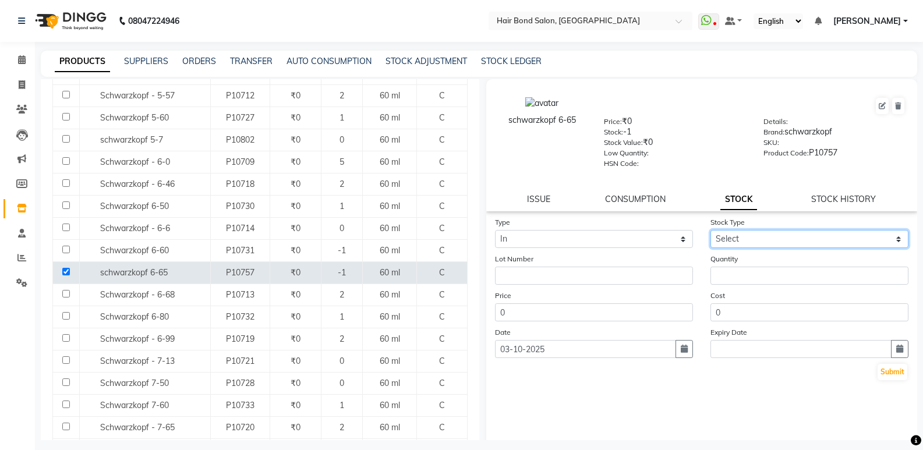
click at [774, 233] on select "Select New Stock Adjustment Return Other" at bounding box center [809, 239] width 198 height 18
click at [710, 230] on select "Select New Stock Adjustment Return Other" at bounding box center [809, 239] width 198 height 18
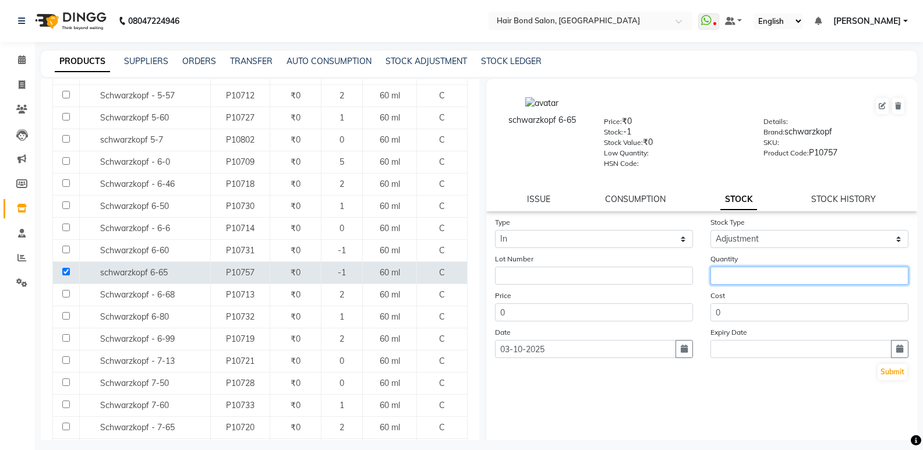
click at [750, 280] on input "number" at bounding box center [809, 276] width 198 height 18
click at [881, 369] on button "Submit" at bounding box center [892, 372] width 30 height 16
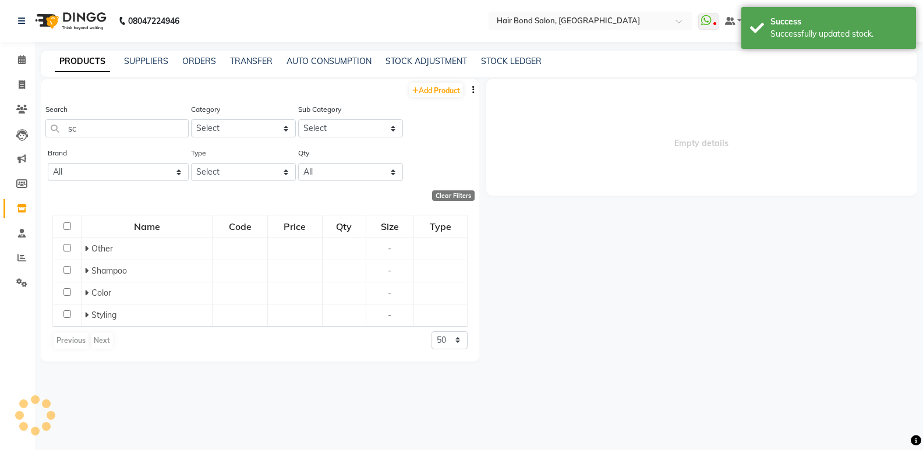
scroll to position [0, 0]
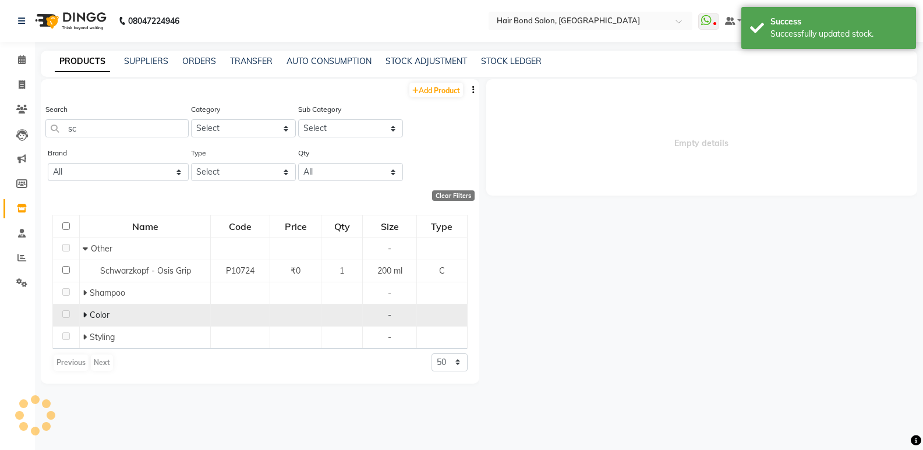
click at [87, 315] on span at bounding box center [86, 315] width 7 height 10
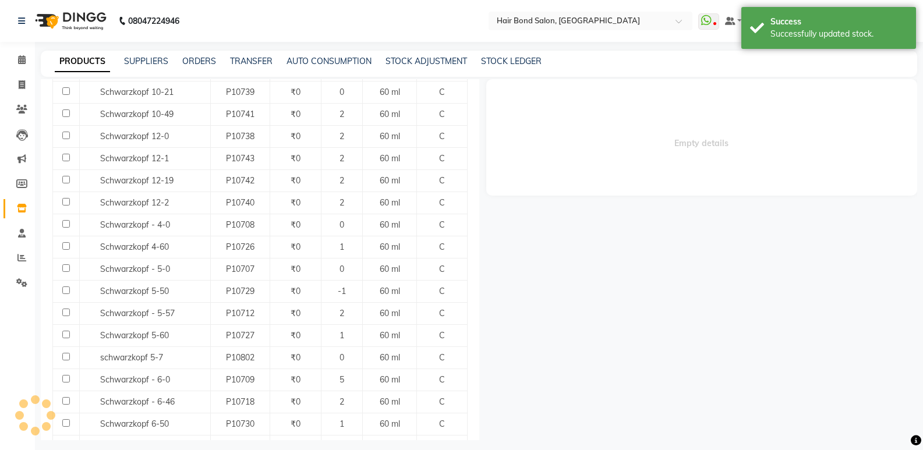
scroll to position [291, 0]
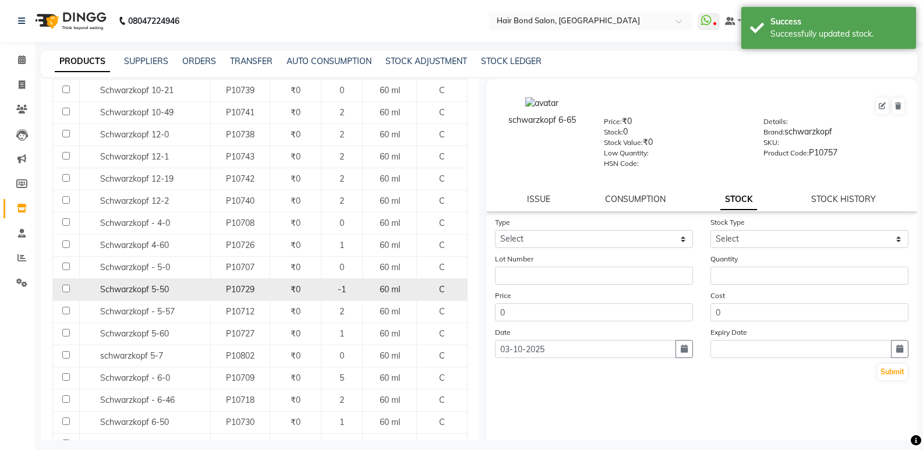
click at [66, 291] on input "checkbox" at bounding box center [66, 289] width 8 height 8
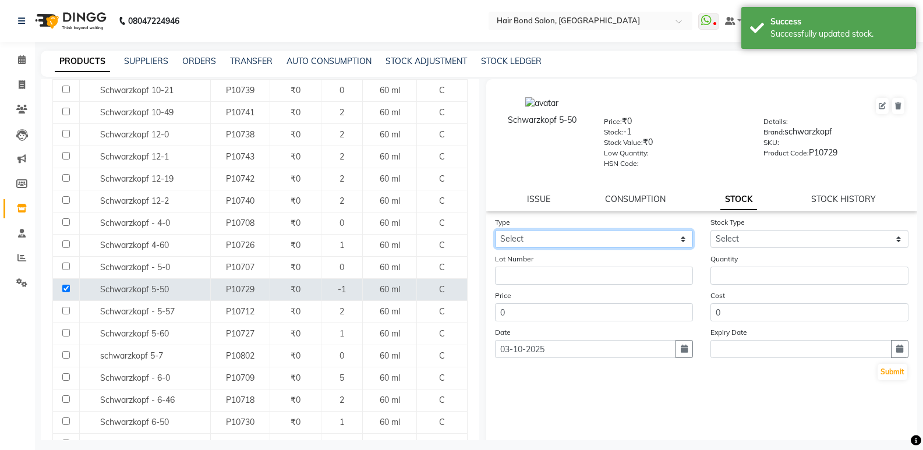
click at [571, 238] on select "Select In Out" at bounding box center [594, 239] width 198 height 18
click at [495, 230] on select "Select In Out" at bounding box center [594, 239] width 198 height 18
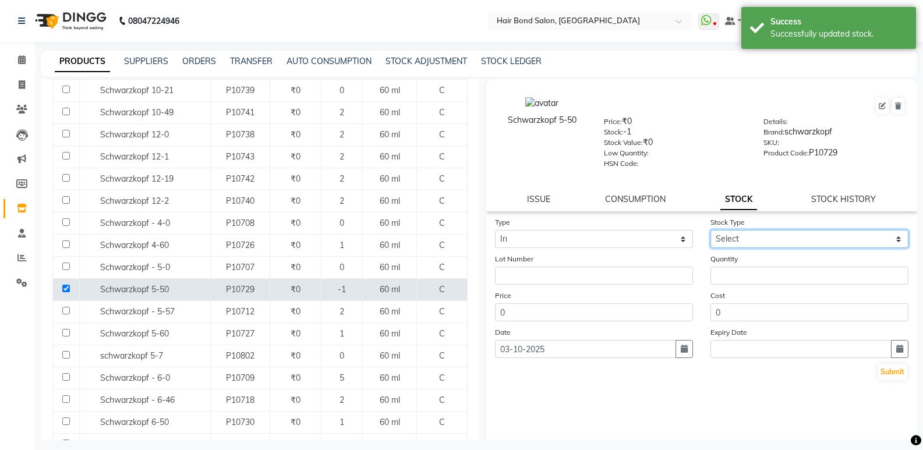
click at [710, 247] on select "Select New Stock Adjustment Return Other" at bounding box center [809, 239] width 198 height 18
click at [710, 230] on select "Select New Stock Adjustment Return Other" at bounding box center [809, 239] width 198 height 18
click at [720, 285] on form "Type Select In Out Stock Type Select New Stock Adjustment Return Other Lot Numb…" at bounding box center [702, 298] width 414 height 165
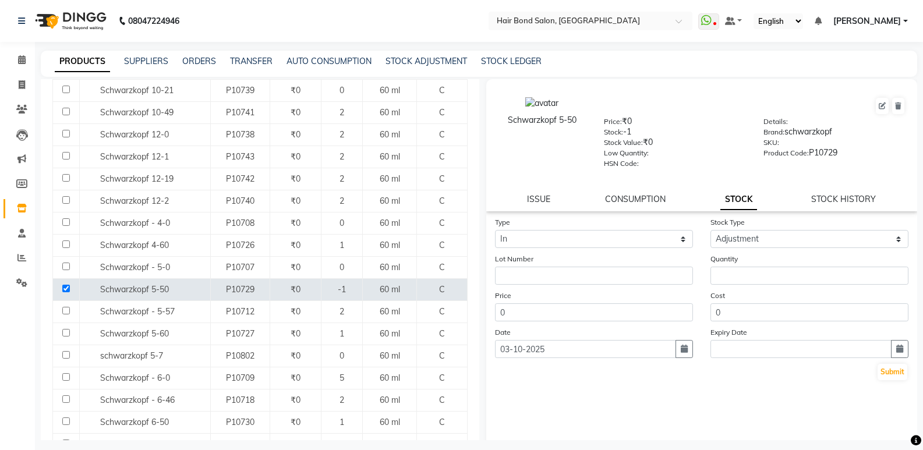
click at [711, 265] on div "Quantity" at bounding box center [809, 269] width 215 height 32
click at [716, 272] on input "number" at bounding box center [809, 276] width 198 height 18
click at [887, 367] on button "Submit" at bounding box center [892, 372] width 30 height 16
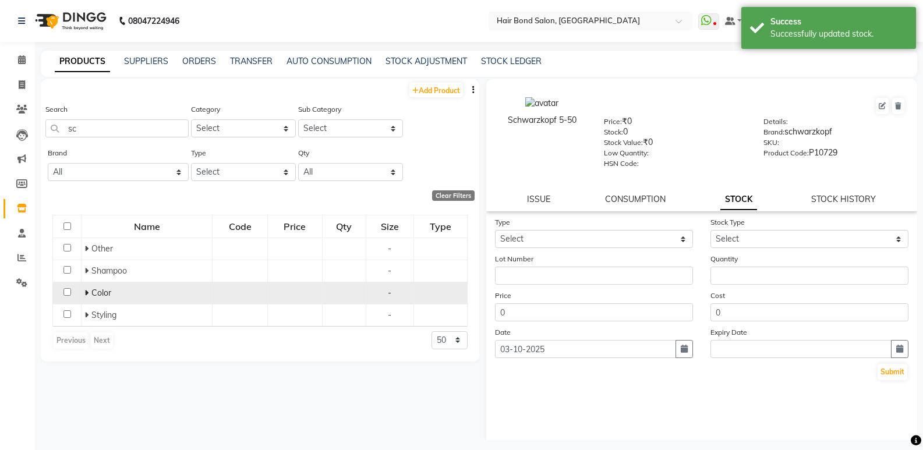
scroll to position [0, 0]
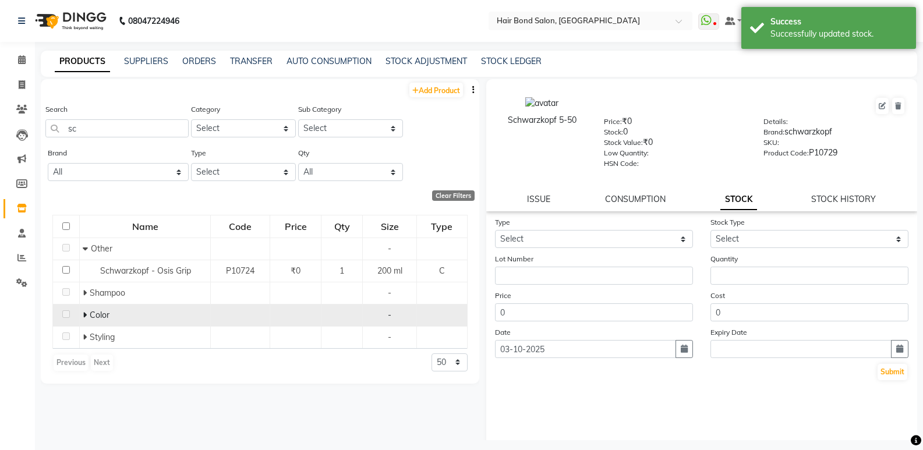
click at [84, 314] on icon at bounding box center [85, 315] width 4 height 8
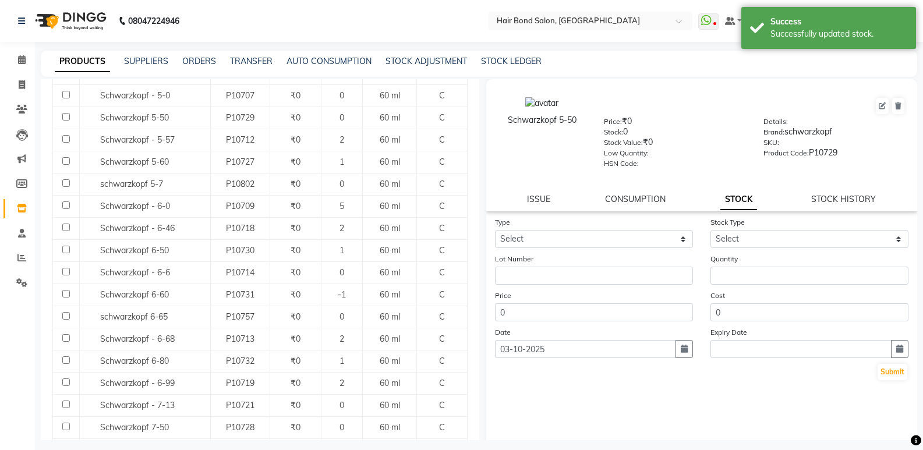
scroll to position [466, 0]
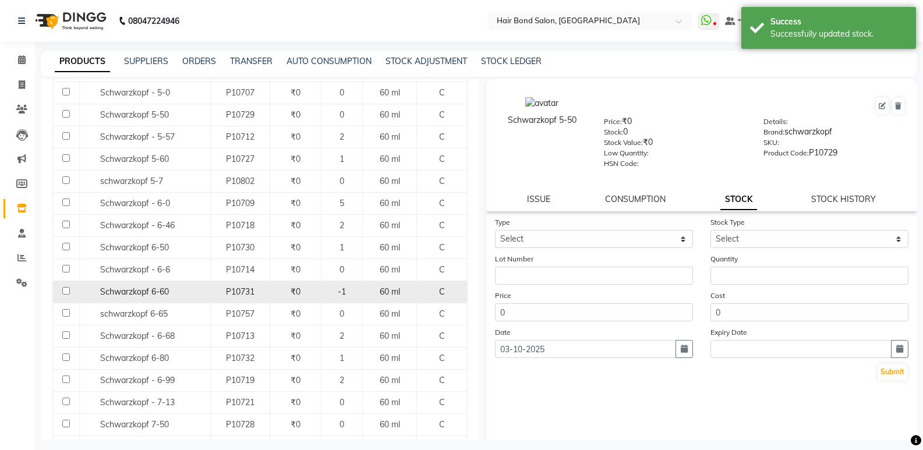
click at [61, 289] on td at bounding box center [66, 292] width 27 height 22
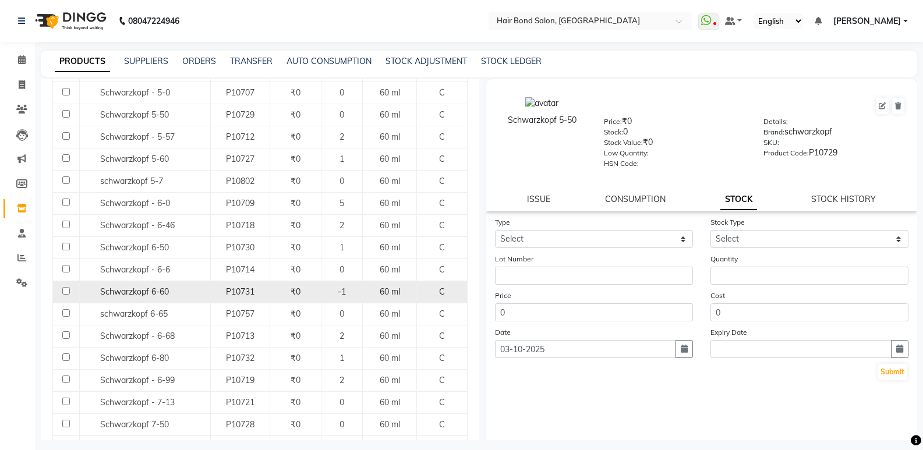
click at [66, 290] on input "checkbox" at bounding box center [66, 291] width 8 height 8
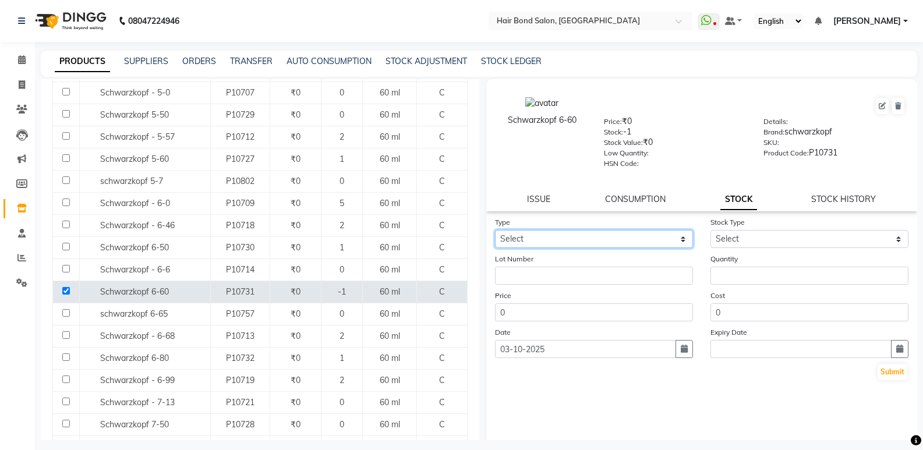
click at [515, 245] on select "Select In Out" at bounding box center [594, 239] width 198 height 18
click at [495, 230] on select "Select In Out" at bounding box center [594, 239] width 198 height 18
click at [546, 238] on select "Select In Out" at bounding box center [594, 239] width 198 height 18
click at [495, 230] on select "Select In Out" at bounding box center [594, 239] width 198 height 18
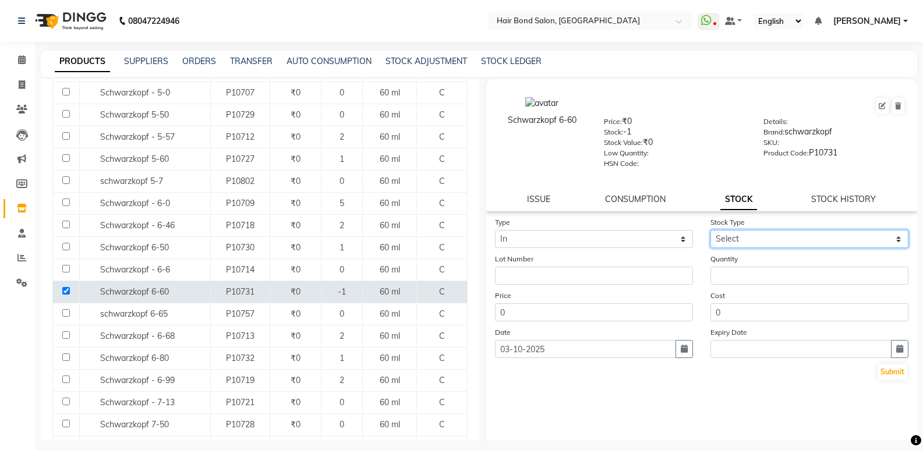
click at [733, 235] on select "Select New Stock Adjustment Return Other" at bounding box center [809, 239] width 198 height 18
click at [710, 230] on select "Select New Stock Adjustment Return Other" at bounding box center [809, 239] width 198 height 18
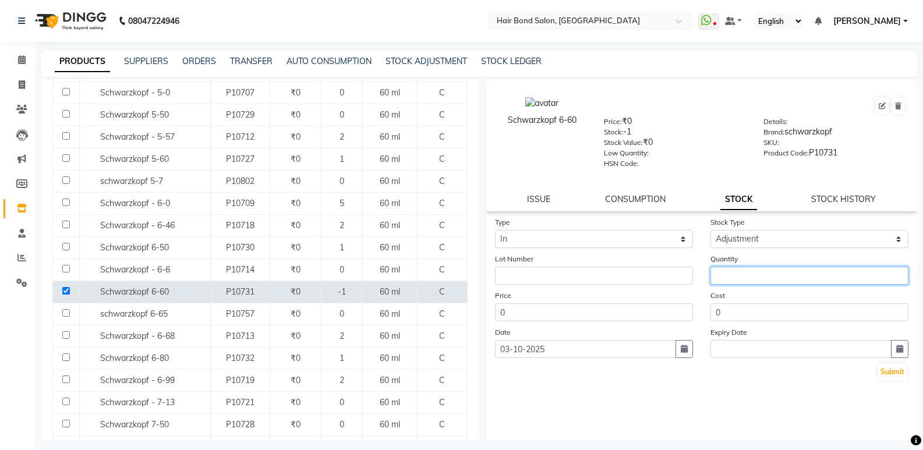
click at [729, 282] on input "number" at bounding box center [809, 276] width 198 height 18
click at [890, 369] on button "Submit" at bounding box center [892, 372] width 30 height 16
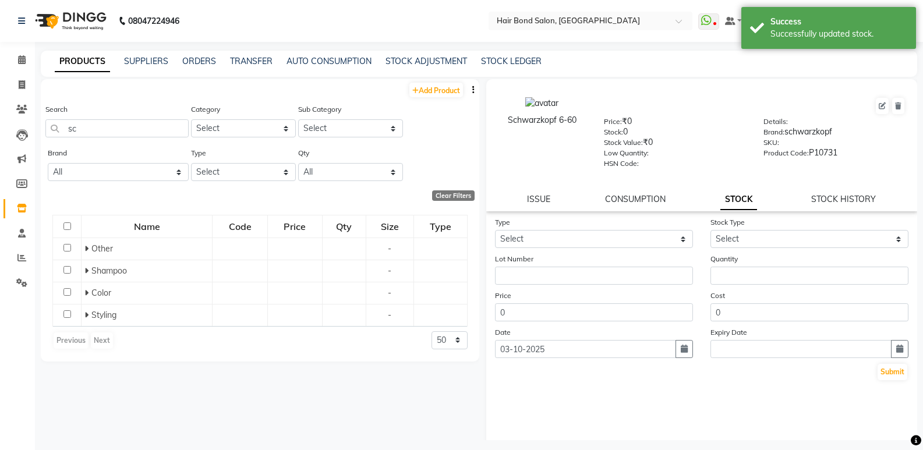
scroll to position [0, 0]
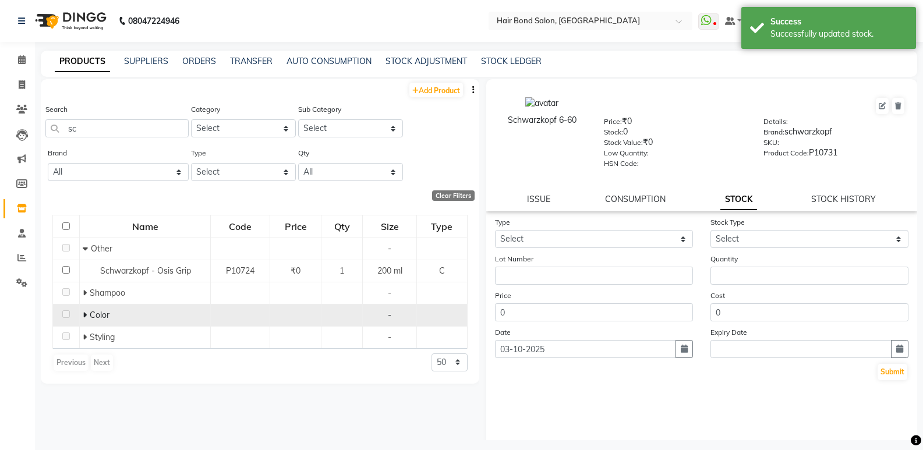
click at [87, 318] on span at bounding box center [86, 315] width 7 height 10
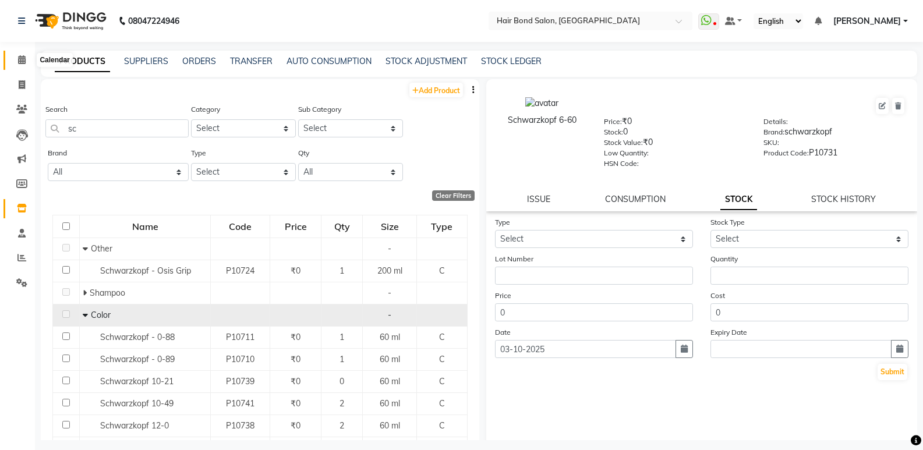
click at [25, 62] on icon at bounding box center [22, 59] width 8 height 9
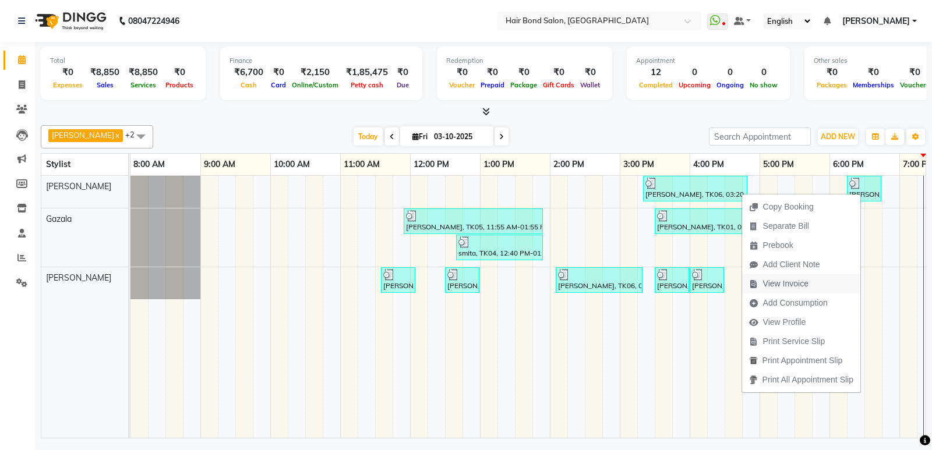
click at [778, 287] on span "View Invoice" at bounding box center [785, 284] width 45 height 12
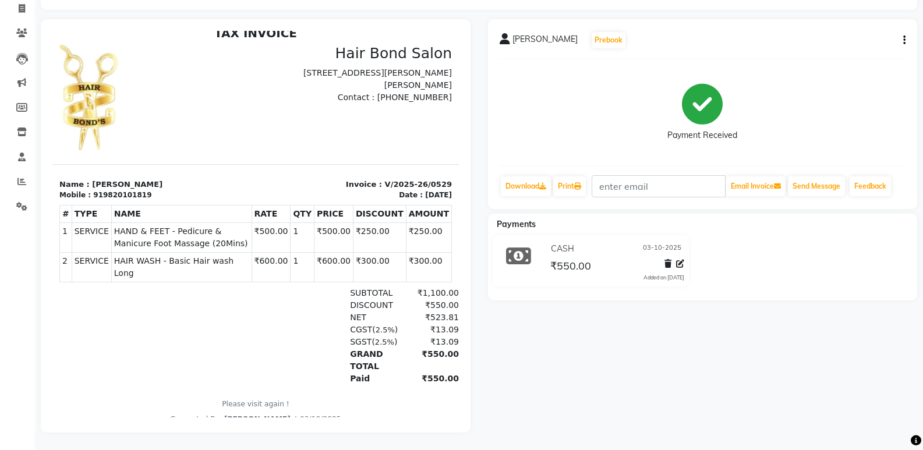
scroll to position [85, 0]
click at [905, 40] on icon "button" at bounding box center [904, 40] width 2 height 1
click at [844, 48] on div "Edit Invoice" at bounding box center [846, 55] width 80 height 15
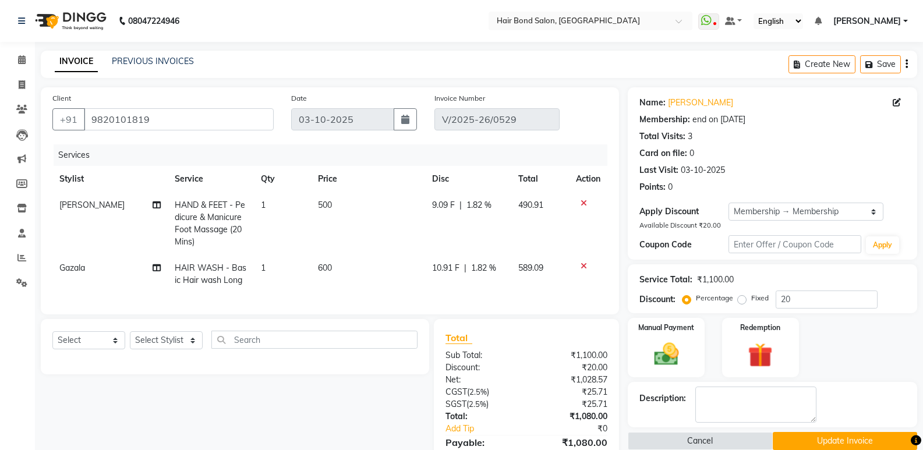
click at [332, 206] on td "500" at bounding box center [368, 223] width 114 height 63
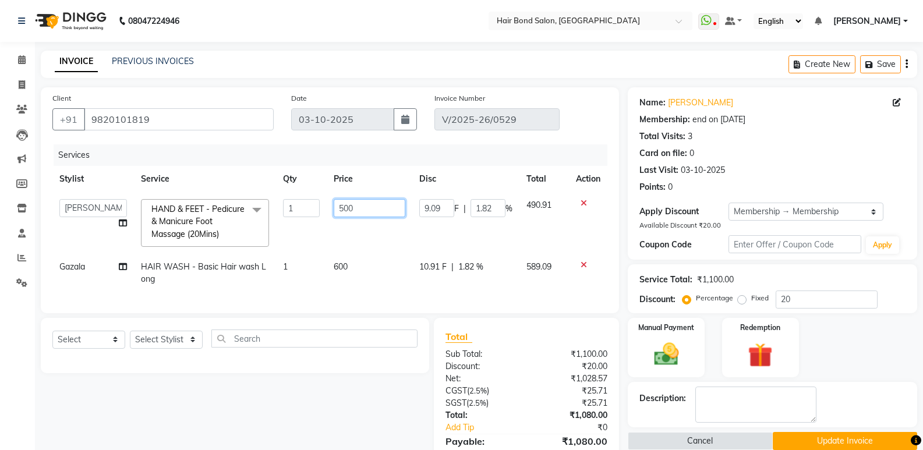
click at [365, 207] on input "500" at bounding box center [370, 208] width 72 height 18
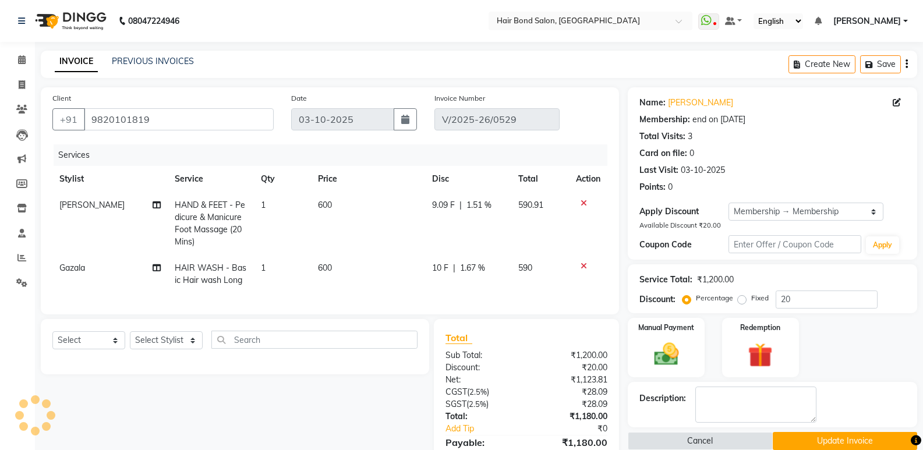
click at [355, 257] on td "600" at bounding box center [368, 274] width 114 height 38
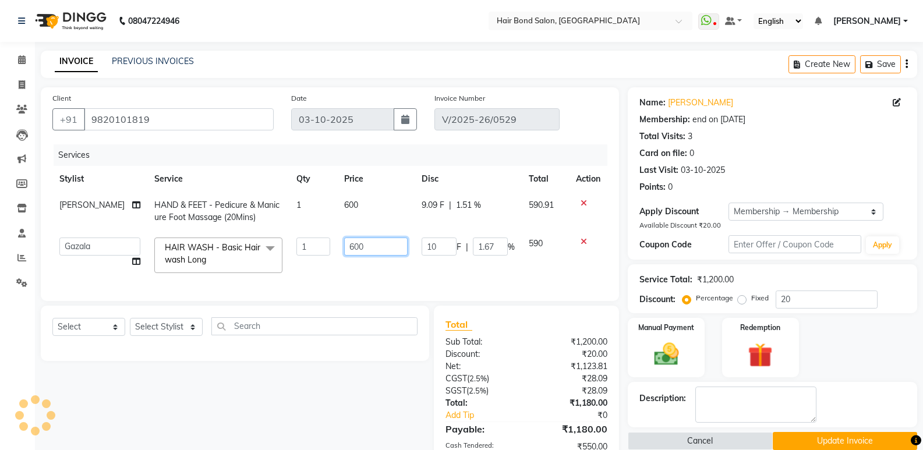
click at [358, 246] on input "600" at bounding box center [375, 247] width 63 height 18
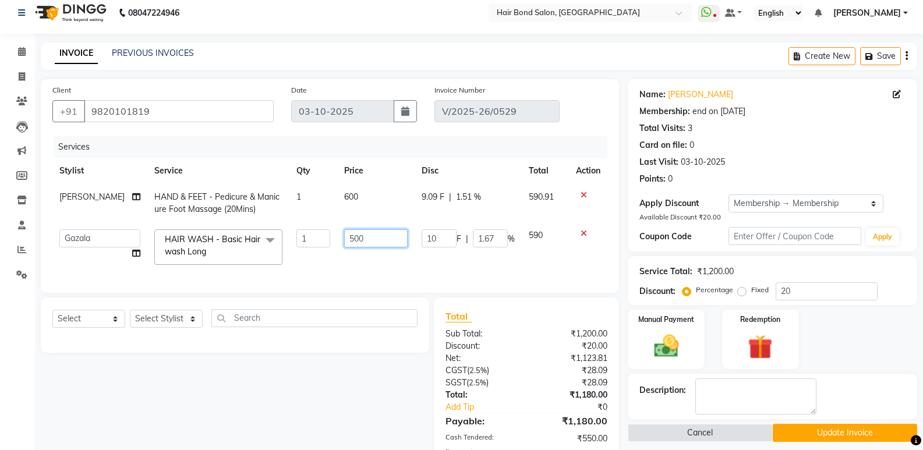
scroll to position [94, 0]
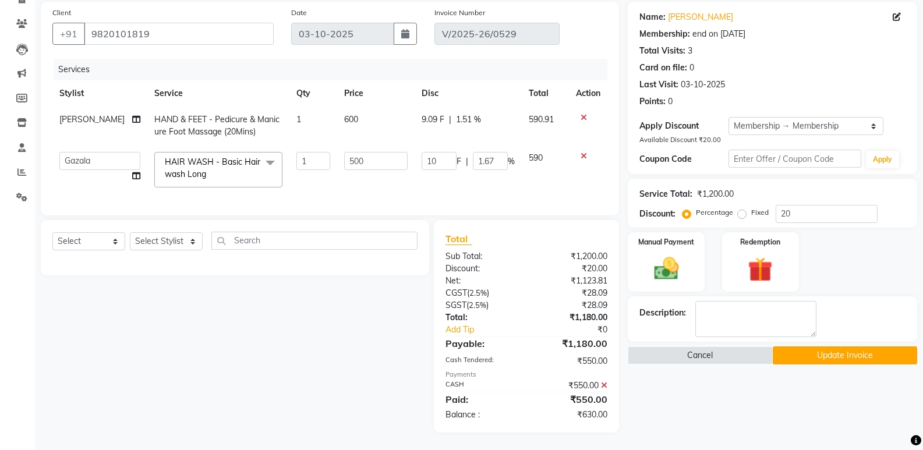
click at [829, 350] on button "Update Invoice" at bounding box center [845, 355] width 144 height 18
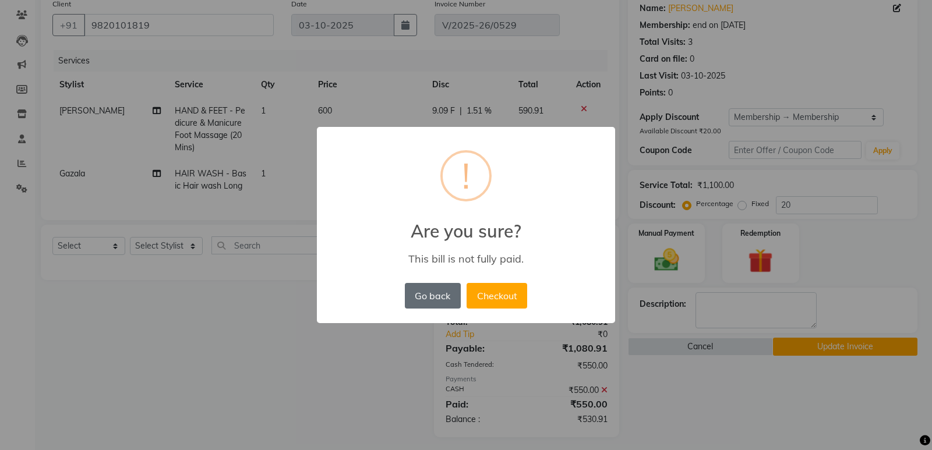
click at [433, 301] on button "Go back" at bounding box center [433, 296] width 56 height 26
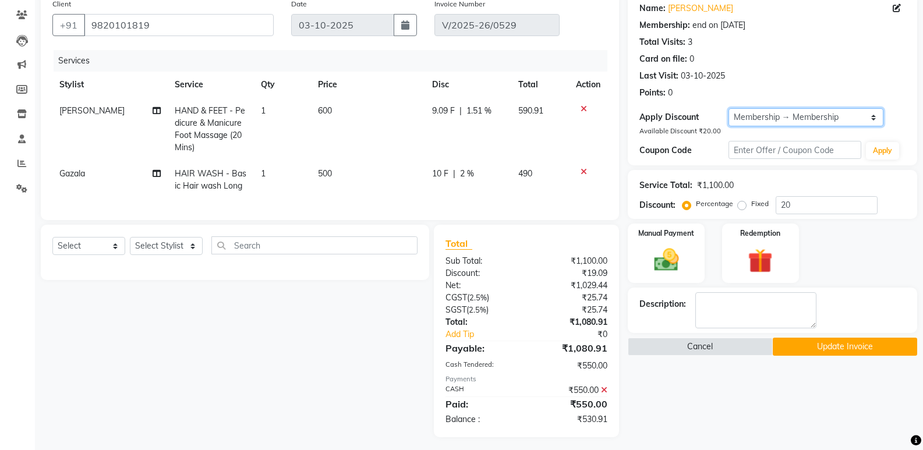
click at [834, 122] on select "Select Membership → Membership" at bounding box center [805, 117] width 155 height 18
click at [728, 108] on select "Select Membership → Membership" at bounding box center [805, 117] width 155 height 18
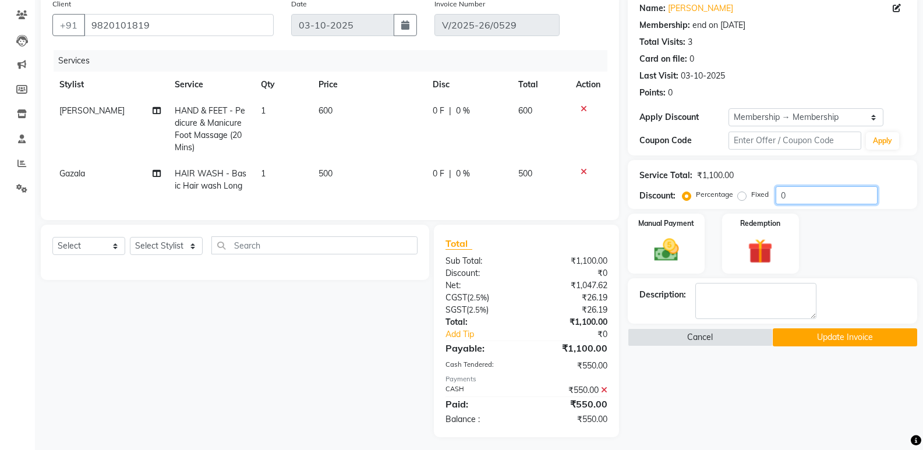
click at [803, 195] on input "0" at bounding box center [826, 195] width 102 height 18
click at [795, 343] on button "Update Invoice" at bounding box center [845, 337] width 144 height 18
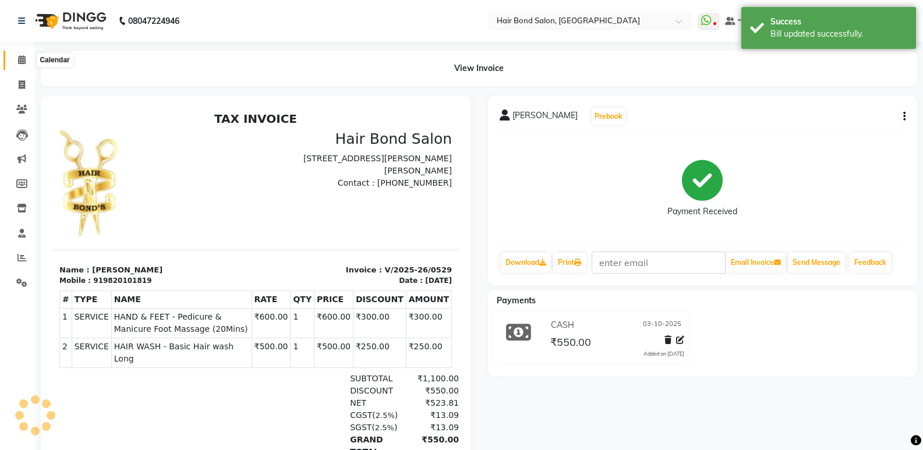
click at [18, 65] on span at bounding box center [22, 60] width 20 height 13
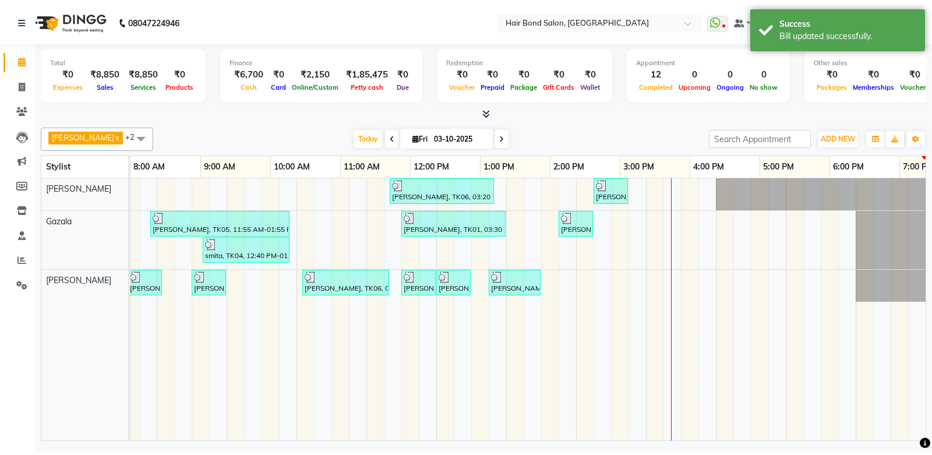
scroll to position [0, 253]
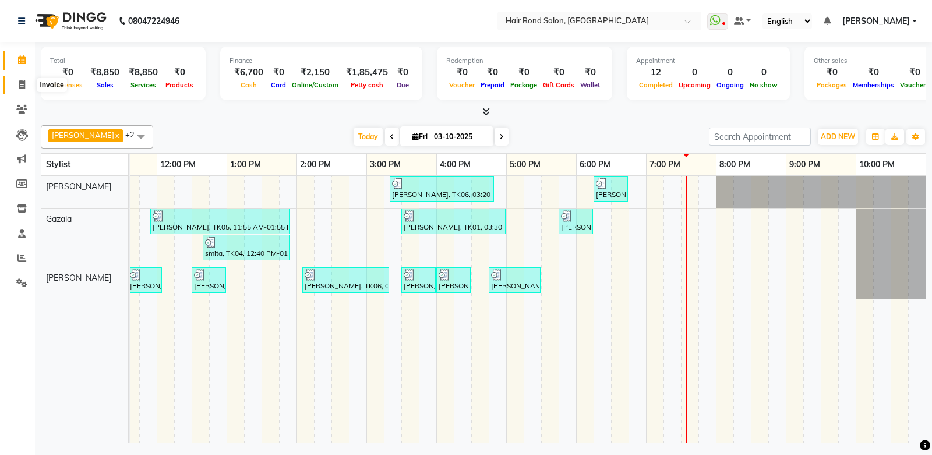
click at [29, 84] on span at bounding box center [22, 85] width 20 height 13
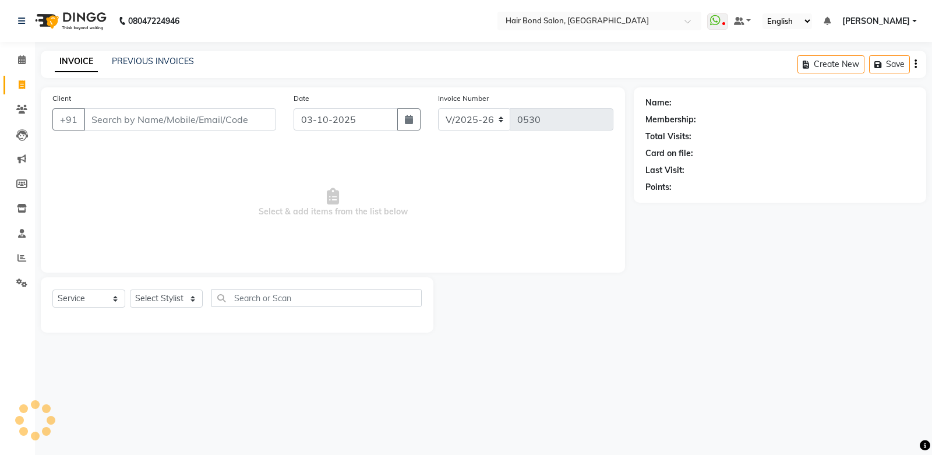
click at [129, 118] on input "Client" at bounding box center [180, 119] width 192 height 22
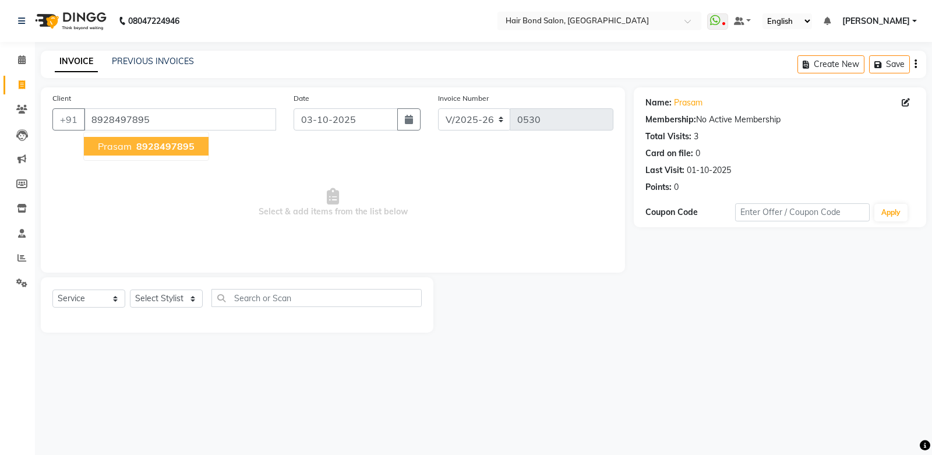
click at [151, 150] on span "8928497895" at bounding box center [165, 146] width 58 height 12
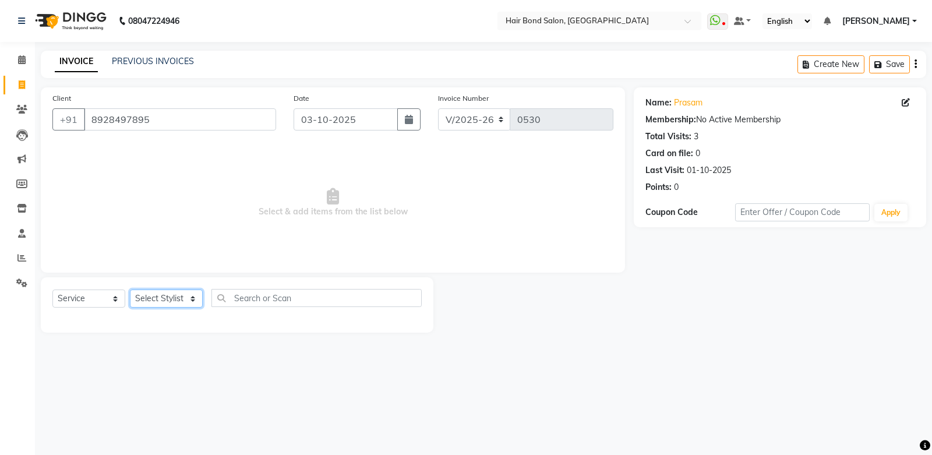
click at [192, 299] on select "Select Stylist Alisha Sasankar Ayan Daksha Faiz Gazala imran kamal khende Mirza…" at bounding box center [166, 298] width 73 height 18
click at [130, 289] on select "Select Stylist Alisha Sasankar Ayan Daksha Faiz Gazala imran kamal khende Mirza…" at bounding box center [166, 298] width 73 height 18
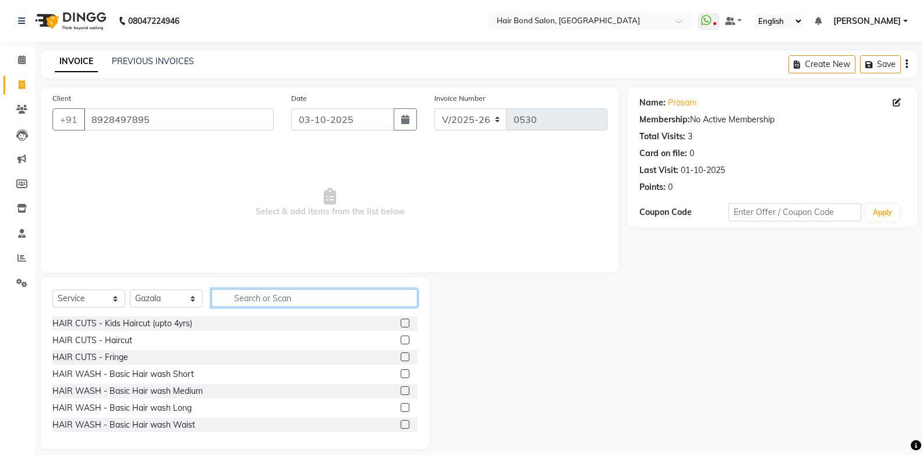
click at [303, 298] on input "text" at bounding box center [314, 298] width 206 height 18
click at [22, 108] on icon at bounding box center [21, 109] width 11 height 9
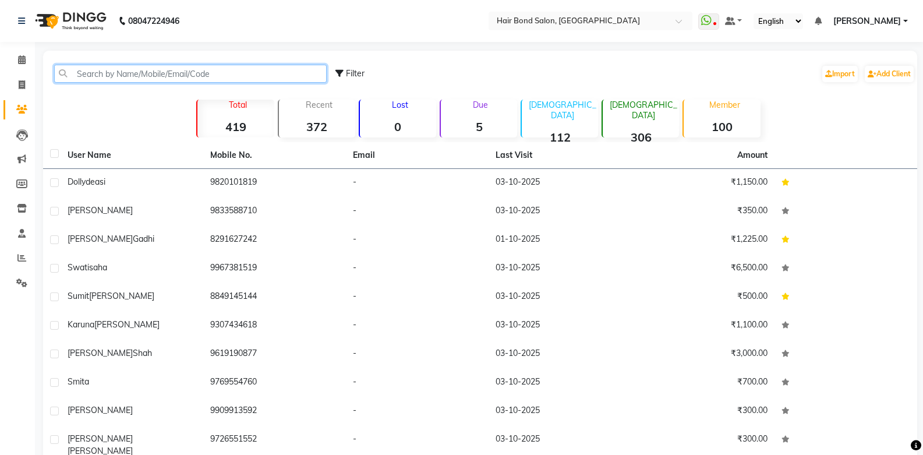
click at [143, 69] on input "text" at bounding box center [190, 74] width 272 height 18
click at [121, 77] on input "text" at bounding box center [190, 74] width 272 height 18
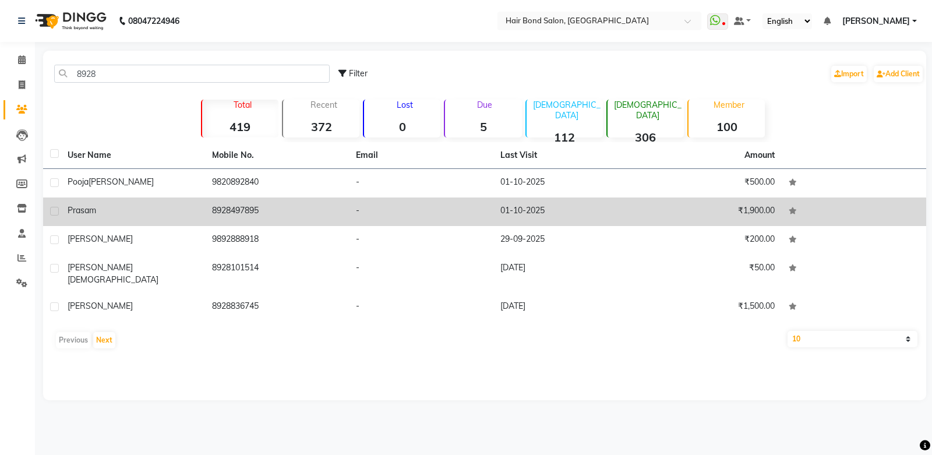
click at [228, 200] on td "8928497895" at bounding box center [277, 211] width 144 height 29
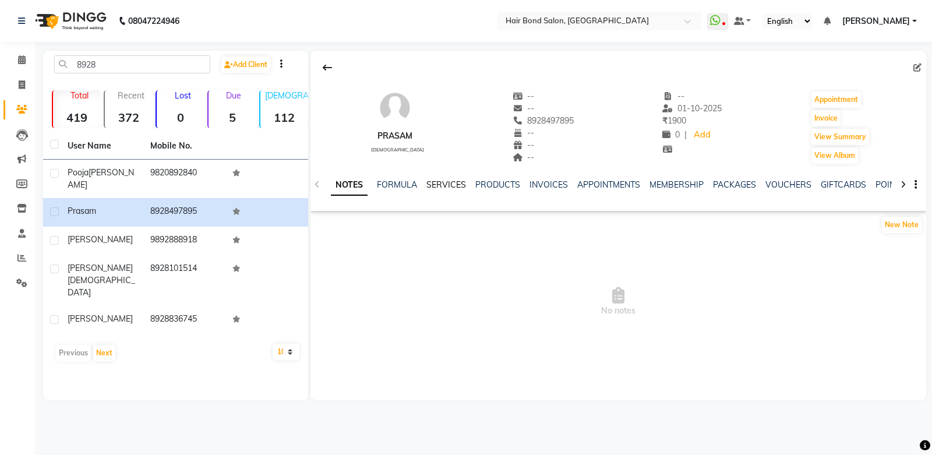
click at [441, 187] on link "SERVICES" at bounding box center [446, 184] width 40 height 10
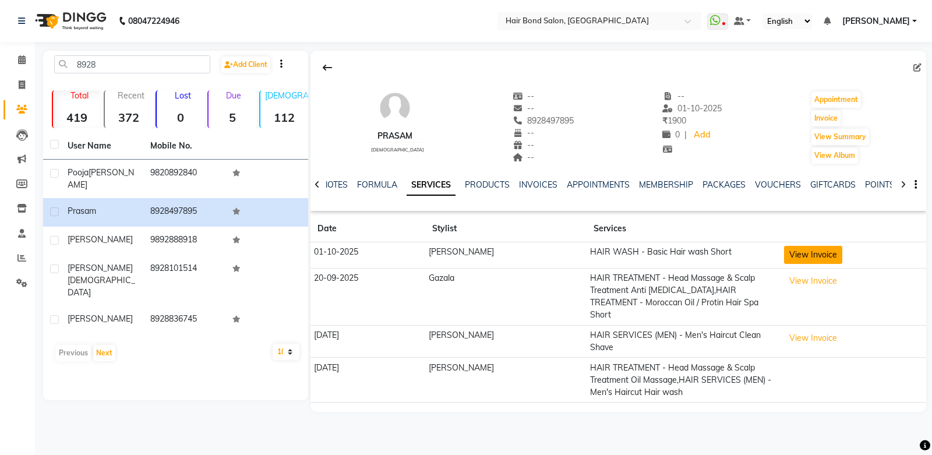
click at [784, 254] on button "View Invoice" at bounding box center [813, 255] width 58 height 18
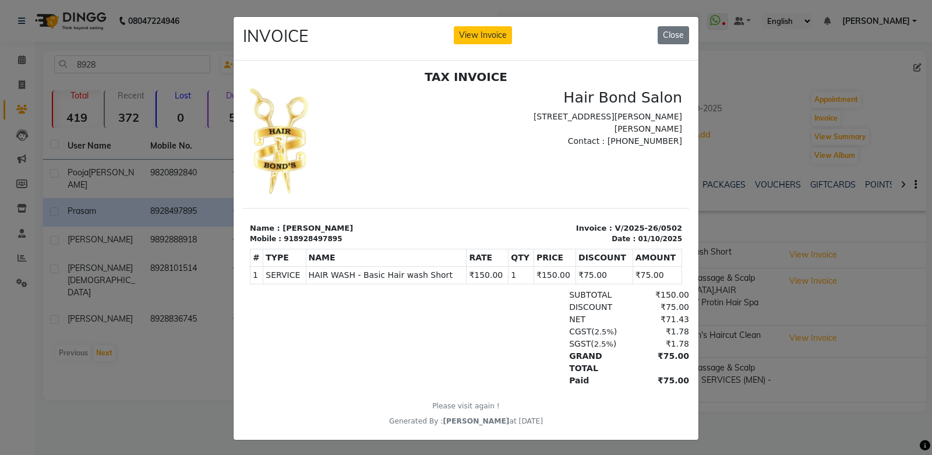
scroll to position [9, 0]
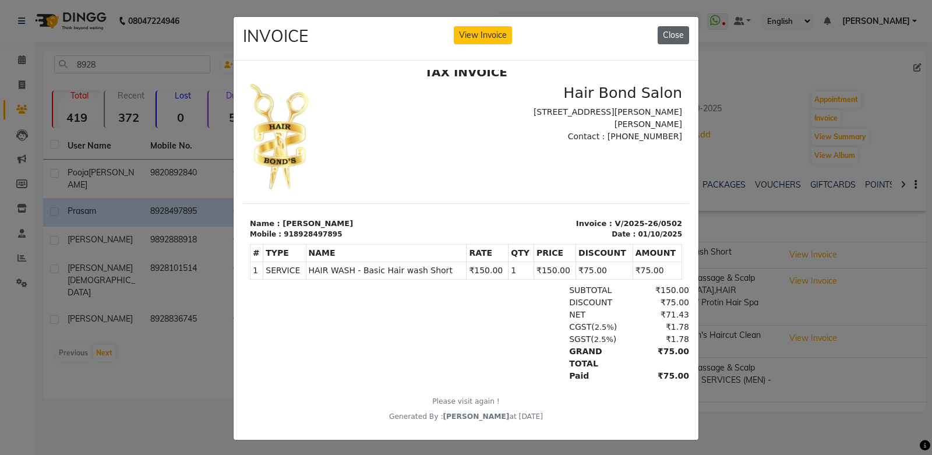
click at [667, 32] on button "Close" at bounding box center [672, 35] width 31 height 18
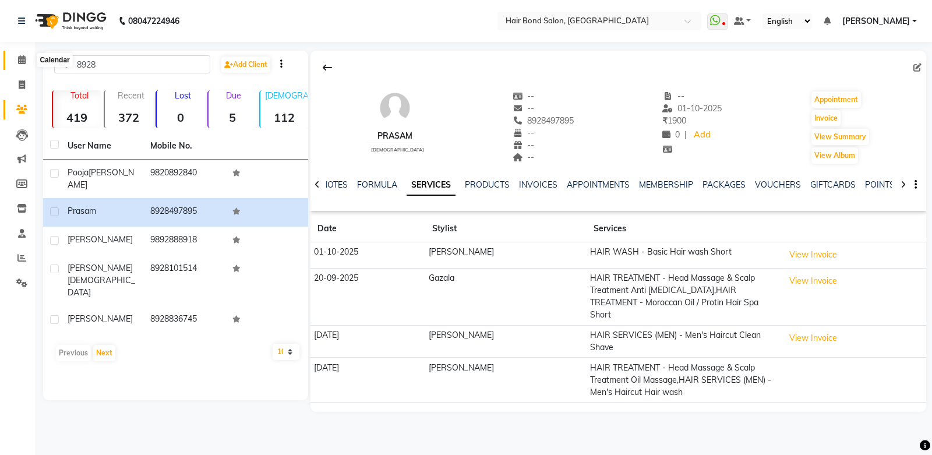
click at [16, 55] on span at bounding box center [22, 60] width 20 height 13
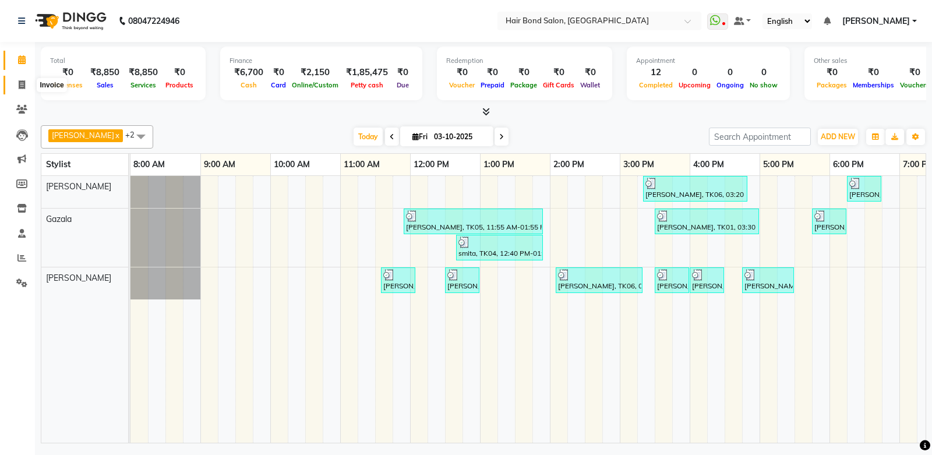
click at [17, 84] on span at bounding box center [22, 85] width 20 height 13
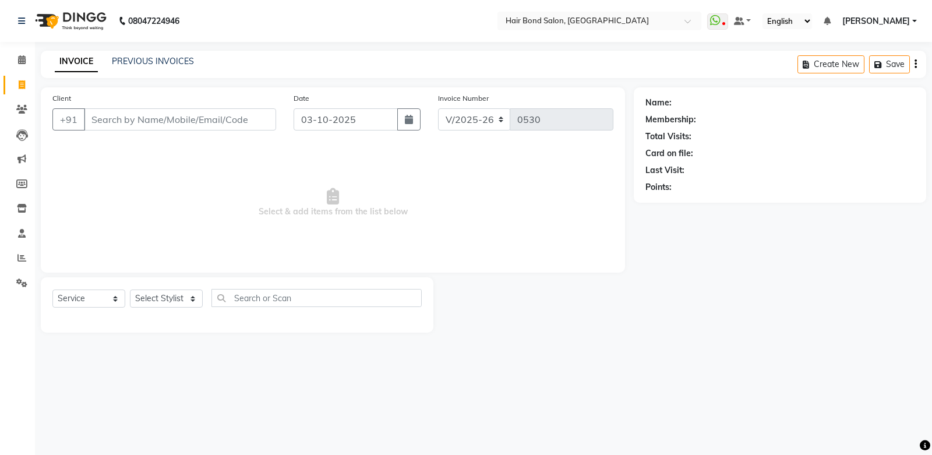
click at [121, 124] on input "Client" at bounding box center [180, 119] width 192 height 22
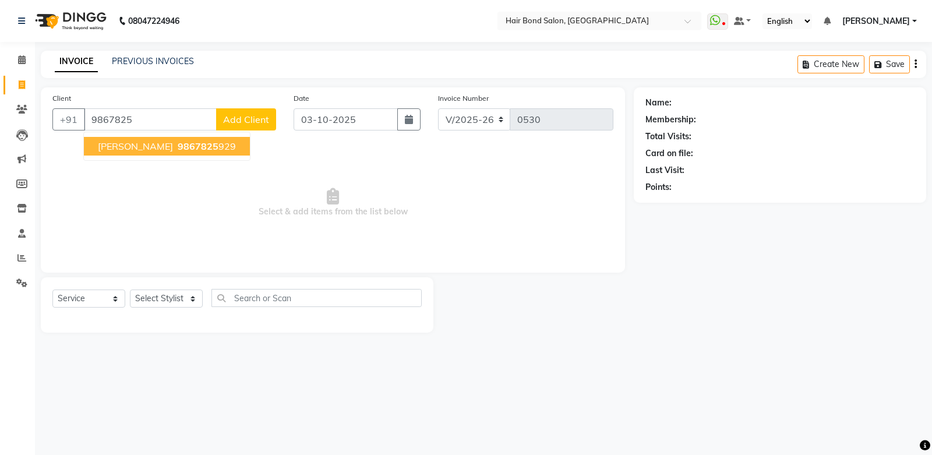
click at [196, 142] on span "9867825" at bounding box center [198, 146] width 41 height 12
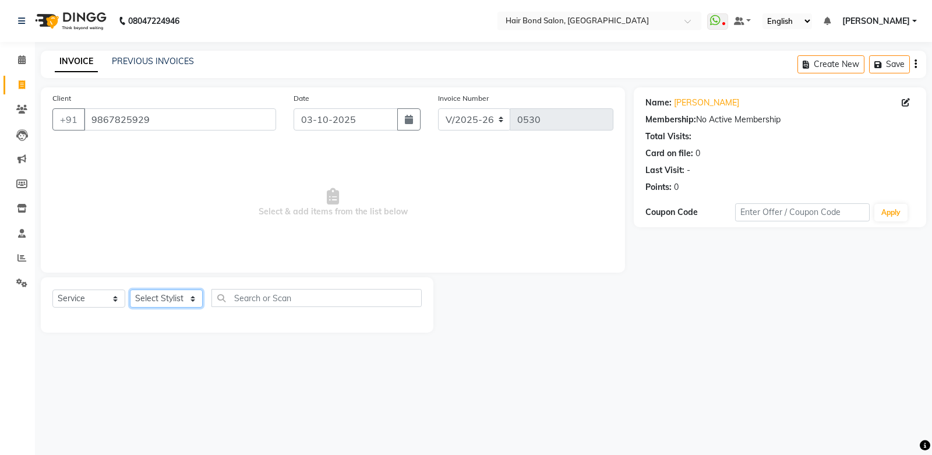
click at [199, 300] on select "Select Stylist Alisha Sasankar Ayan Daksha Faiz Gazala imran kamal khende Mirza…" at bounding box center [166, 298] width 73 height 18
click at [130, 289] on select "Select Stylist Alisha Sasankar Ayan Daksha Faiz Gazala imran kamal khende Mirza…" at bounding box center [166, 298] width 73 height 18
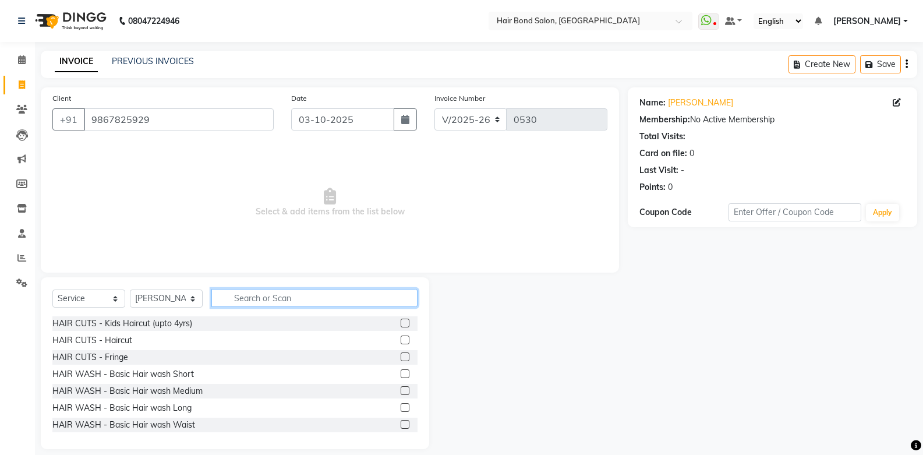
click at [278, 301] on input "text" at bounding box center [314, 298] width 206 height 18
click at [203, 373] on div "HAIR WASH - Basic Hair wash Short" at bounding box center [234, 374] width 365 height 15
click at [401, 374] on label at bounding box center [405, 373] width 9 height 9
click at [401, 374] on input "checkbox" at bounding box center [405, 374] width 8 height 8
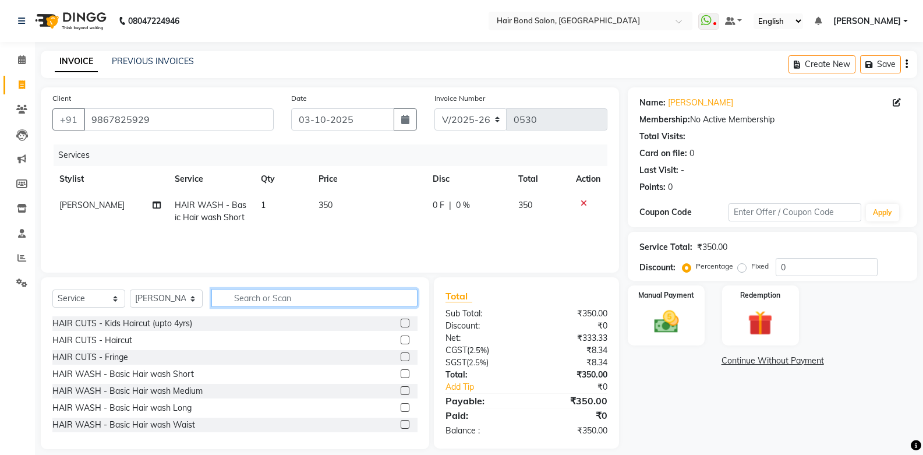
click at [305, 295] on input "text" at bounding box center [314, 298] width 206 height 18
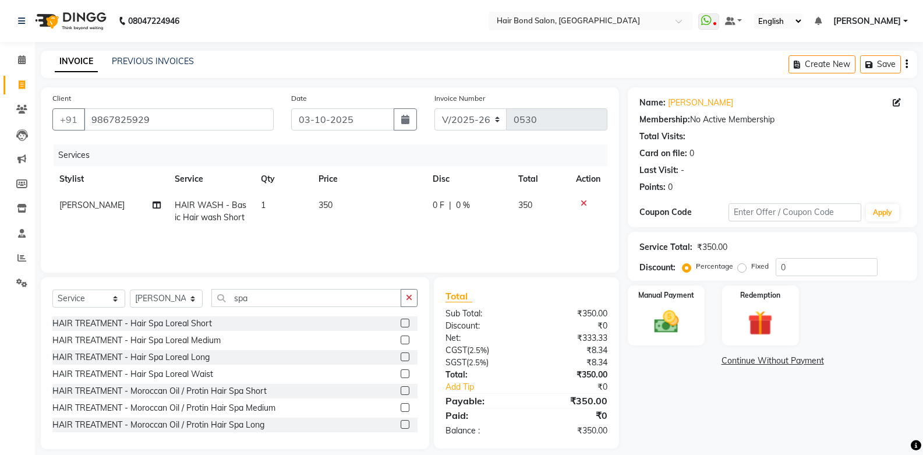
click at [391, 325] on div "HAIR TREATMENT - Hair Spa Loreal Short" at bounding box center [234, 323] width 365 height 15
click at [401, 322] on label at bounding box center [405, 322] width 9 height 9
click at [401, 322] on input "checkbox" at bounding box center [405, 324] width 8 height 8
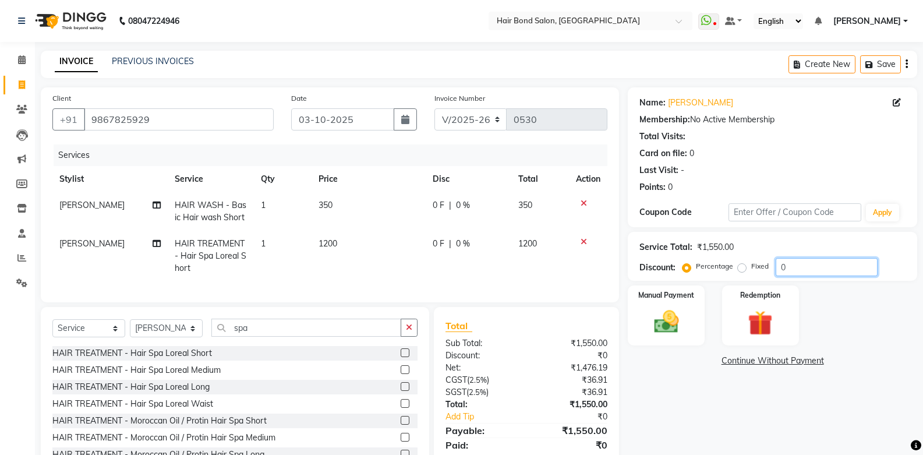
click at [801, 267] on input "0" at bounding box center [826, 267] width 102 height 18
click at [318, 204] on span "350" at bounding box center [325, 205] width 14 height 10
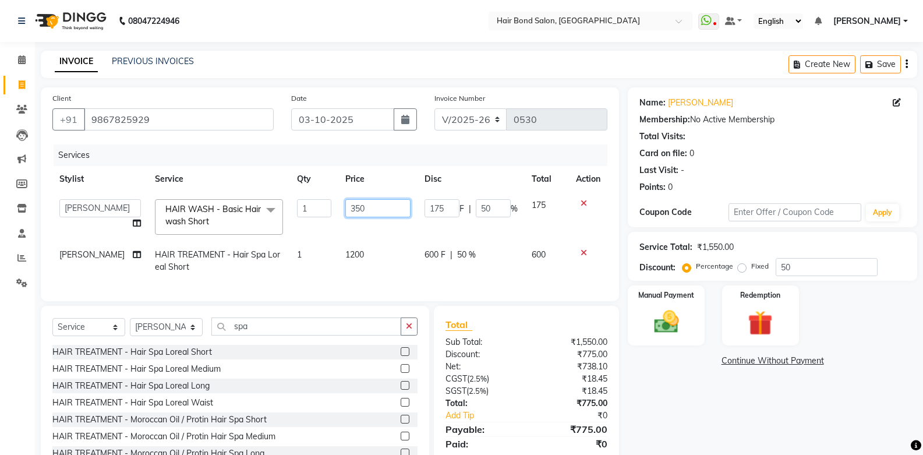
click at [367, 206] on input "350" at bounding box center [377, 208] width 65 height 18
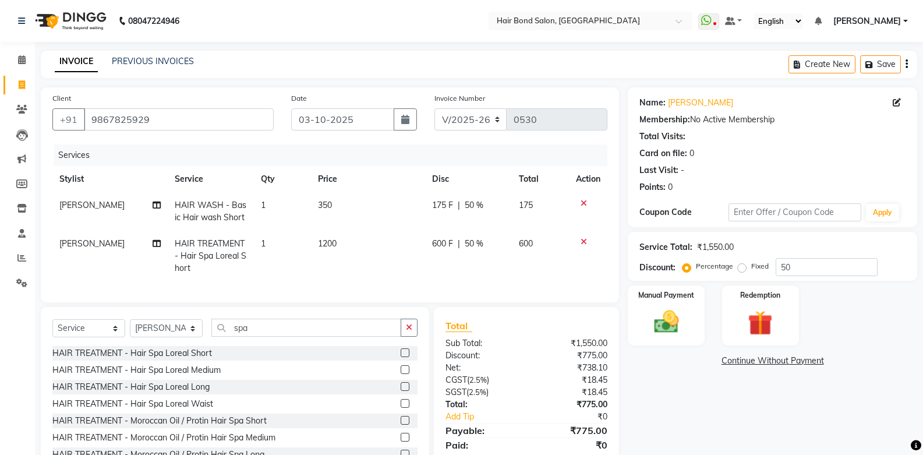
click at [579, 201] on div at bounding box center [588, 203] width 24 height 8
click at [585, 200] on icon at bounding box center [583, 203] width 6 height 8
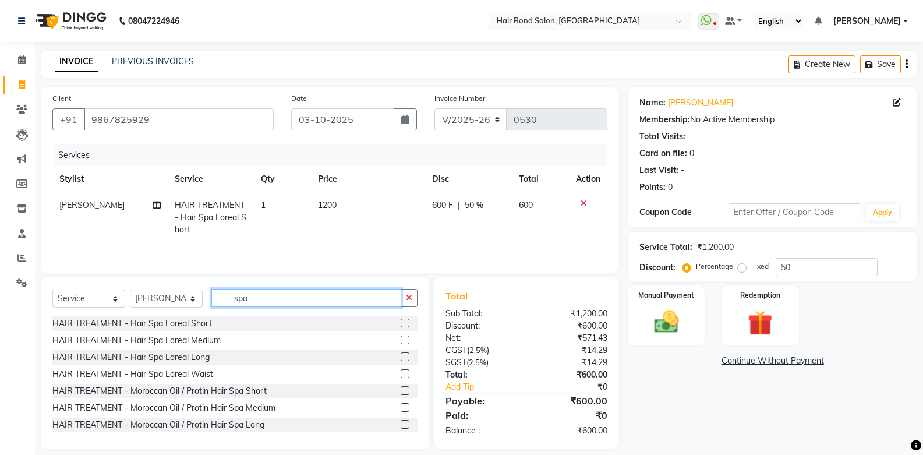
click at [308, 292] on input "spa" at bounding box center [306, 298] width 190 height 18
click at [402, 303] on button "button" at bounding box center [409, 298] width 17 height 18
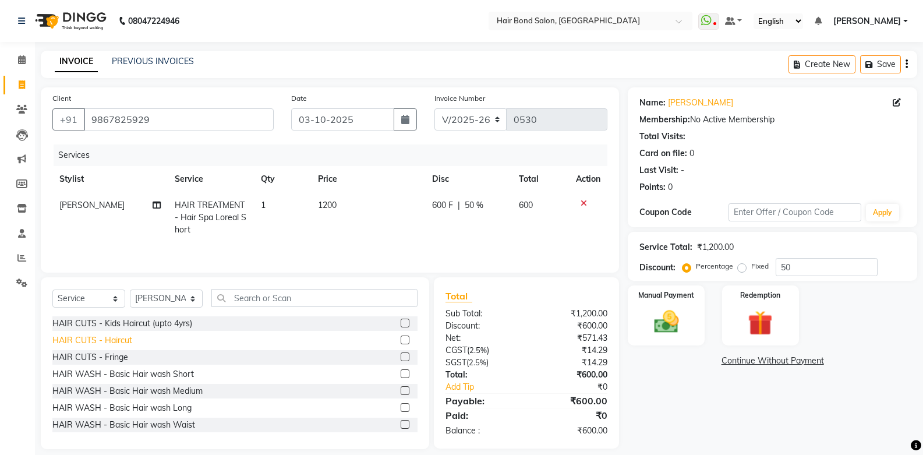
click at [124, 343] on div "HAIR CUTS - Haircut" at bounding box center [92, 340] width 80 height 12
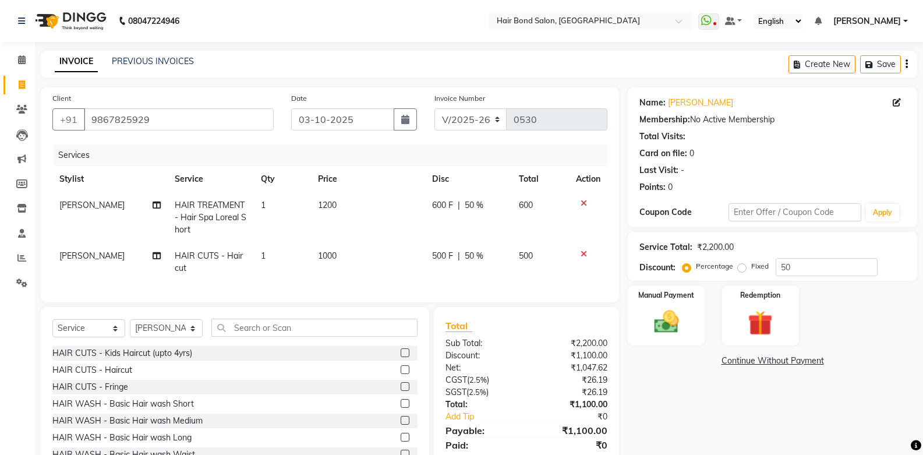
click at [323, 212] on td "1200" at bounding box center [368, 217] width 114 height 51
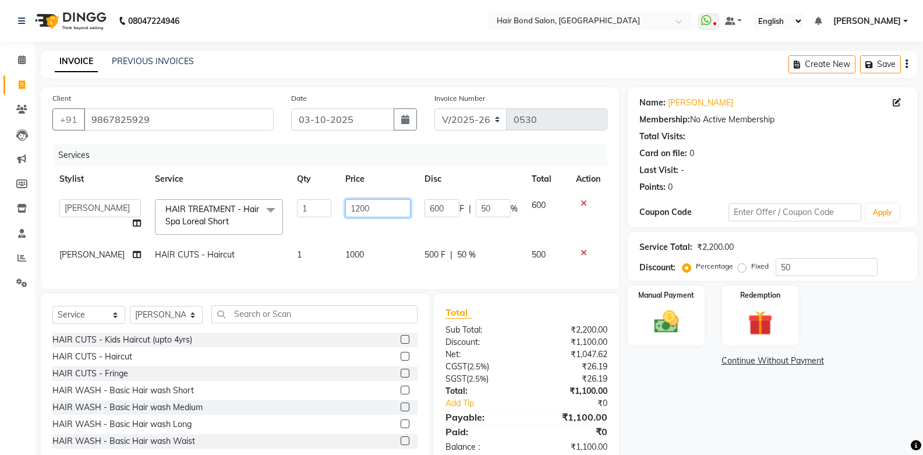
click at [395, 207] on input "1200" at bounding box center [377, 208] width 65 height 18
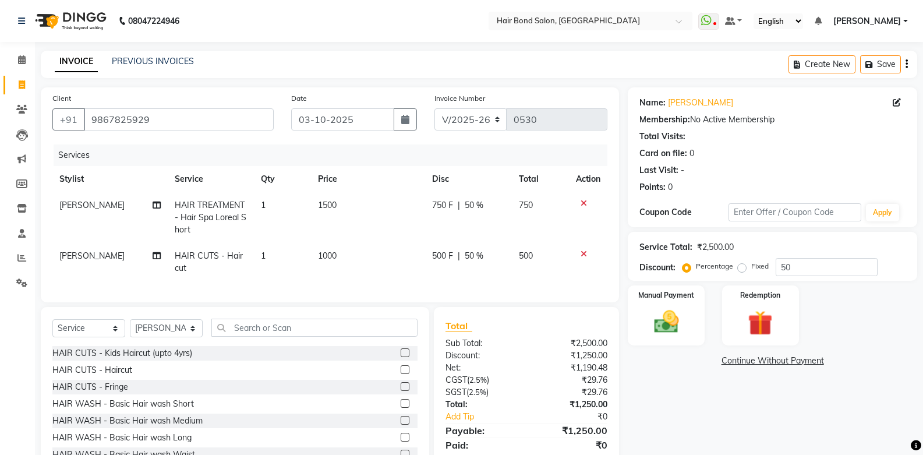
click at [338, 248] on td "1000" at bounding box center [368, 262] width 114 height 38
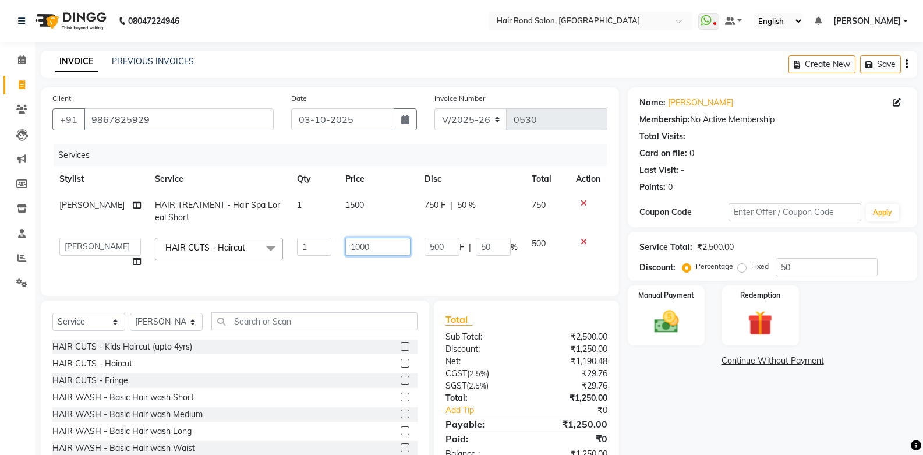
click at [390, 247] on input "1000" at bounding box center [377, 247] width 65 height 18
click at [827, 264] on input "50" at bounding box center [826, 267] width 102 height 18
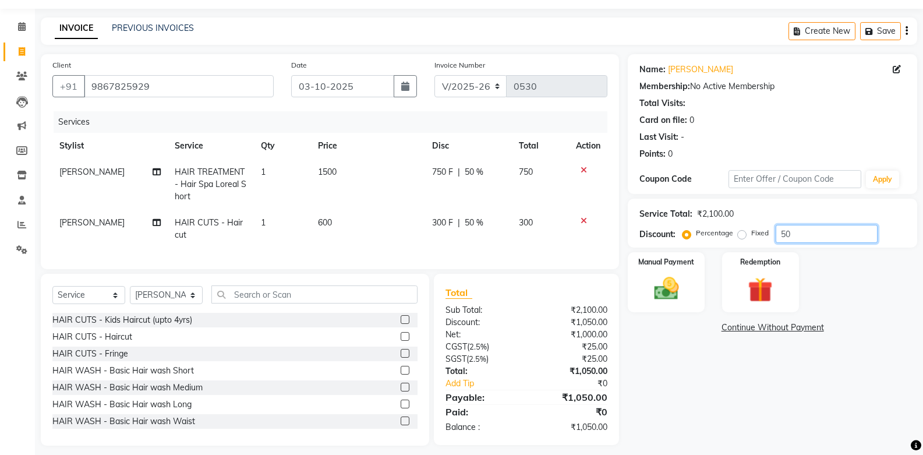
scroll to position [50, 0]
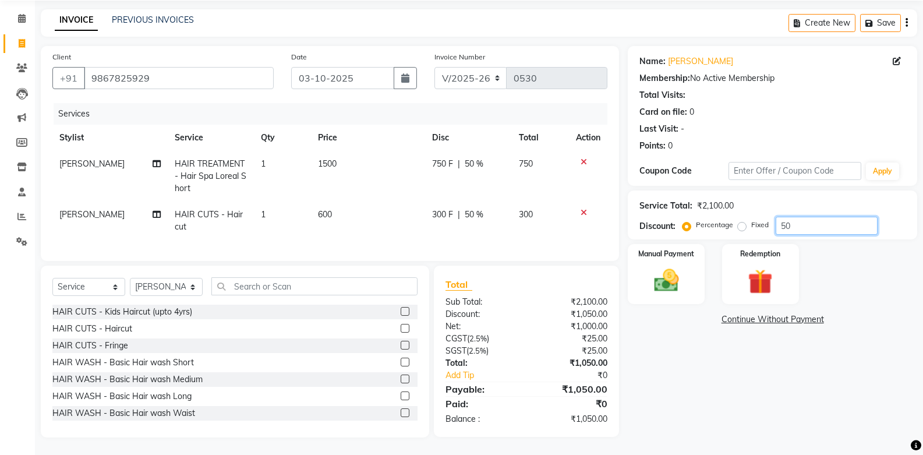
click at [805, 217] on input "50" at bounding box center [826, 226] width 102 height 18
click at [686, 265] on img at bounding box center [665, 280] width 41 height 30
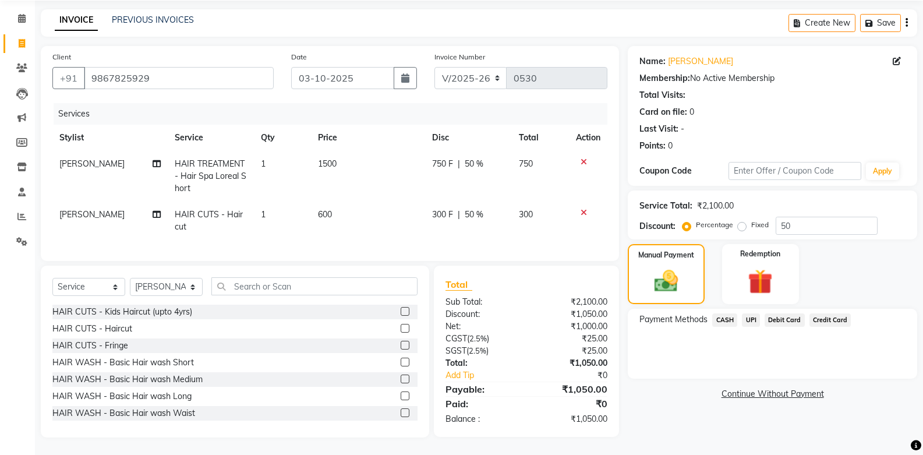
click at [720, 313] on span "CASH" at bounding box center [724, 319] width 25 height 13
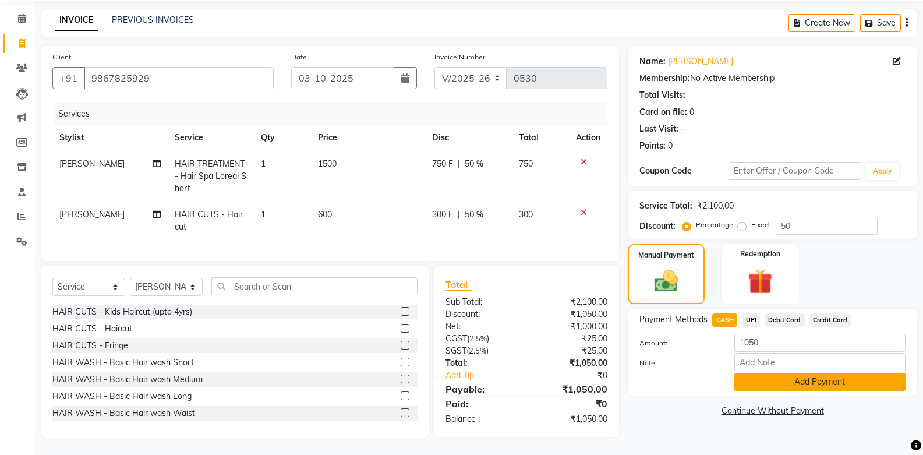
click at [815, 378] on button "Add Payment" at bounding box center [819, 382] width 171 height 18
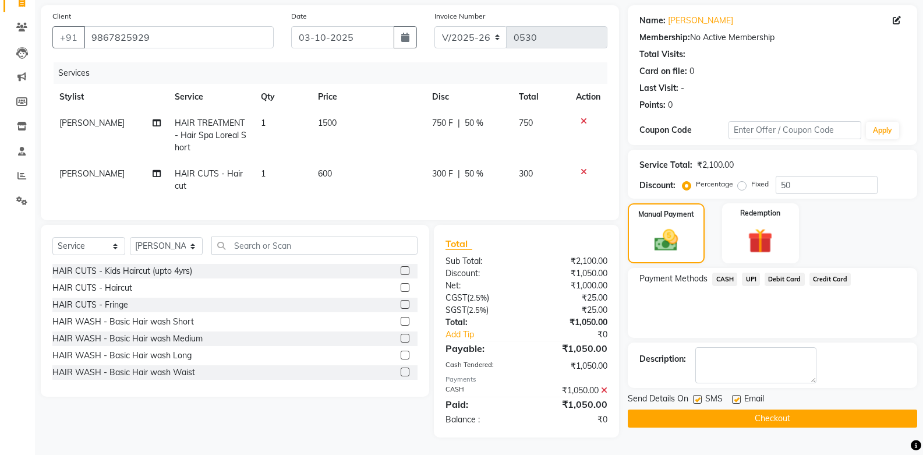
scroll to position [91, 0]
click at [792, 409] on button "Checkout" at bounding box center [772, 418] width 289 height 18
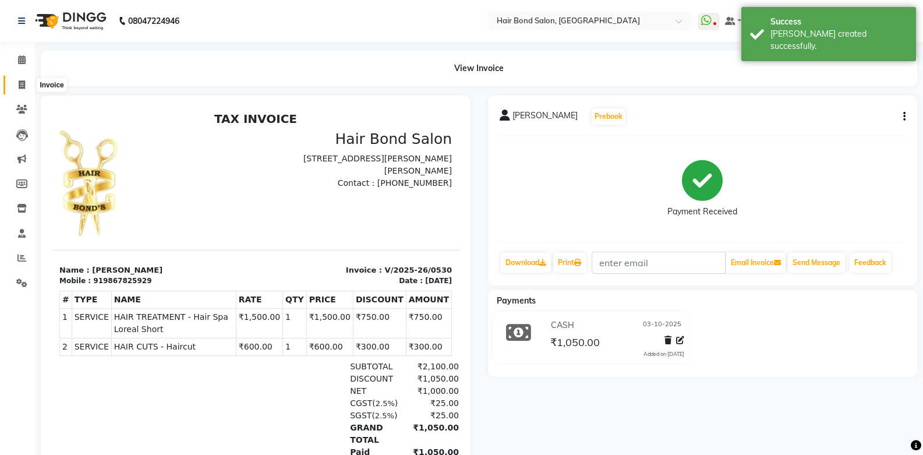
click at [26, 79] on span at bounding box center [22, 85] width 20 height 13
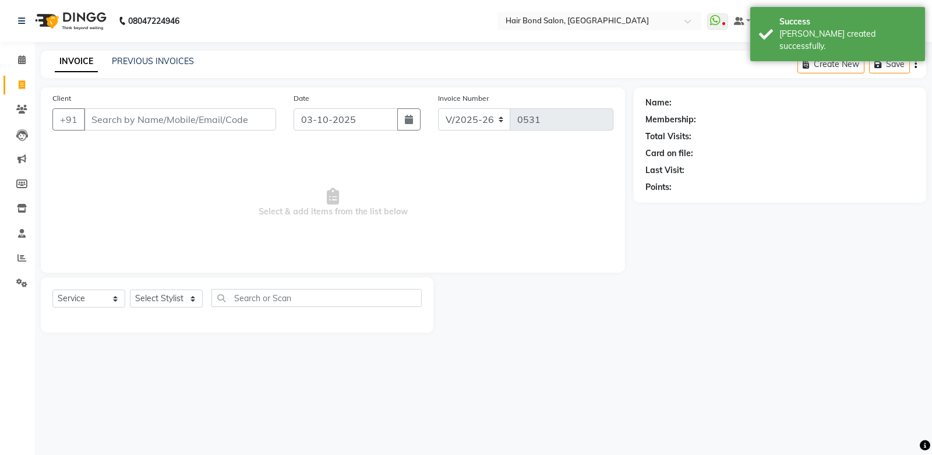
click at [128, 126] on input "Client" at bounding box center [180, 119] width 192 height 22
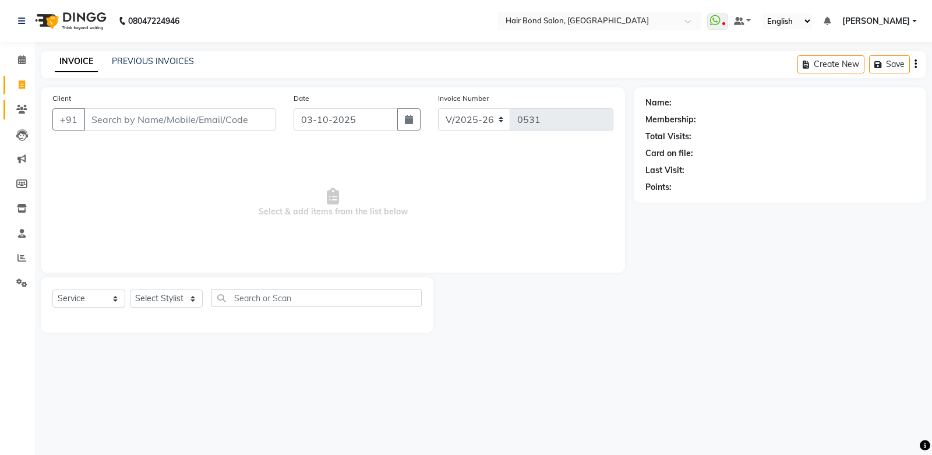
click at [15, 101] on link "Clients" at bounding box center [17, 109] width 28 height 19
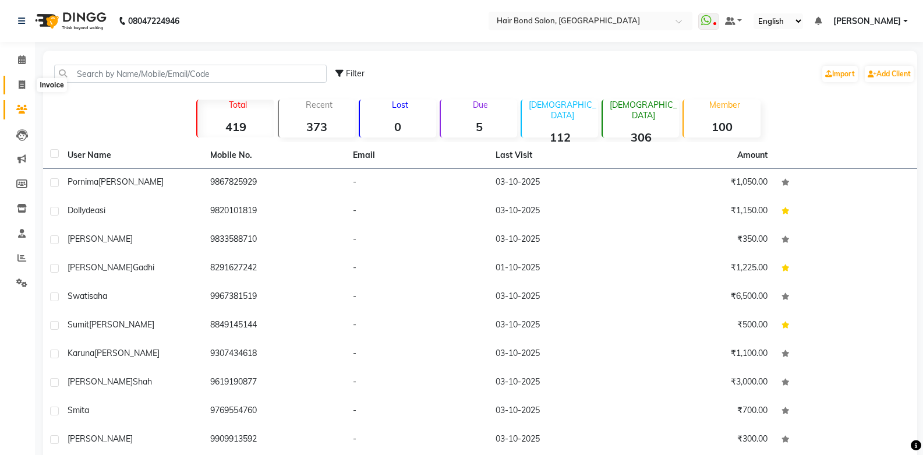
click at [15, 80] on span at bounding box center [22, 85] width 20 height 13
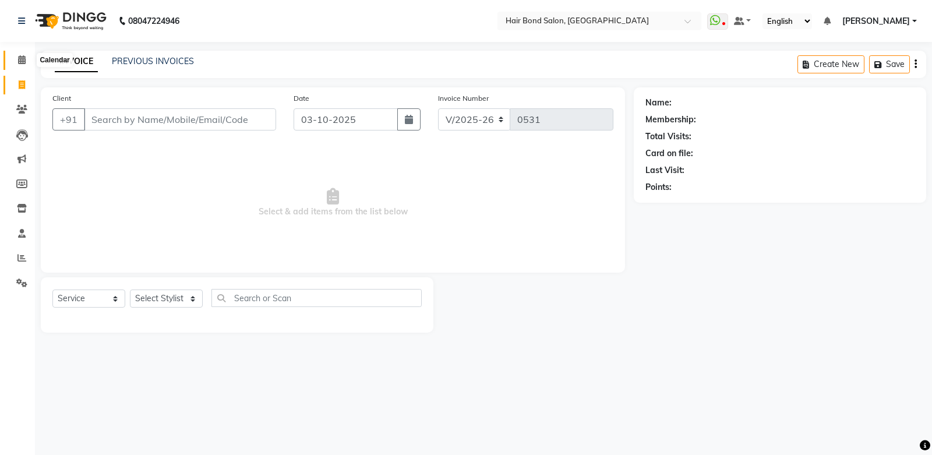
click at [30, 64] on span at bounding box center [22, 60] width 20 height 13
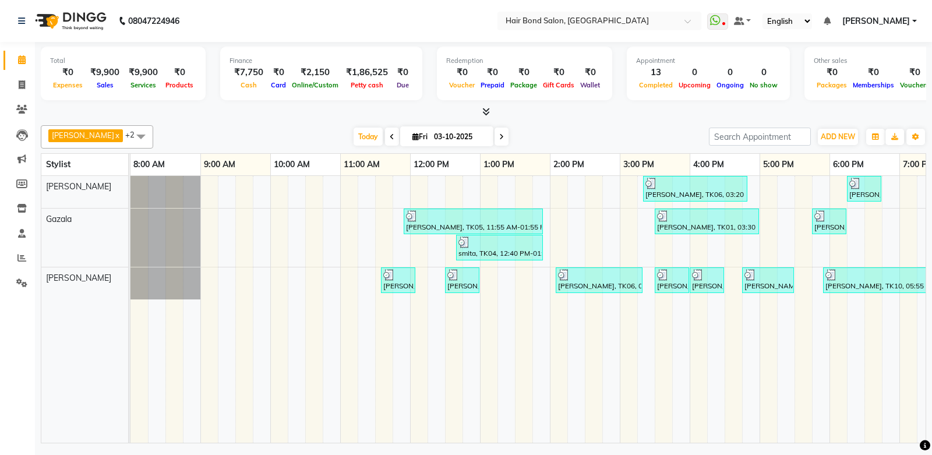
click at [494, 137] on span at bounding box center [501, 136] width 14 height 18
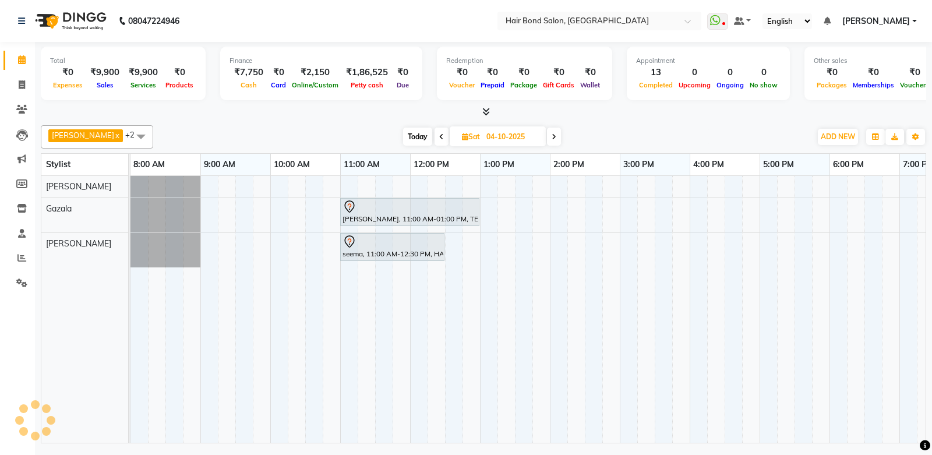
scroll to position [0, 253]
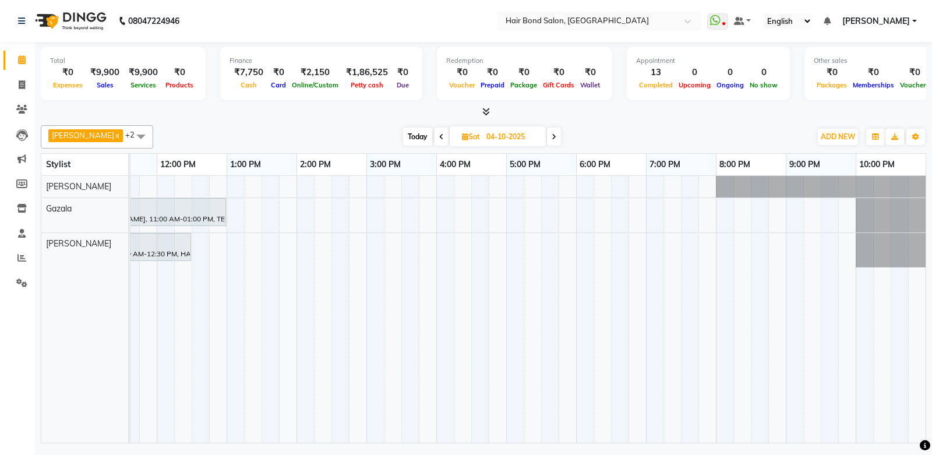
click at [547, 141] on span at bounding box center [554, 136] width 14 height 18
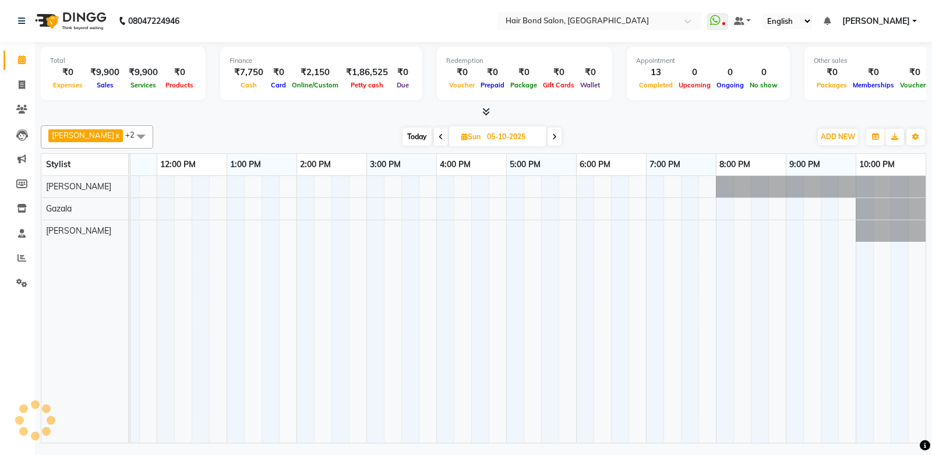
click at [547, 141] on span at bounding box center [554, 136] width 14 height 18
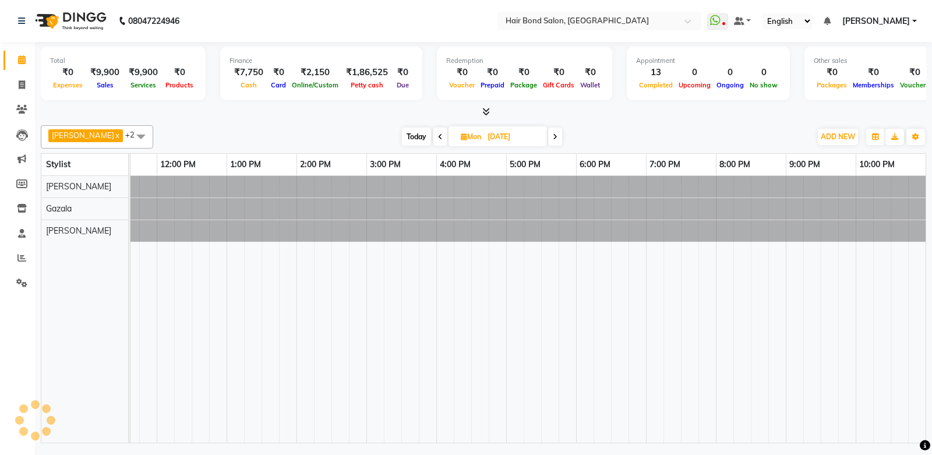
scroll to position [0, 0]
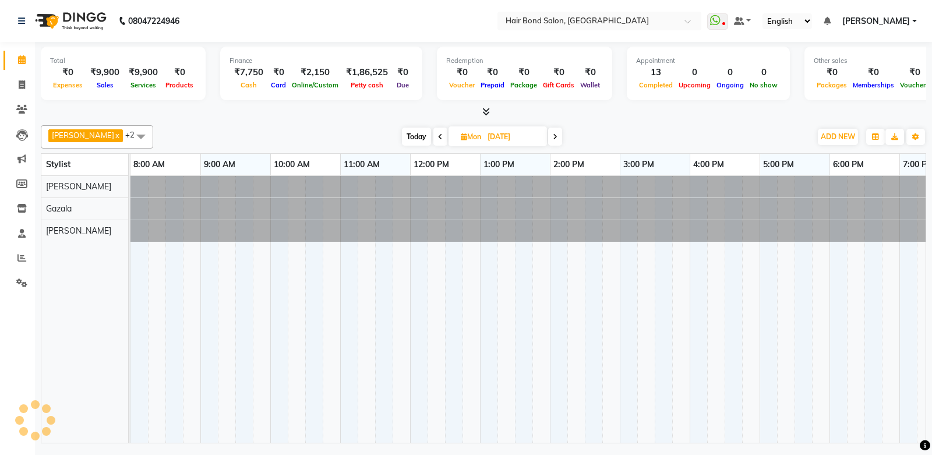
click at [548, 141] on span at bounding box center [555, 136] width 14 height 18
click at [547, 141] on span at bounding box center [554, 136] width 14 height 18
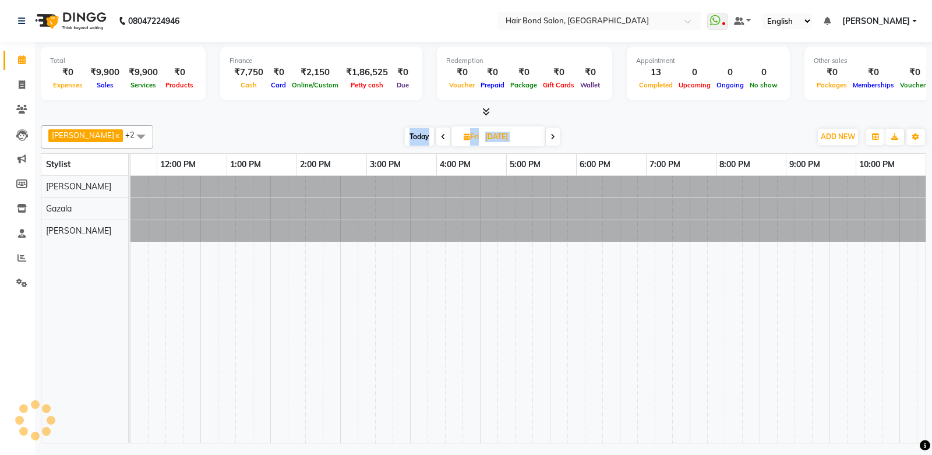
scroll to position [0, 253]
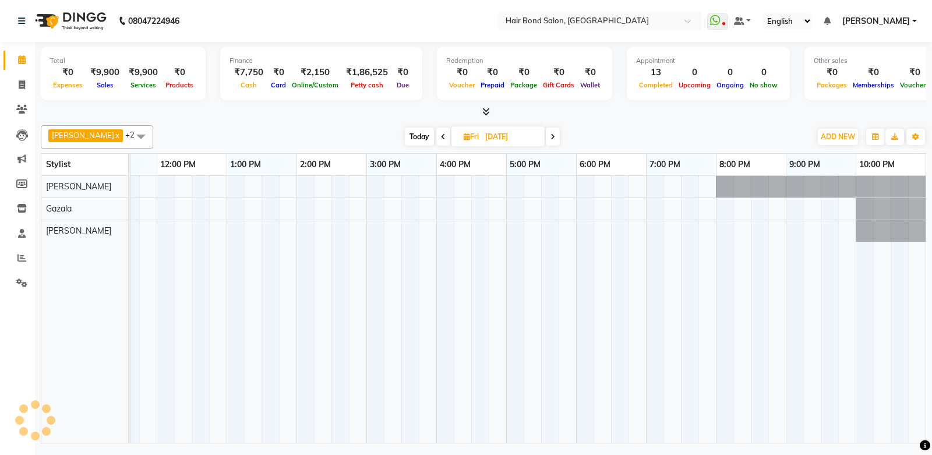
click at [546, 141] on span at bounding box center [553, 136] width 14 height 18
click at [534, 137] on div "Today Sat 11-10-2025" at bounding box center [482, 136] width 160 height 17
click at [547, 137] on span at bounding box center [554, 136] width 14 height 18
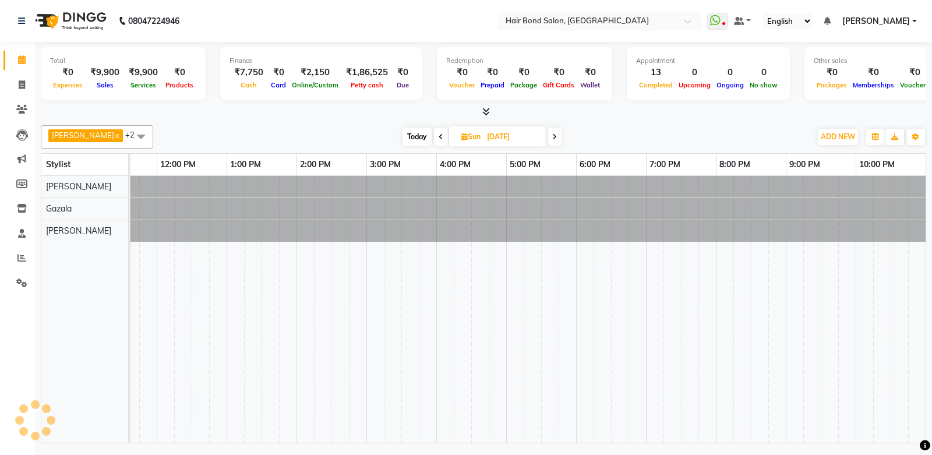
scroll to position [0, 0]
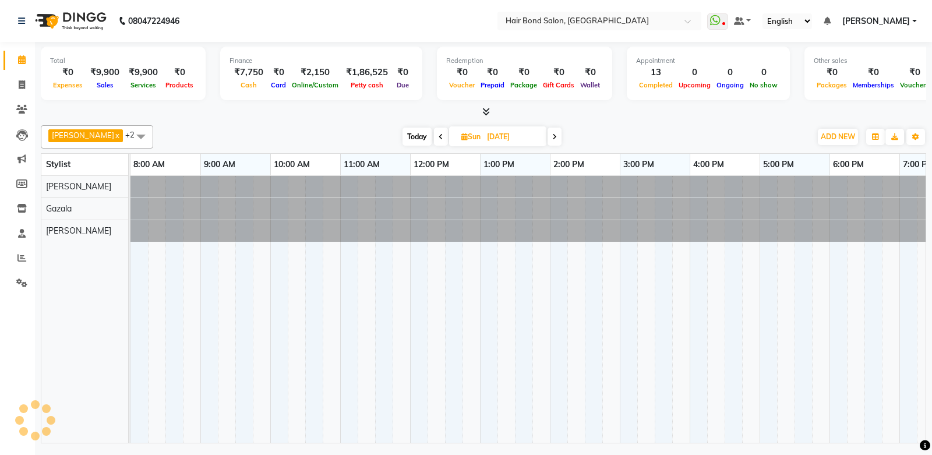
click at [547, 138] on span at bounding box center [554, 136] width 14 height 18
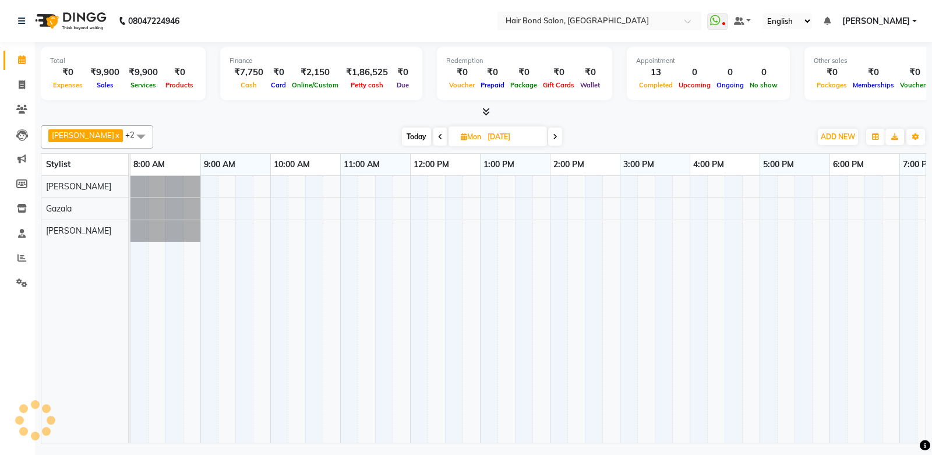
scroll to position [0, 253]
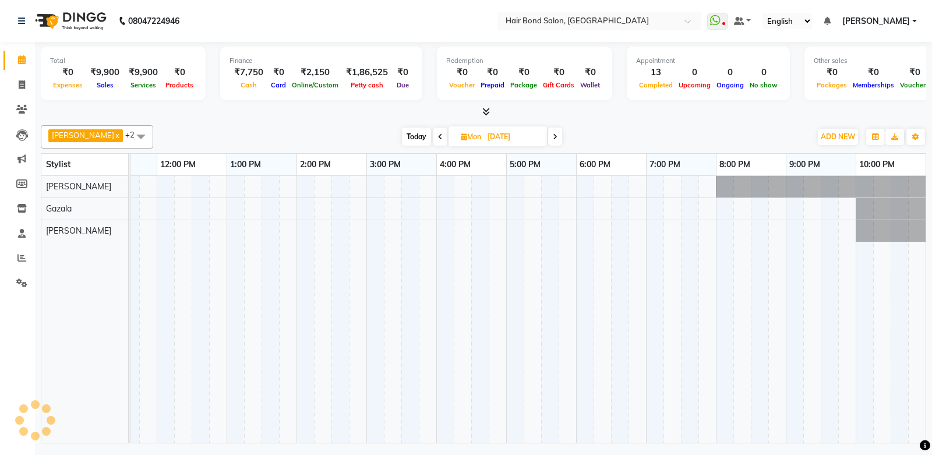
click at [548, 138] on span at bounding box center [555, 136] width 14 height 18
click at [547, 138] on span at bounding box center [554, 136] width 14 height 18
click at [173, 233] on div at bounding box center [401, 309] width 1048 height 267
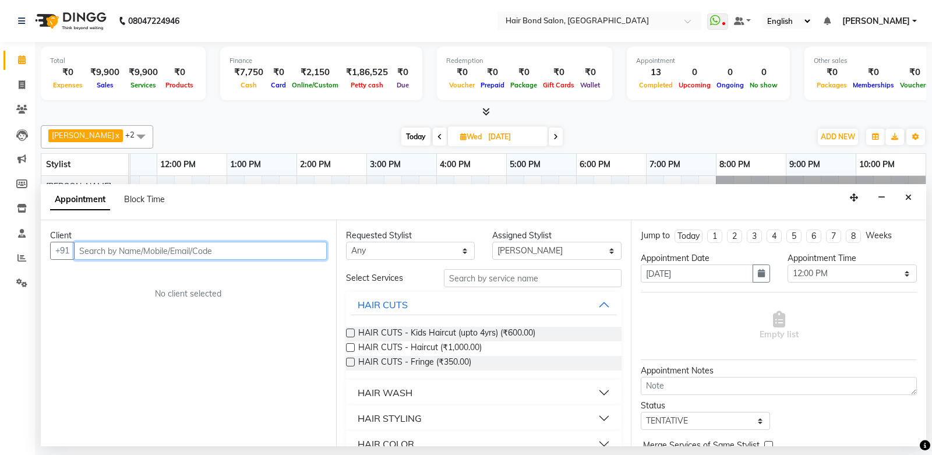
click at [123, 246] on input "text" at bounding box center [200, 251] width 253 height 18
click at [177, 112] on div at bounding box center [483, 112] width 885 height 12
click at [907, 201] on button "Close" at bounding box center [907, 198] width 17 height 18
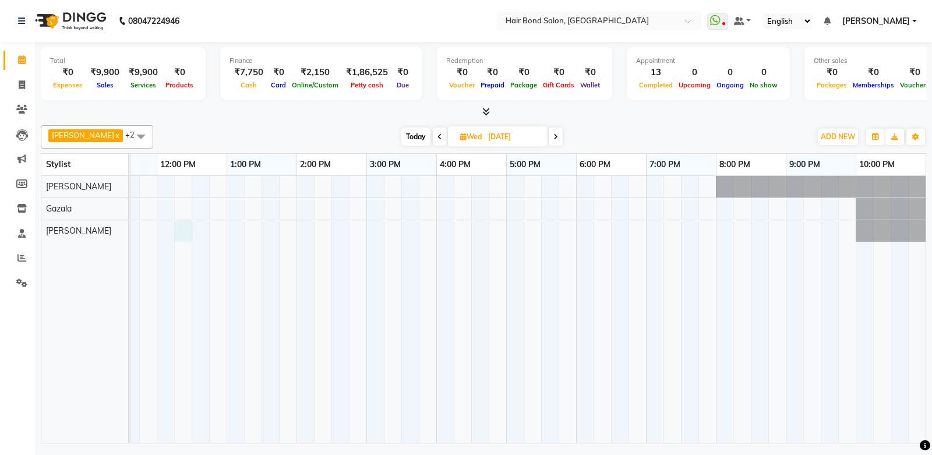
click at [183, 225] on div at bounding box center [401, 309] width 1048 height 267
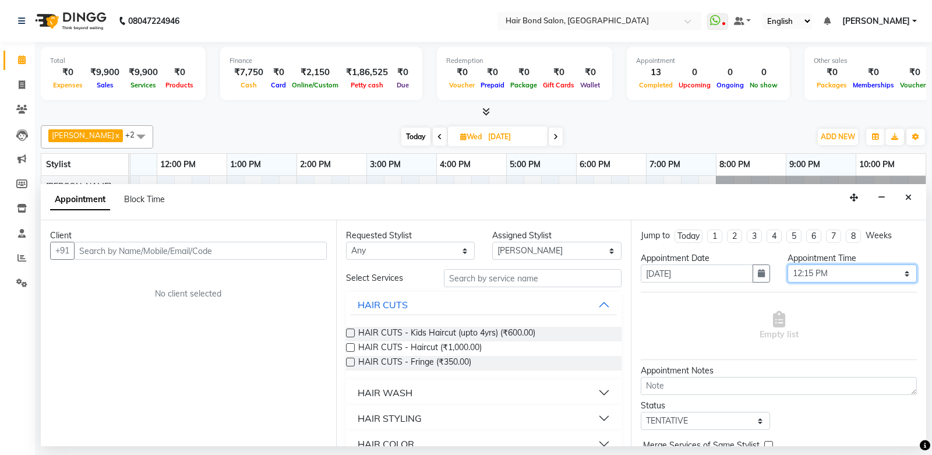
click at [901, 280] on select "Select 09:00 AM 09:15 AM 09:30 AM 09:45 AM 10:00 AM 10:15 AM 10:30 AM 10:45 AM …" at bounding box center [851, 273] width 129 height 18
click at [787, 264] on select "Select 09:00 AM 09:15 AM 09:30 AM 09:45 AM 10:00 AM 10:15 AM 10:30 AM 10:45 AM …" at bounding box center [851, 273] width 129 height 18
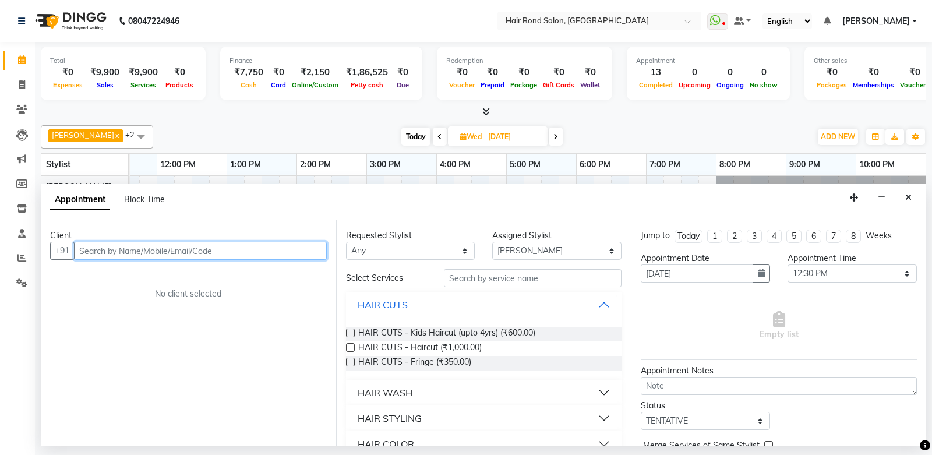
click at [281, 253] on input "text" at bounding box center [200, 251] width 253 height 18
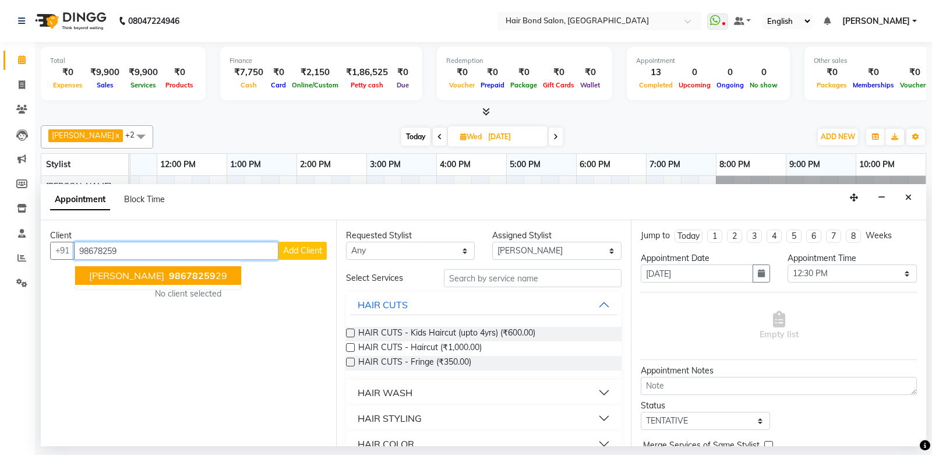
click at [202, 277] on ngb-highlight "98678259 29" at bounding box center [197, 276] width 61 height 12
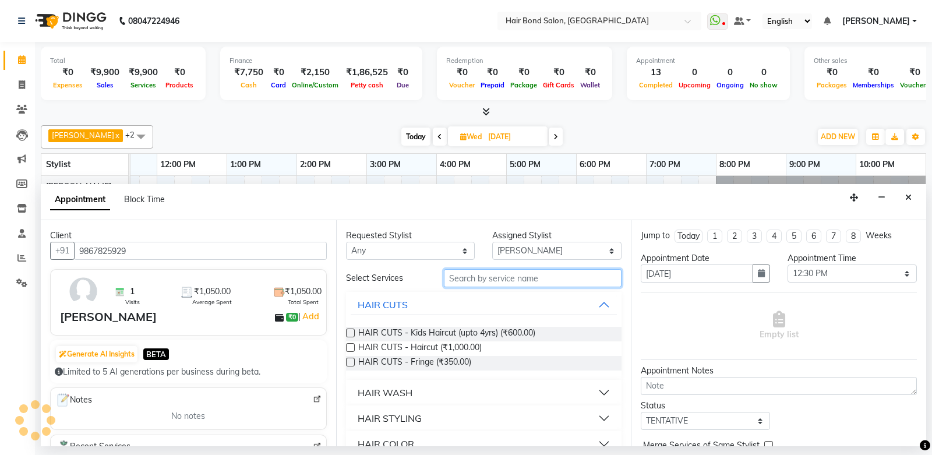
click at [532, 285] on input "text" at bounding box center [533, 278] width 178 height 18
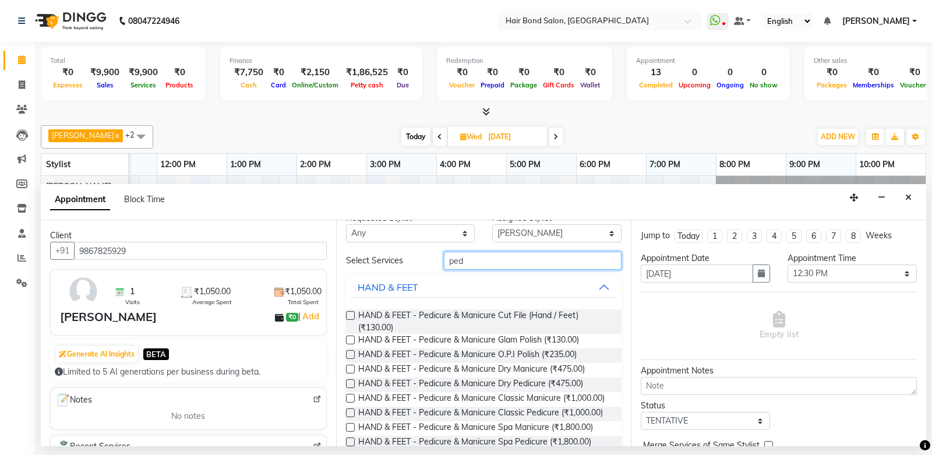
scroll to position [0, 0]
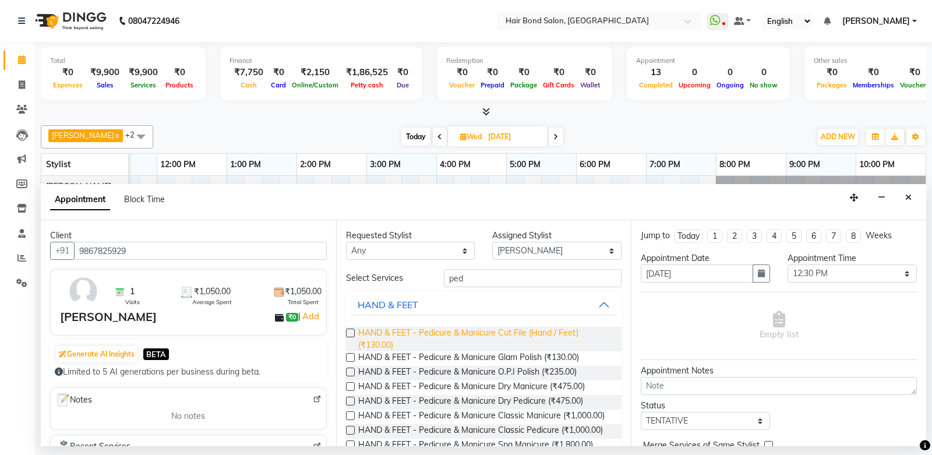
click at [546, 332] on span "HAND & FEET - Pedicure & Manicure Cut File (Hand / Feet) (₹130.00)" at bounding box center [485, 339] width 254 height 24
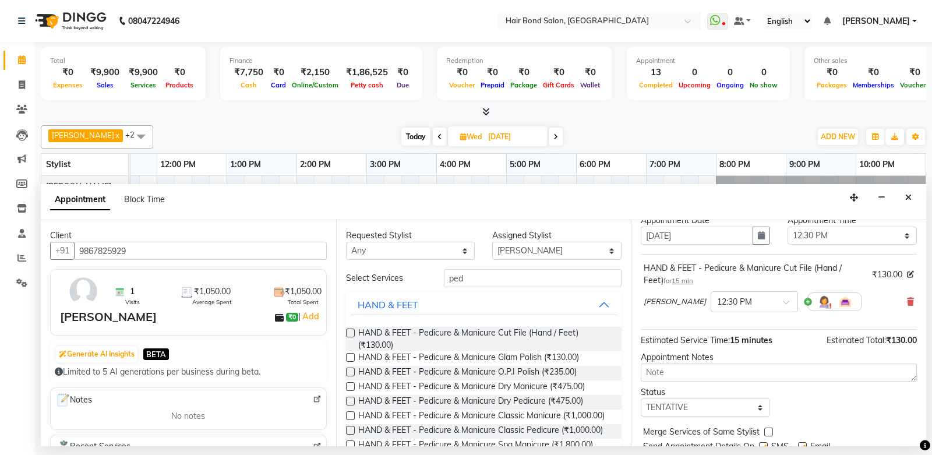
scroll to position [58, 0]
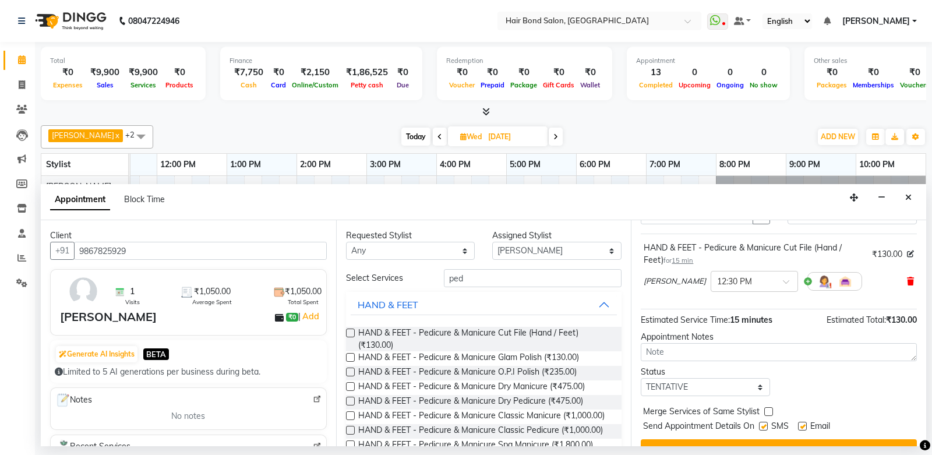
click at [906, 278] on icon at bounding box center [909, 281] width 7 height 8
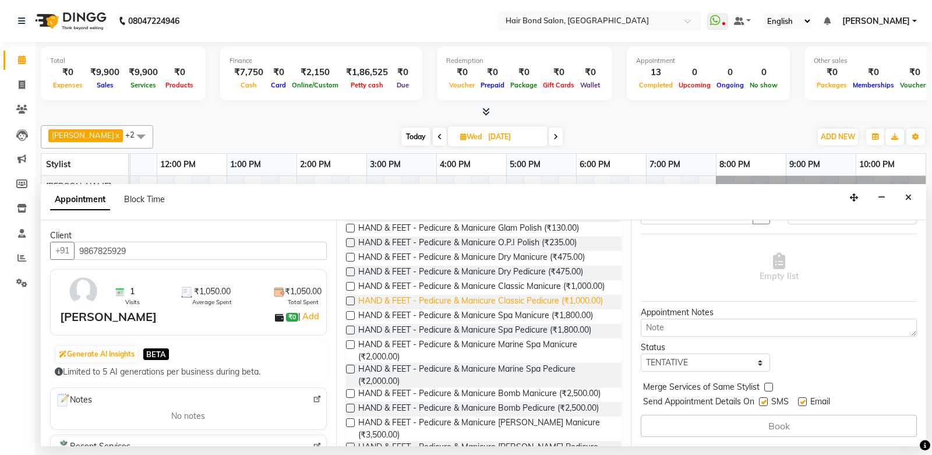
scroll to position [116, 0]
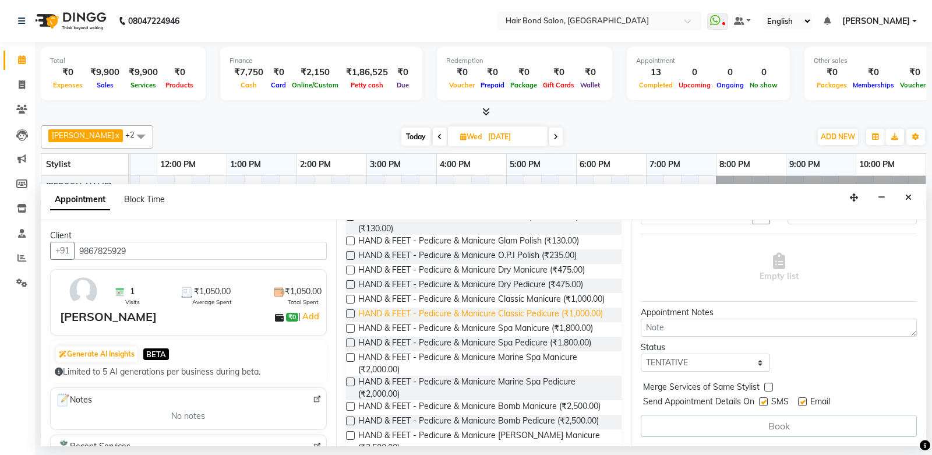
click at [542, 322] on span "HAND & FEET - Pedicure & Manicure Classic Pedicure (₹1,000.00)" at bounding box center [480, 314] width 245 height 15
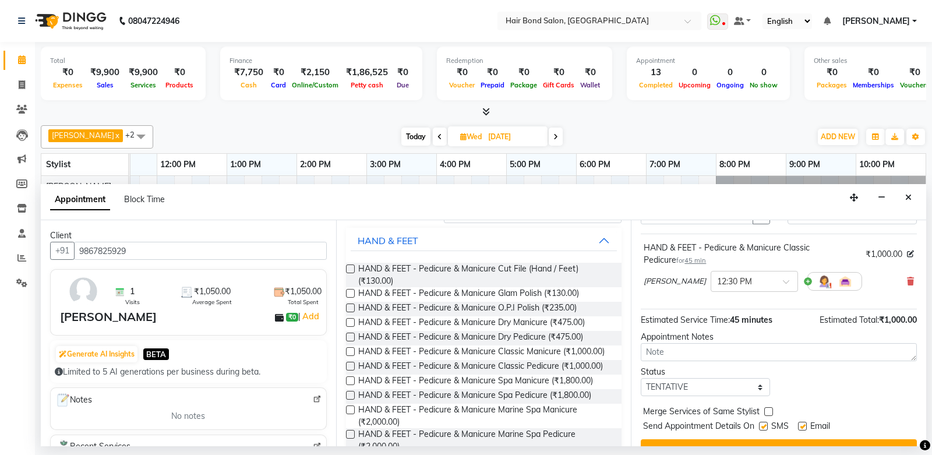
scroll to position [0, 0]
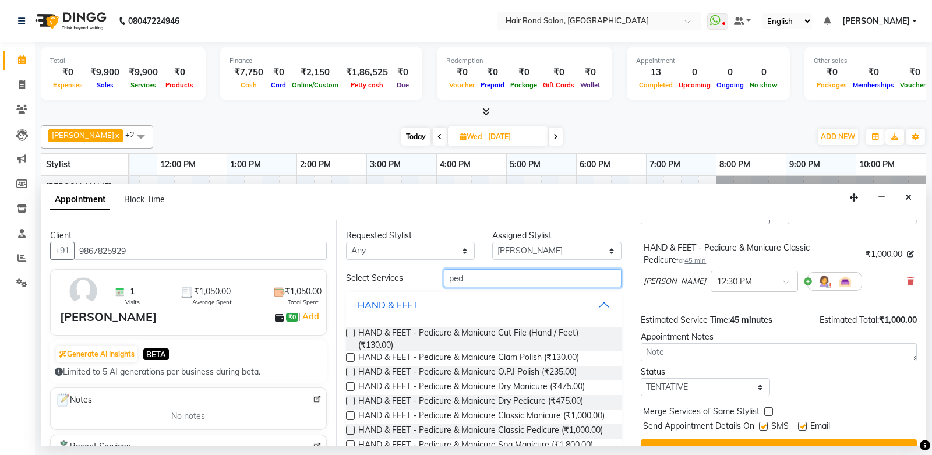
click at [603, 270] on input "ped" at bounding box center [533, 278] width 178 height 18
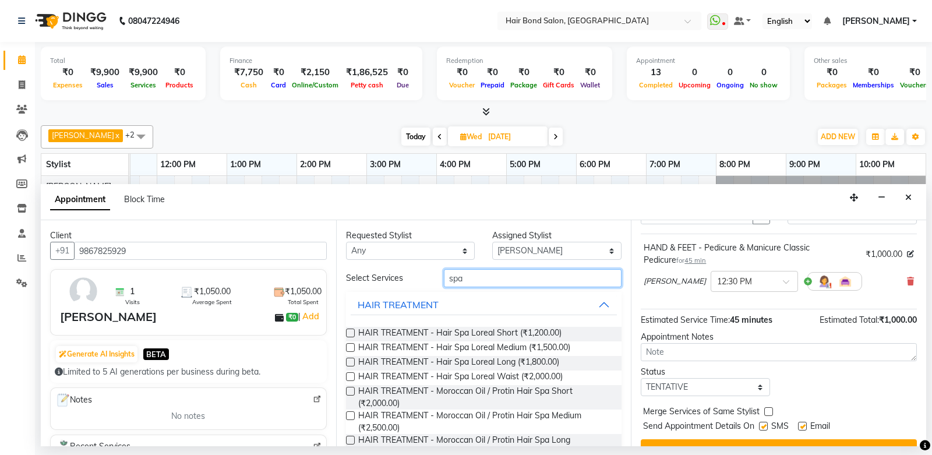
click at [511, 277] on input "spa" at bounding box center [533, 278] width 178 height 18
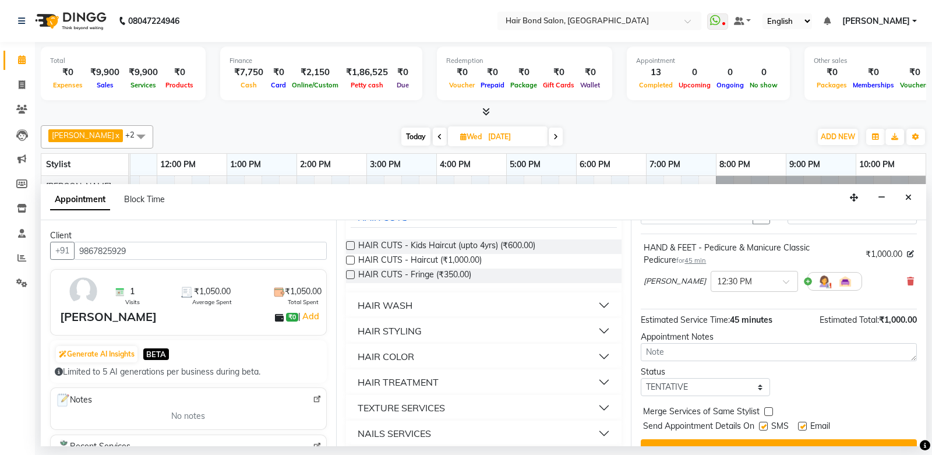
scroll to position [116, 0]
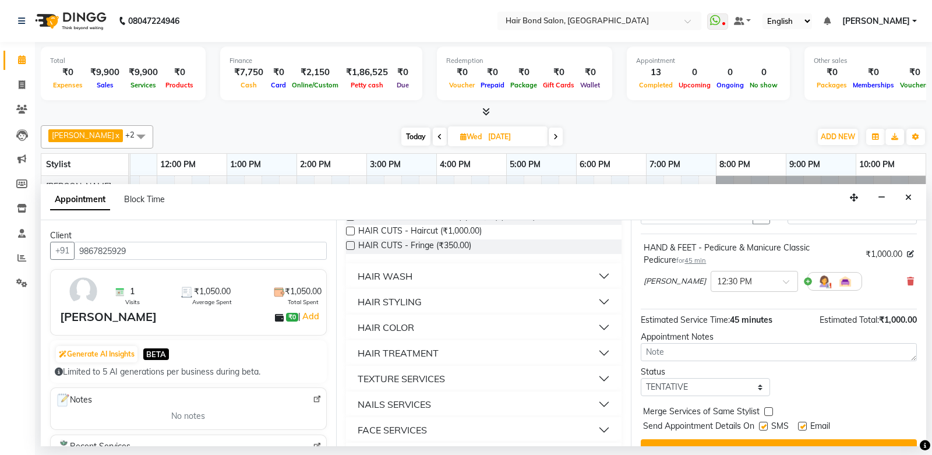
click at [480, 356] on button "HAIR TREATMENT" at bounding box center [483, 352] width 267 height 21
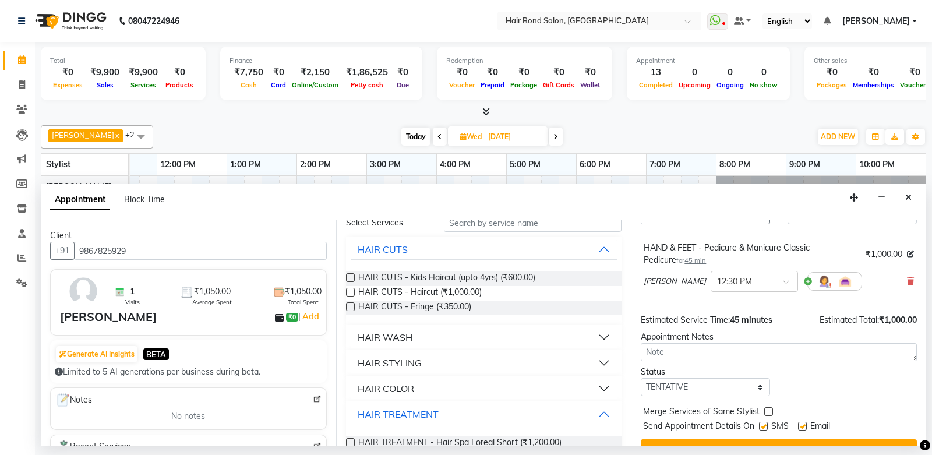
scroll to position [0, 0]
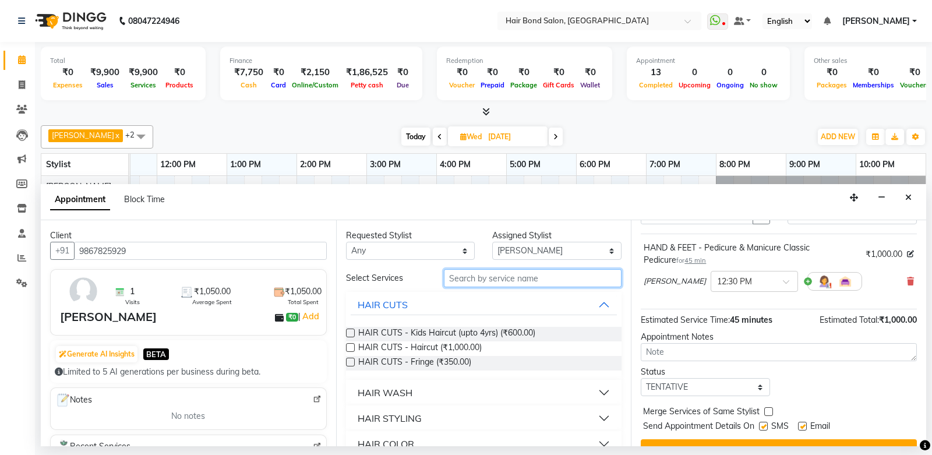
click at [482, 281] on input "text" at bounding box center [533, 278] width 178 height 18
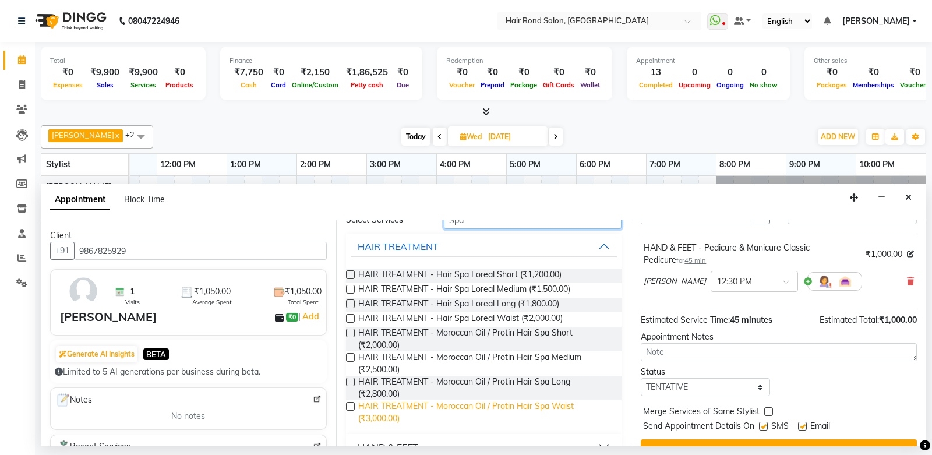
scroll to position [107, 0]
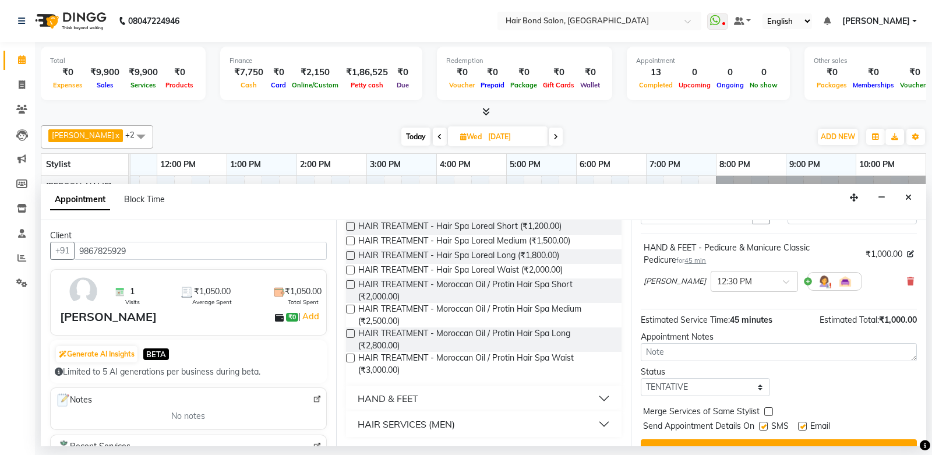
click at [352, 356] on label at bounding box center [350, 357] width 9 height 9
click at [352, 356] on input "checkbox" at bounding box center [350, 359] width 8 height 8
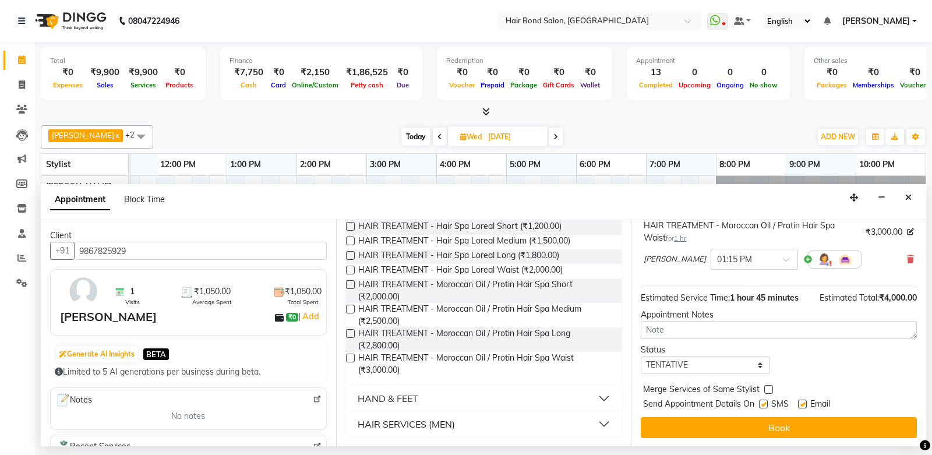
scroll to position [147, 0]
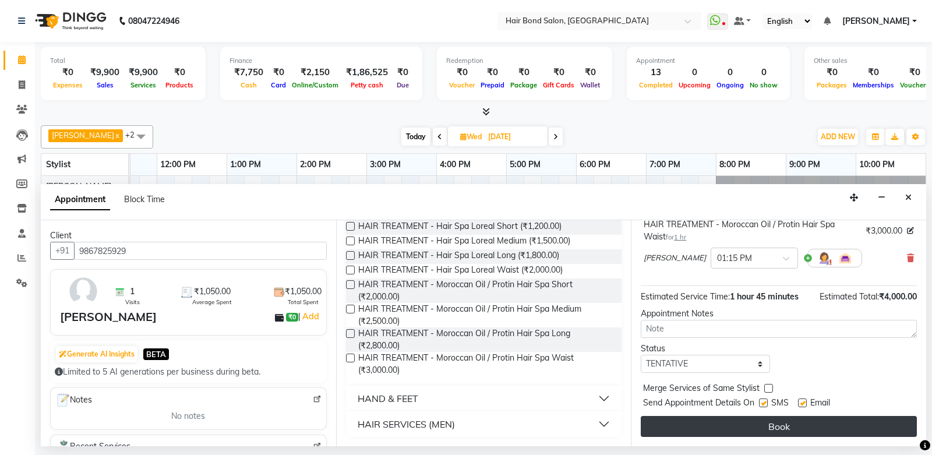
click at [770, 416] on button "Book" at bounding box center [778, 426] width 276 height 21
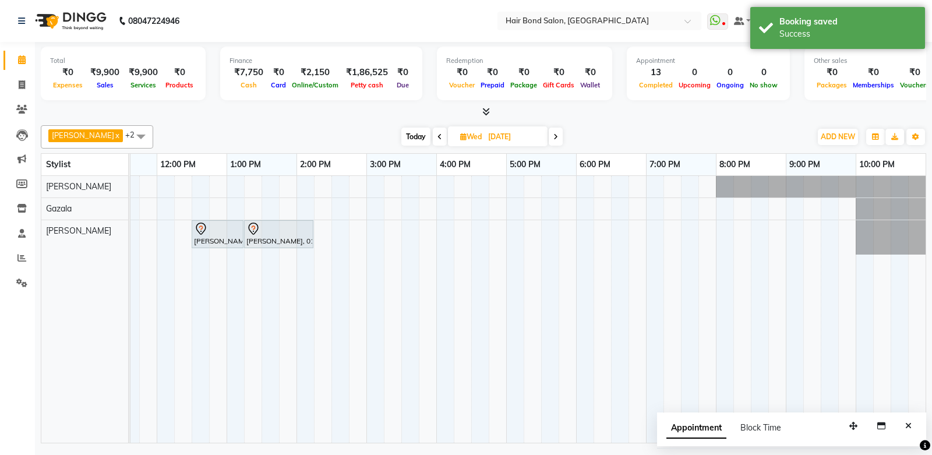
click at [433, 138] on span at bounding box center [440, 136] width 14 height 18
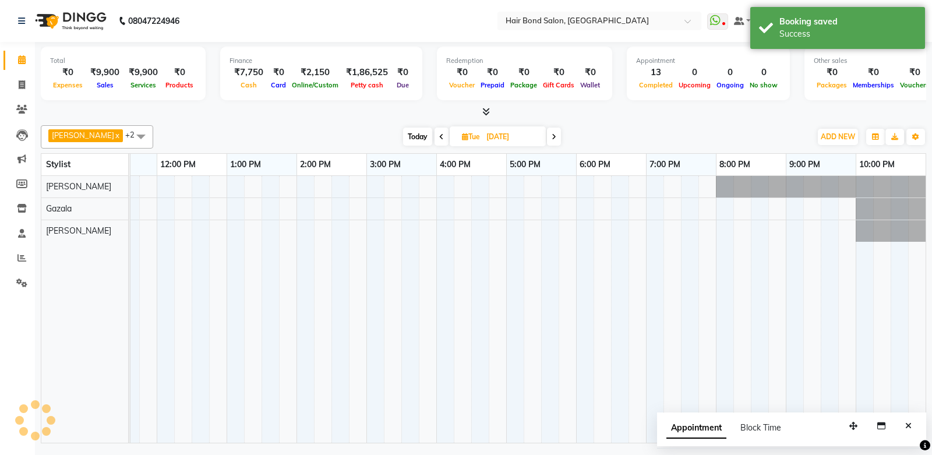
scroll to position [0, 253]
click at [434, 138] on span at bounding box center [441, 136] width 14 height 18
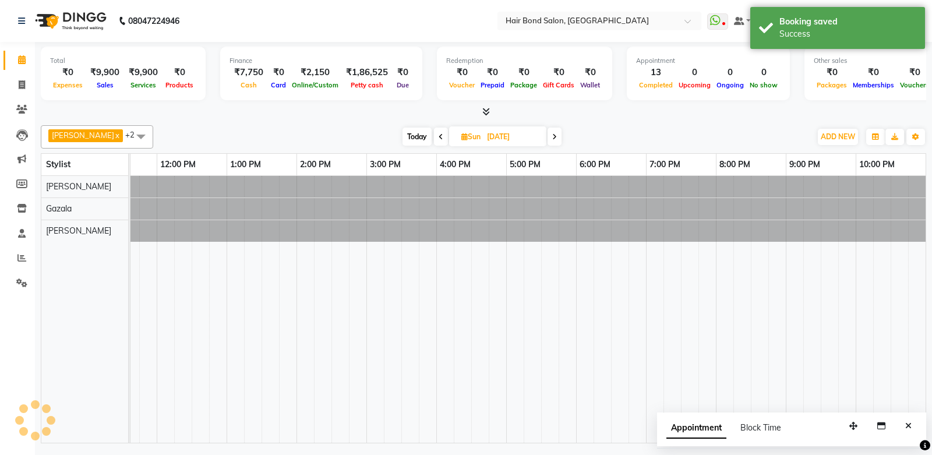
click at [434, 138] on span at bounding box center [441, 136] width 14 height 18
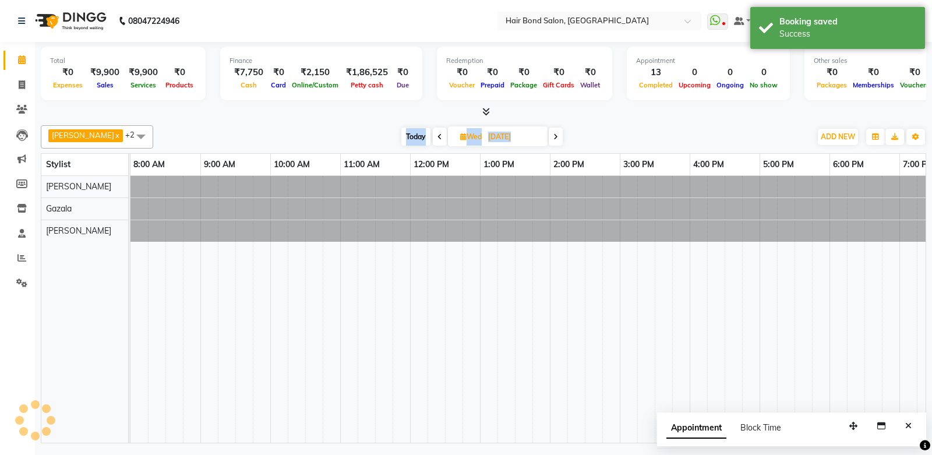
click at [433, 138] on span at bounding box center [440, 136] width 14 height 18
click at [434, 138] on span at bounding box center [441, 136] width 14 height 18
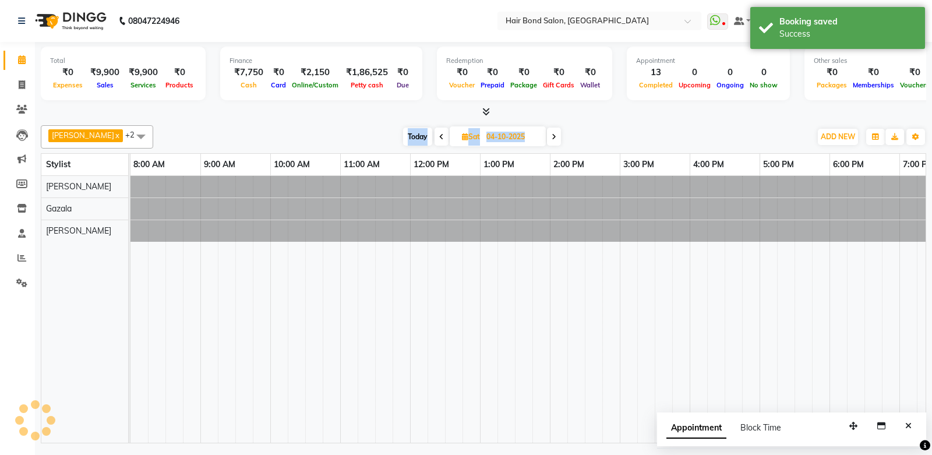
scroll to position [0, 253]
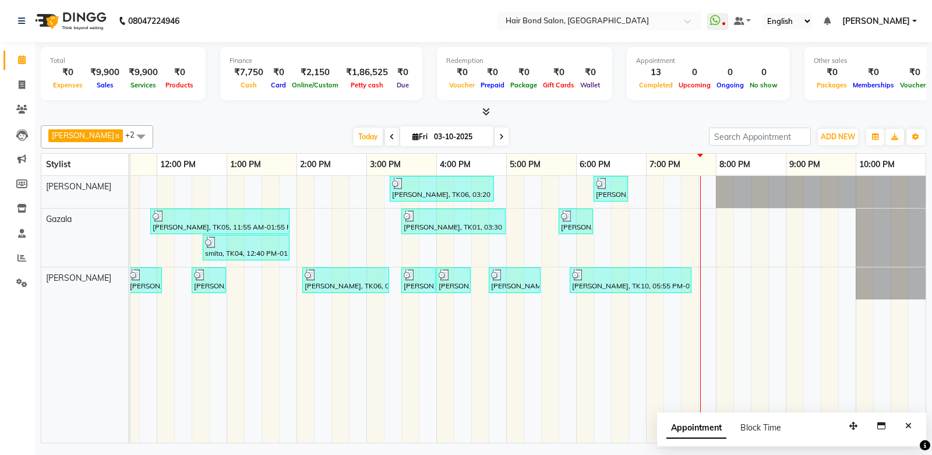
click at [277, 146] on div "sahill x Gazala x Daksha x +2 Select All Alisha Sasankar Ayan Daksha Faiz Gazal…" at bounding box center [483, 136] width 885 height 23
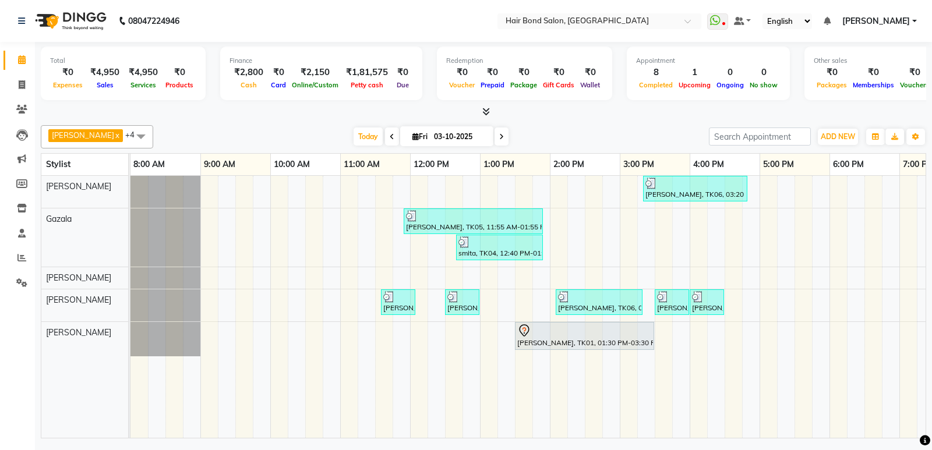
scroll to position [0, 253]
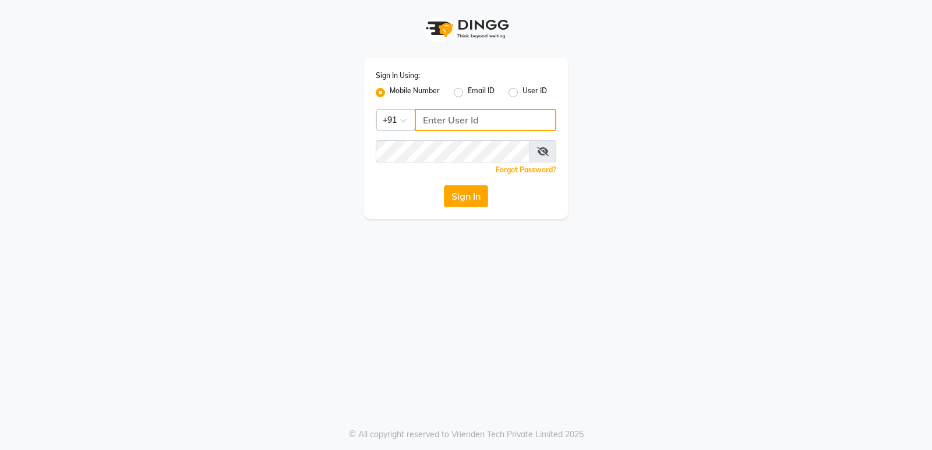
type input "8879293507"
click at [458, 200] on button "Sign In" at bounding box center [466, 196] width 44 height 22
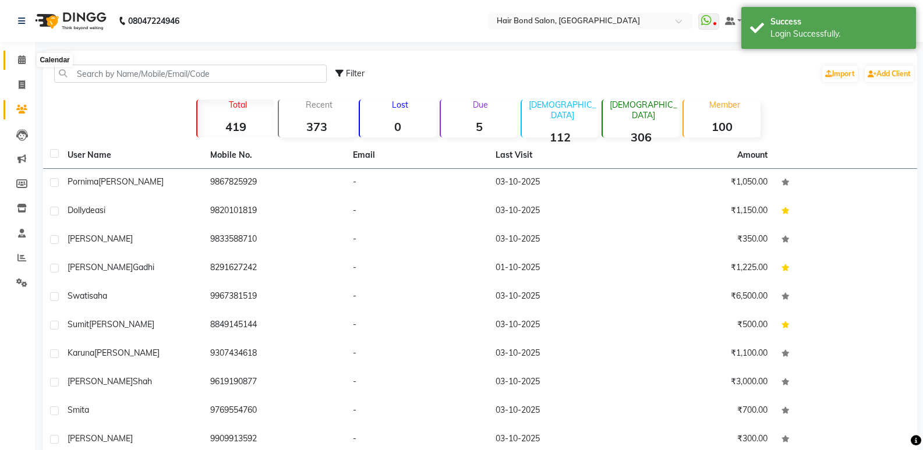
click at [28, 61] on span at bounding box center [22, 60] width 20 height 13
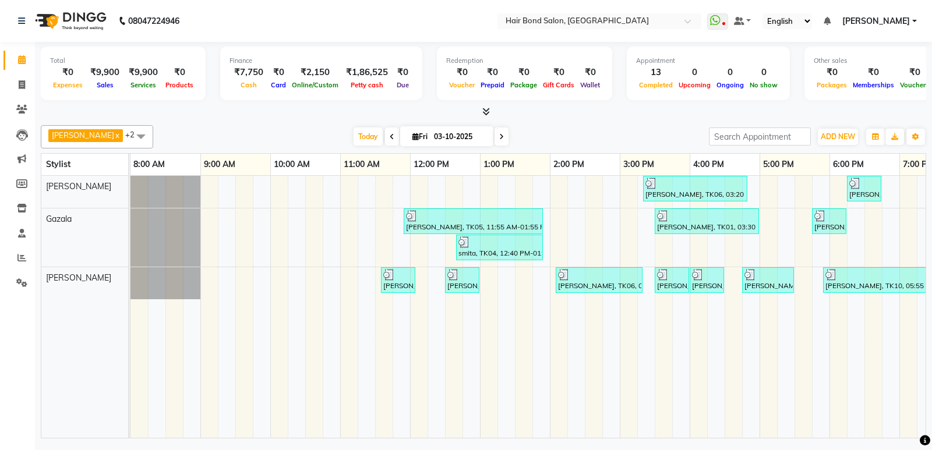
click at [494, 143] on span at bounding box center [501, 136] width 14 height 18
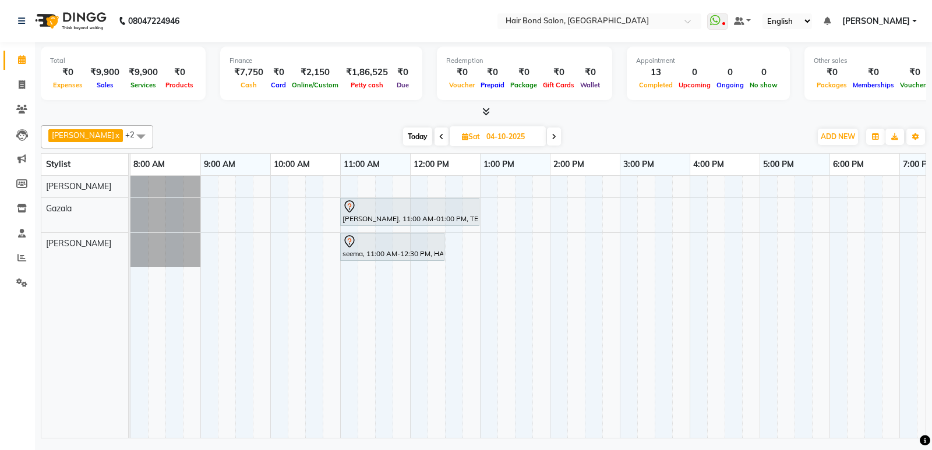
click at [551, 138] on icon at bounding box center [553, 136] width 5 height 7
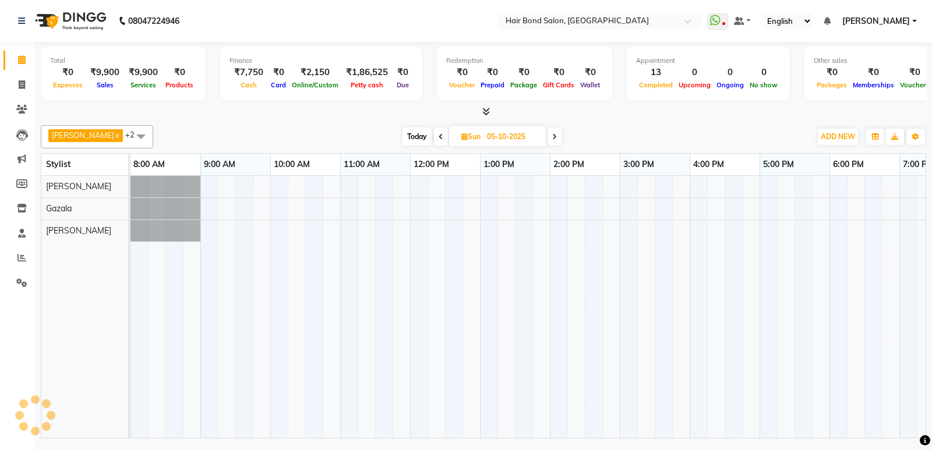
scroll to position [0, 253]
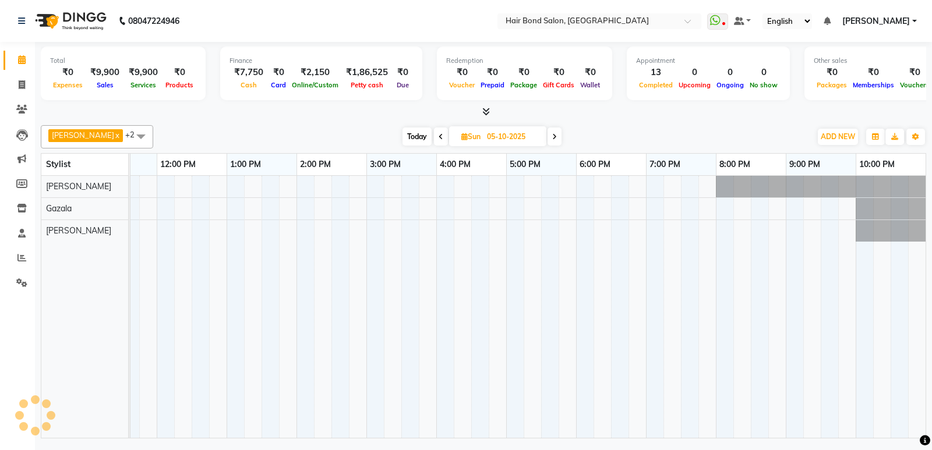
click at [552, 138] on icon at bounding box center [554, 136] width 5 height 7
type input "06-10-2025"
click at [94, 137] on span "sahill x Gazala x Daksha x +2" at bounding box center [97, 136] width 112 height 23
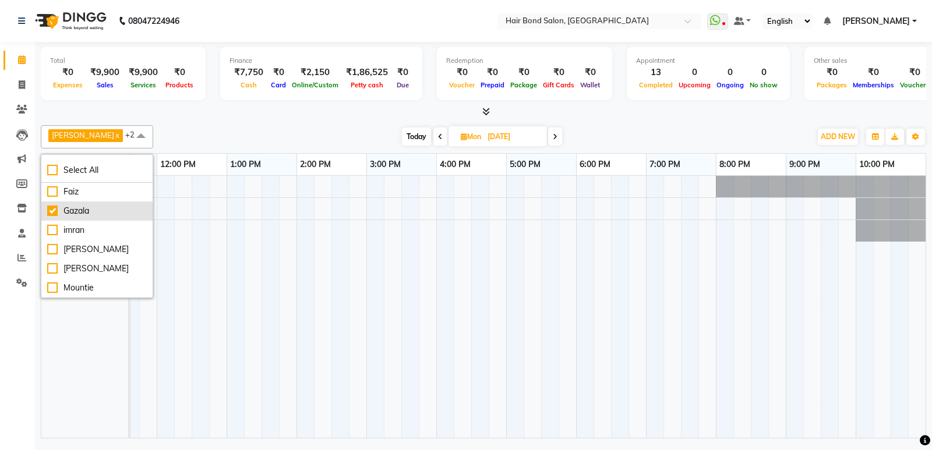
scroll to position [116, 0]
click at [47, 220] on li "[PERSON_NAME]" at bounding box center [96, 210] width 111 height 19
checkbox input "true"
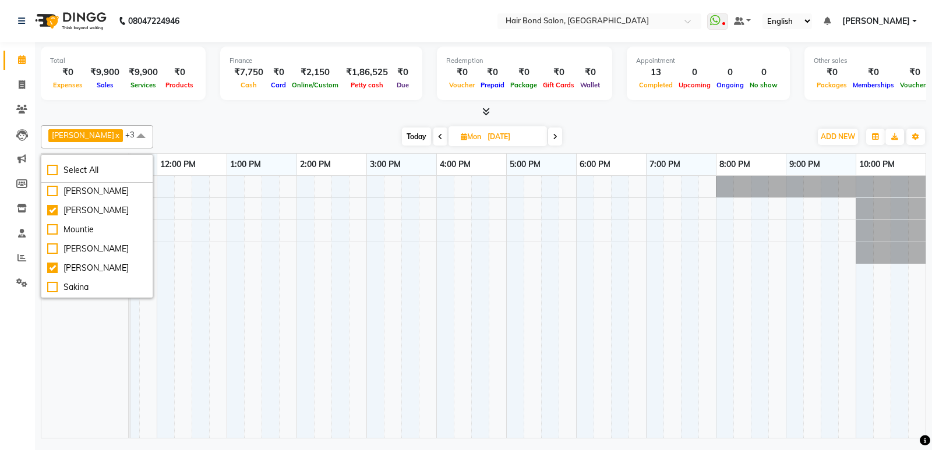
click at [190, 119] on div "Total ₹0 Expenses ₹9,900 Sales ₹9,900 Services ₹0 Products Finance ₹7,750 Cash …" at bounding box center [483, 241] width 897 height 399
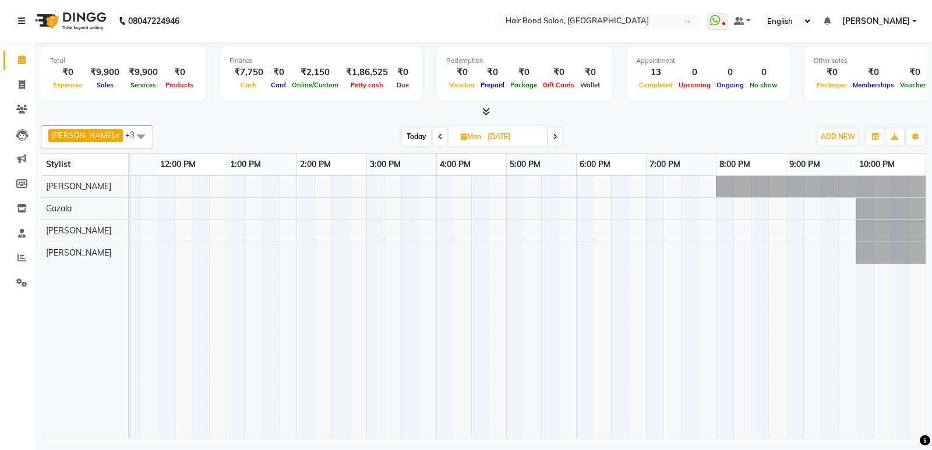
click at [197, 253] on div at bounding box center [401, 307] width 1048 height 262
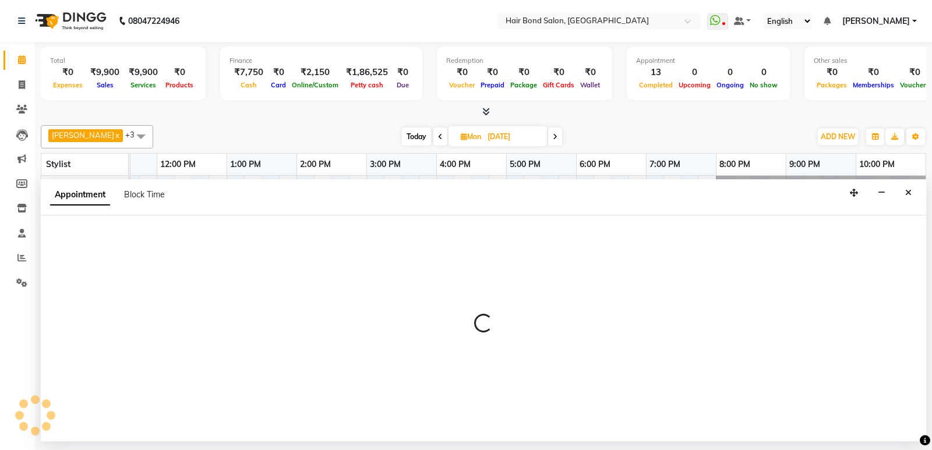
select select "92019"
select select "tentative"
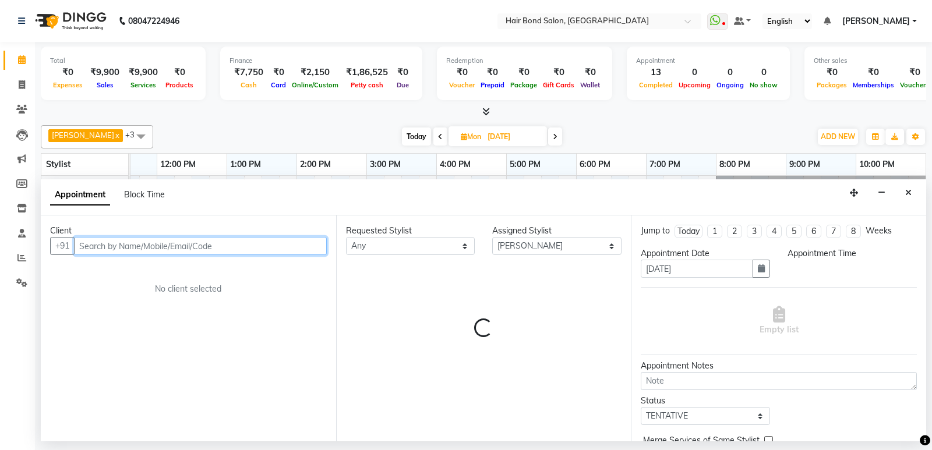
select select "750"
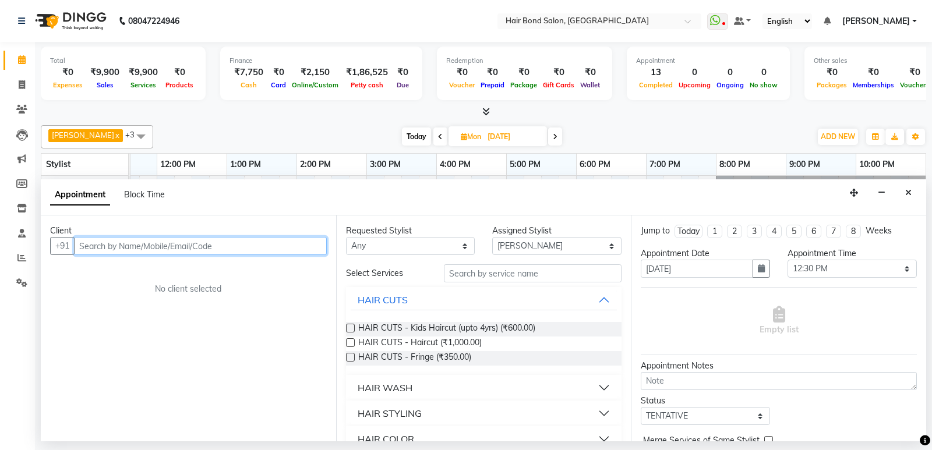
drag, startPoint x: 140, startPoint y: 250, endPoint x: 151, endPoint y: 240, distance: 14.8
click at [143, 246] on input "text" at bounding box center [200, 246] width 253 height 18
click at [161, 250] on input "wakin" at bounding box center [176, 246] width 204 height 18
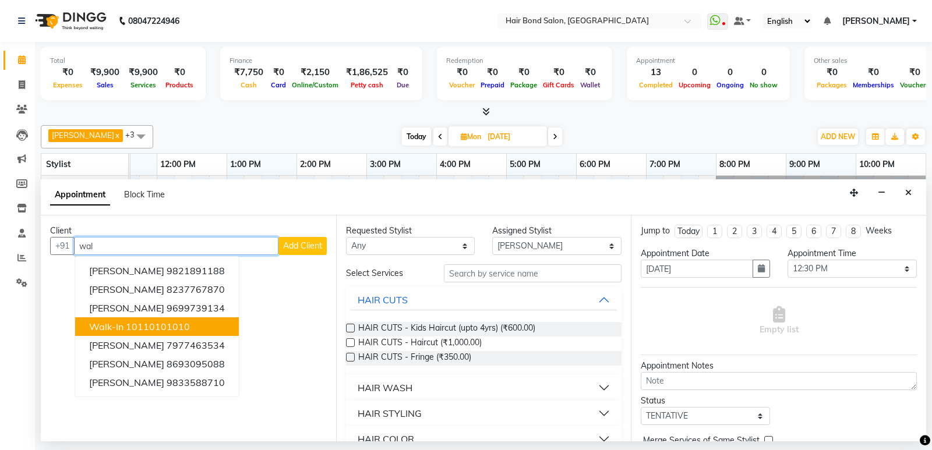
click at [161, 327] on ngb-highlight "10110101010" at bounding box center [158, 327] width 64 height 12
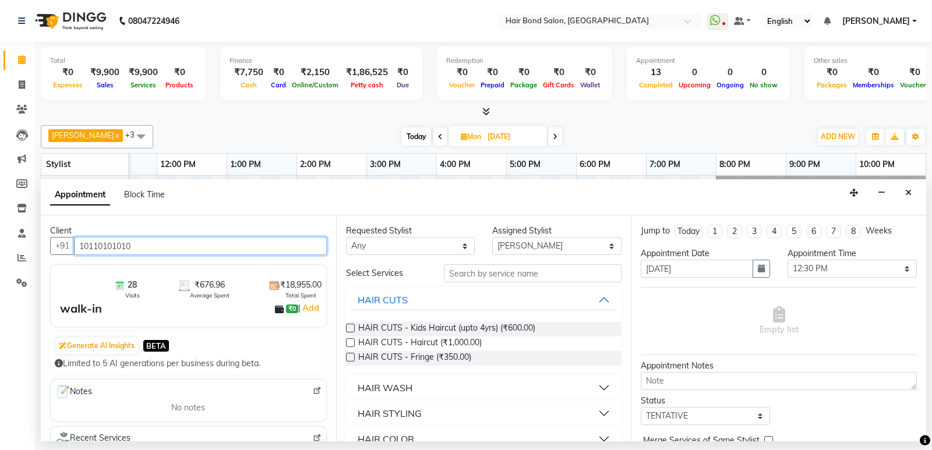
type input "10110101010"
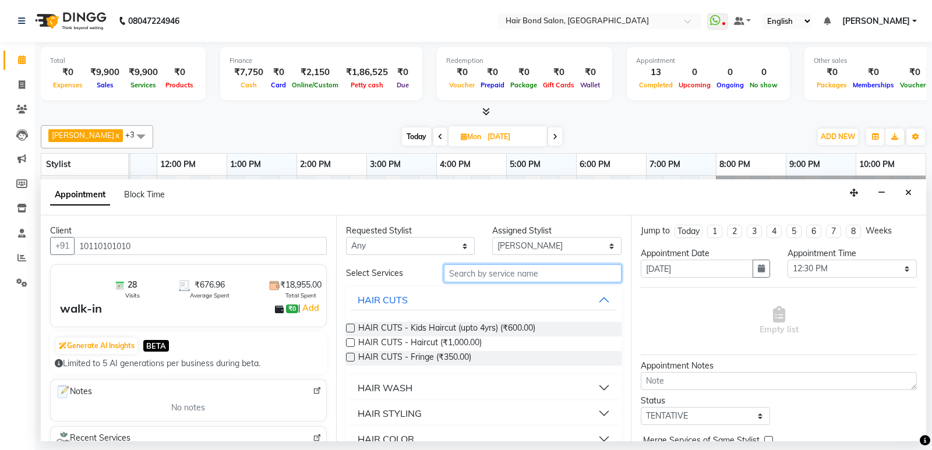
click at [532, 275] on input "text" at bounding box center [533, 273] width 178 height 18
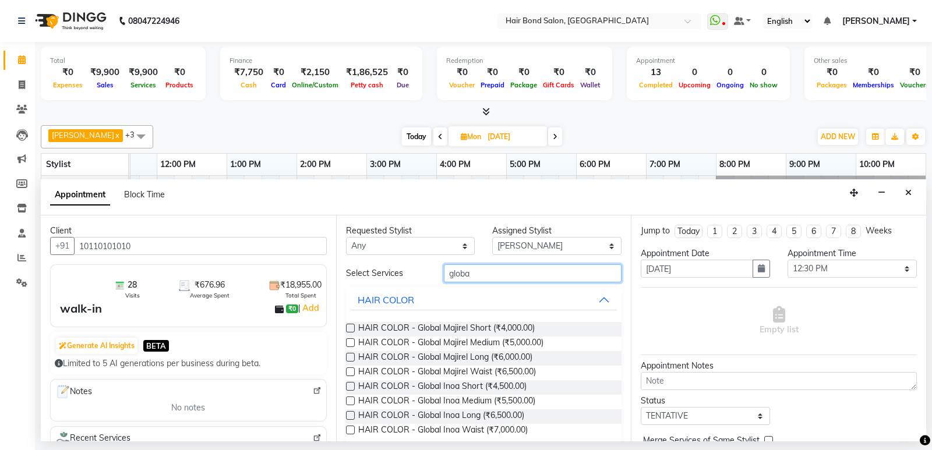
type input "globa"
click at [349, 360] on label at bounding box center [350, 357] width 9 height 9
click at [349, 360] on input "checkbox" at bounding box center [350, 359] width 8 height 8
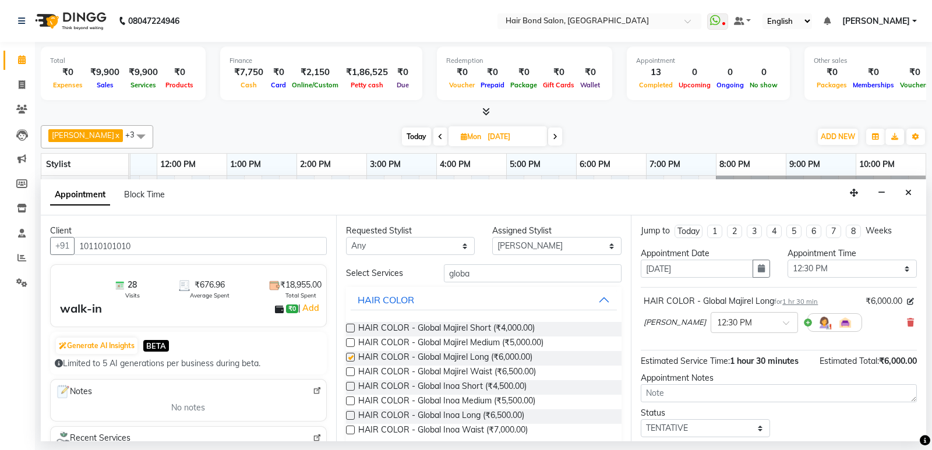
checkbox input "false"
click at [490, 270] on input "globa" at bounding box center [533, 273] width 178 height 18
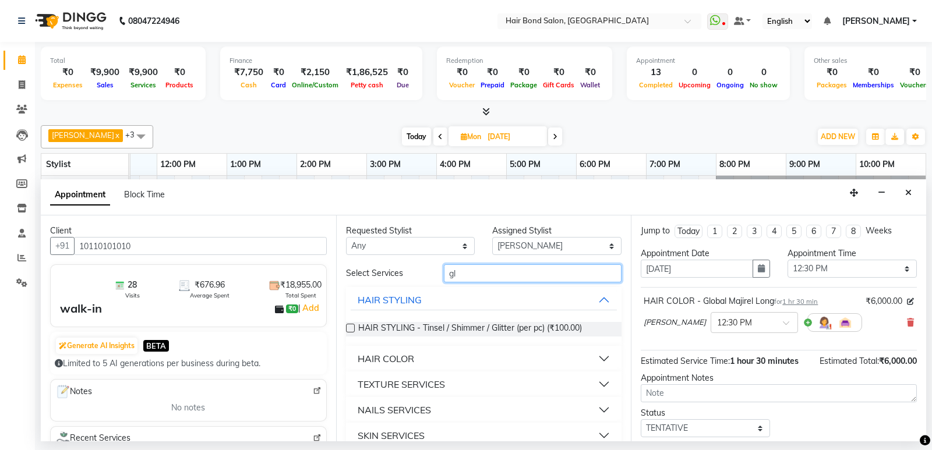
type input "g"
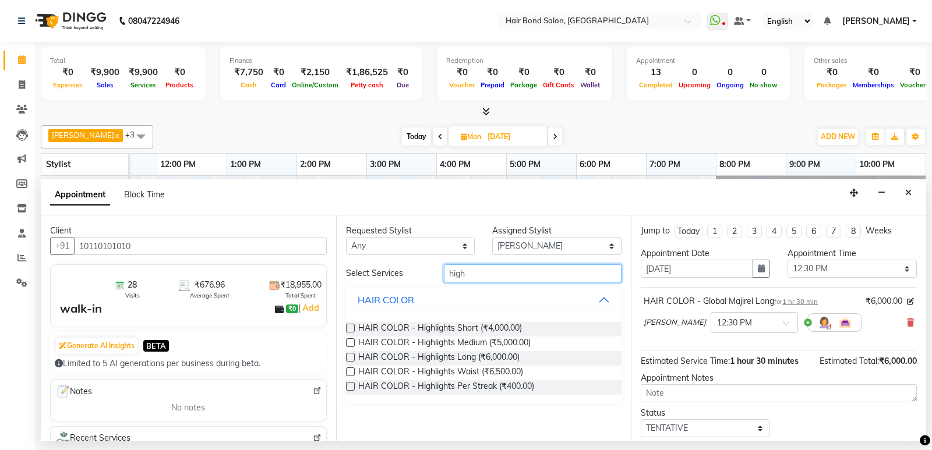
type input "high"
click at [353, 357] on label at bounding box center [350, 357] width 9 height 9
click at [353, 357] on input "checkbox" at bounding box center [350, 359] width 8 height 8
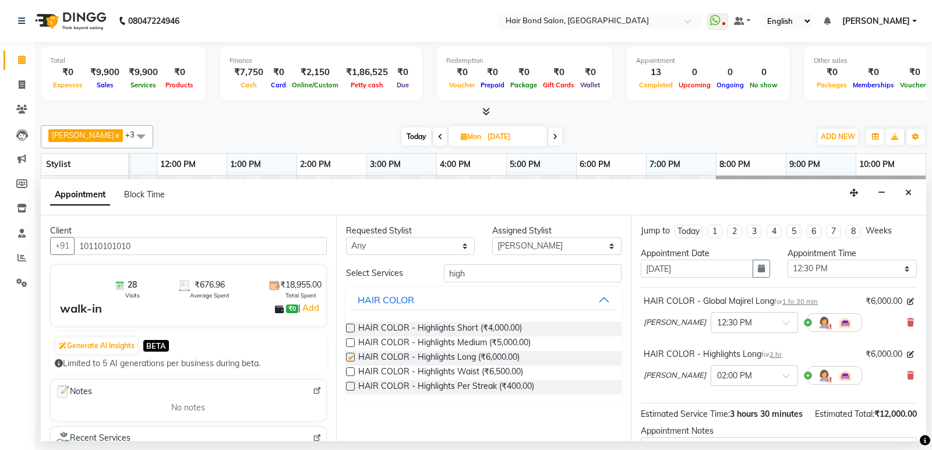
checkbox input "false"
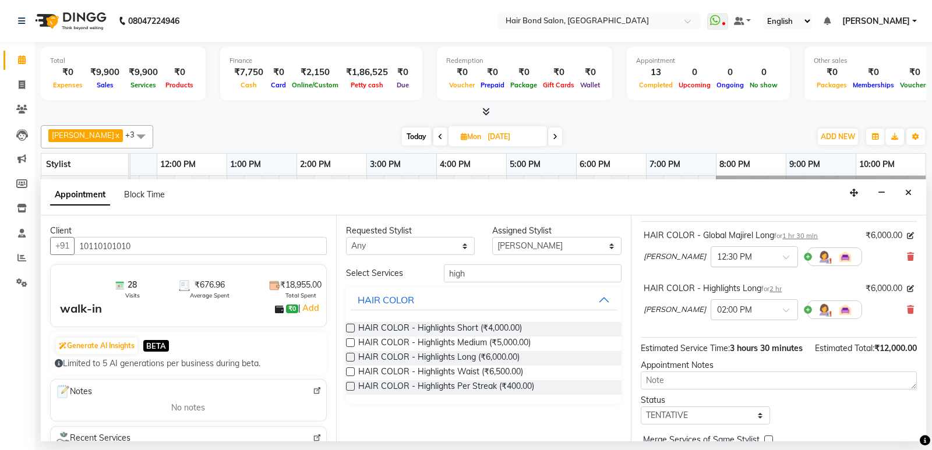
scroll to position [134, 0]
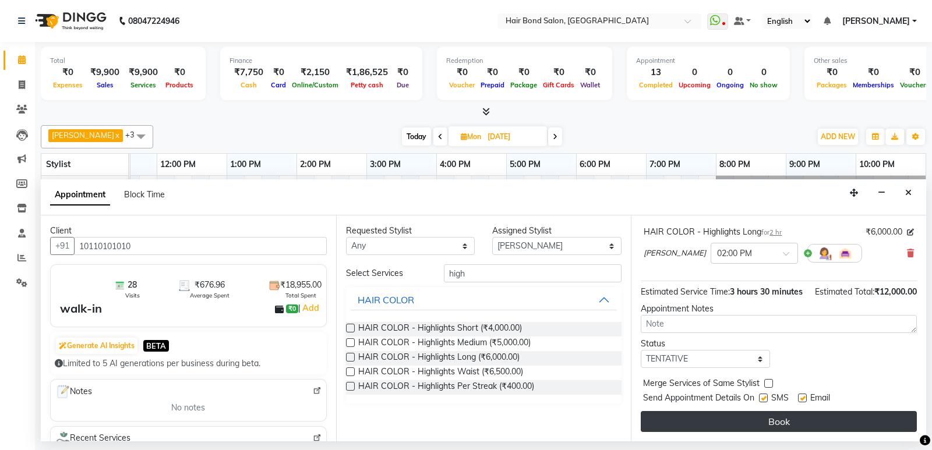
click at [746, 416] on button "Book" at bounding box center [778, 421] width 276 height 21
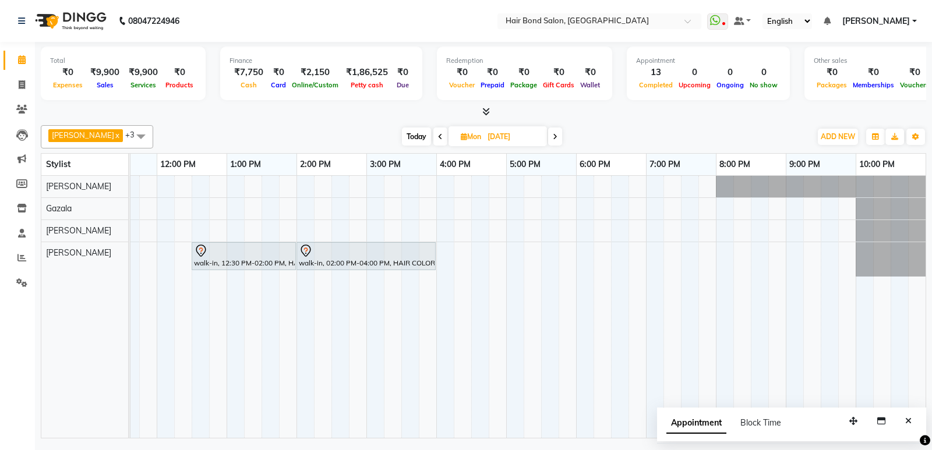
click at [408, 132] on span "Today" at bounding box center [416, 136] width 29 height 18
type input "03-10-2025"
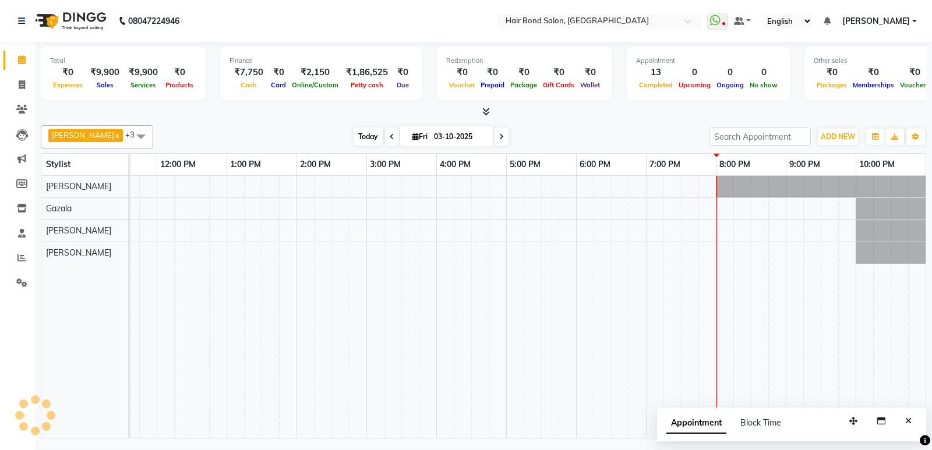
scroll to position [0, 253]
